Goal: Task Accomplishment & Management: Manage account settings

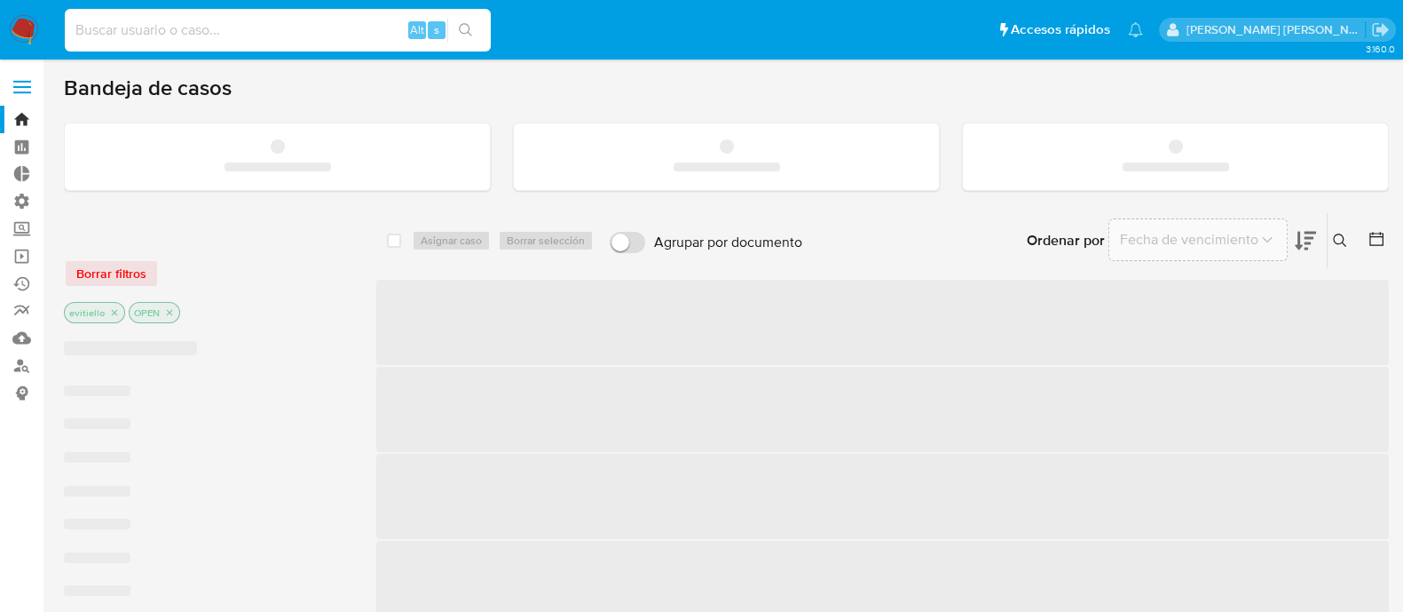
click at [315, 27] on input at bounding box center [278, 30] width 426 height 23
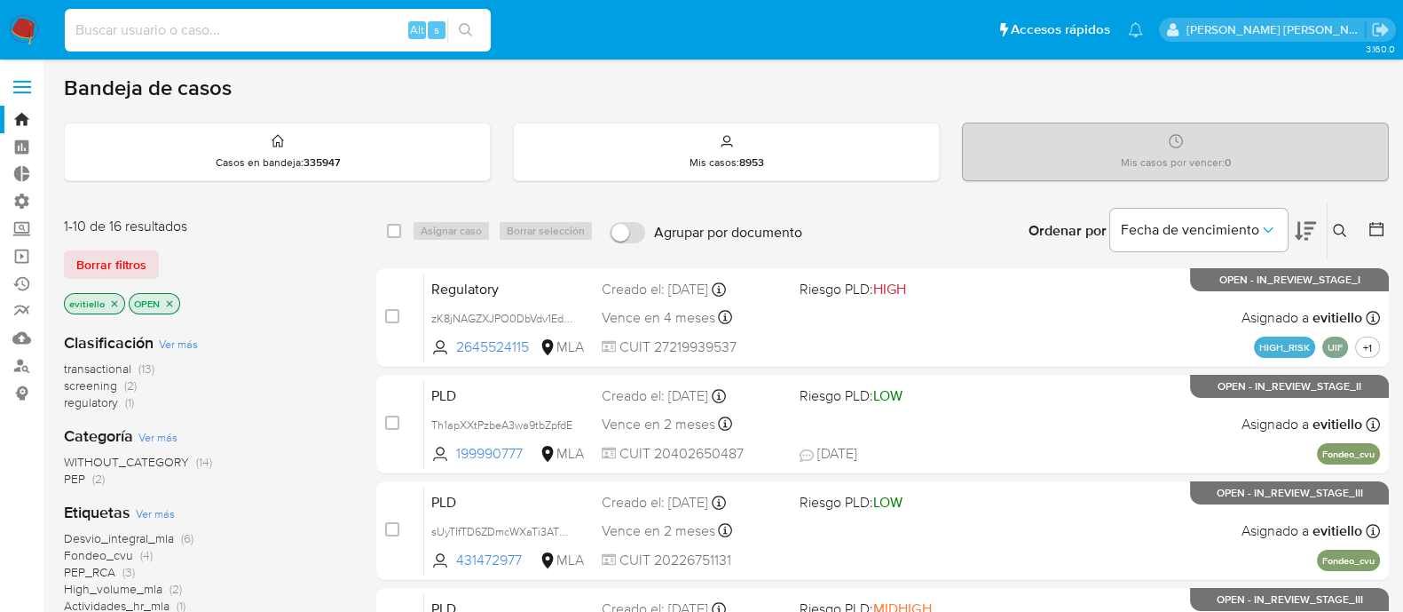
paste input "IaKZTYtDHtA0F5J8Xby8vlRT"
type input "IaKZTYtDHtA0F5J8Xby8vlRT"
click at [468, 32] on icon "search-icon" at bounding box center [465, 29] width 13 height 13
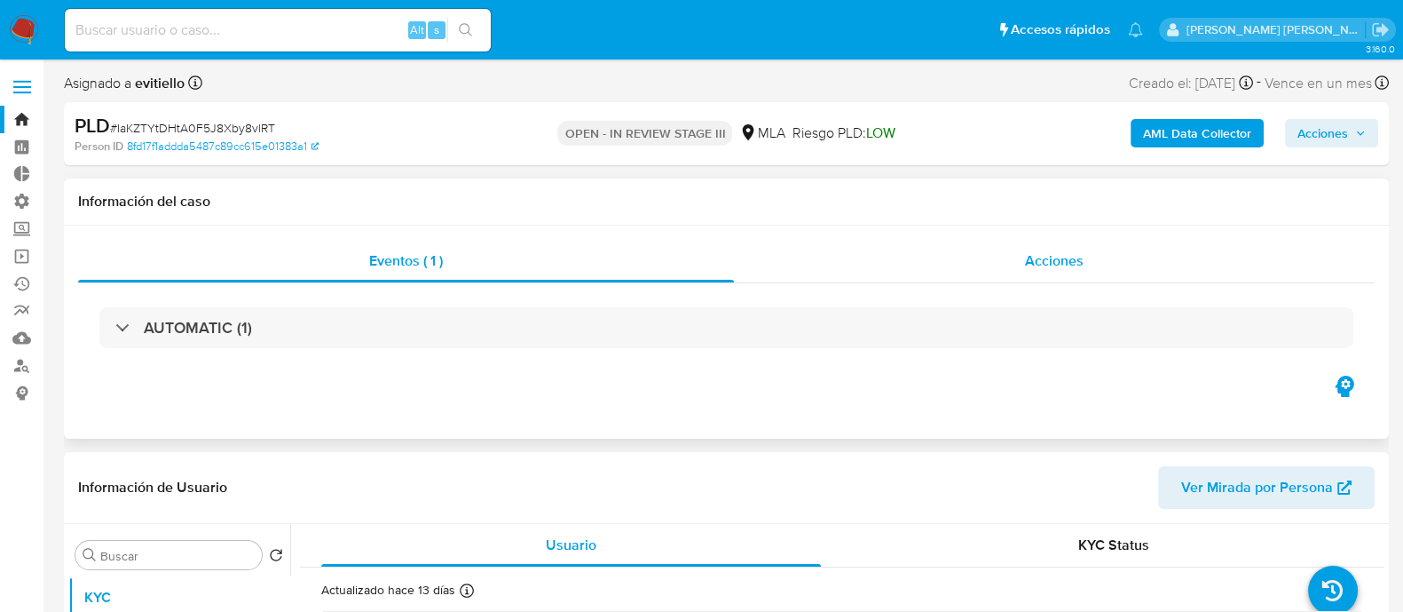
click at [1006, 271] on div "Acciones" at bounding box center [1054, 261] width 641 height 43
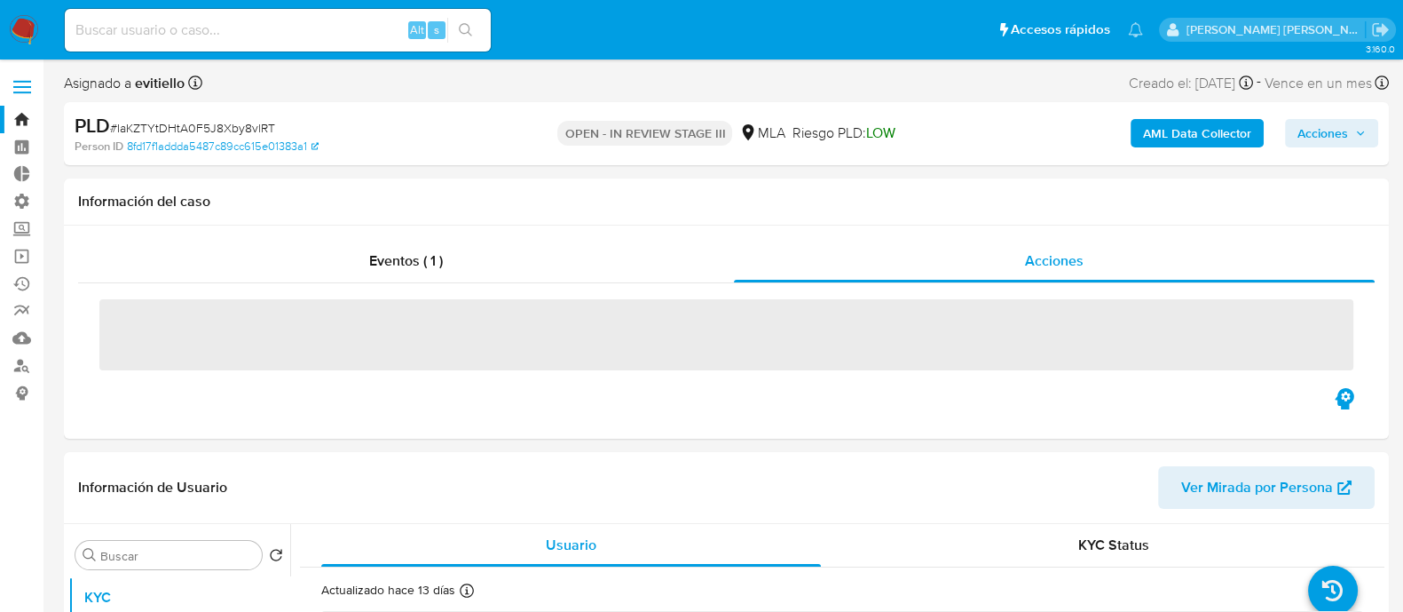
select select "10"
click at [1340, 133] on span "Acciones" at bounding box center [1323, 133] width 51 height 28
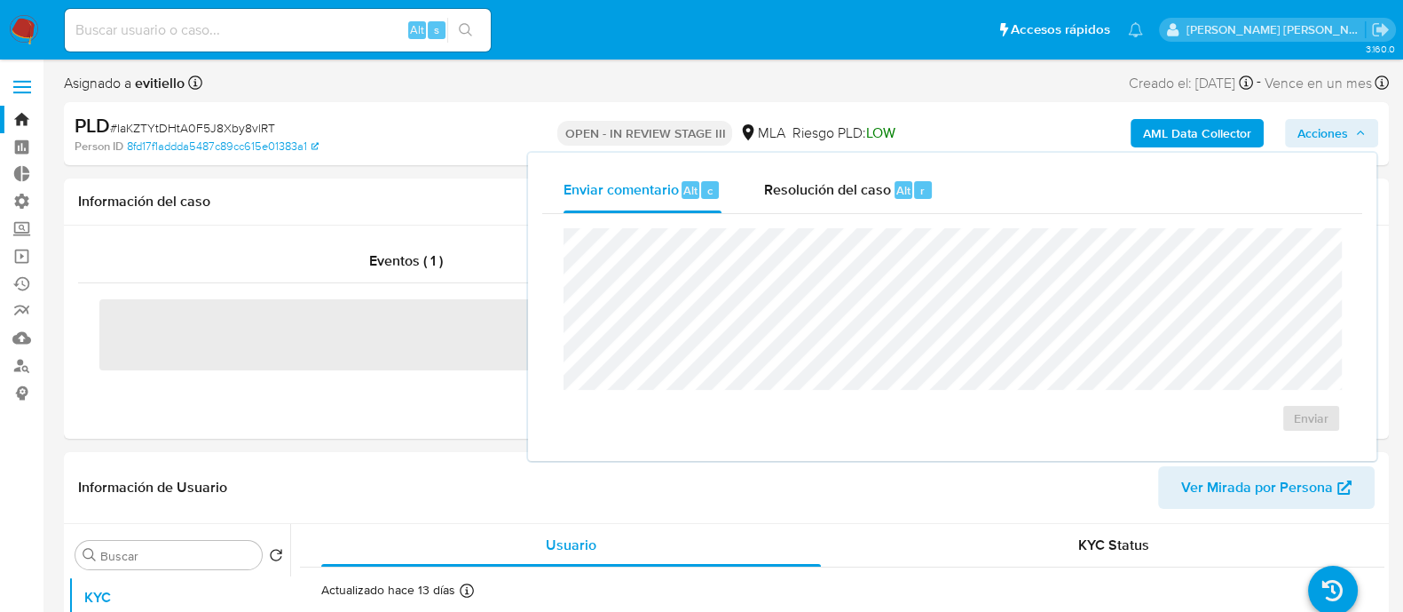
click at [888, 201] on div "Resolución del caso Alt r" at bounding box center [849, 190] width 170 height 46
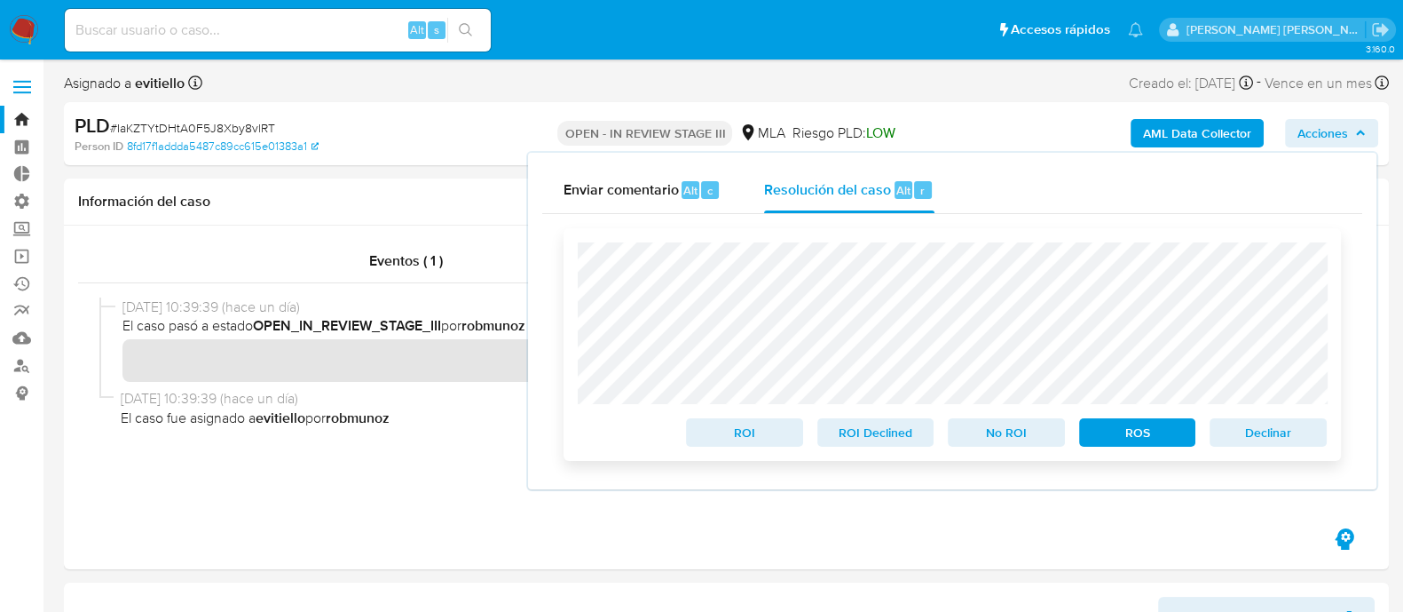
click at [1238, 434] on span "Declinar" at bounding box center [1268, 432] width 92 height 25
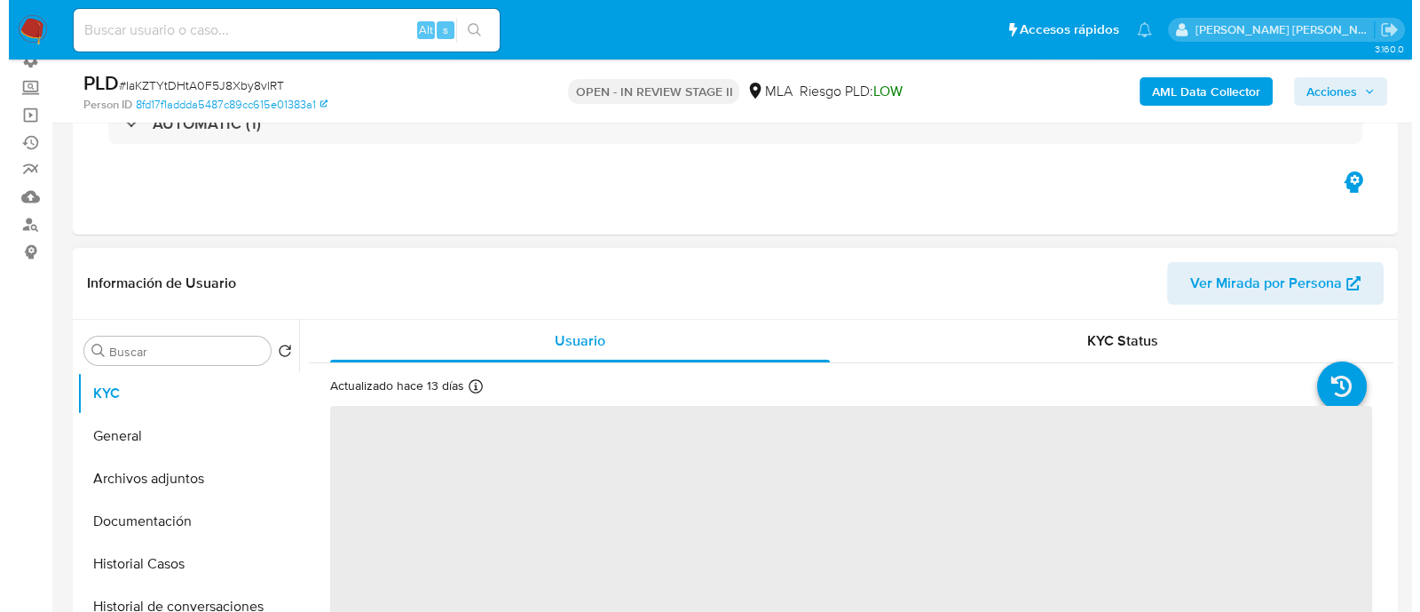
scroll to position [221, 0]
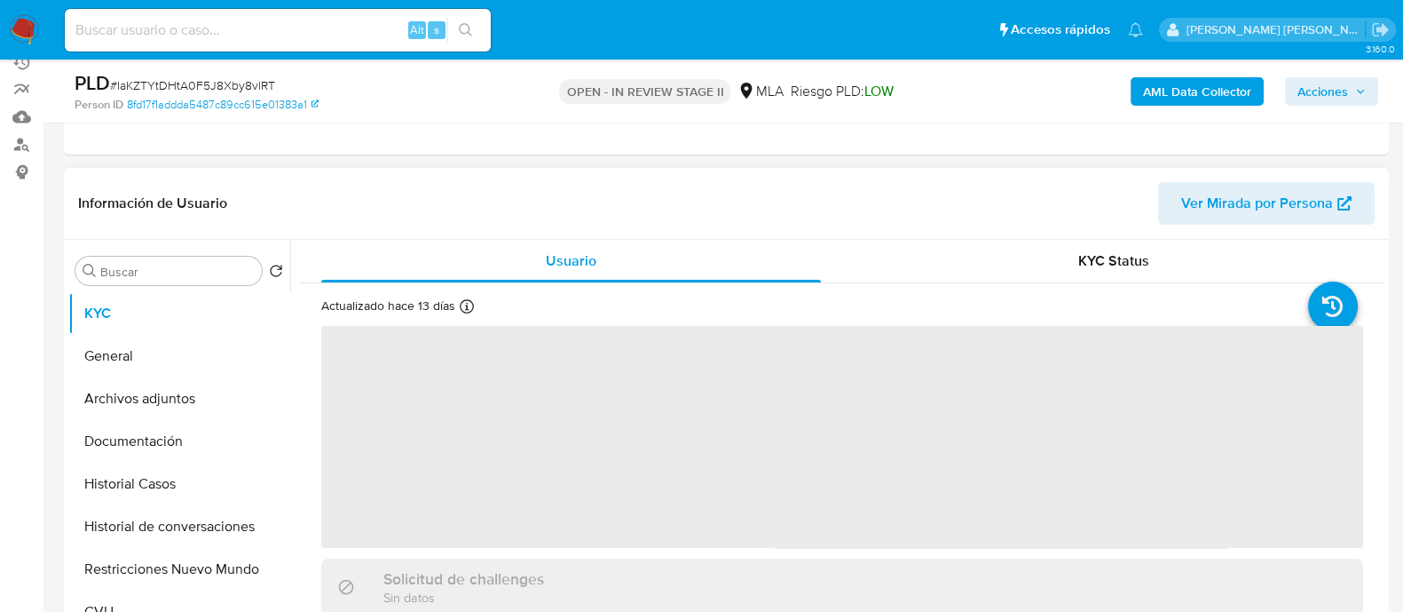
select select "10"
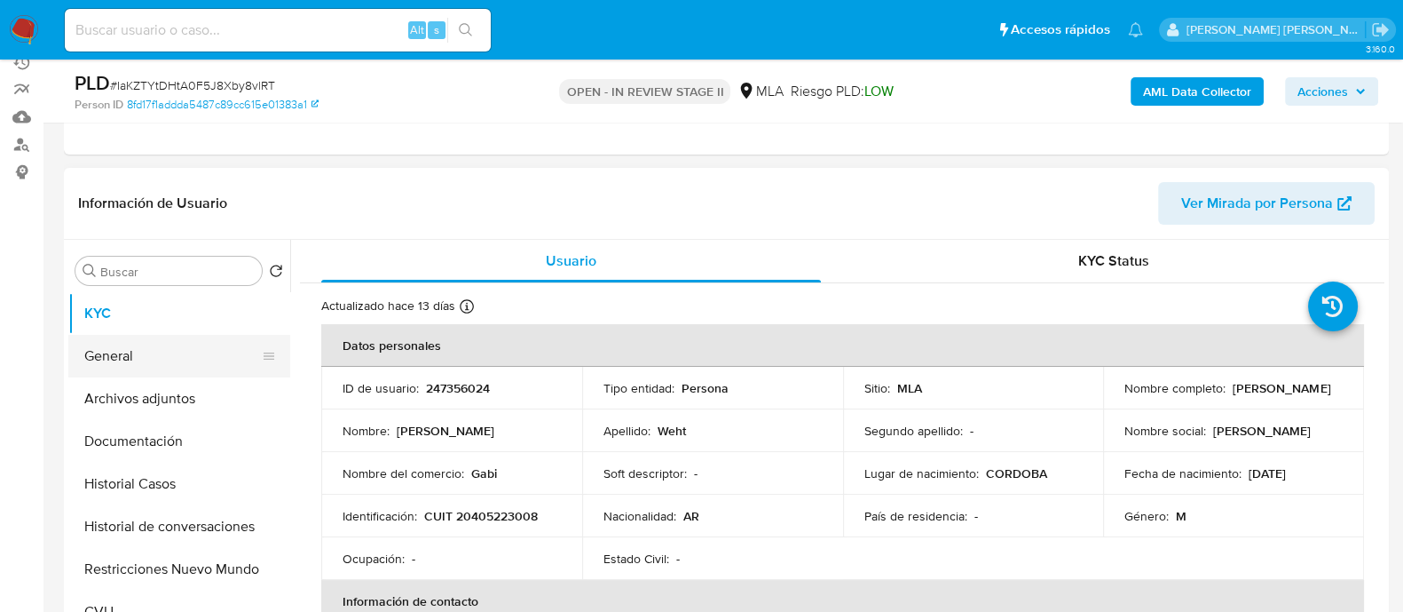
click at [206, 358] on button "General" at bounding box center [172, 356] width 208 height 43
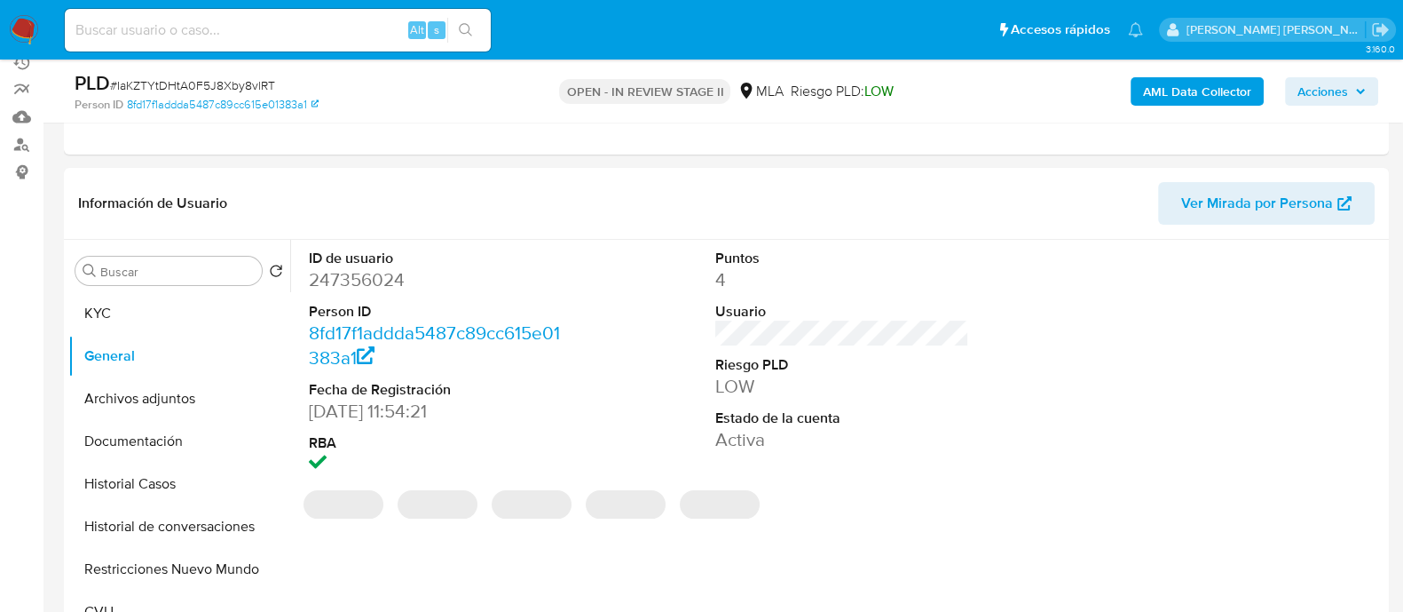
click at [378, 288] on dd "247356024" at bounding box center [436, 279] width 254 height 25
copy dd "247356024"
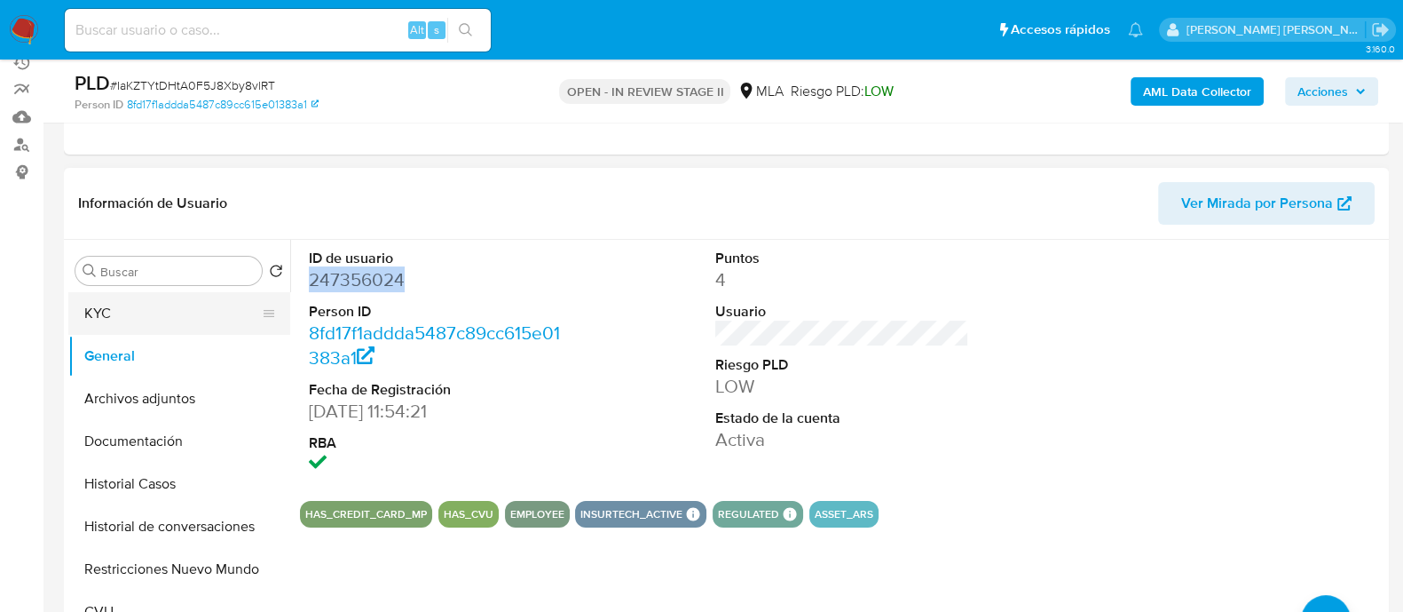
click at [175, 315] on button "KYC" at bounding box center [172, 313] width 208 height 43
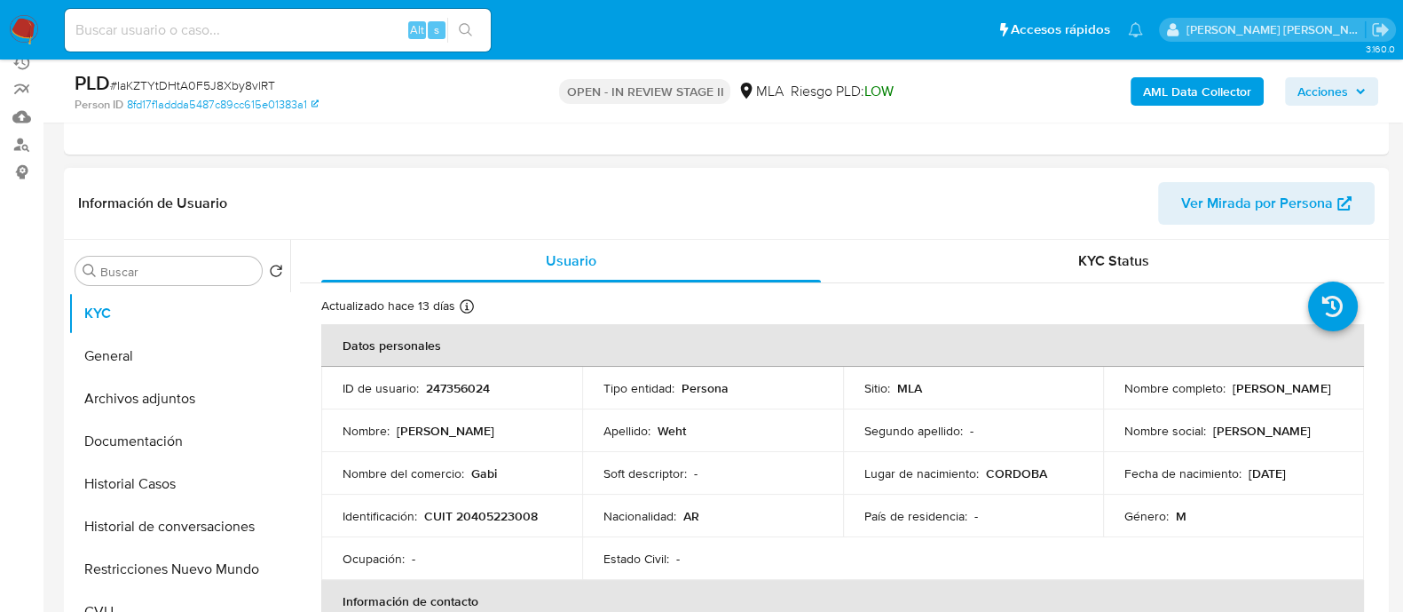
click at [493, 516] on p "CUIT 20405223008" at bounding box center [481, 516] width 114 height 16
copy p "20405223008"
drag, startPoint x: 1244, startPoint y: 395, endPoint x: 1123, endPoint y: 398, distance: 121.6
click at [1125, 396] on div "Nombre completo : Gabriel Esteban Weht" at bounding box center [1234, 388] width 218 height 16
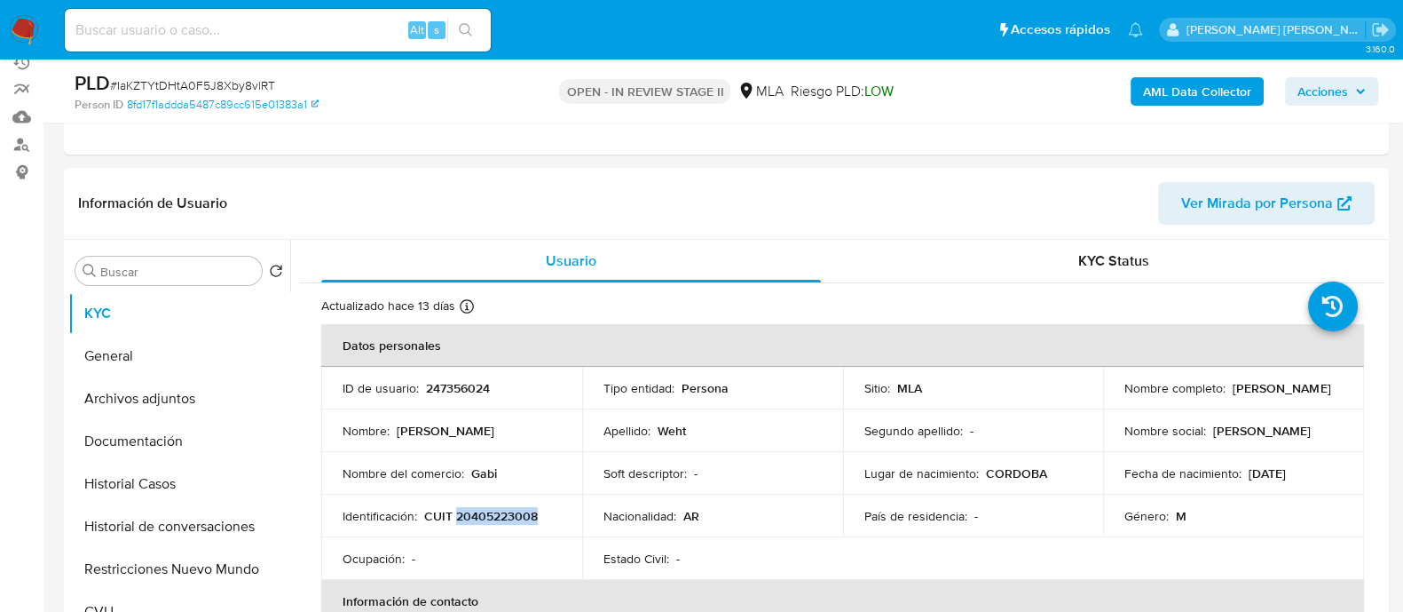
copy p "Gabriel Esteban Weht"
click at [493, 514] on p "CUIT 20405223008" at bounding box center [481, 516] width 114 height 16
copy p "20405223008"
click at [195, 338] on button "General" at bounding box center [172, 356] width 208 height 43
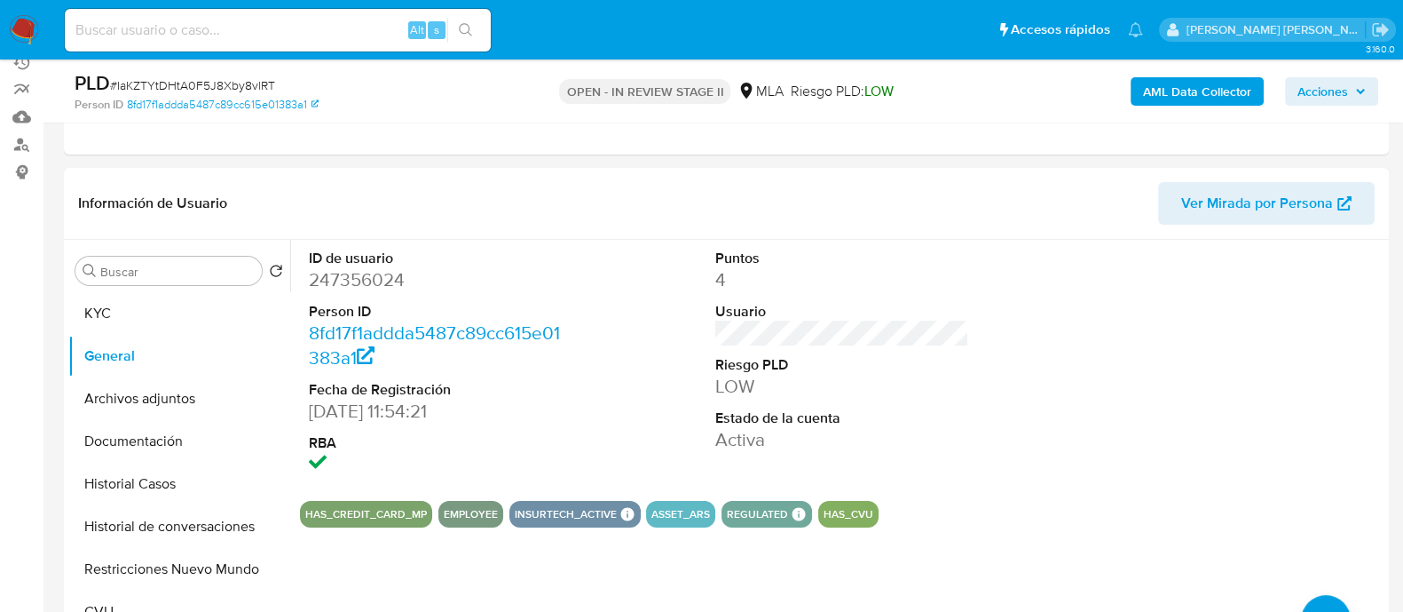
click at [1159, 82] on b "AML Data Collector" at bounding box center [1197, 91] width 108 height 28
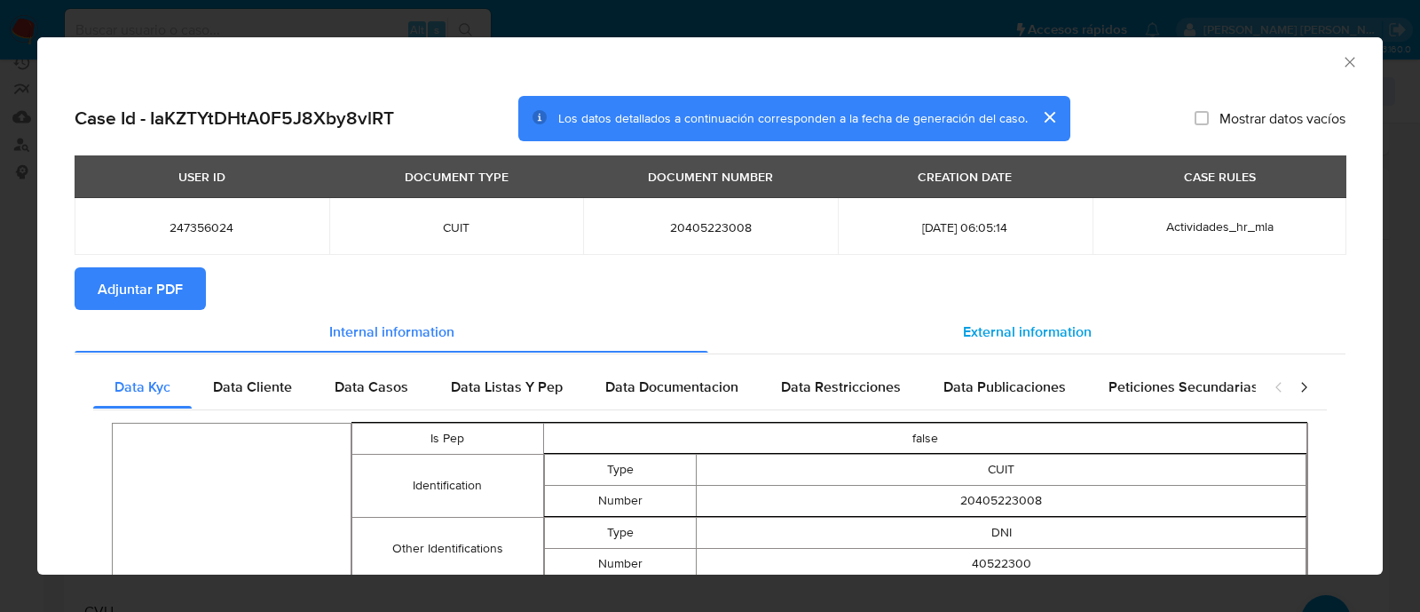
click at [967, 339] on span "External information" at bounding box center [1027, 330] width 129 height 20
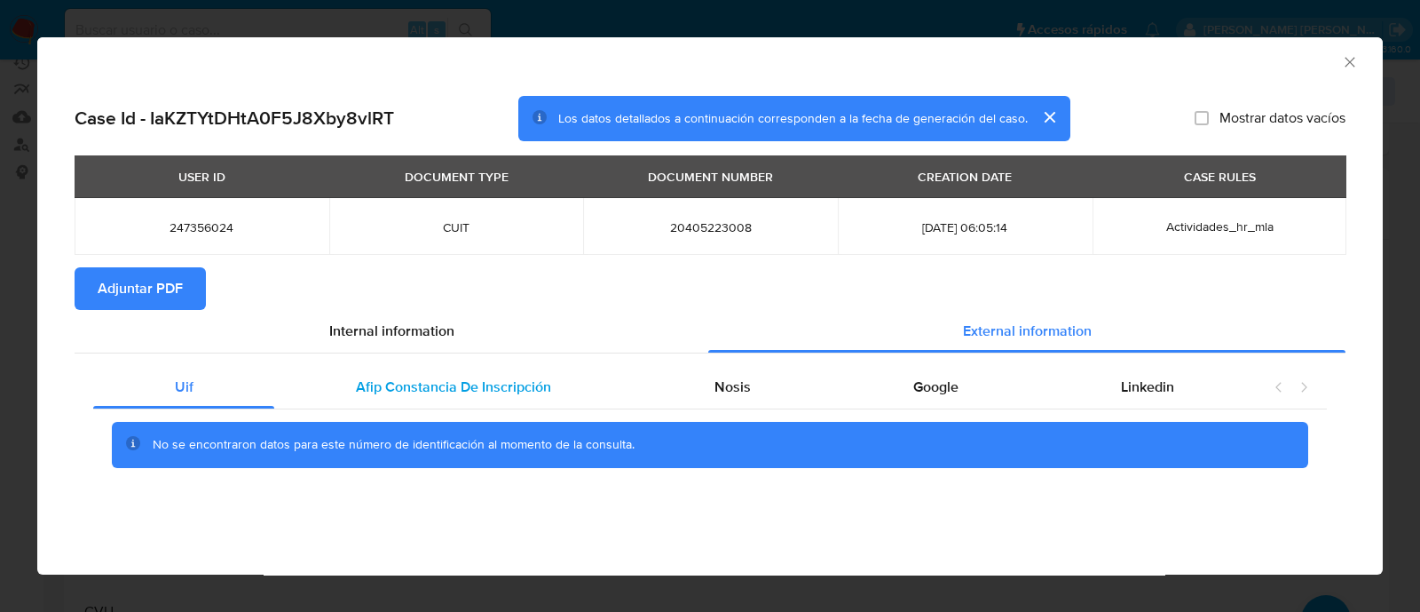
click at [502, 401] on div "Afip Constancia De Inscripción" at bounding box center [453, 387] width 358 height 43
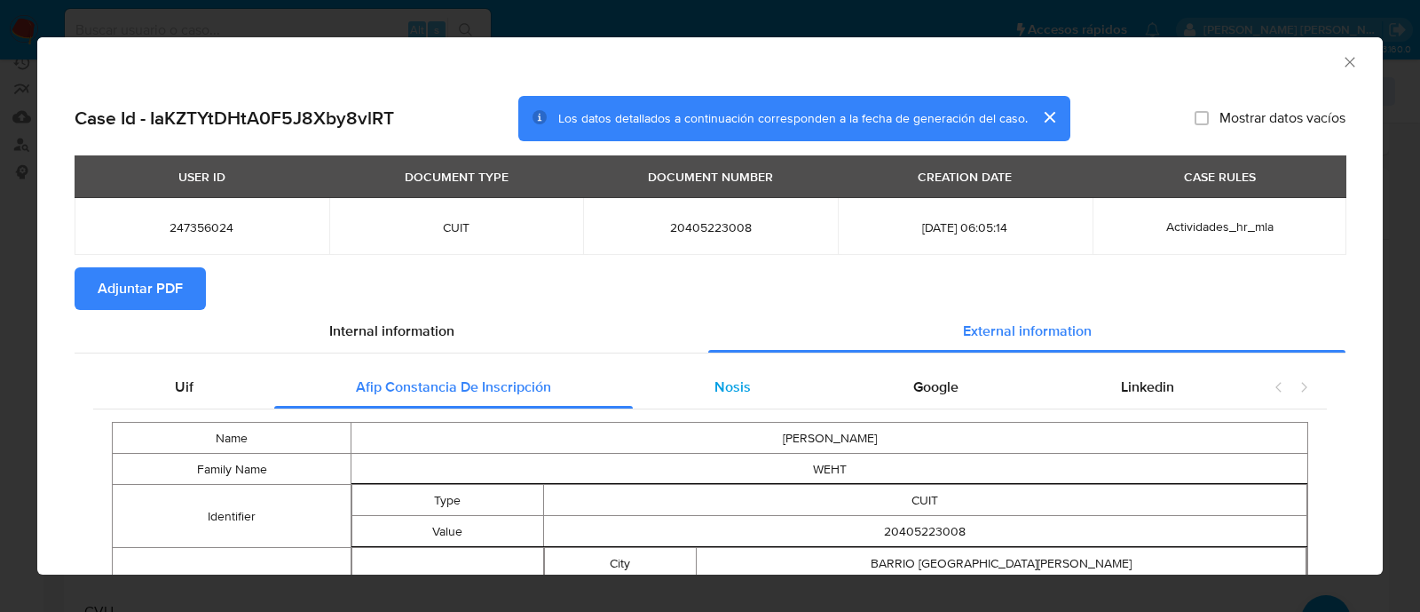
click at [770, 389] on div "Nosis" at bounding box center [732, 387] width 199 height 43
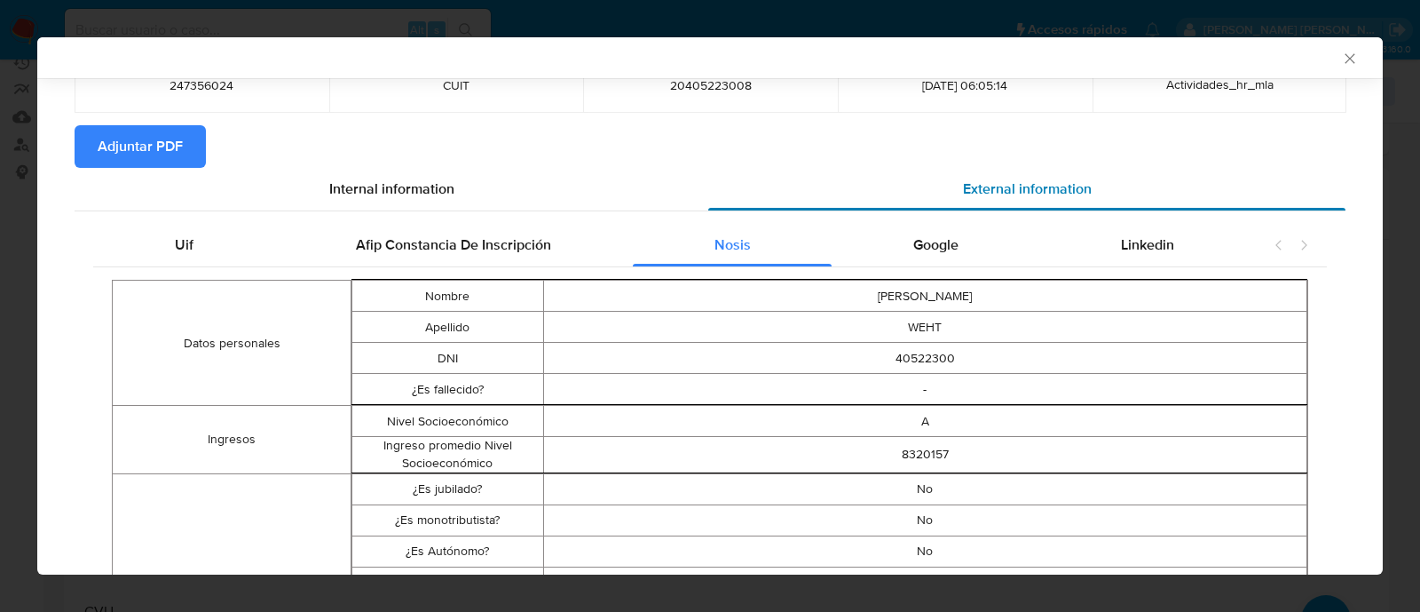
scroll to position [0, 0]
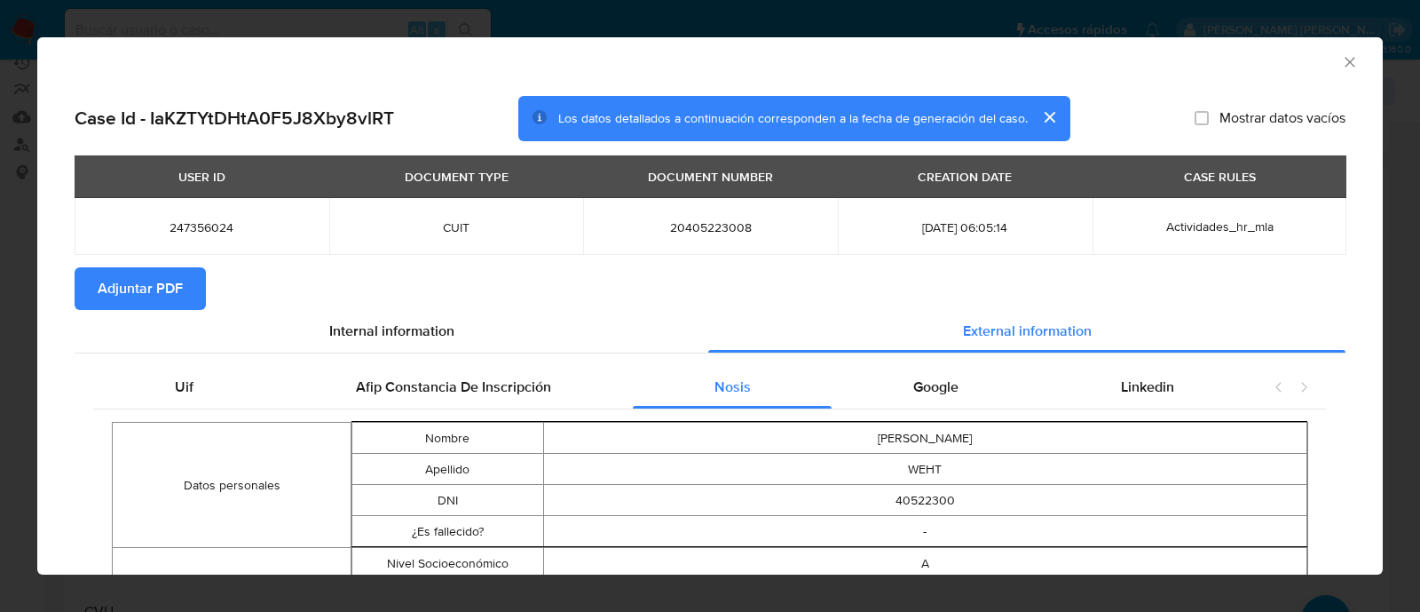
click at [688, 228] on span "20405223008" at bounding box center [710, 227] width 212 height 16
copy span "20405223008"
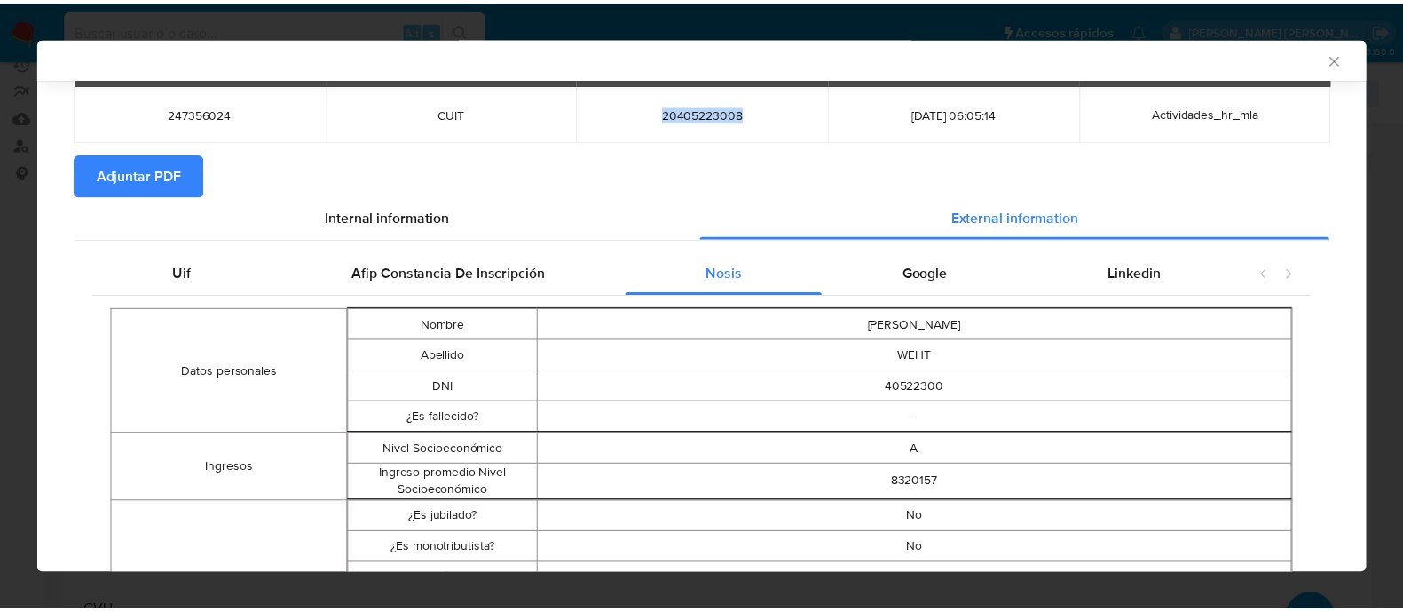
scroll to position [217, 0]
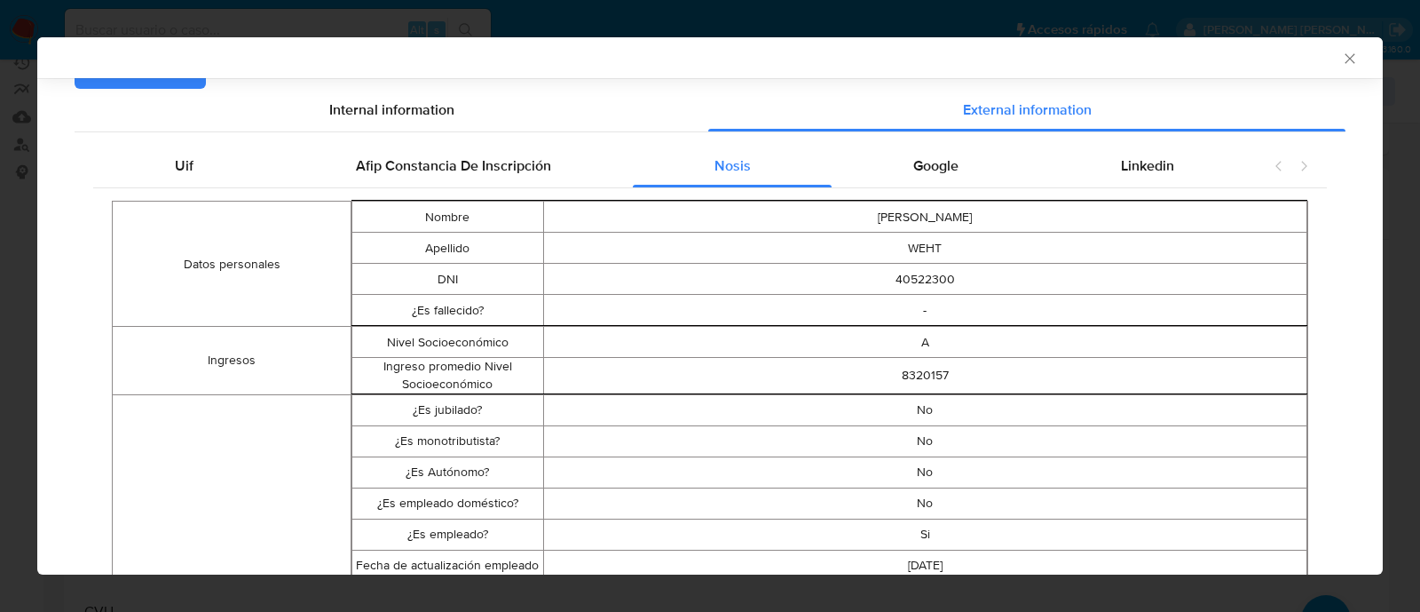
click at [1345, 59] on icon "Cerrar ventana" at bounding box center [1350, 58] width 10 height 10
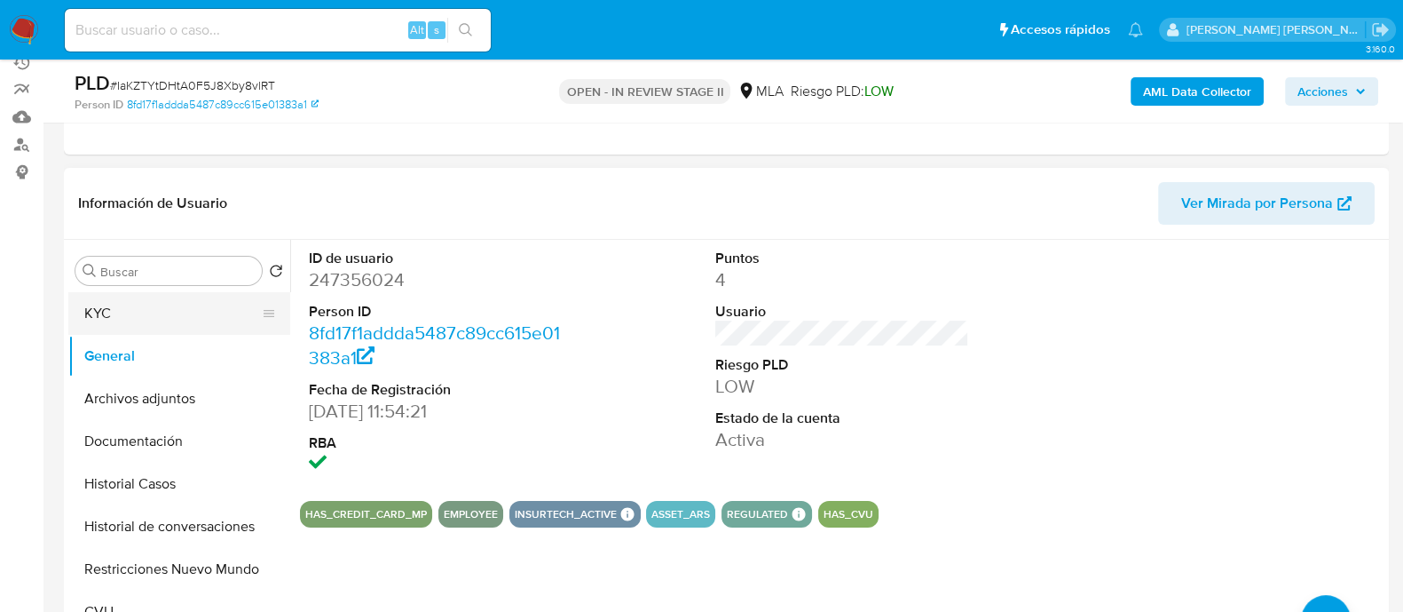
click at [143, 317] on button "KYC" at bounding box center [172, 313] width 208 height 43
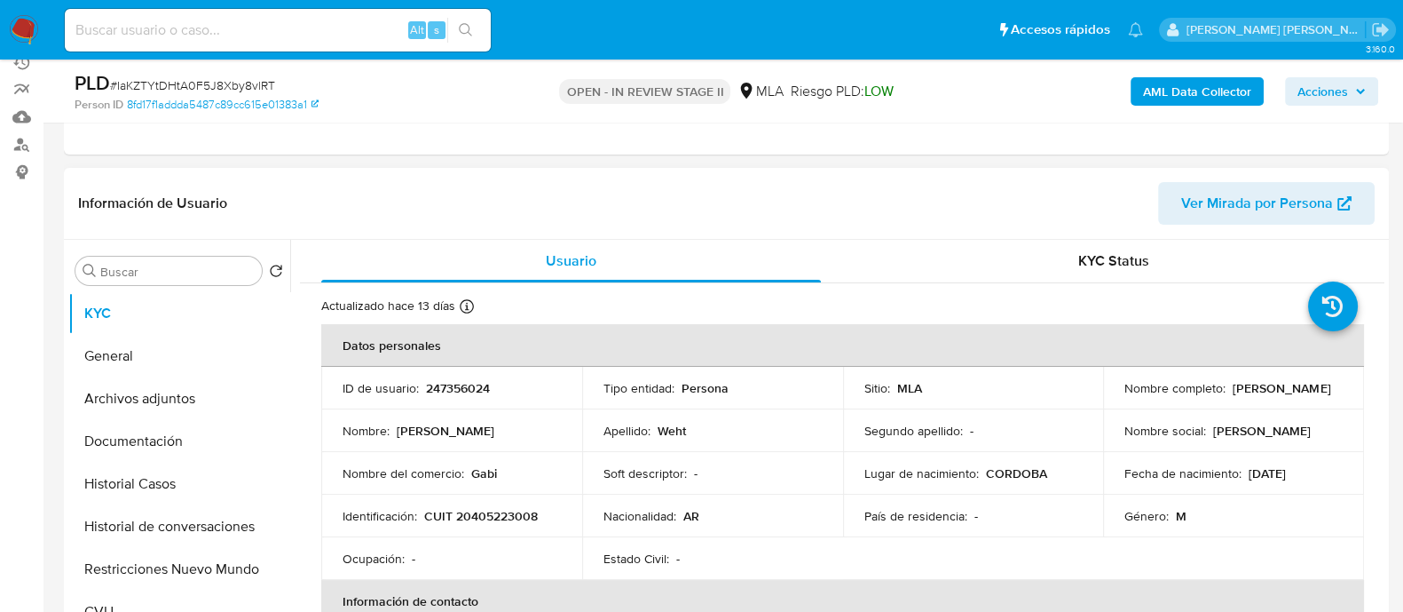
drag, startPoint x: 1260, startPoint y: 400, endPoint x: 1117, endPoint y: 390, distance: 144.2
click at [1117, 390] on td "Nombre completo : Gabriel Esteban Weht" at bounding box center [1233, 388] width 261 height 43
copy p "[PERSON_NAME]"
click at [507, 500] on td "Identificación : CUIT 20405223008" at bounding box center [451, 515] width 261 height 43
click at [507, 518] on p "CUIT 20405223008" at bounding box center [481, 516] width 114 height 16
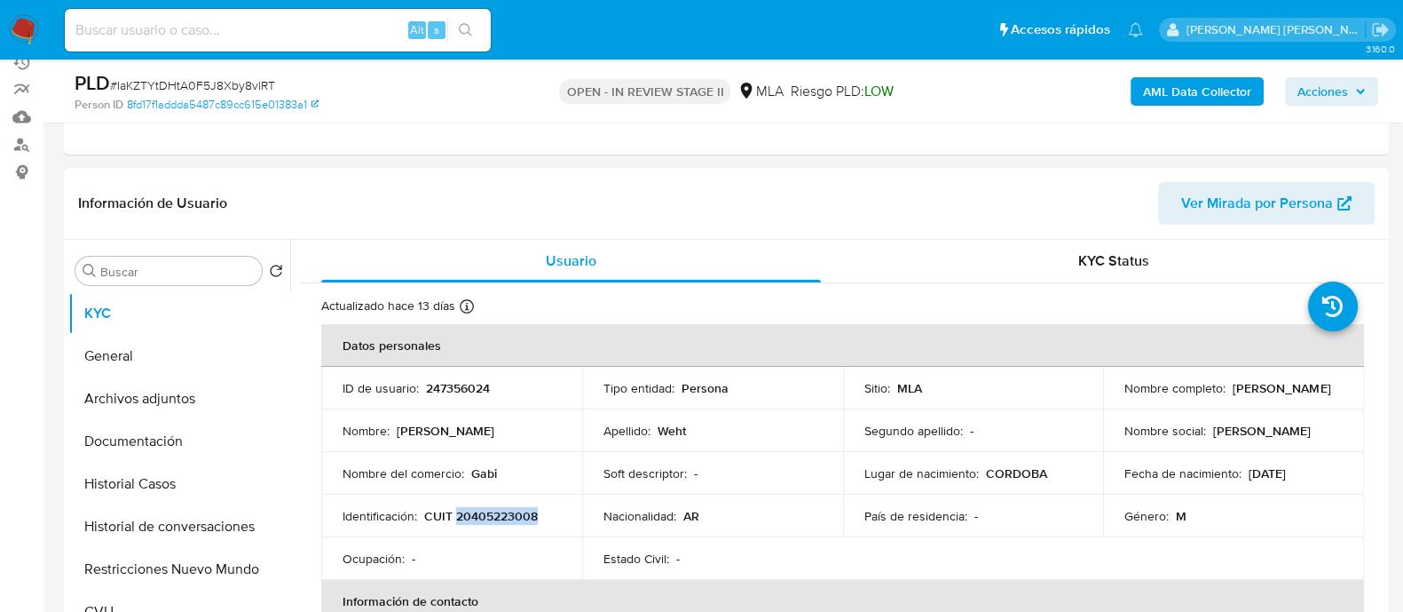
click at [507, 518] on p "CUIT 20405223008" at bounding box center [481, 516] width 114 height 16
copy p "20405223008"
click at [1202, 85] on b "AML Data Collector" at bounding box center [1197, 91] width 108 height 28
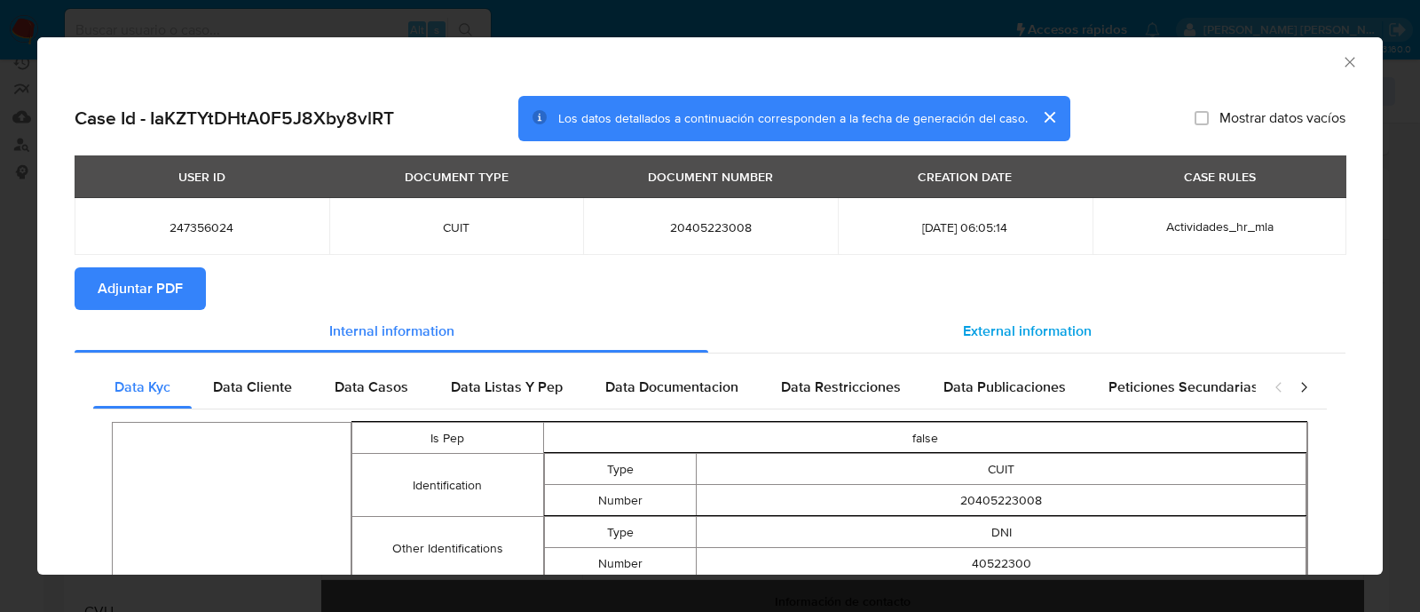
click at [1087, 338] on div "External information" at bounding box center [1026, 331] width 637 height 43
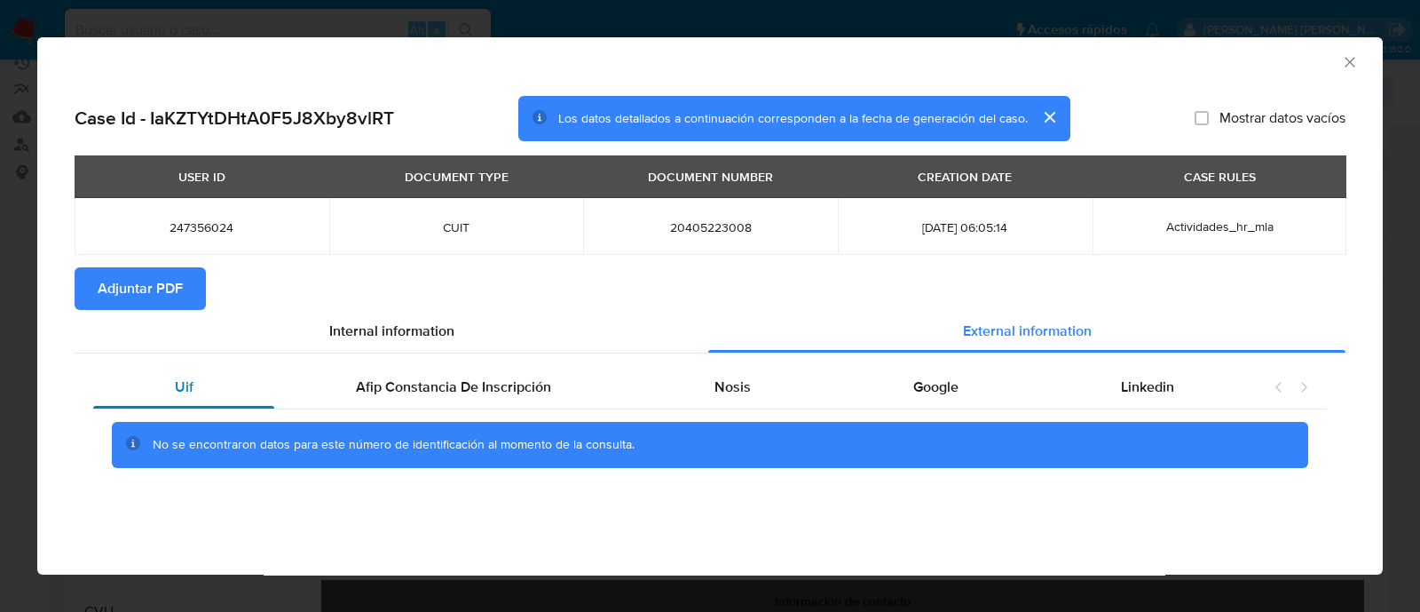
click at [222, 384] on div "Uif" at bounding box center [183, 387] width 181 height 43
click at [393, 329] on span "Internal information" at bounding box center [391, 330] width 125 height 20
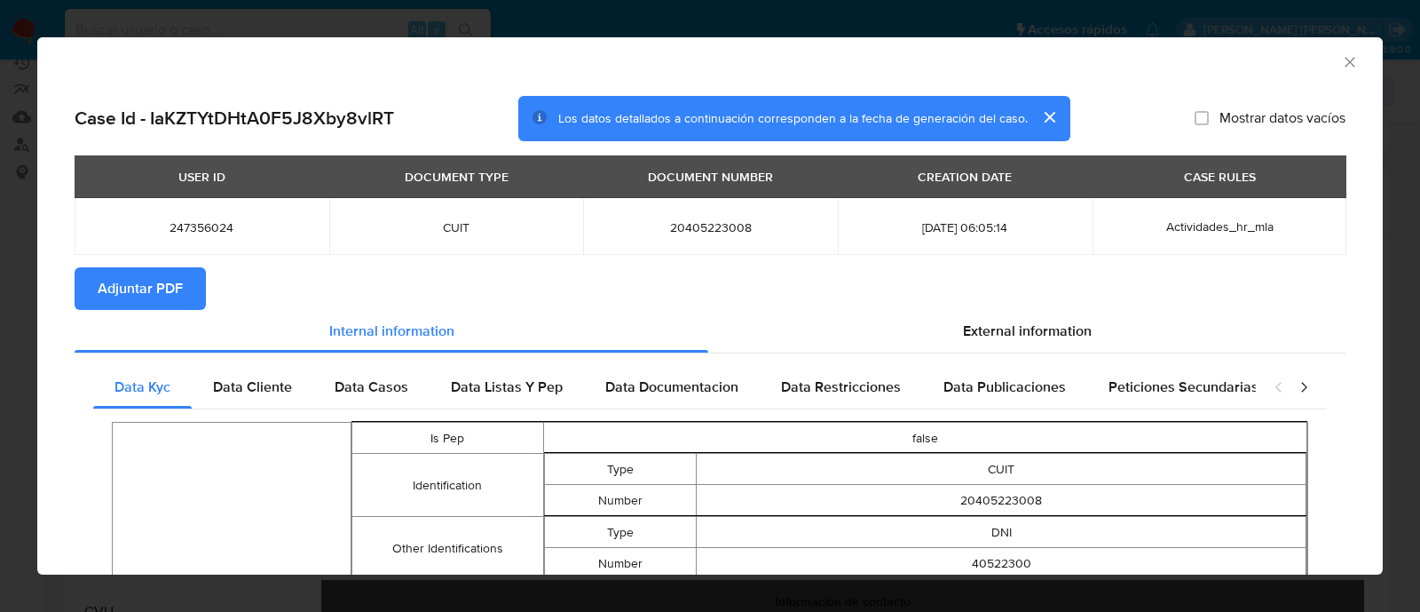
click at [114, 286] on span "Adjuntar PDF" at bounding box center [140, 288] width 85 height 39
click at [1341, 67] on icon "Cerrar ventana" at bounding box center [1350, 62] width 18 height 18
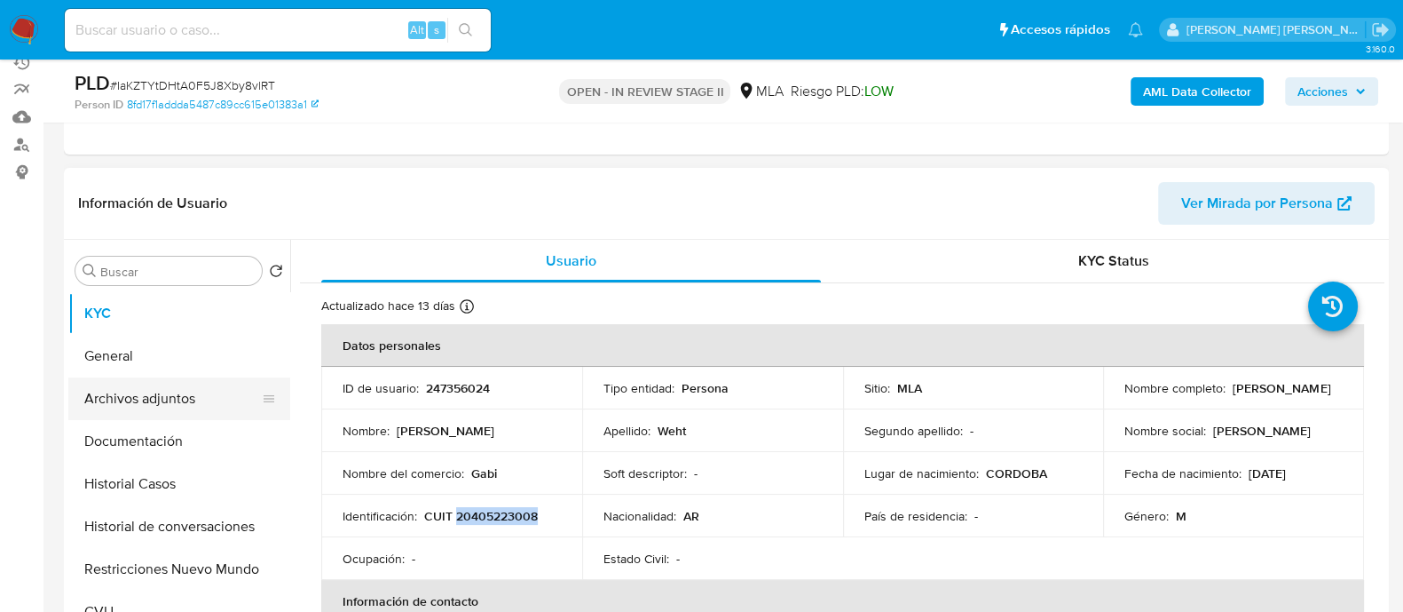
click at [165, 407] on button "Archivos adjuntos" at bounding box center [172, 398] width 208 height 43
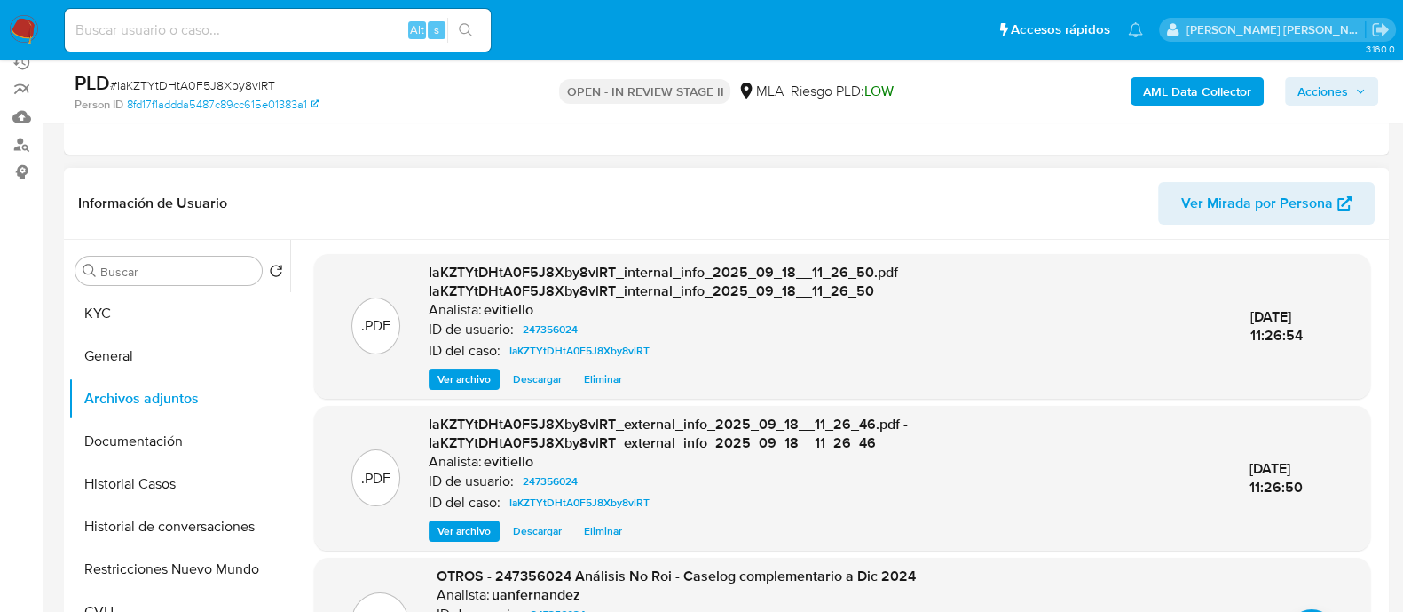
scroll to position [110, 0]
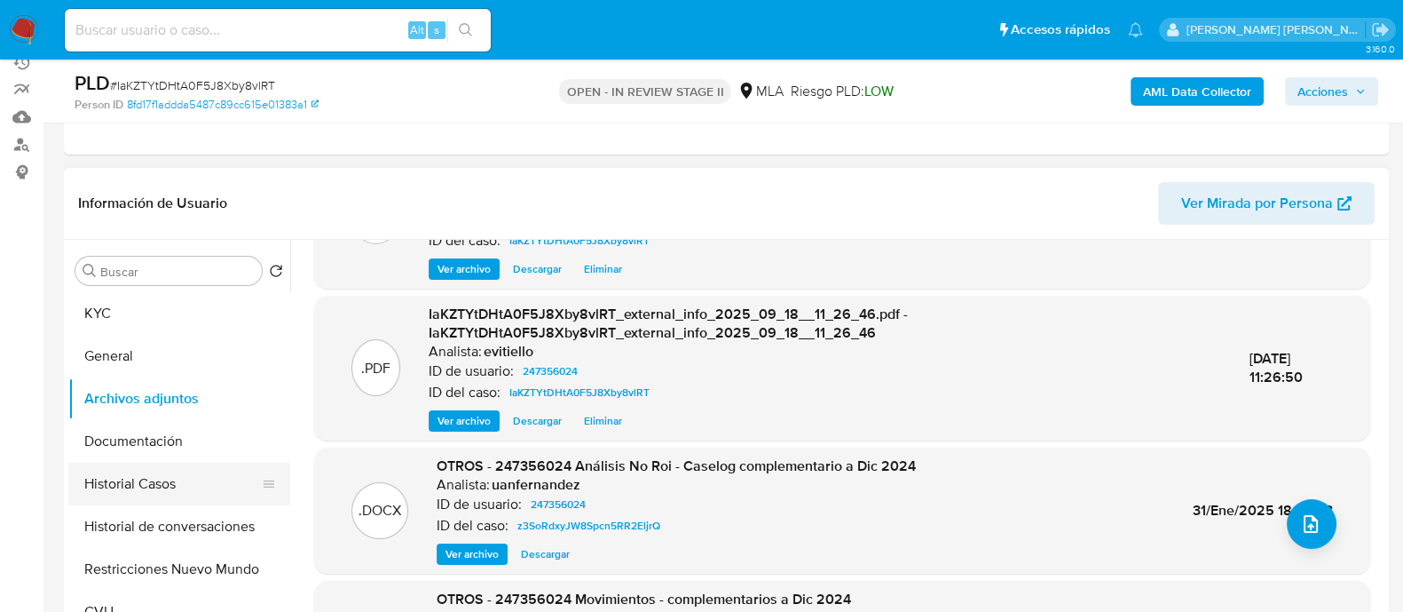
click at [171, 487] on button "Historial Casos" at bounding box center [172, 483] width 208 height 43
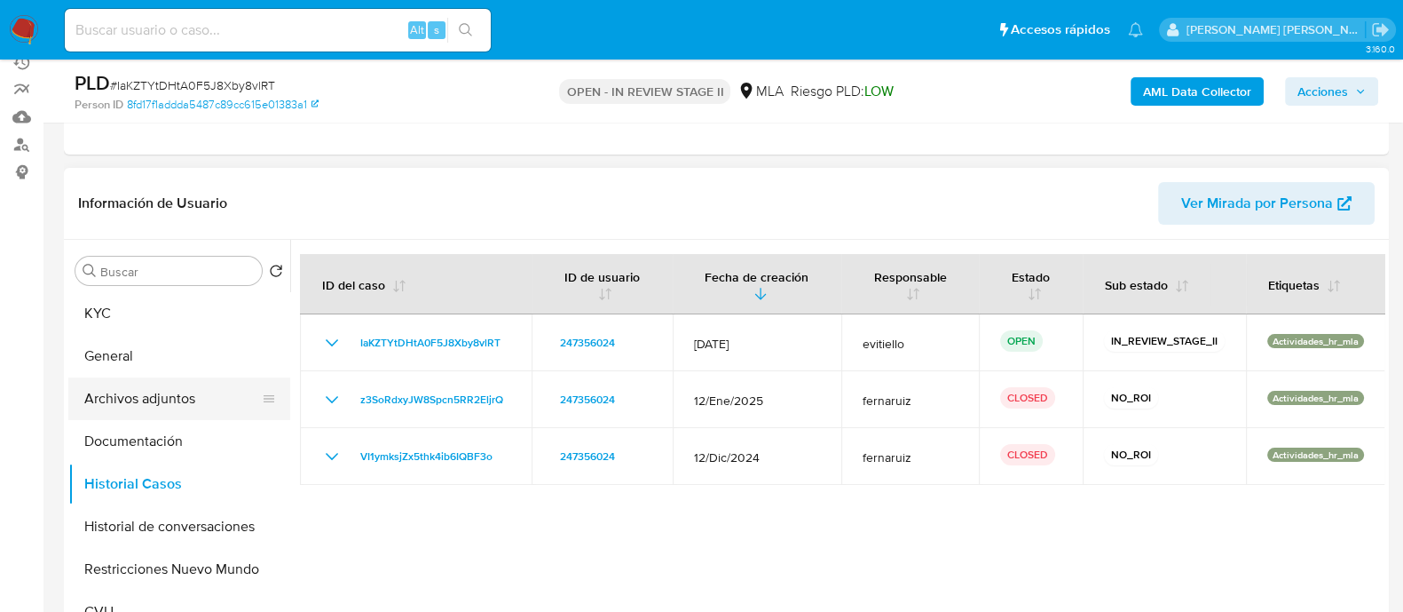
click at [179, 391] on button "Archivos adjuntos" at bounding box center [172, 398] width 208 height 43
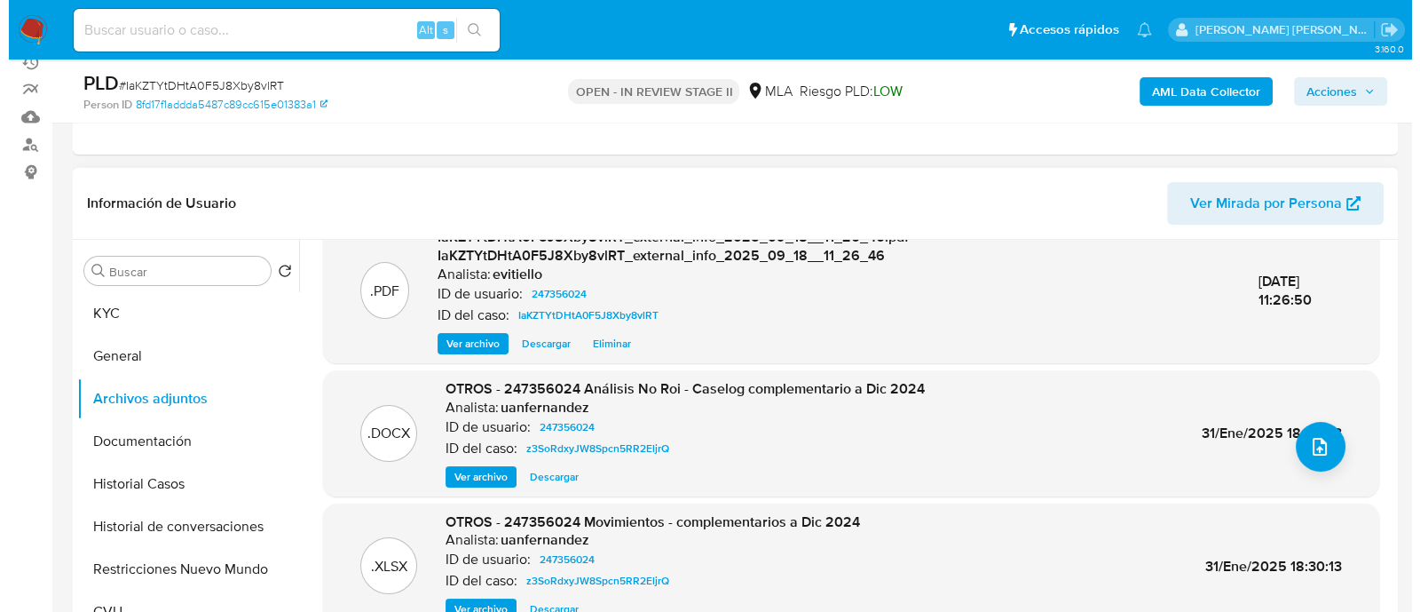
scroll to position [333, 0]
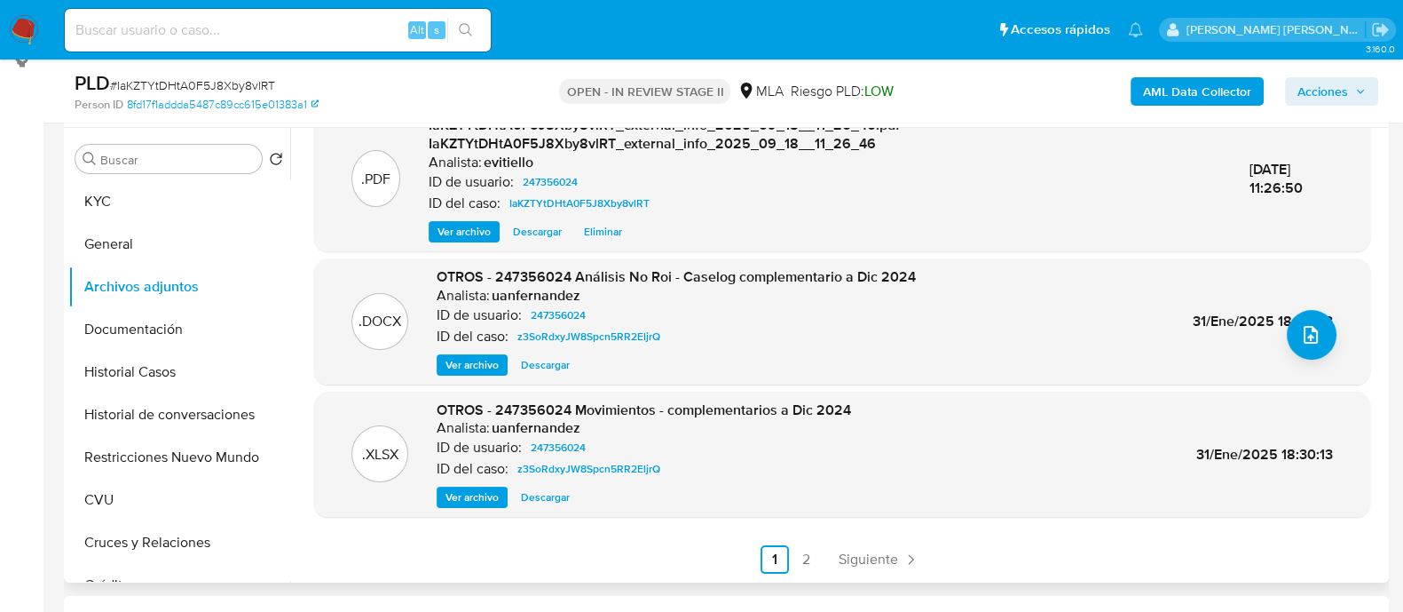
click at [469, 369] on span "Ver archivo" at bounding box center [472, 365] width 53 height 18
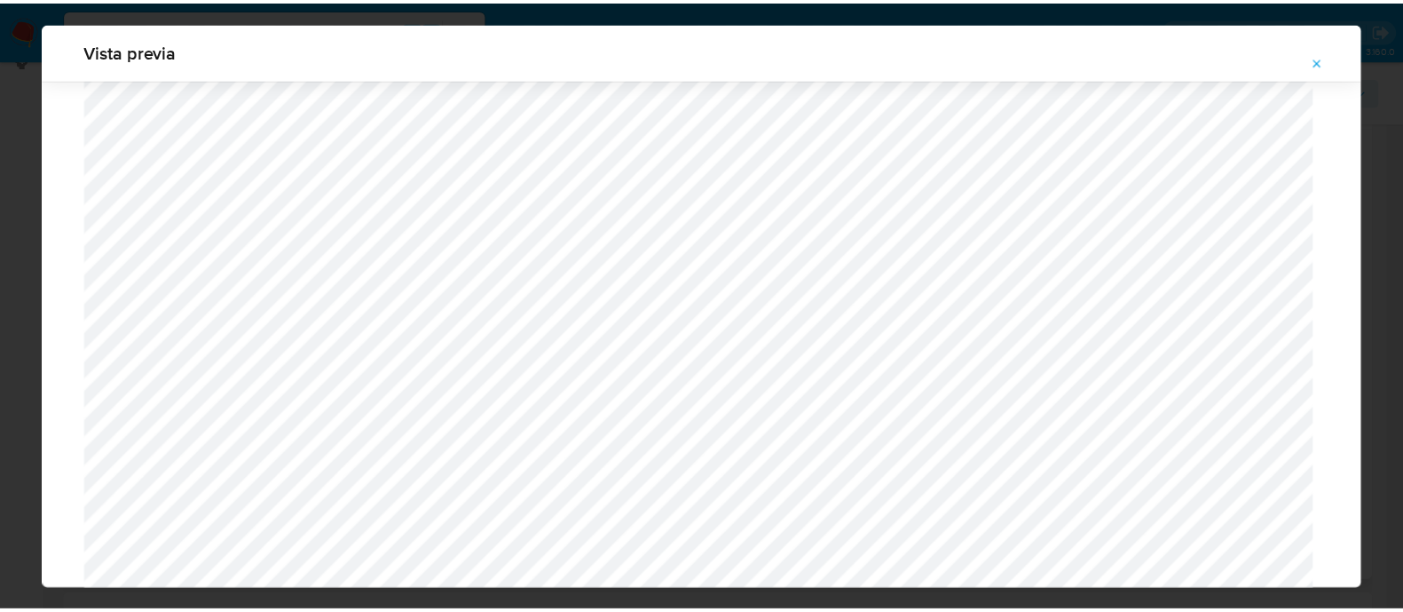
scroll to position [0, 0]
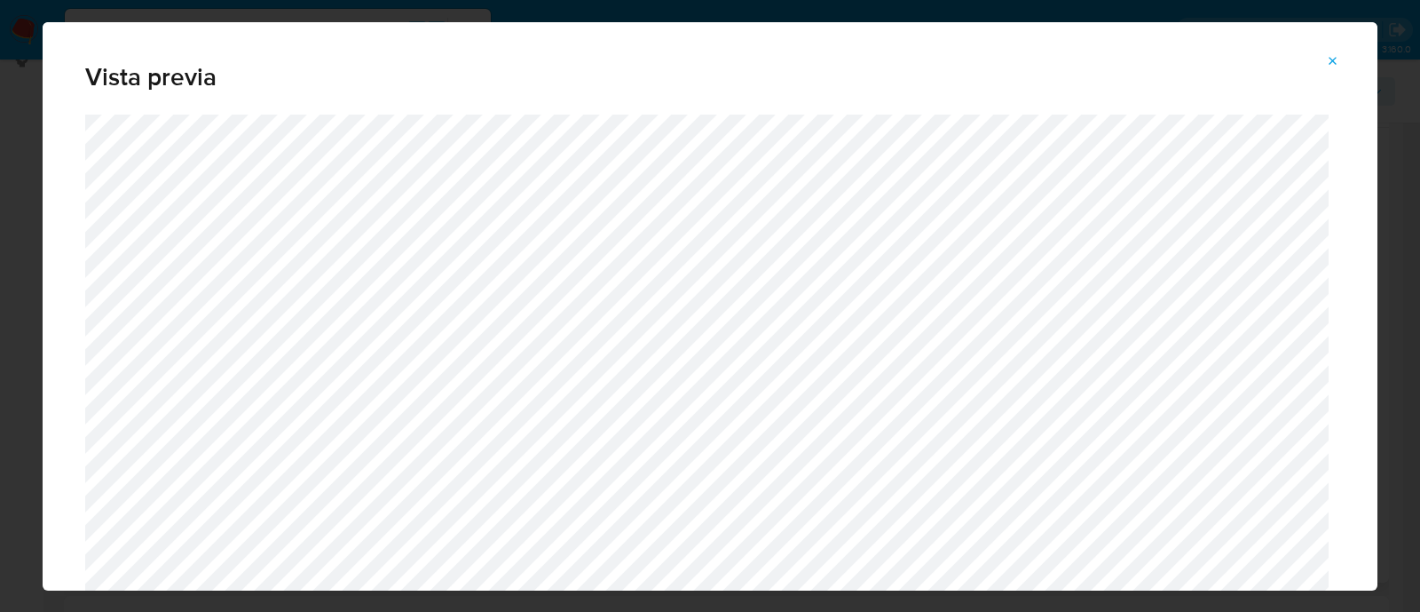
click at [1335, 64] on icon "Attachment preview" at bounding box center [1333, 61] width 14 height 14
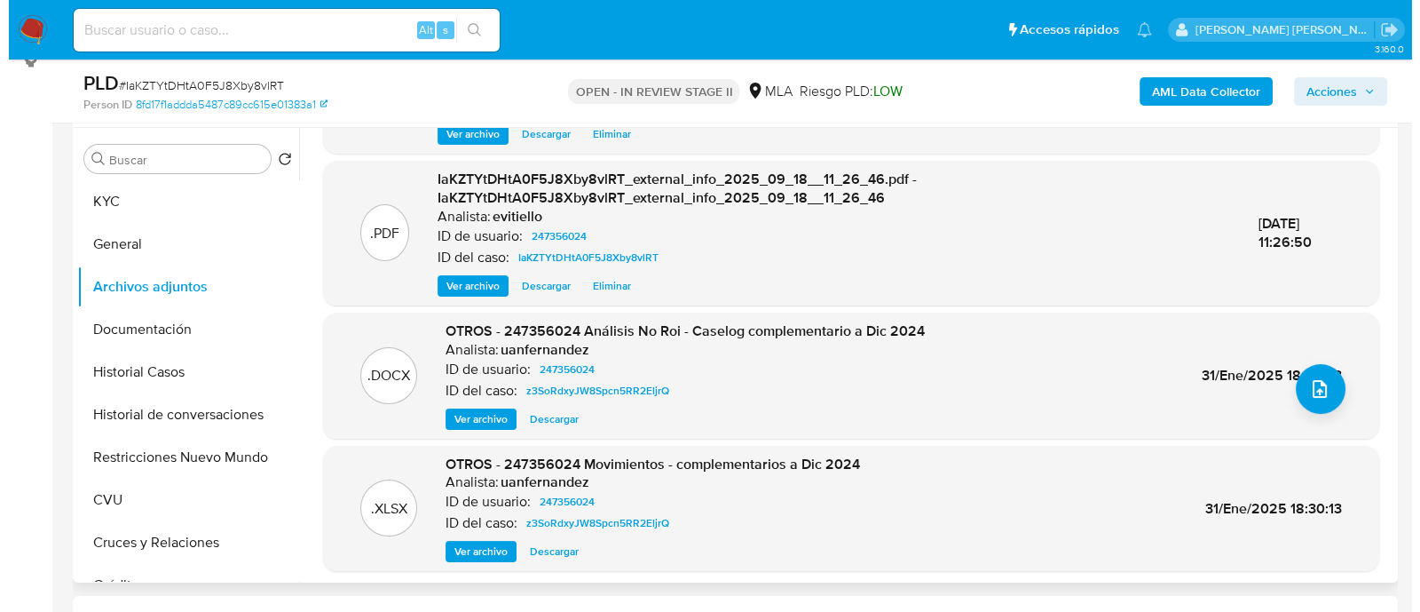
scroll to position [187, 0]
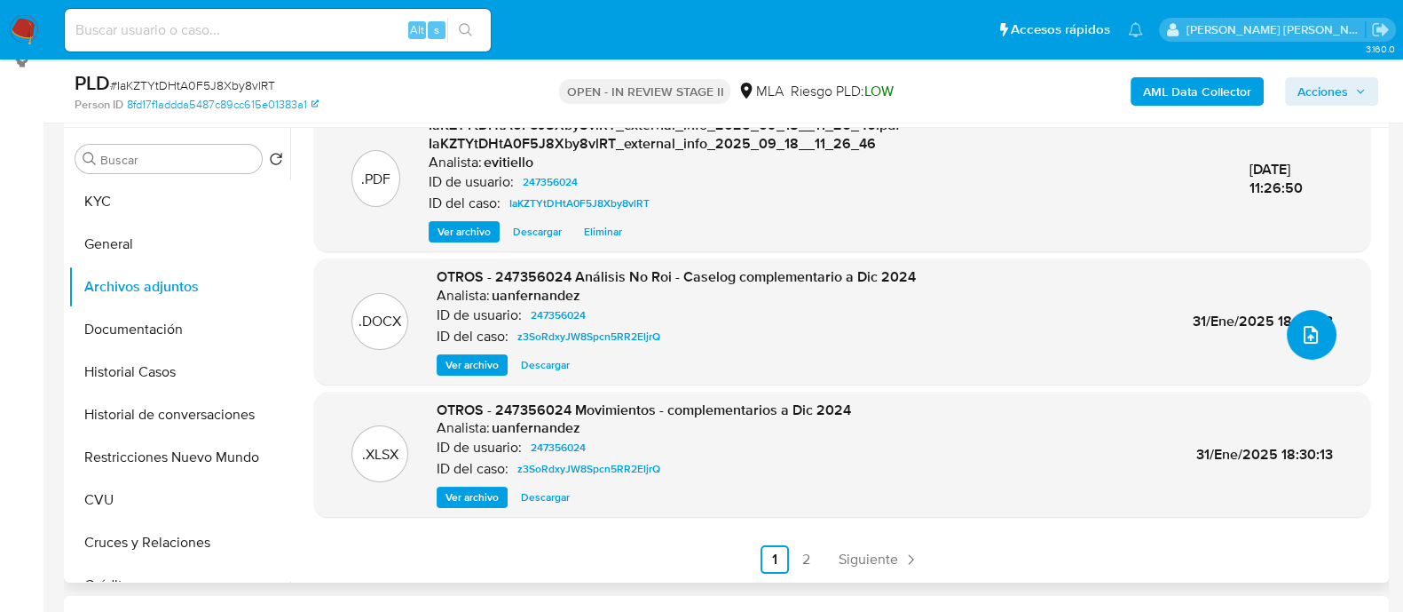
click at [1309, 330] on icon "upload-file" at bounding box center [1310, 334] width 21 height 21
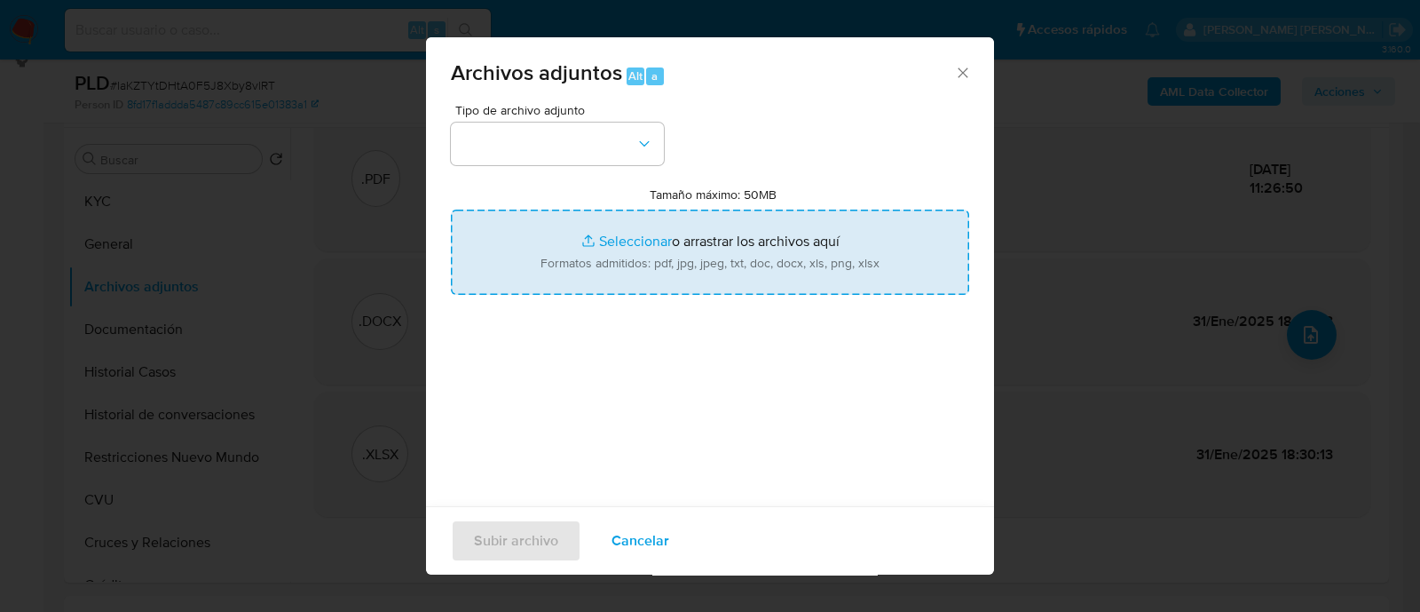
click at [738, 253] on input "Tamaño máximo: 50MB Seleccionar archivos" at bounding box center [710, 251] width 518 height 85
type input "C:\fakepath\Caselog IaKZTYtDHtA0F5J8Xby8vlRT_2025_09_18_03_56_08.docx"
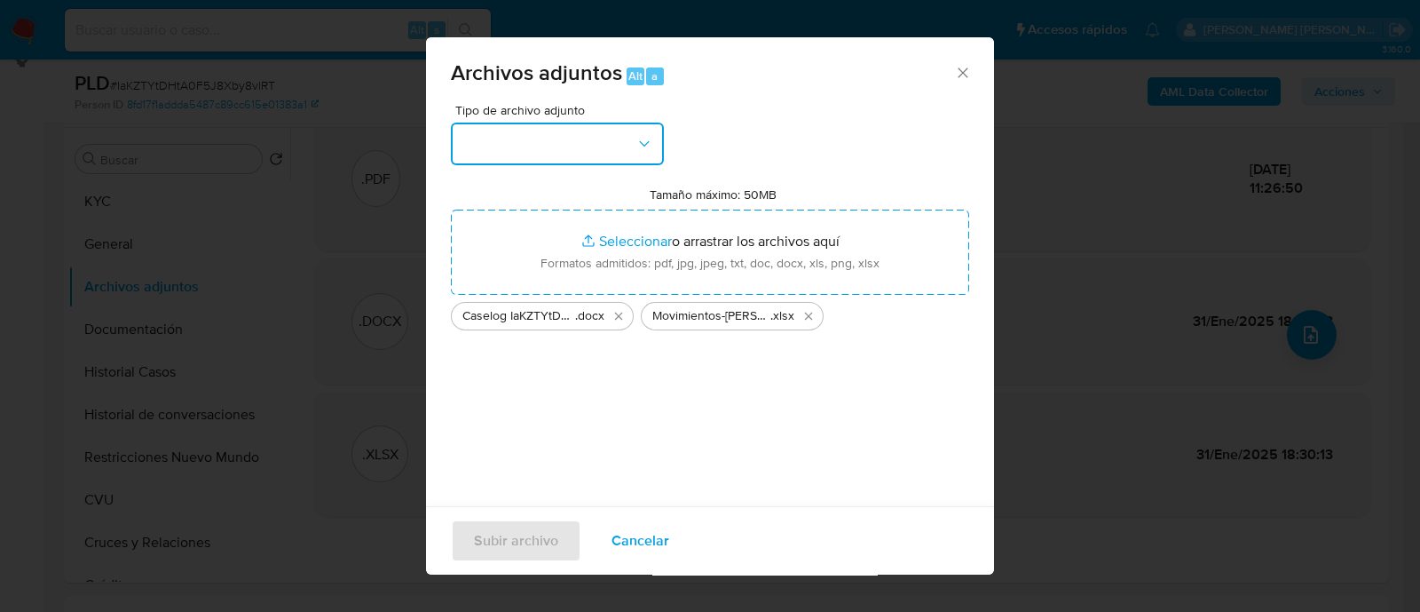
click at [577, 135] on button "button" at bounding box center [557, 143] width 213 height 43
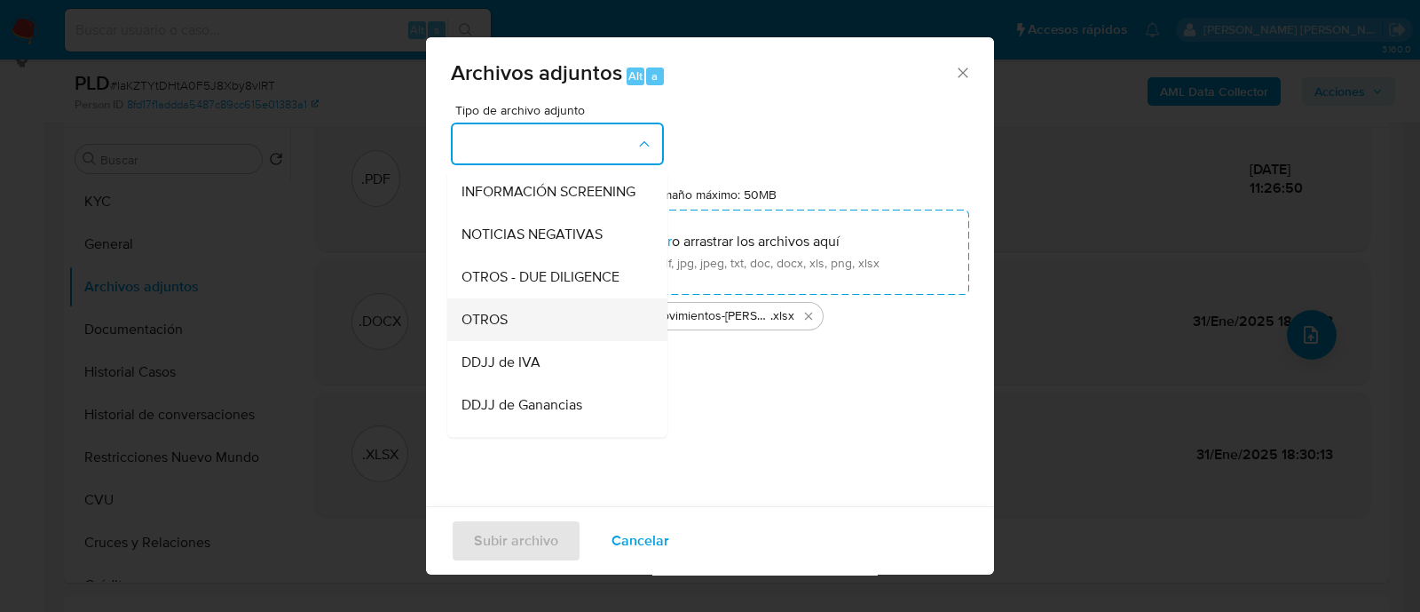
scroll to position [221, 0]
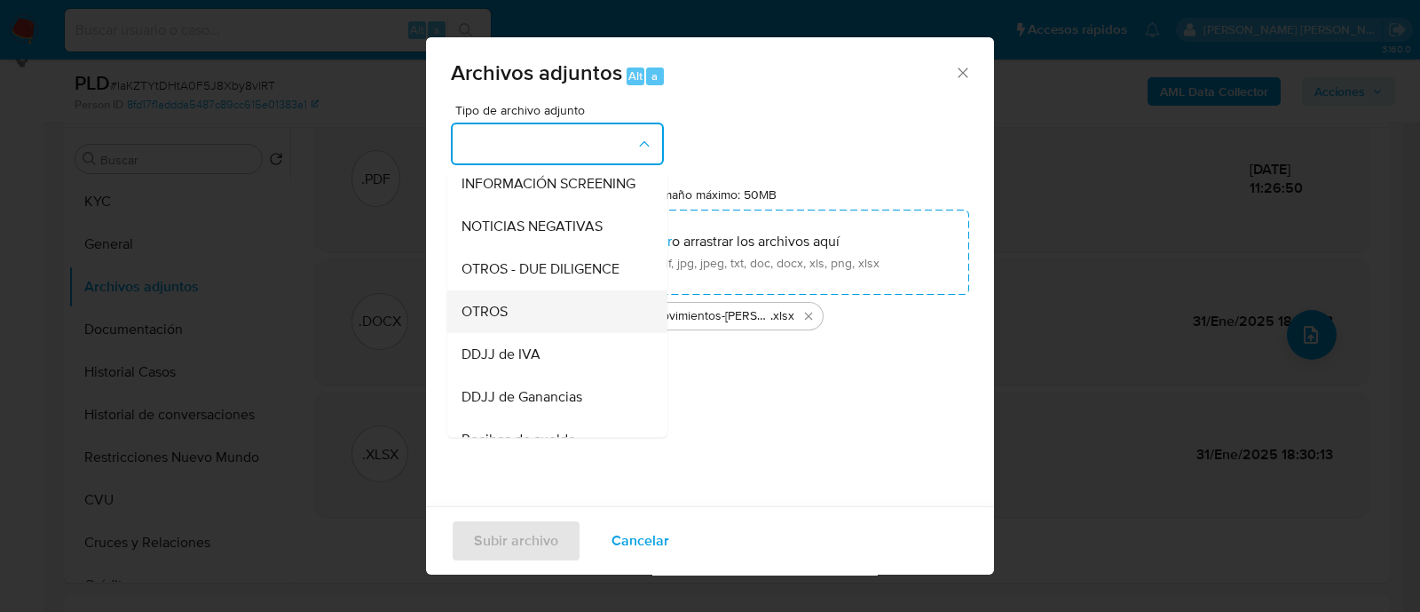
click at [528, 329] on div "OTROS" at bounding box center [552, 311] width 181 height 43
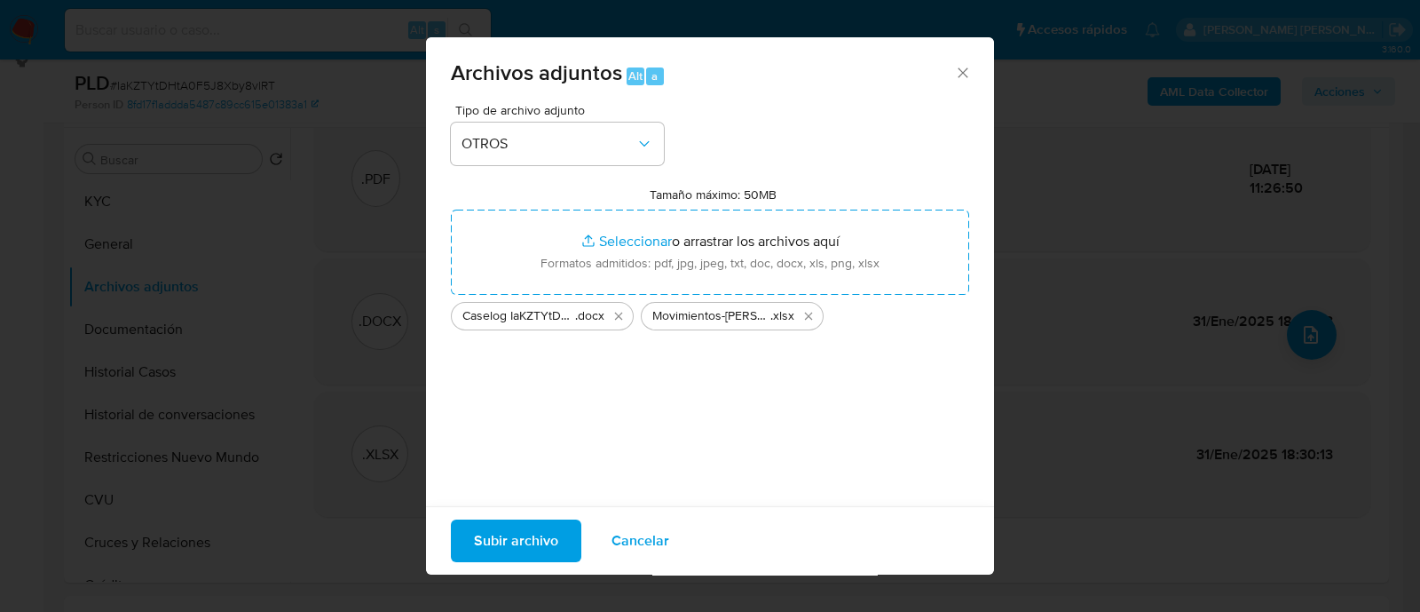
click at [519, 532] on span "Subir archivo" at bounding box center [516, 540] width 84 height 39
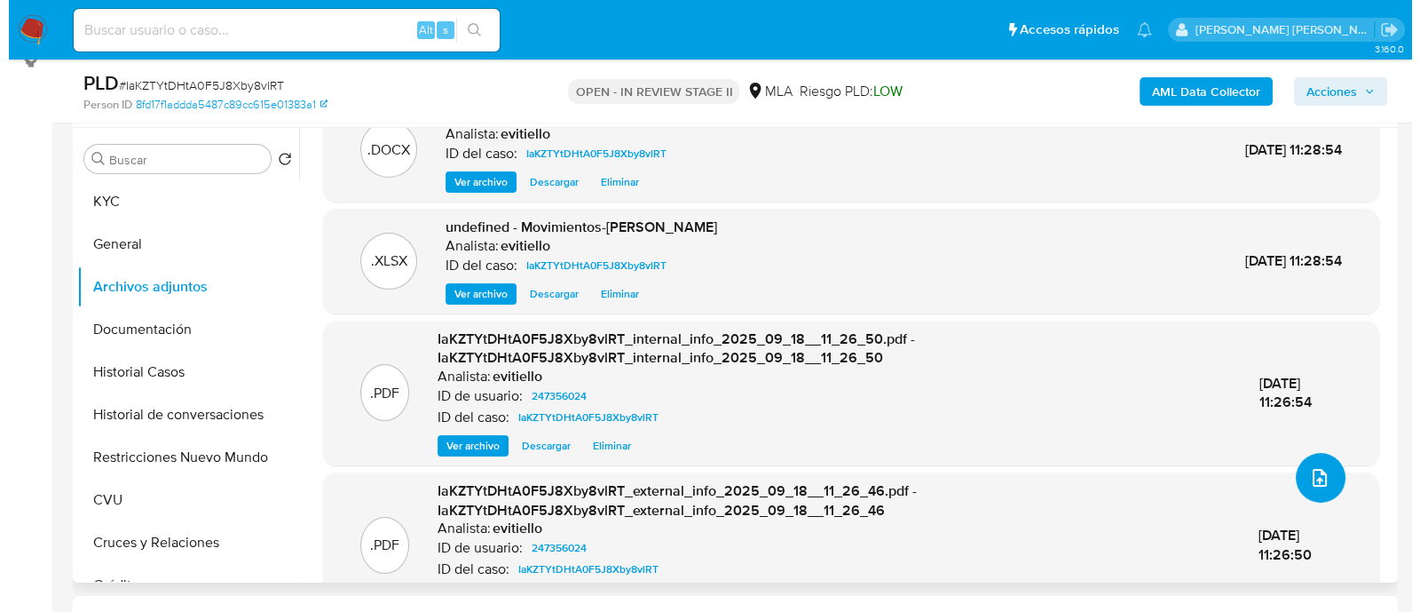
scroll to position [0, 0]
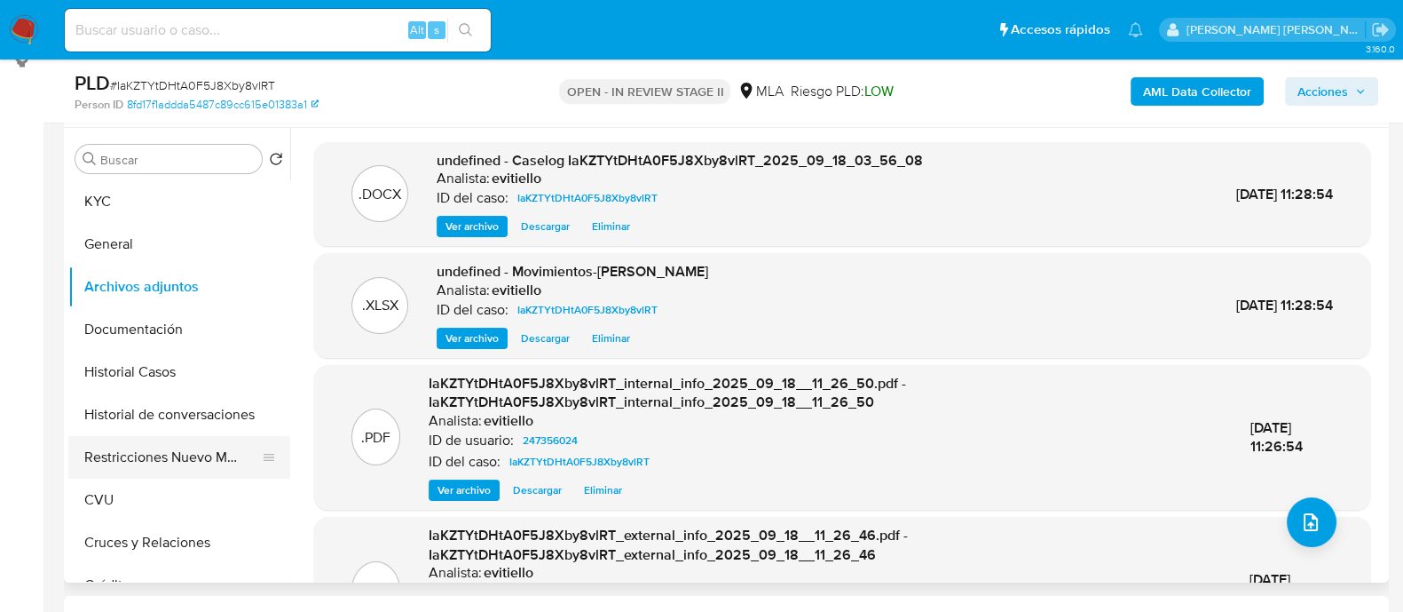
click at [191, 460] on button "Restricciones Nuevo Mundo" at bounding box center [172, 457] width 208 height 43
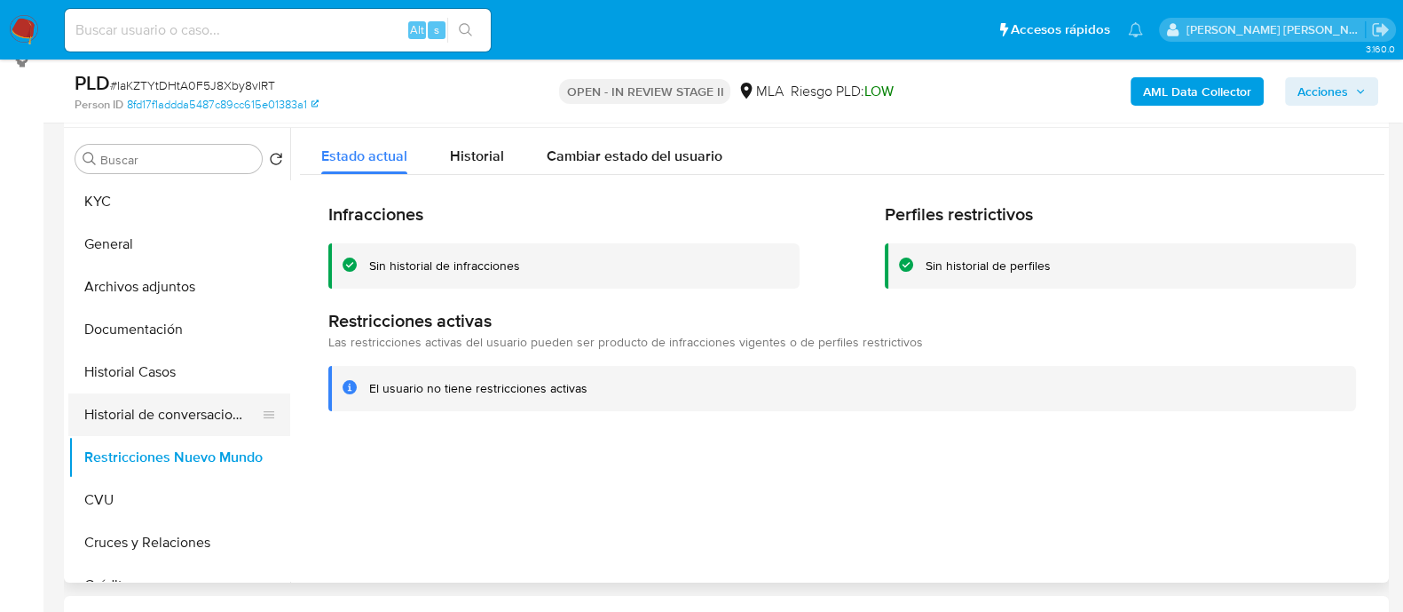
click at [202, 422] on button "Historial de conversaciones" at bounding box center [172, 414] width 208 height 43
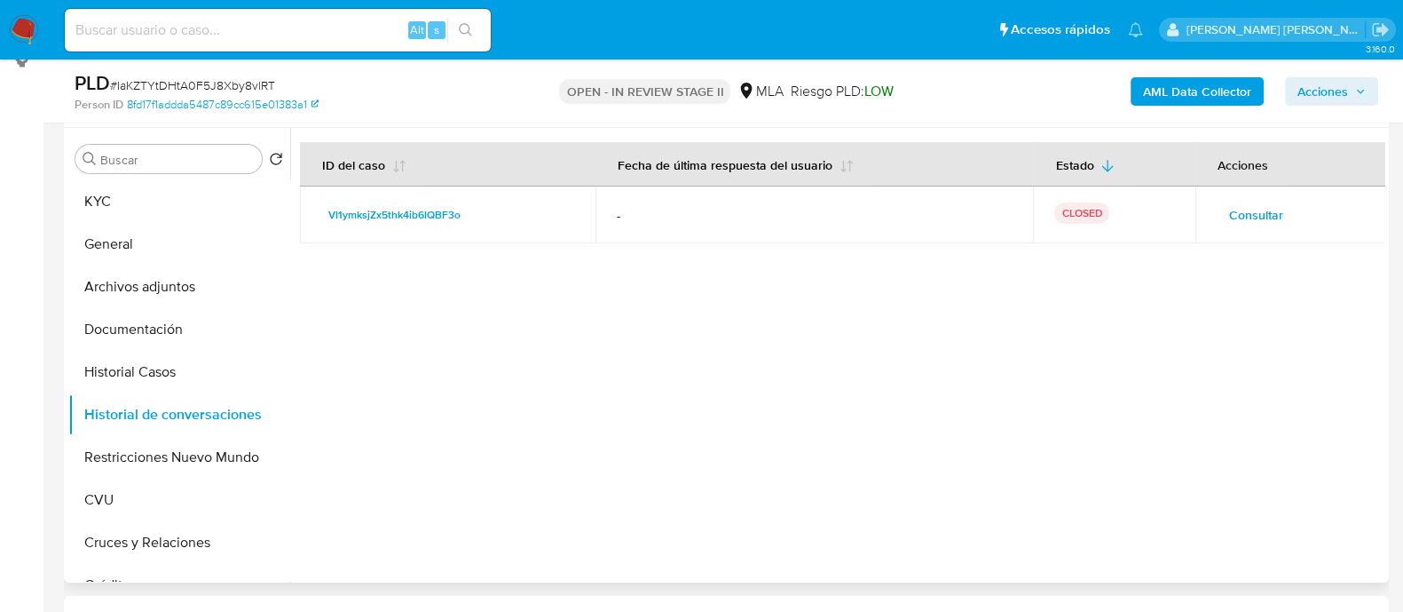
click at [1246, 219] on span "Consultar" at bounding box center [1256, 214] width 54 height 25
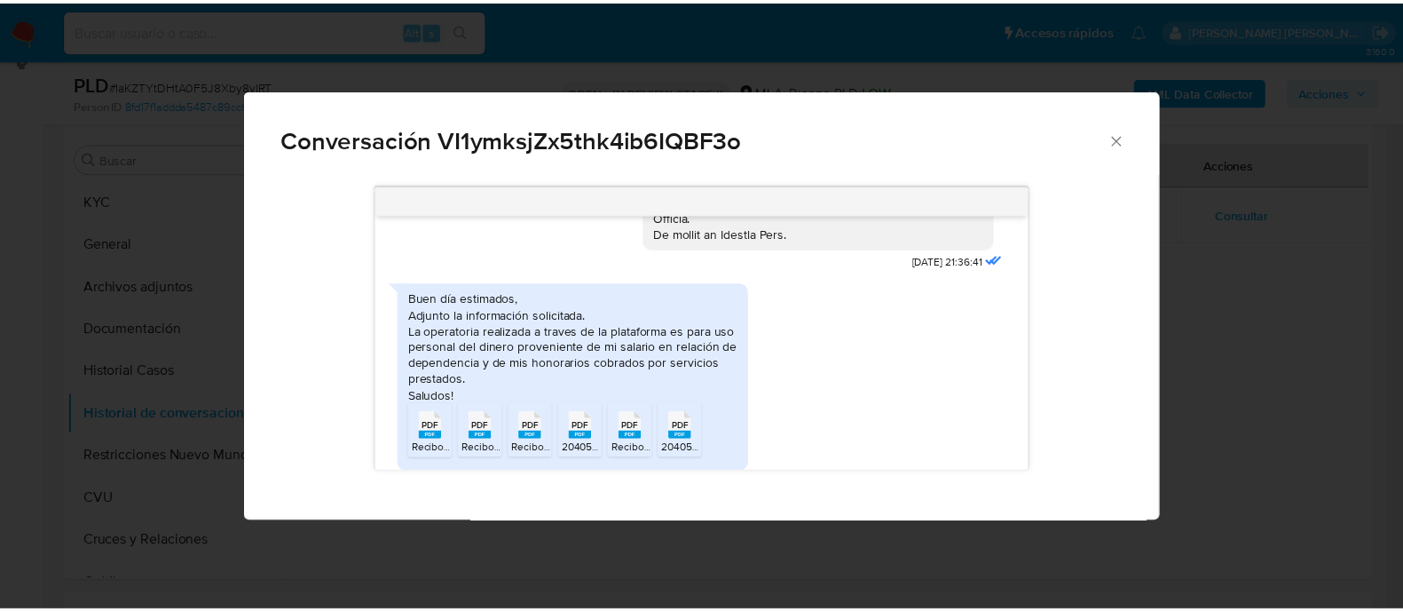
scroll to position [517, 0]
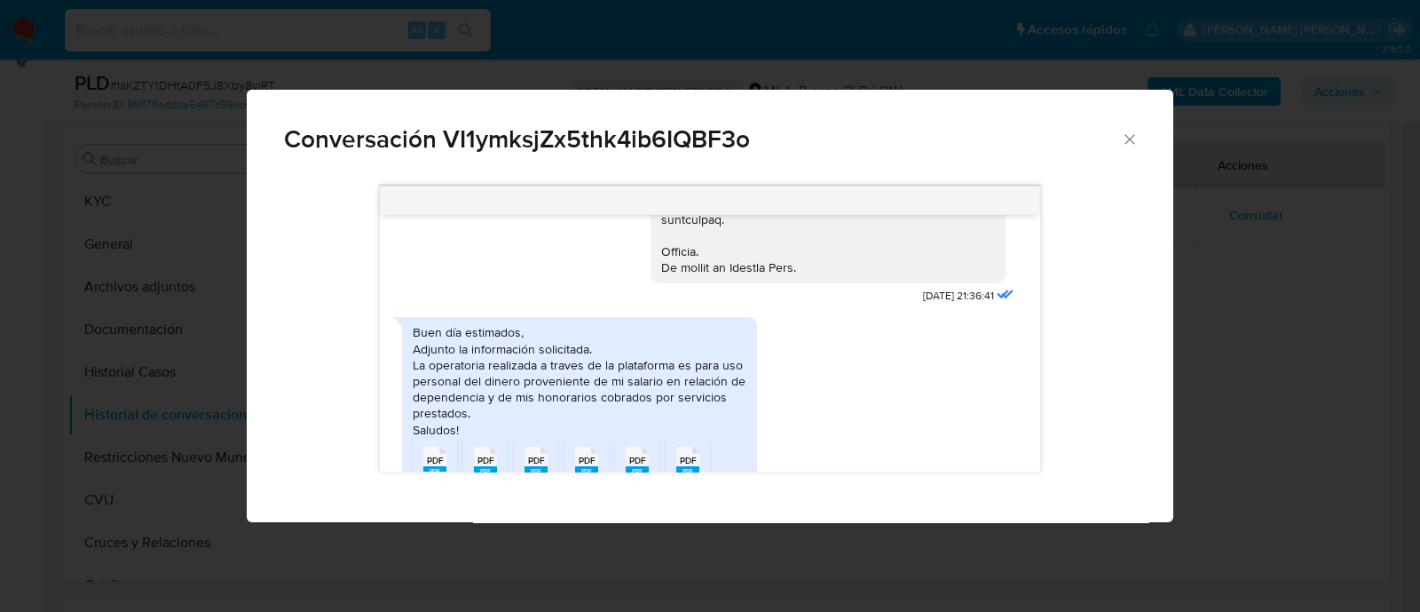
click at [1126, 135] on icon "Cerrar" at bounding box center [1130, 139] width 10 height 10
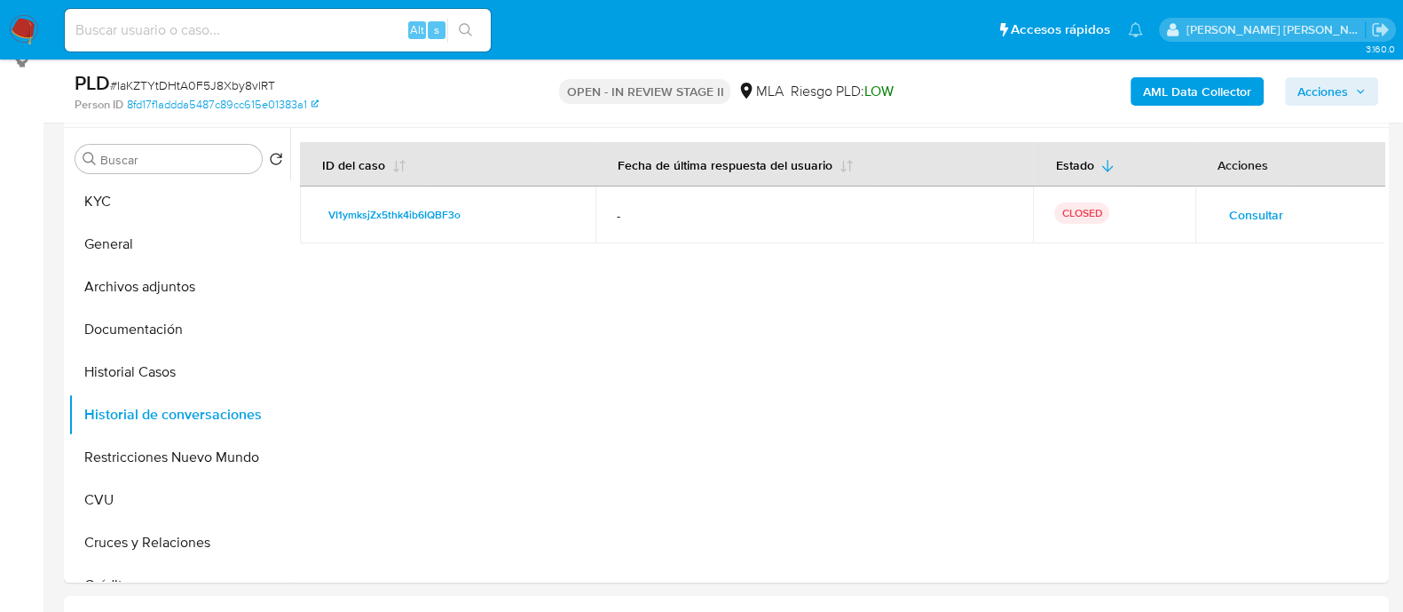
click at [1308, 99] on span "Acciones" at bounding box center [1323, 91] width 51 height 28
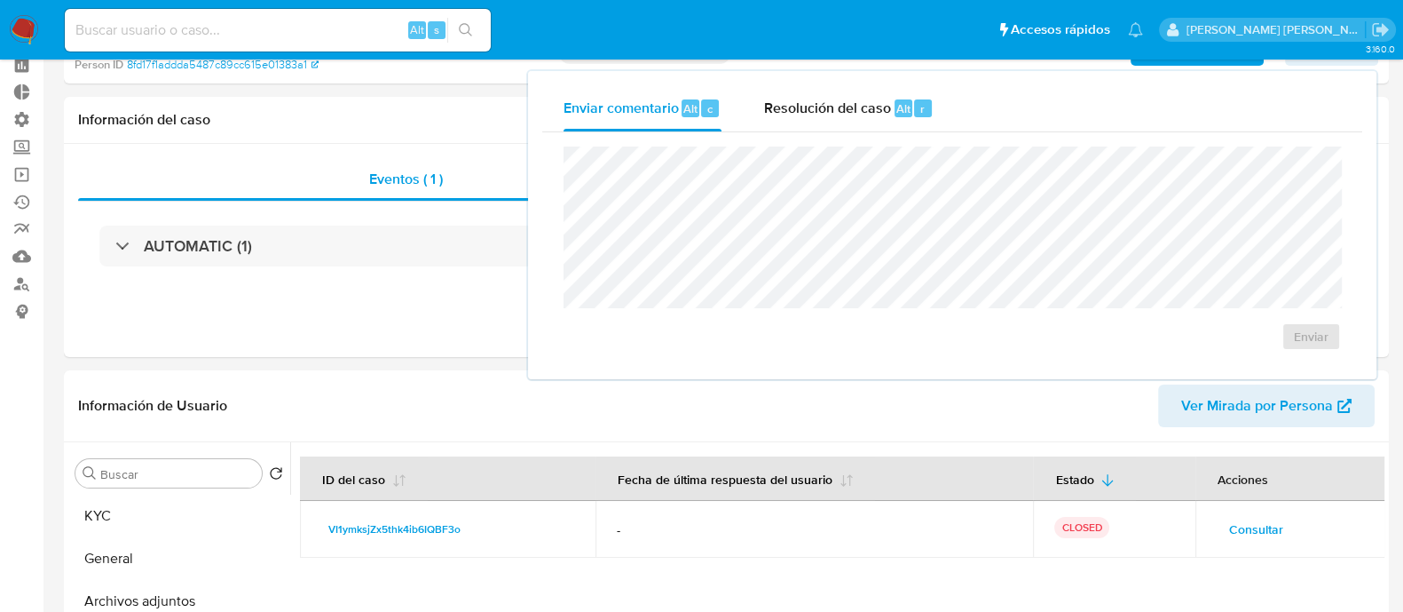
scroll to position [0, 0]
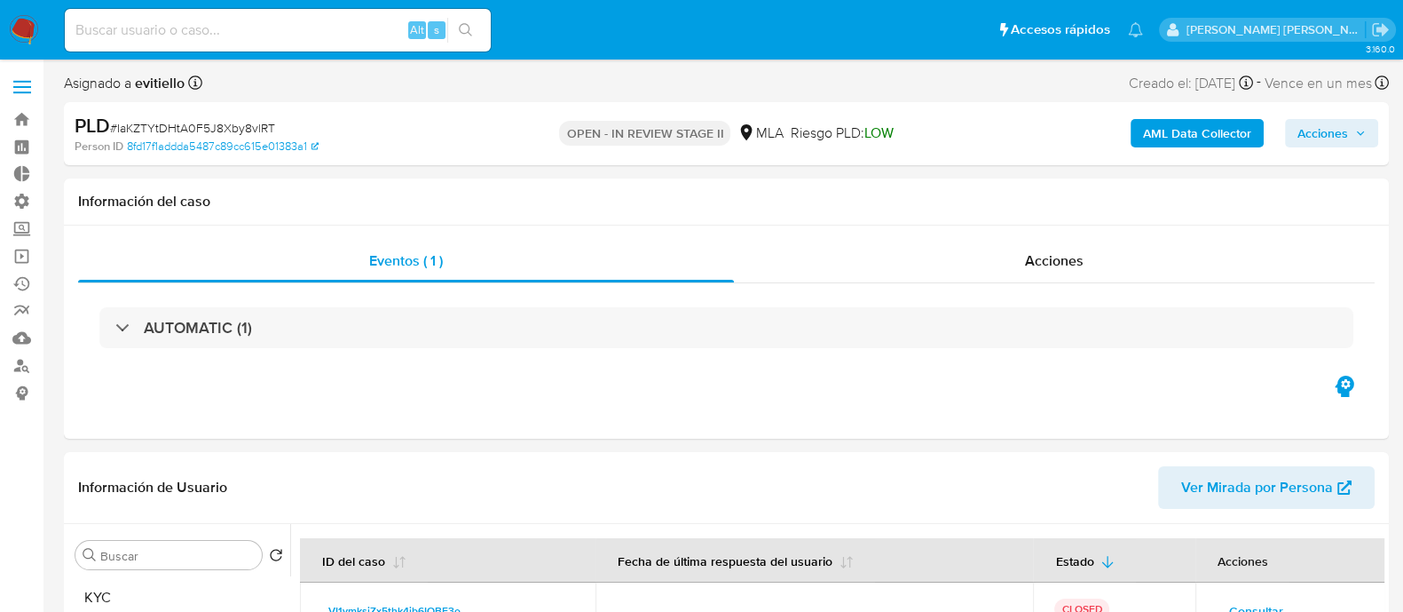
click at [1321, 122] on span "Acciones" at bounding box center [1323, 133] width 51 height 28
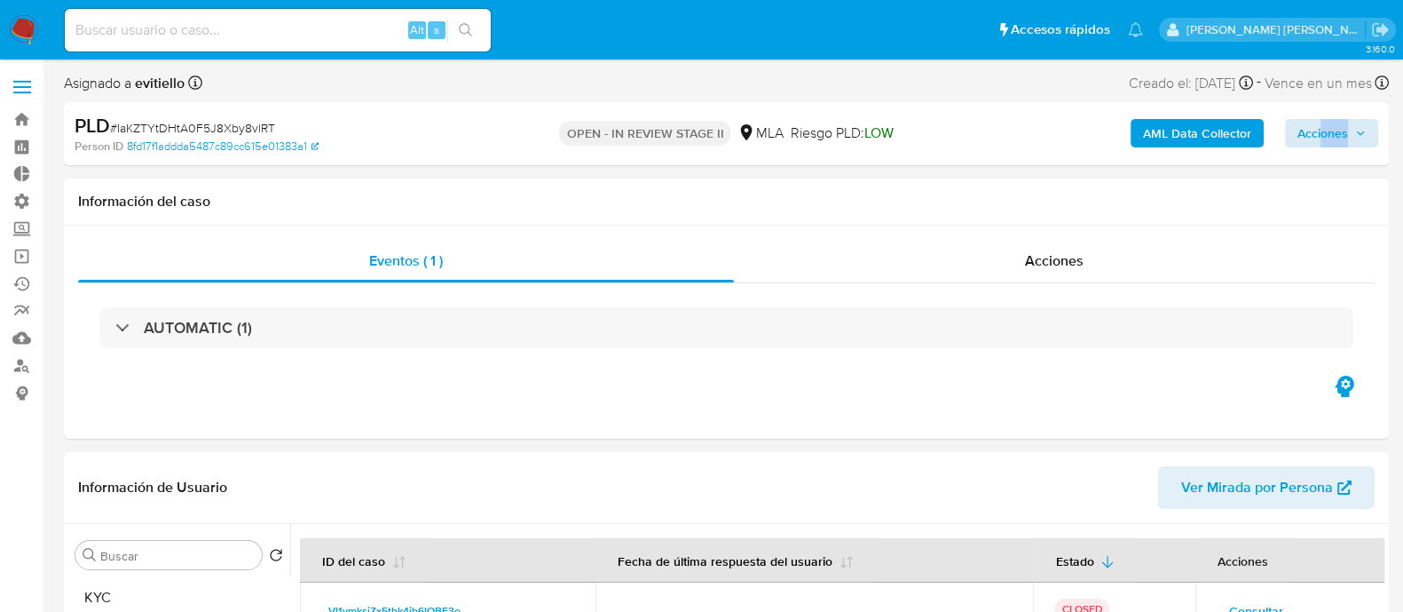
click at [1321, 147] on div "AML Data Collector Acciones" at bounding box center [1164, 134] width 430 height 42
click at [1334, 133] on span "Acciones" at bounding box center [1323, 133] width 51 height 28
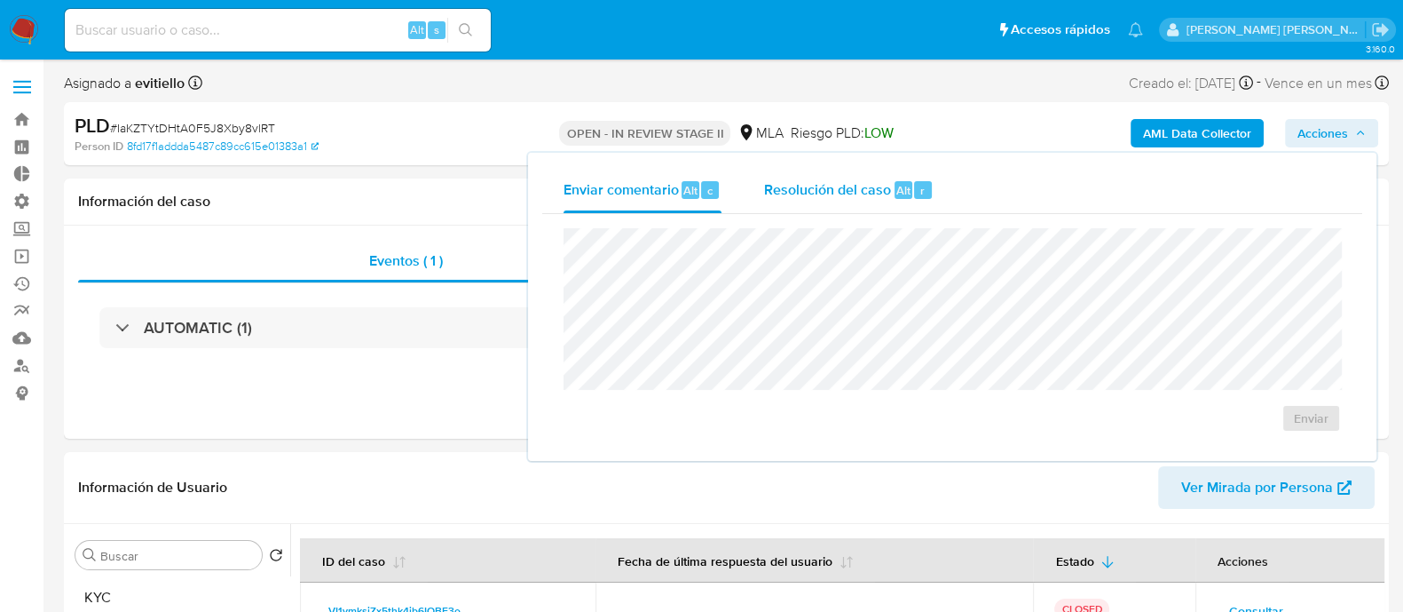
click at [851, 190] on span "Resolución del caso" at bounding box center [827, 189] width 127 height 20
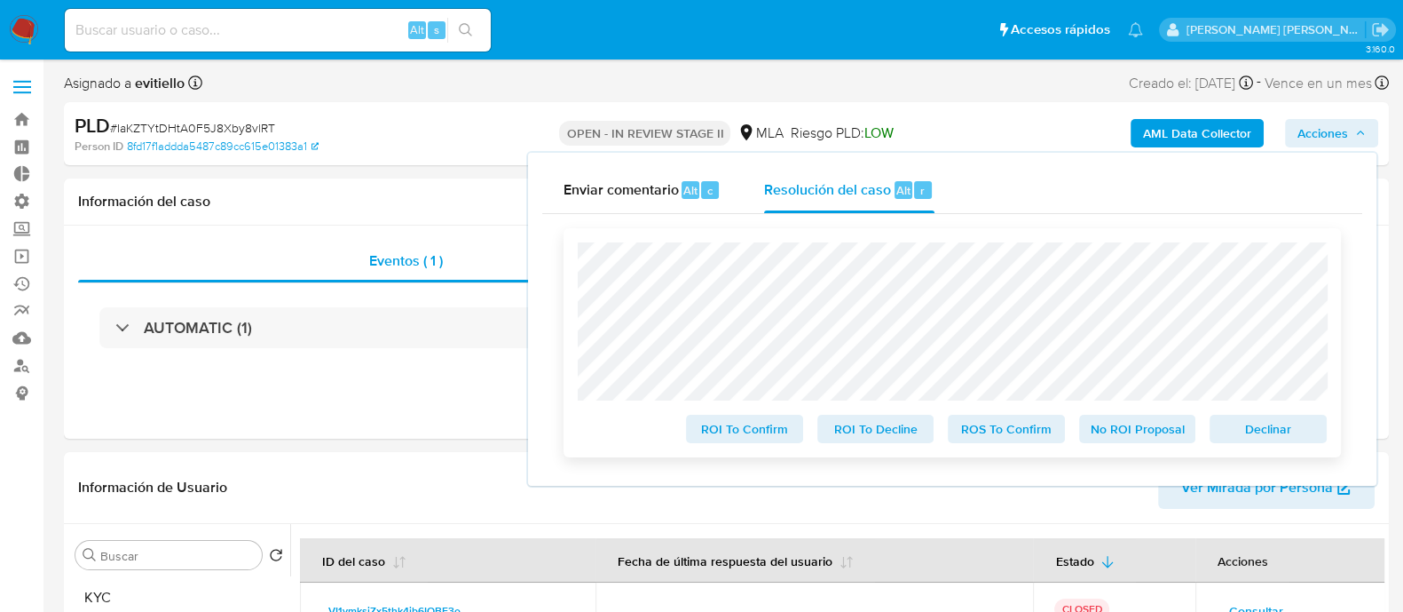
click at [1148, 426] on span "No ROI Proposal" at bounding box center [1138, 428] width 92 height 25
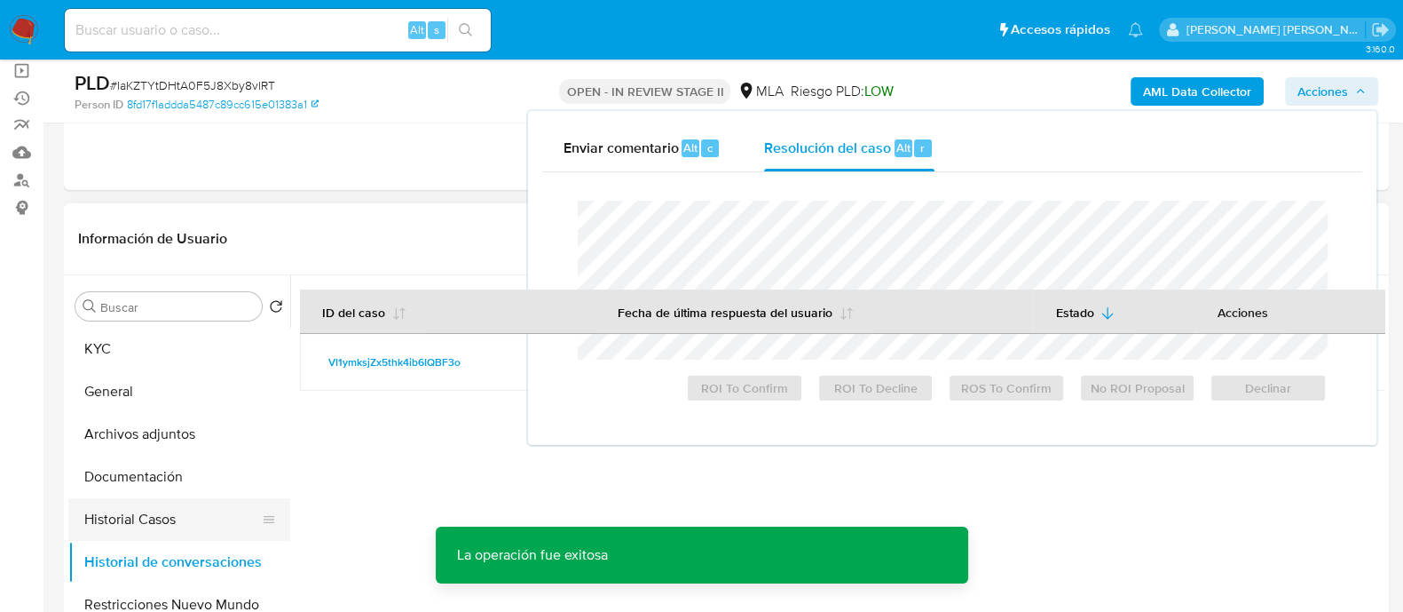
scroll to position [221, 0]
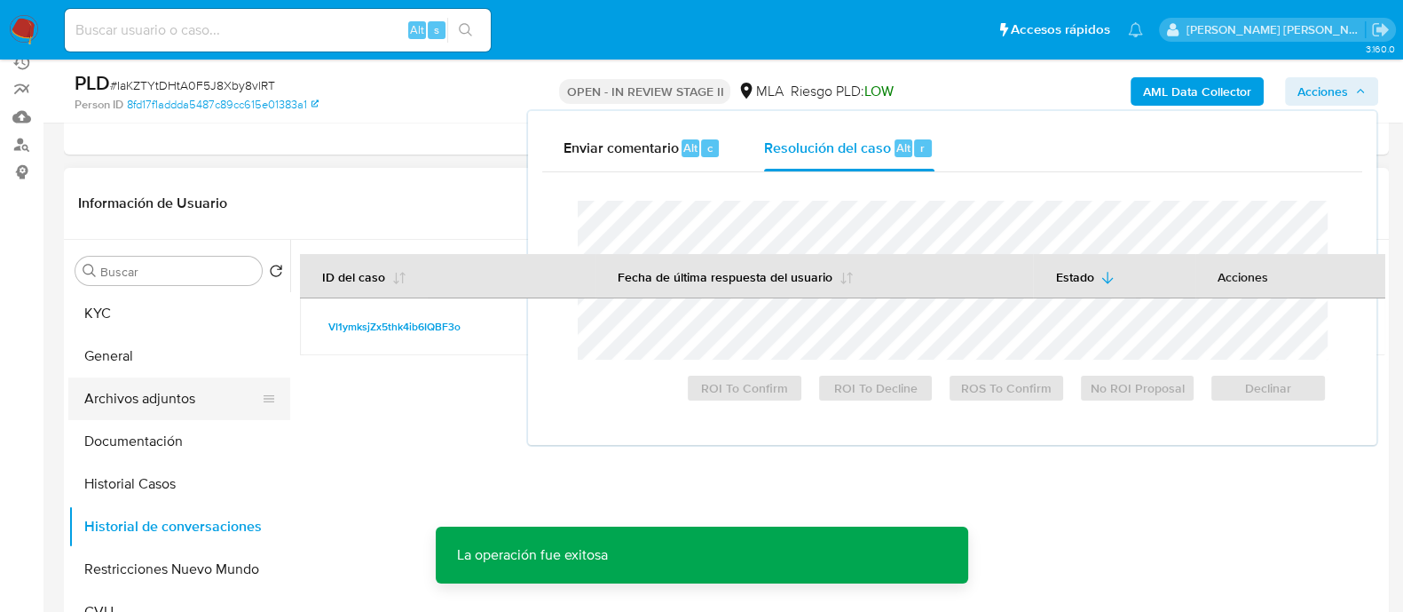
click at [196, 395] on button "Archivos adjuntos" at bounding box center [172, 398] width 208 height 43
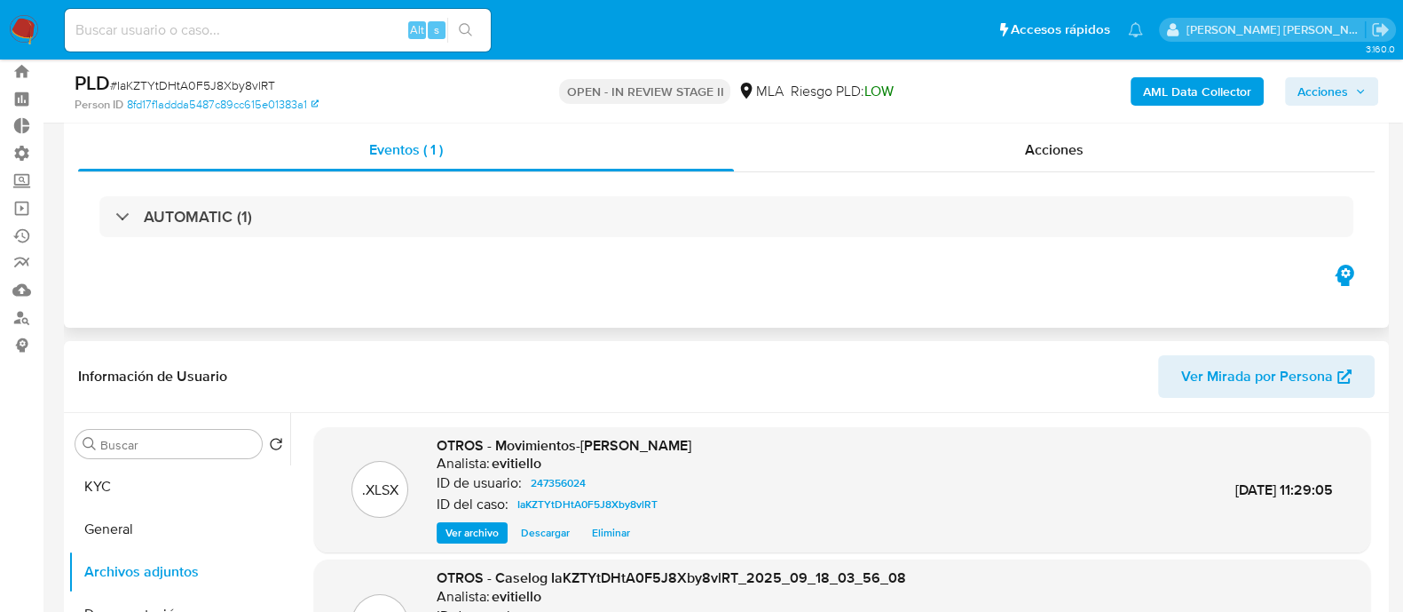
scroll to position [0, 0]
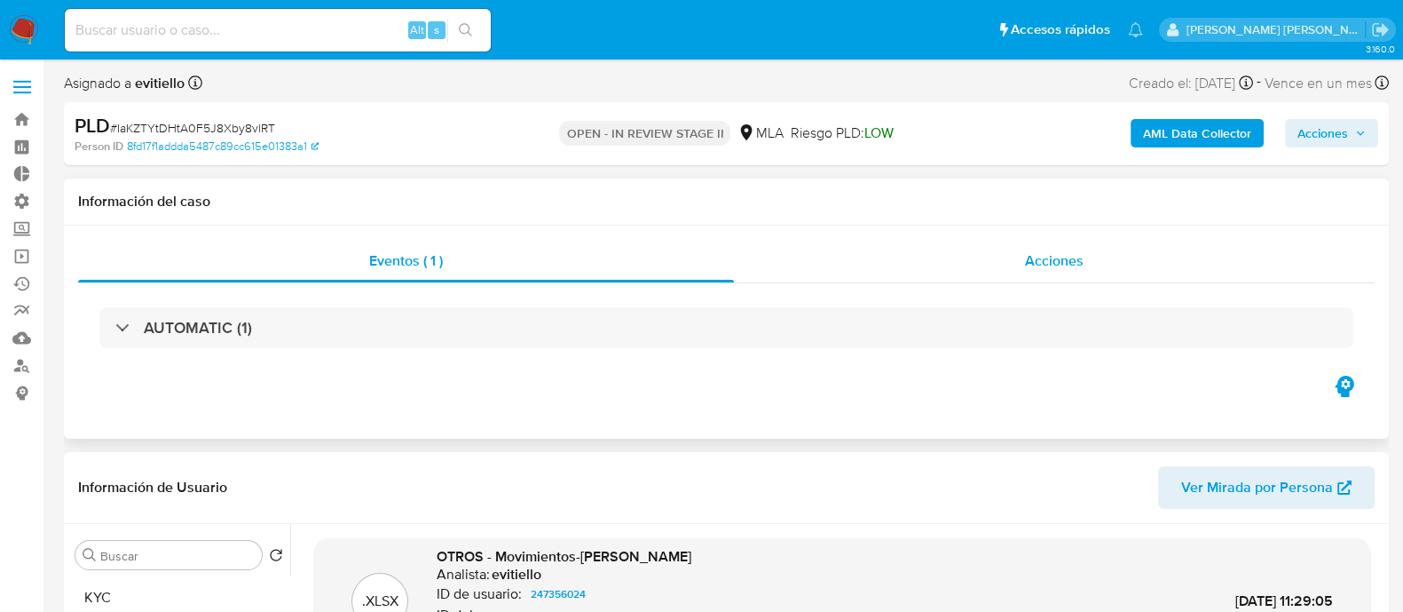
click at [1073, 265] on span "Acciones" at bounding box center [1054, 260] width 59 height 20
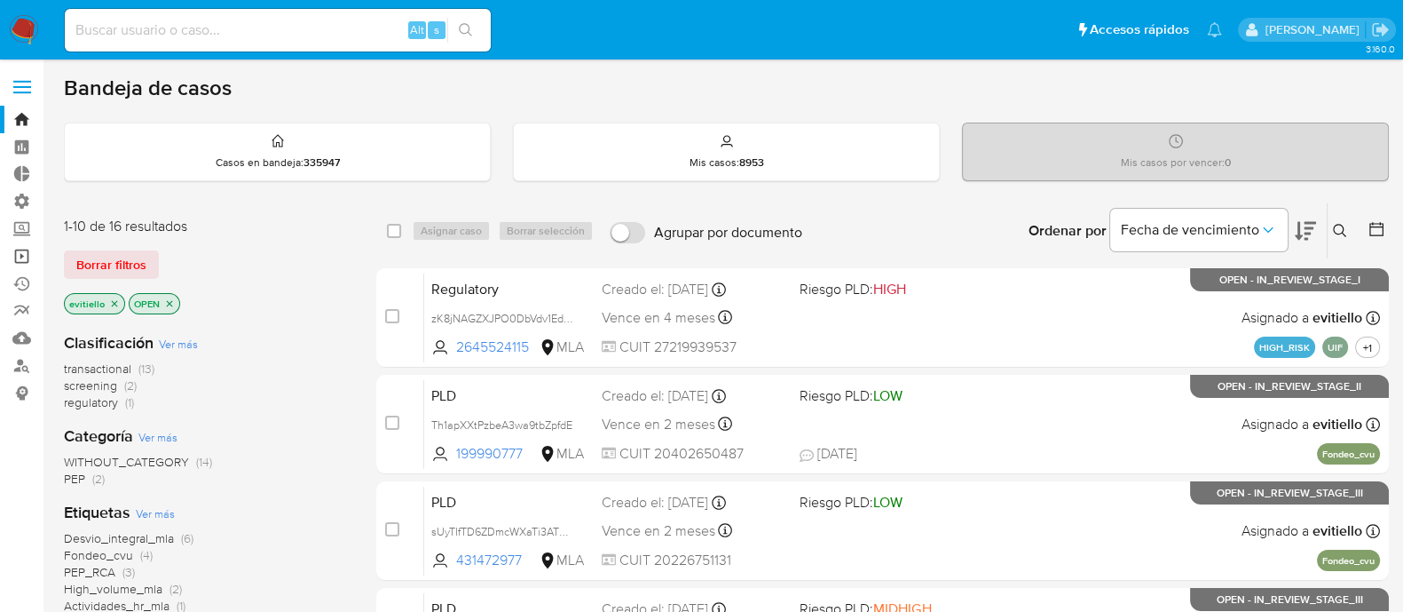
click at [26, 257] on link "Operaciones masivas" at bounding box center [105, 256] width 211 height 28
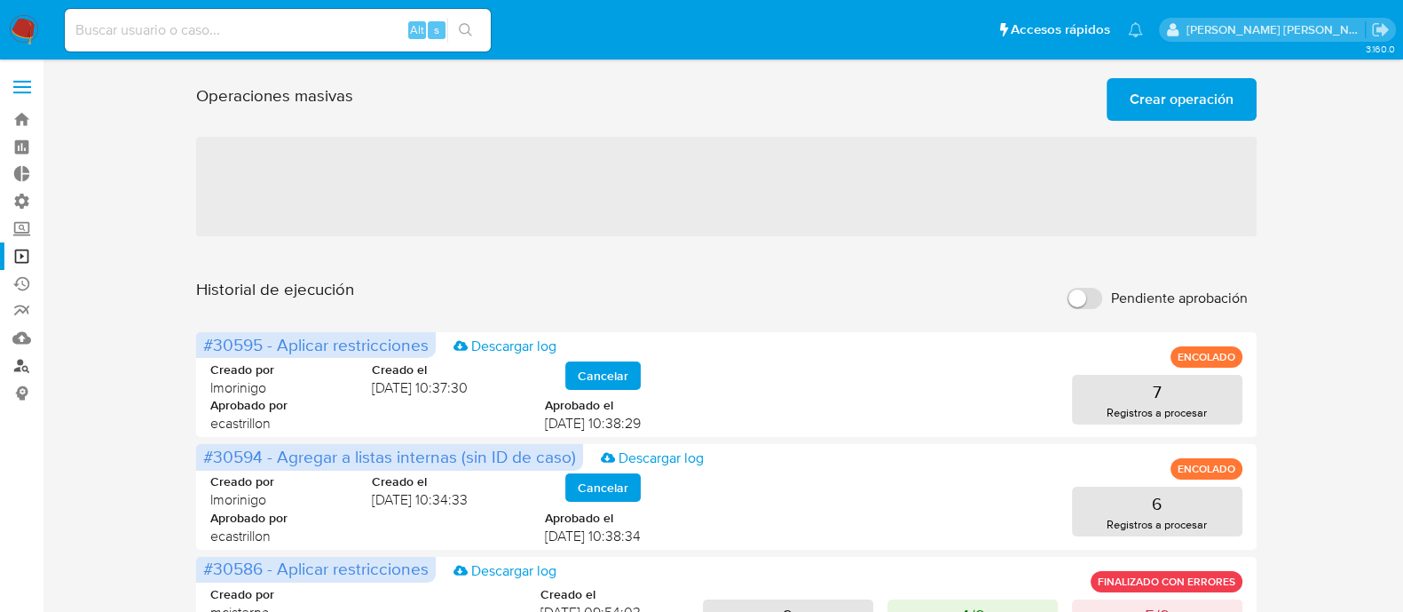
click at [23, 367] on link "Buscador de personas" at bounding box center [105, 365] width 211 height 28
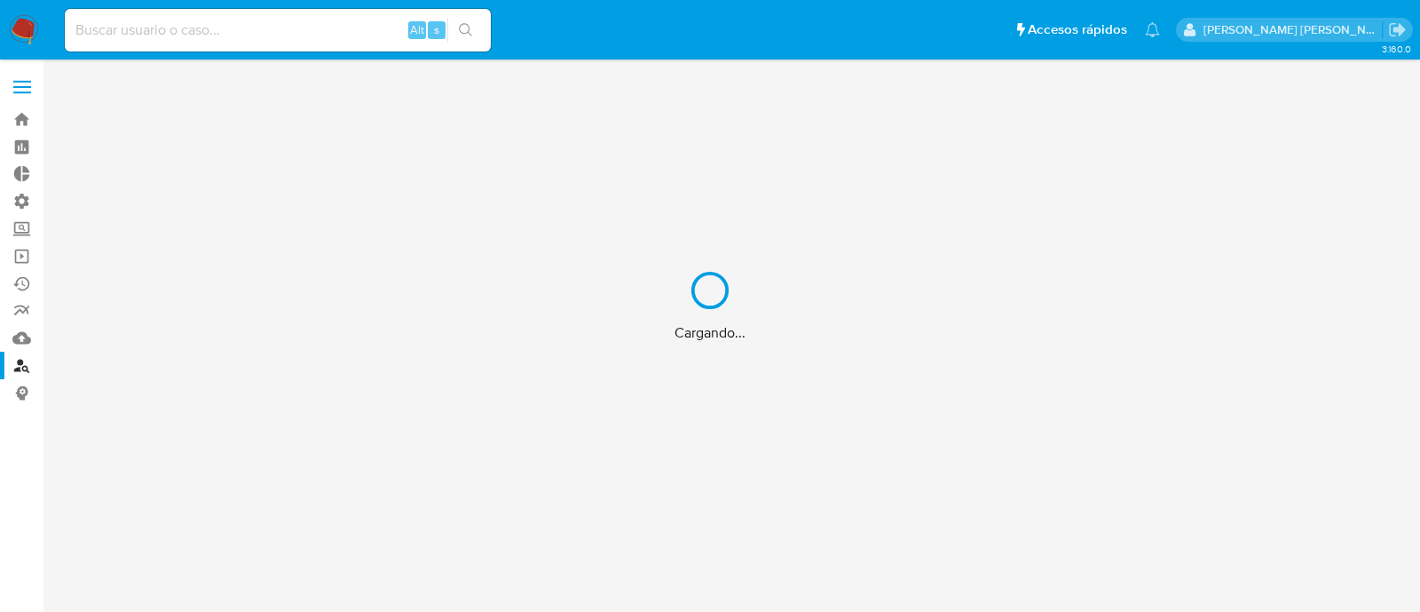
click at [26, 342] on div "Cargando..." at bounding box center [710, 306] width 1420 height 612
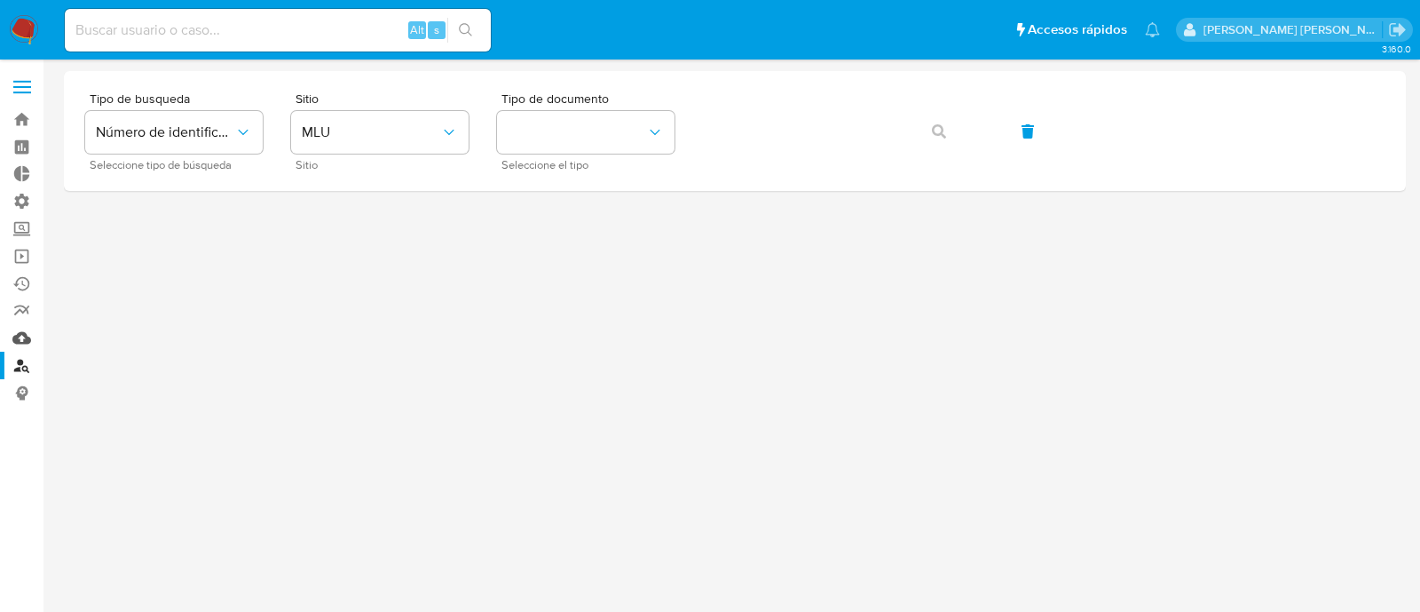
click at [26, 339] on link "Mulan" at bounding box center [105, 338] width 211 height 28
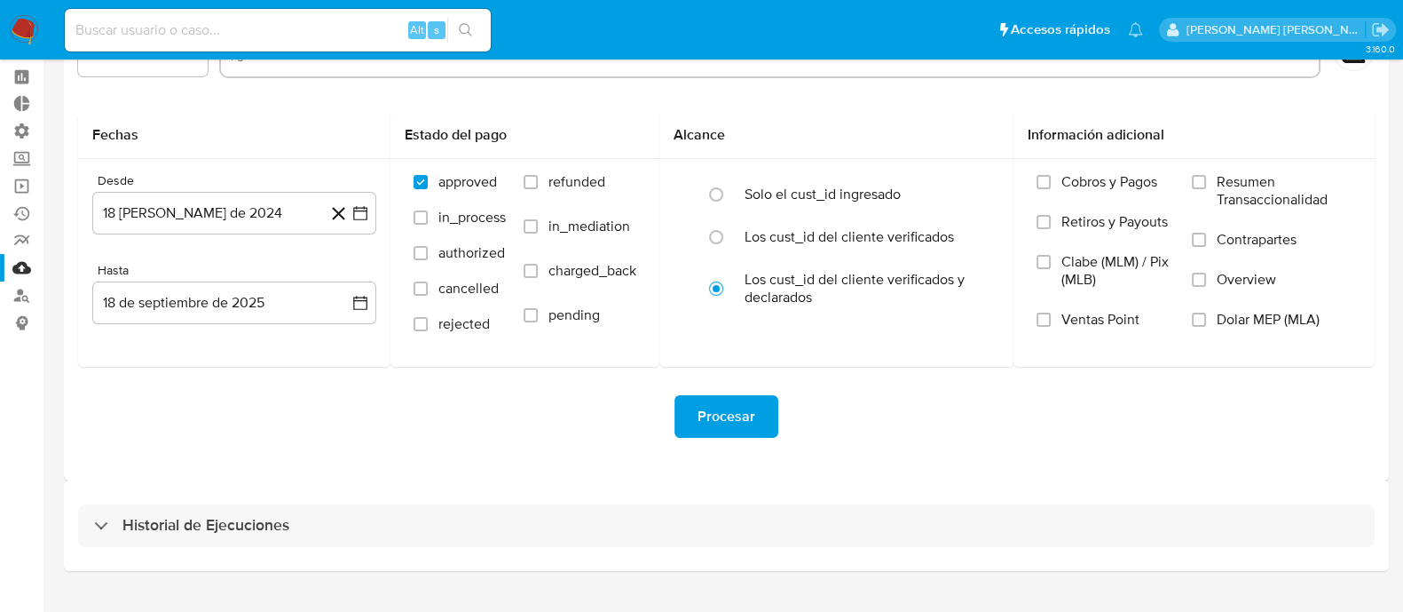
scroll to position [104, 0]
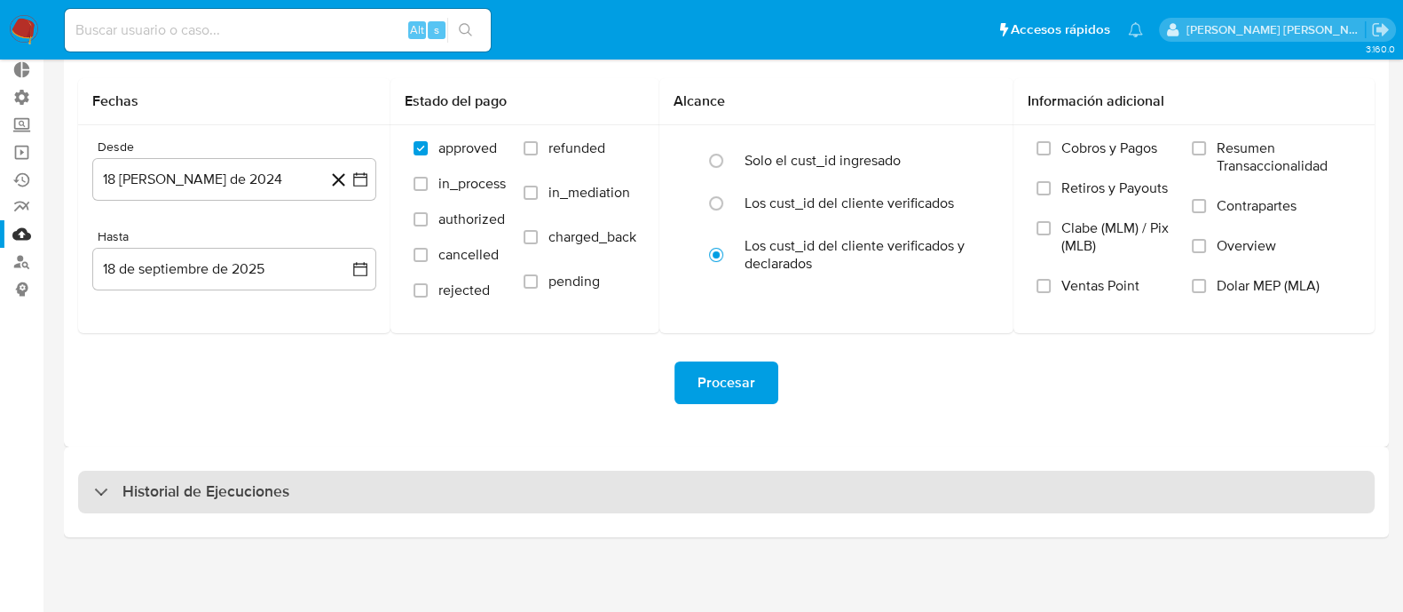
click at [198, 485] on h3 "Historial de Ejecuciones" at bounding box center [205, 491] width 167 height 21
select select "10"
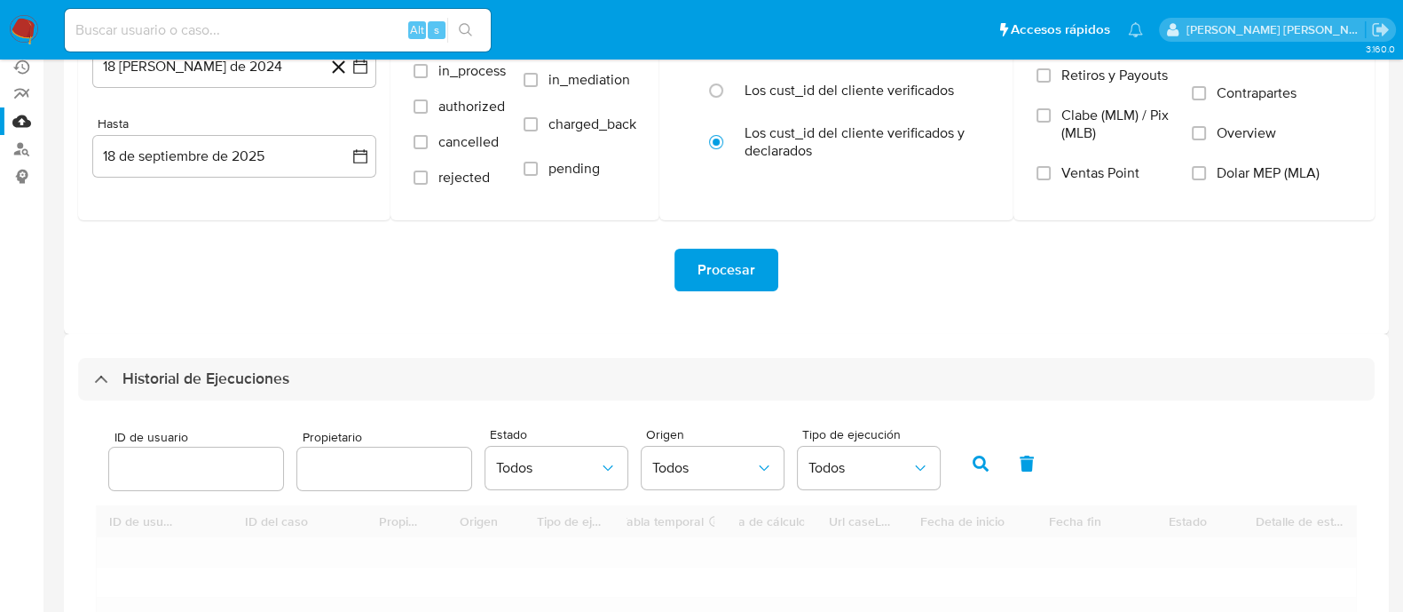
scroll to position [326, 0]
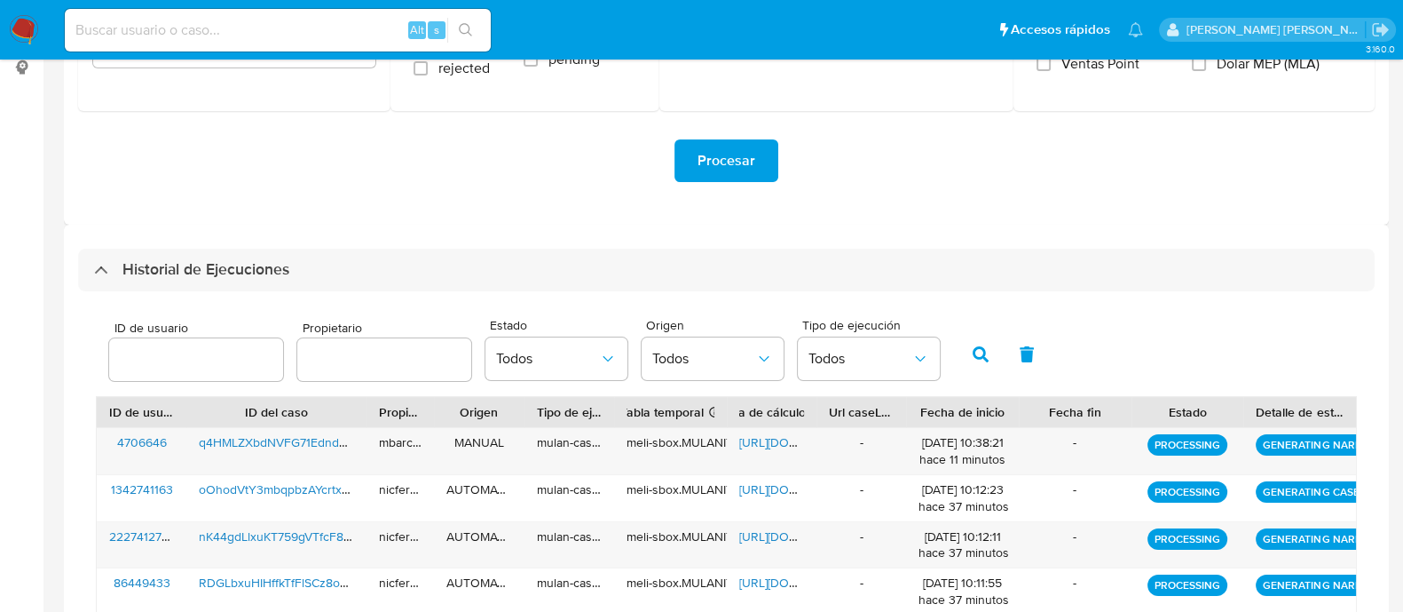
click at [167, 348] on input "number" at bounding box center [196, 359] width 174 height 23
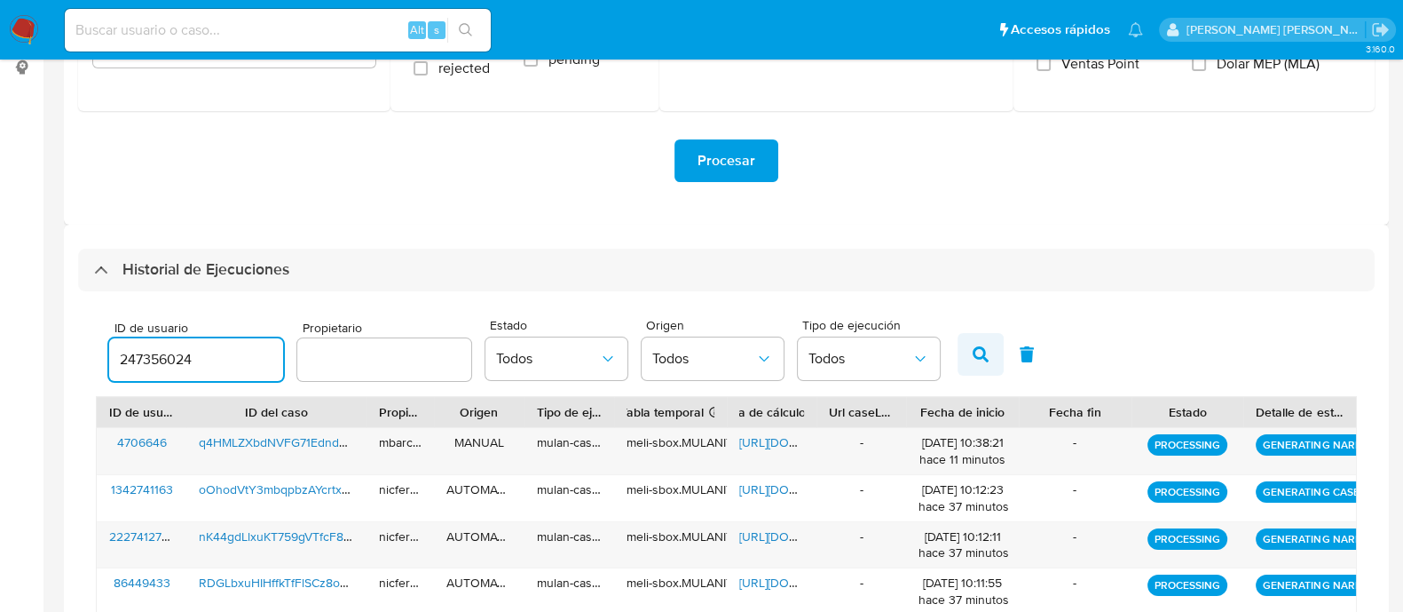
type input "247356024"
click at [980, 347] on button "button" at bounding box center [981, 354] width 46 height 43
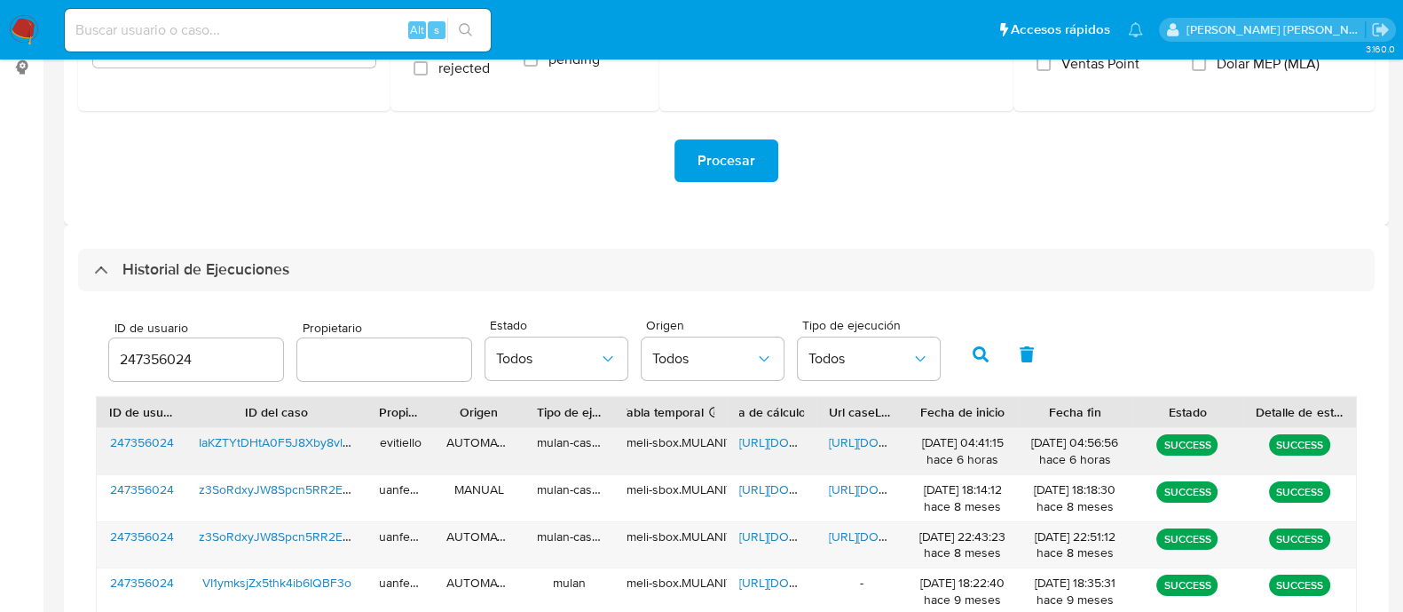
click at [863, 439] on span "[URL][DOMAIN_NAME]" at bounding box center [890, 442] width 122 height 18
click at [714, 444] on div "meli-sbox.MULANIT.mulan_result_evitiello_20250918T034114_8168_247356024" at bounding box center [671, 442] width 88 height 17
click at [760, 436] on span "[URL][DOMAIN_NAME]" at bounding box center [800, 442] width 122 height 18
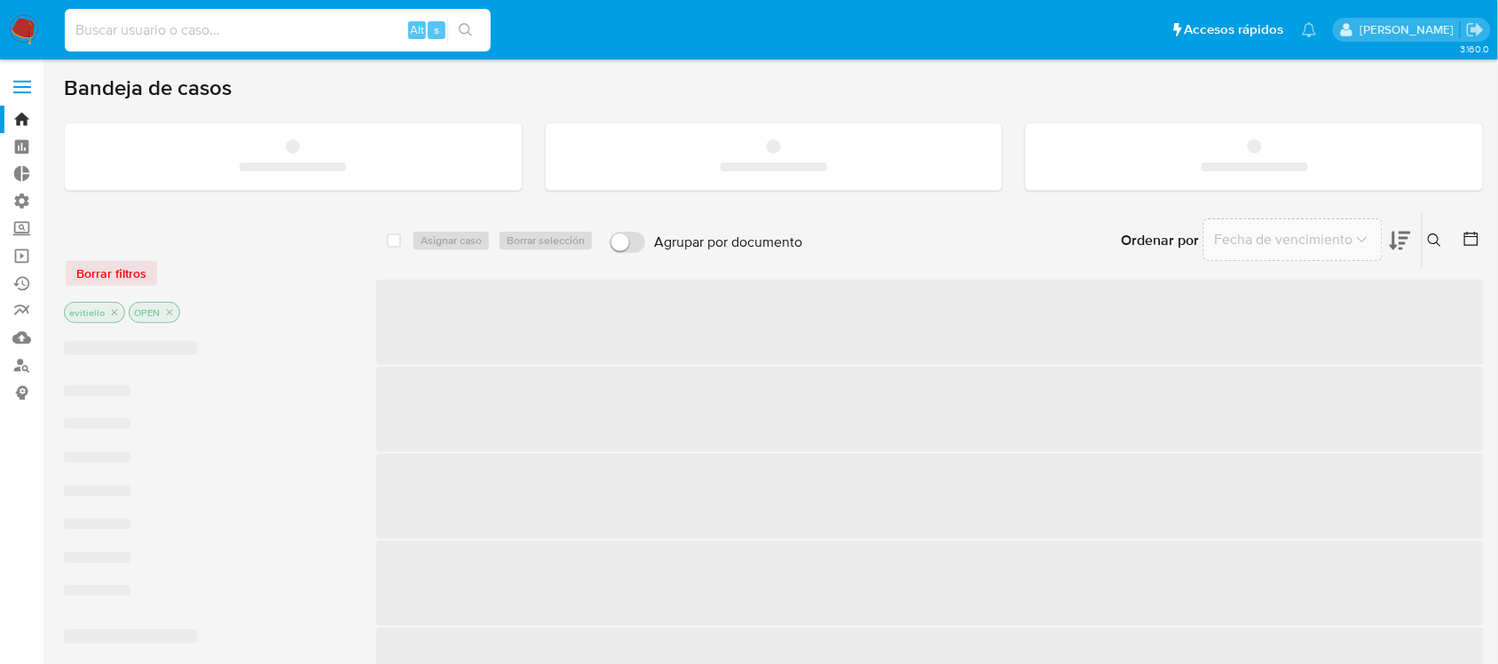
click at [226, 20] on input at bounding box center [278, 30] width 426 height 23
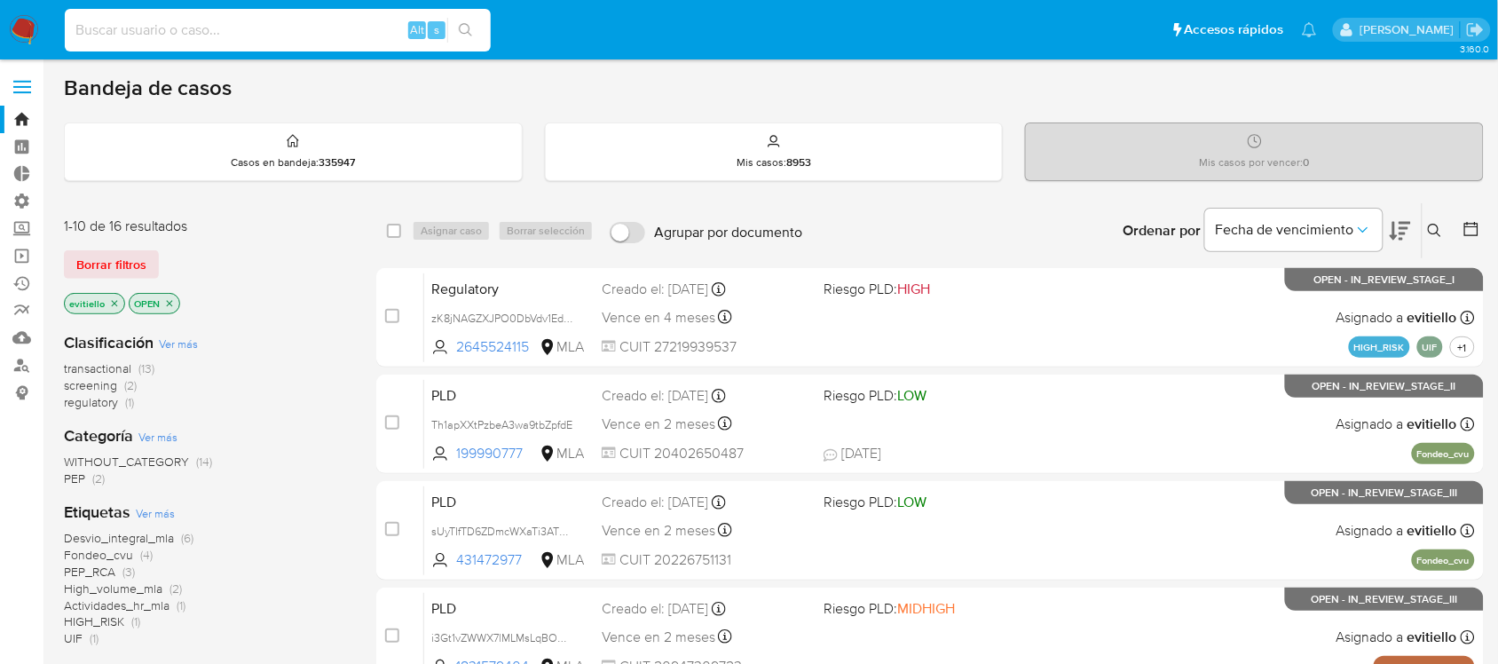
paste input "698582015"
type input "698582015"
click at [468, 28] on icon "search-icon" at bounding box center [466, 30] width 14 height 14
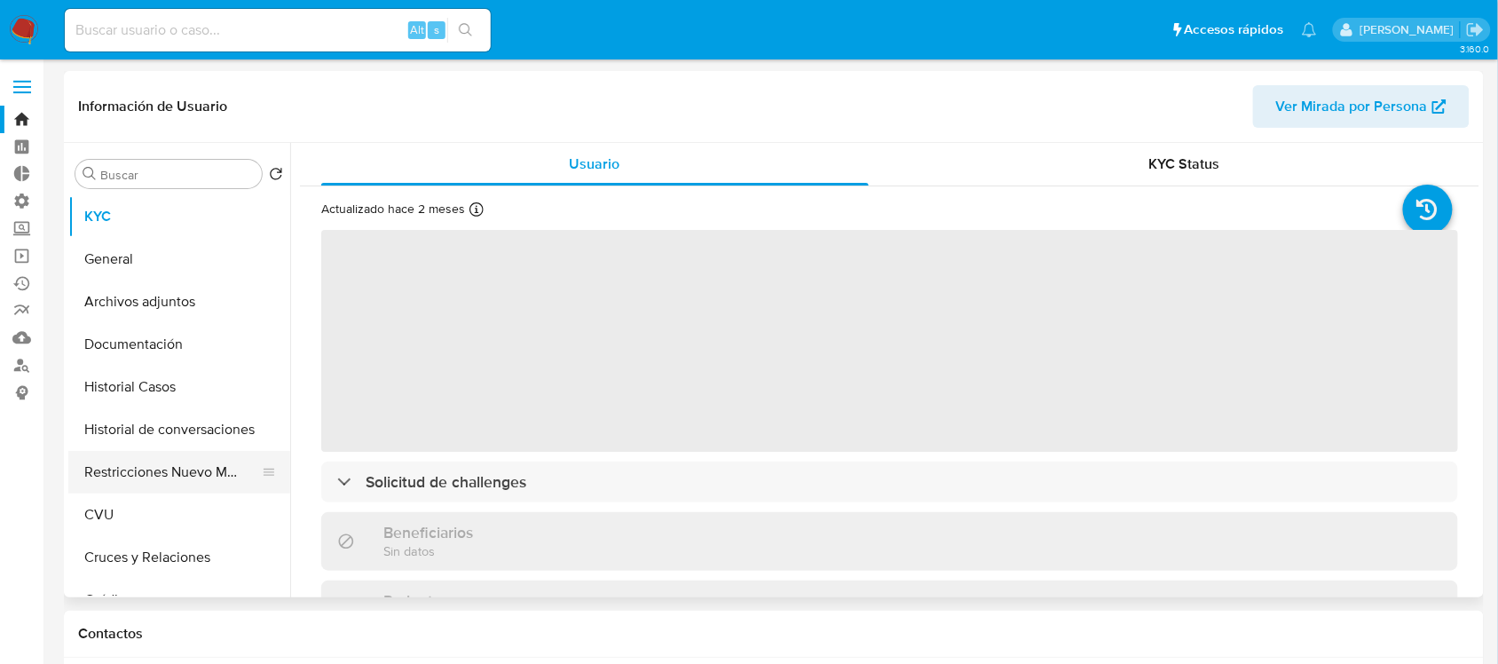
click at [173, 481] on button "Restricciones Nuevo Mundo" at bounding box center [172, 472] width 208 height 43
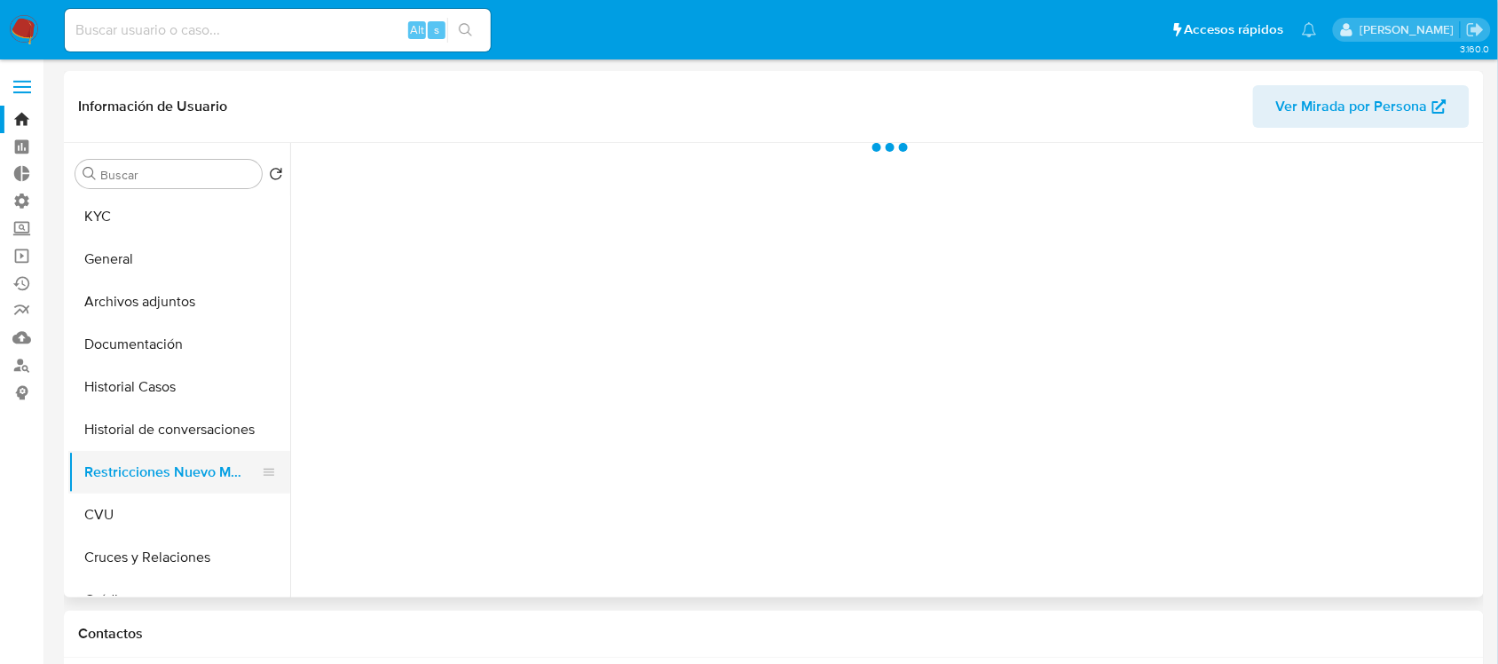
select select "10"
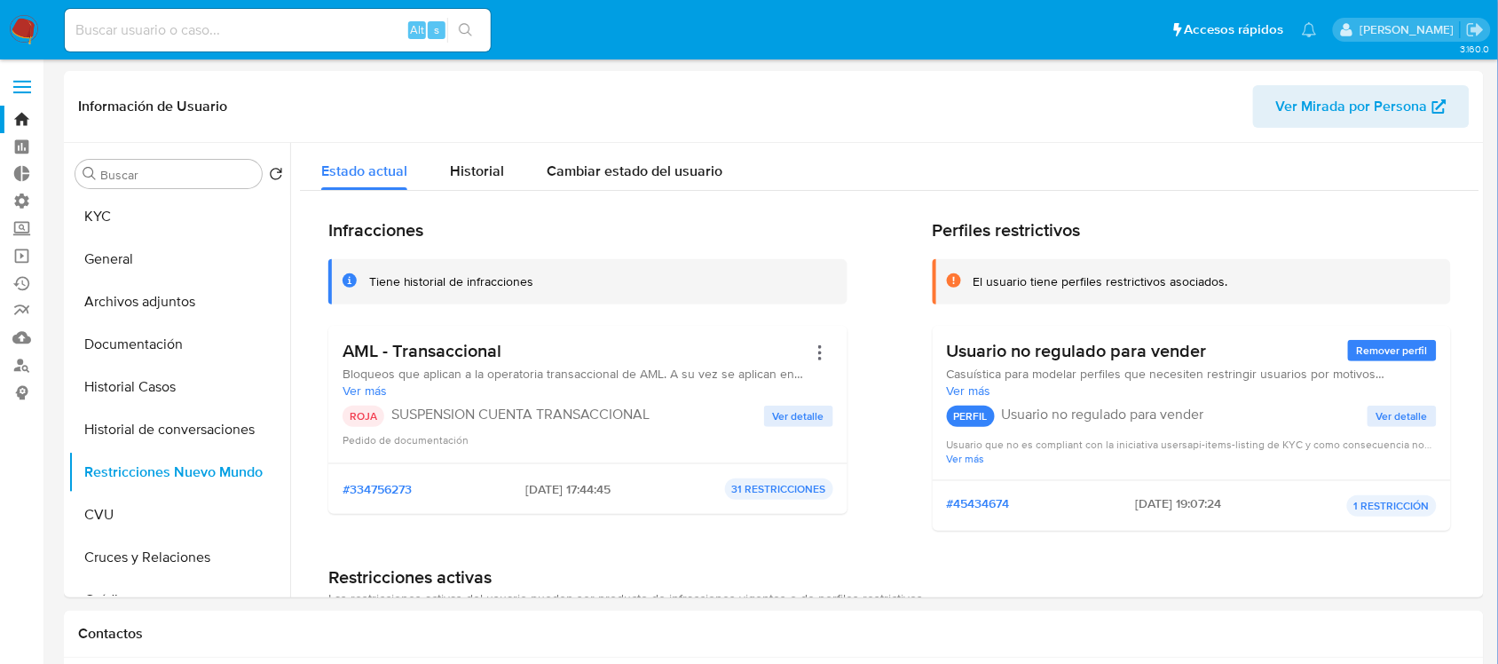
click at [294, 42] on div "Alt s" at bounding box center [278, 30] width 426 height 43
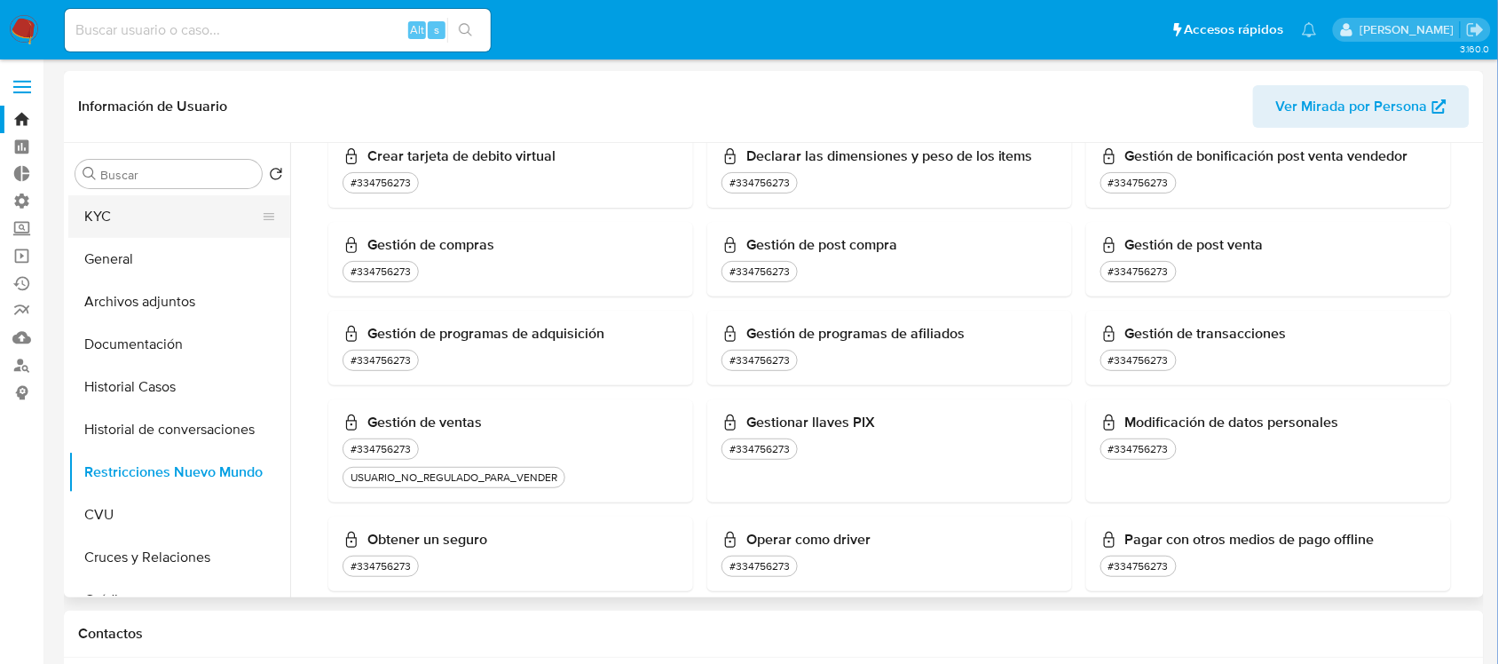
click at [167, 211] on button "KYC" at bounding box center [172, 216] width 208 height 43
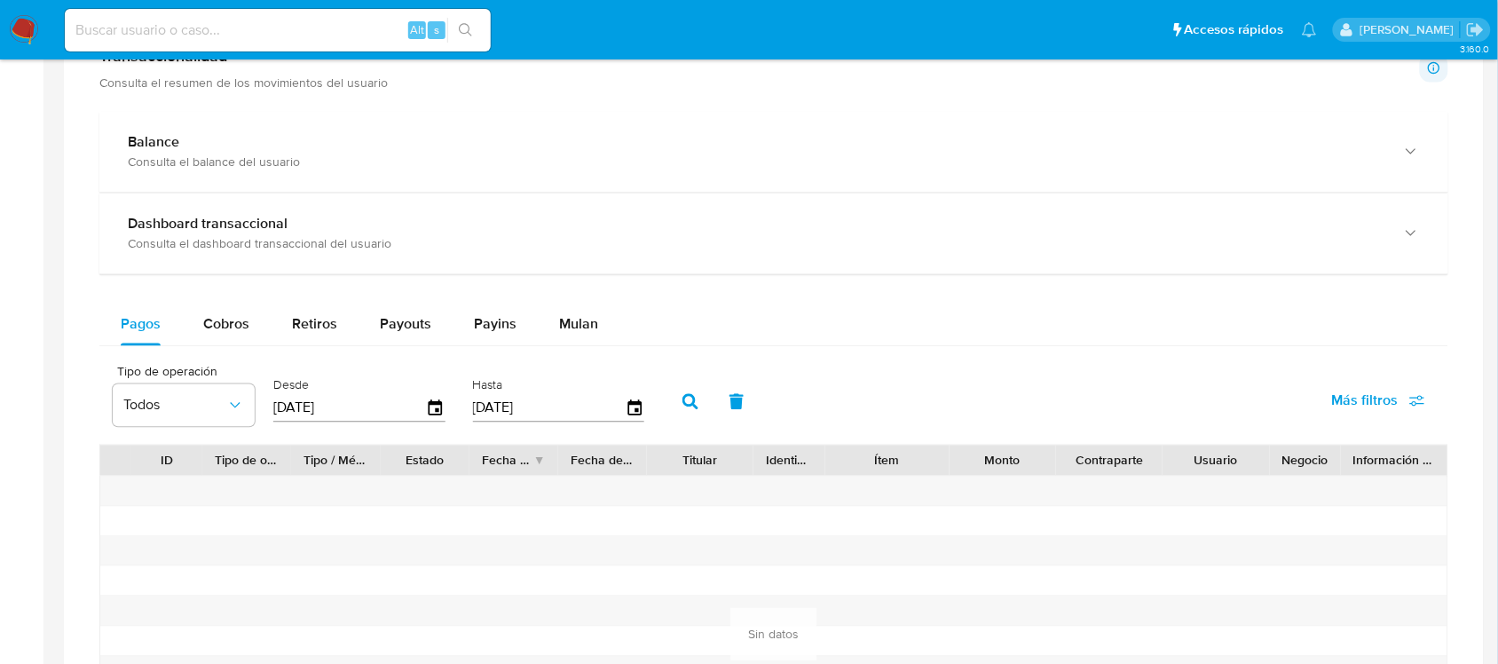
scroll to position [707, 0]
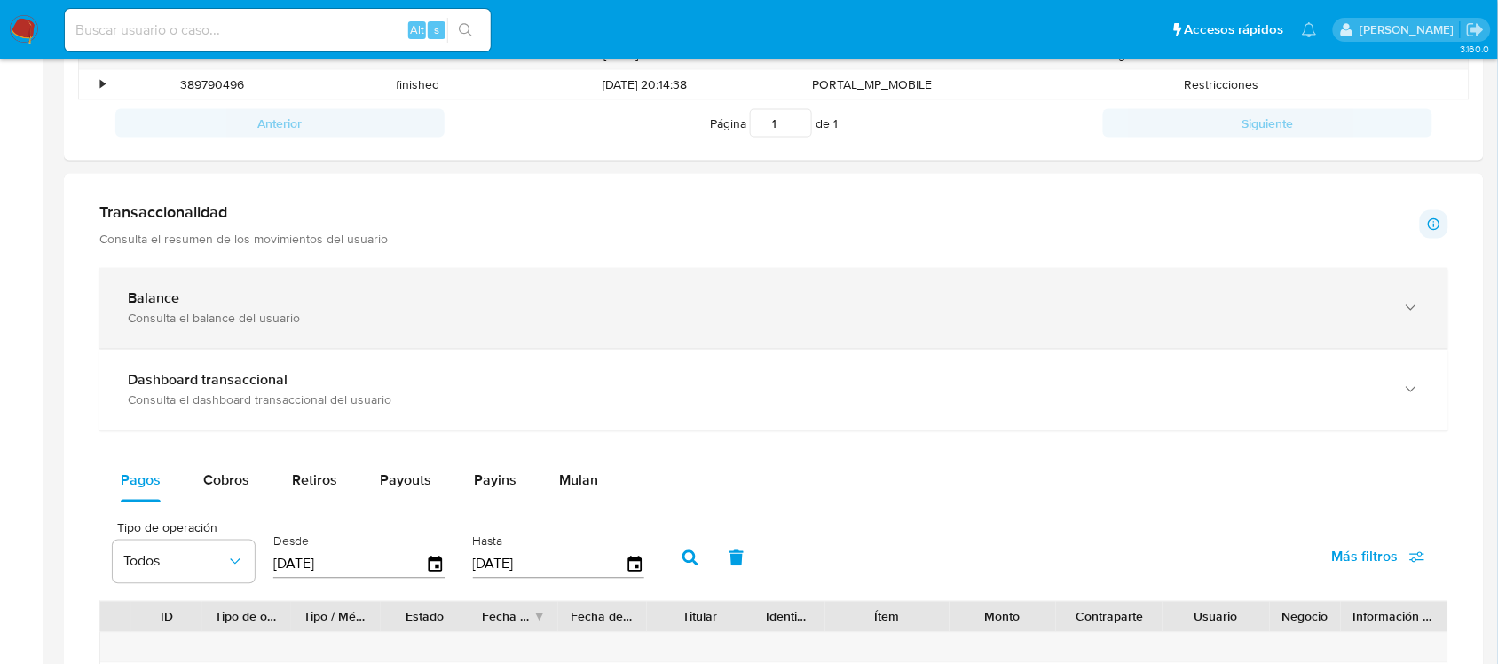
click at [335, 317] on div "Consulta el balance del usuario" at bounding box center [756, 319] width 1257 height 16
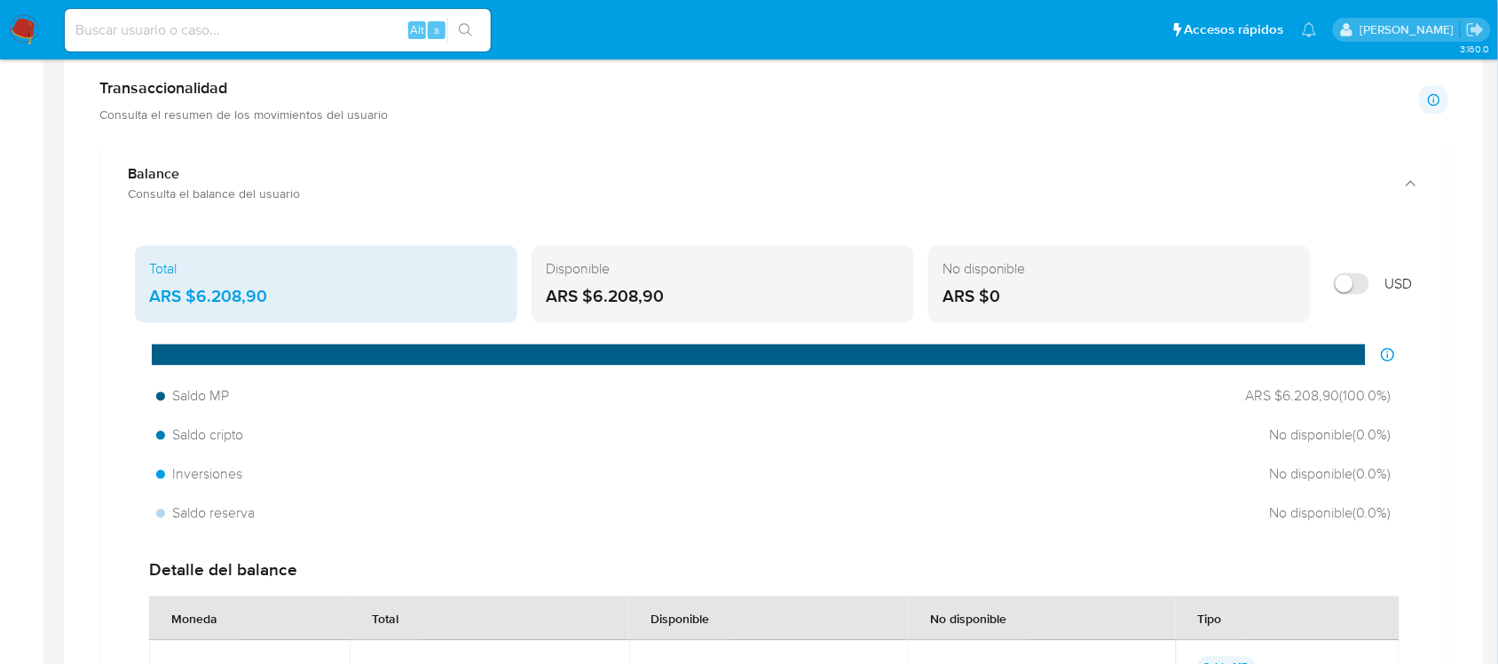
scroll to position [929, 0]
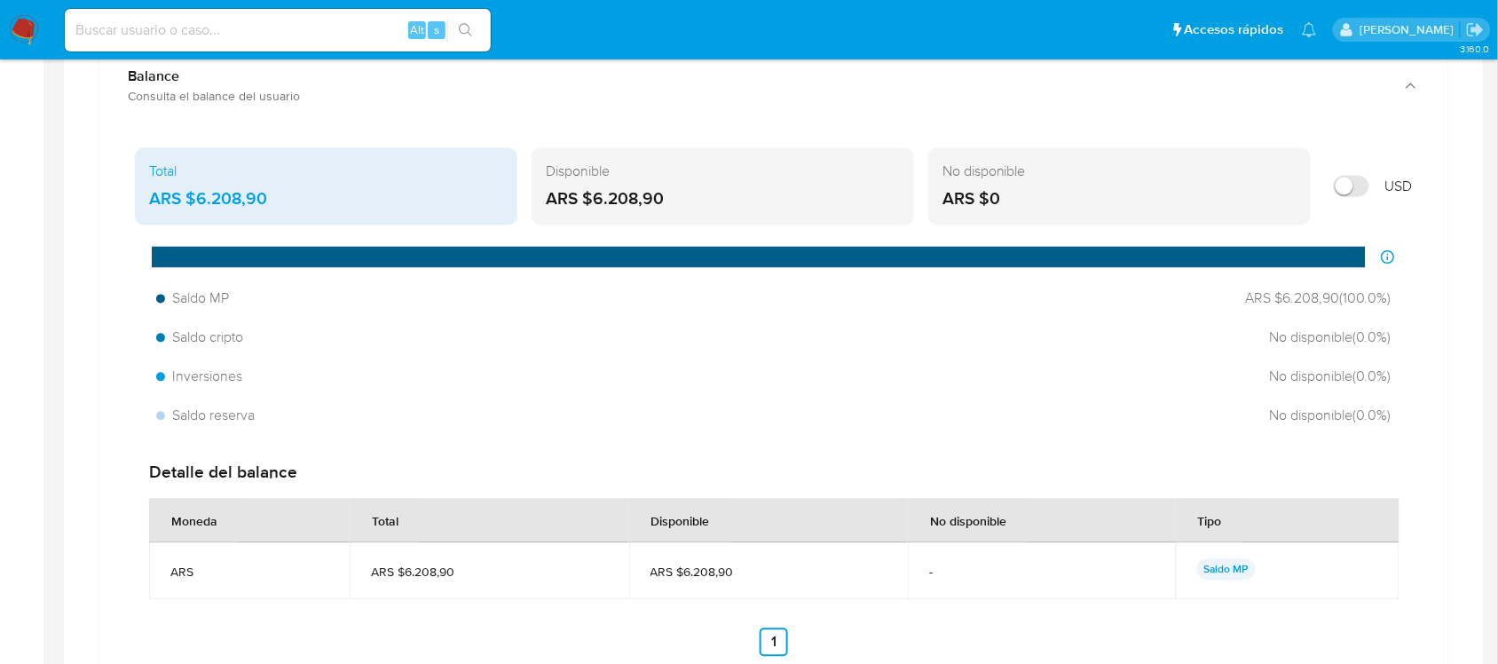
click at [1360, 187] on input "Mostrar en USD" at bounding box center [1352, 186] width 36 height 21
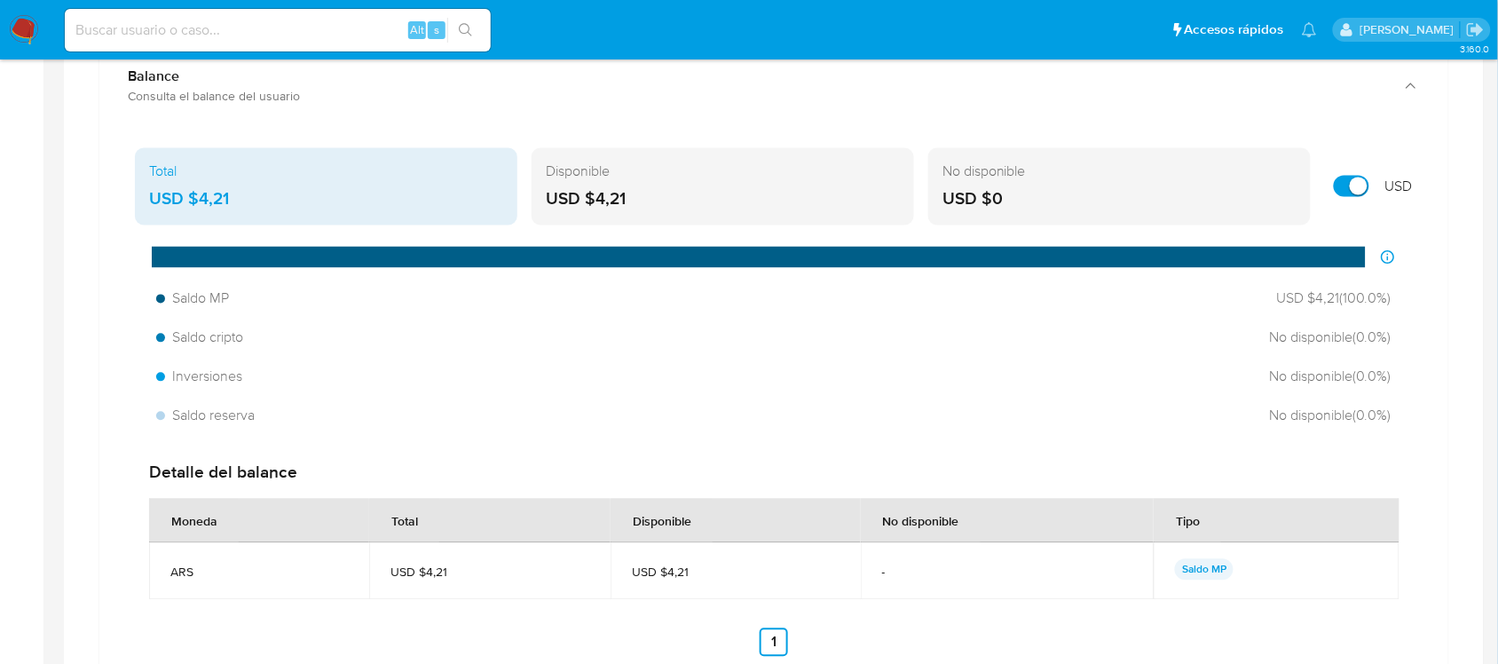
click at [1350, 188] on input "Mostrar en USD" at bounding box center [1352, 186] width 36 height 21
checkbox input "false"
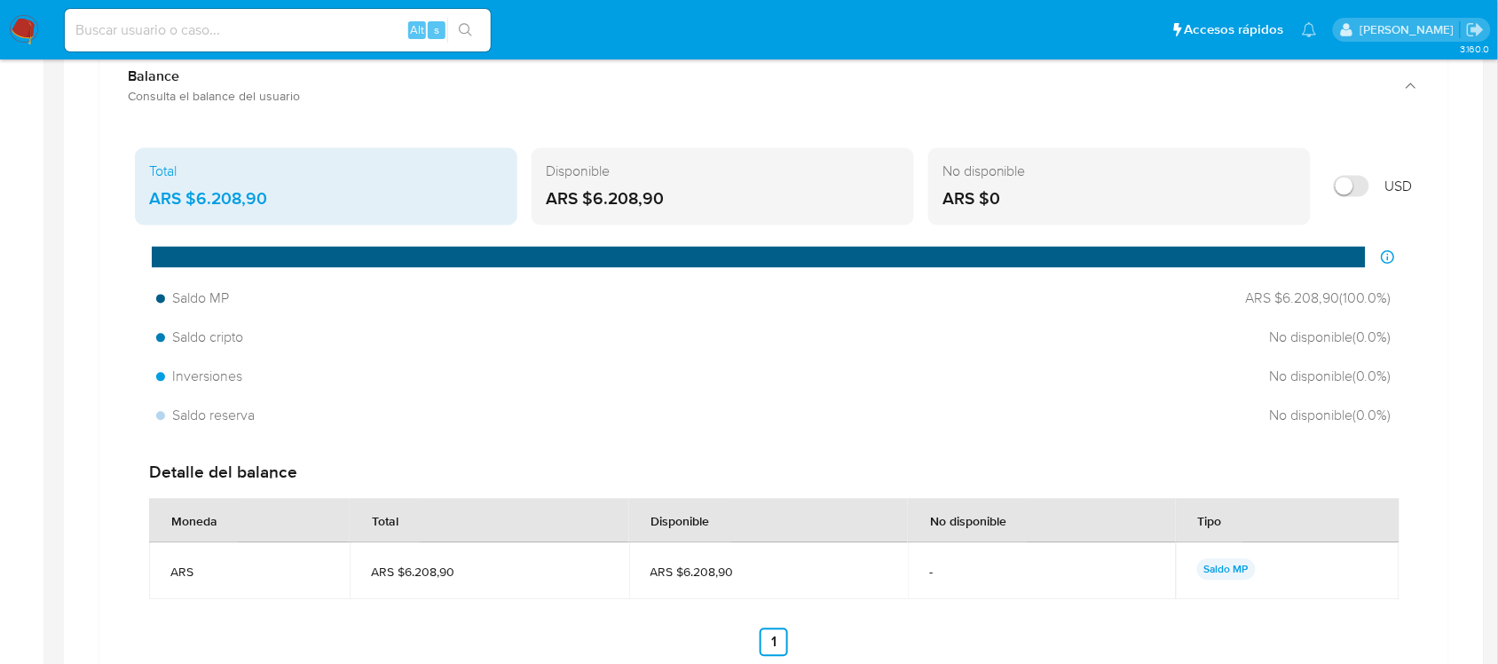
click at [680, 185] on div "Disponible ARS $6.208,90" at bounding box center [723, 187] width 383 height 78
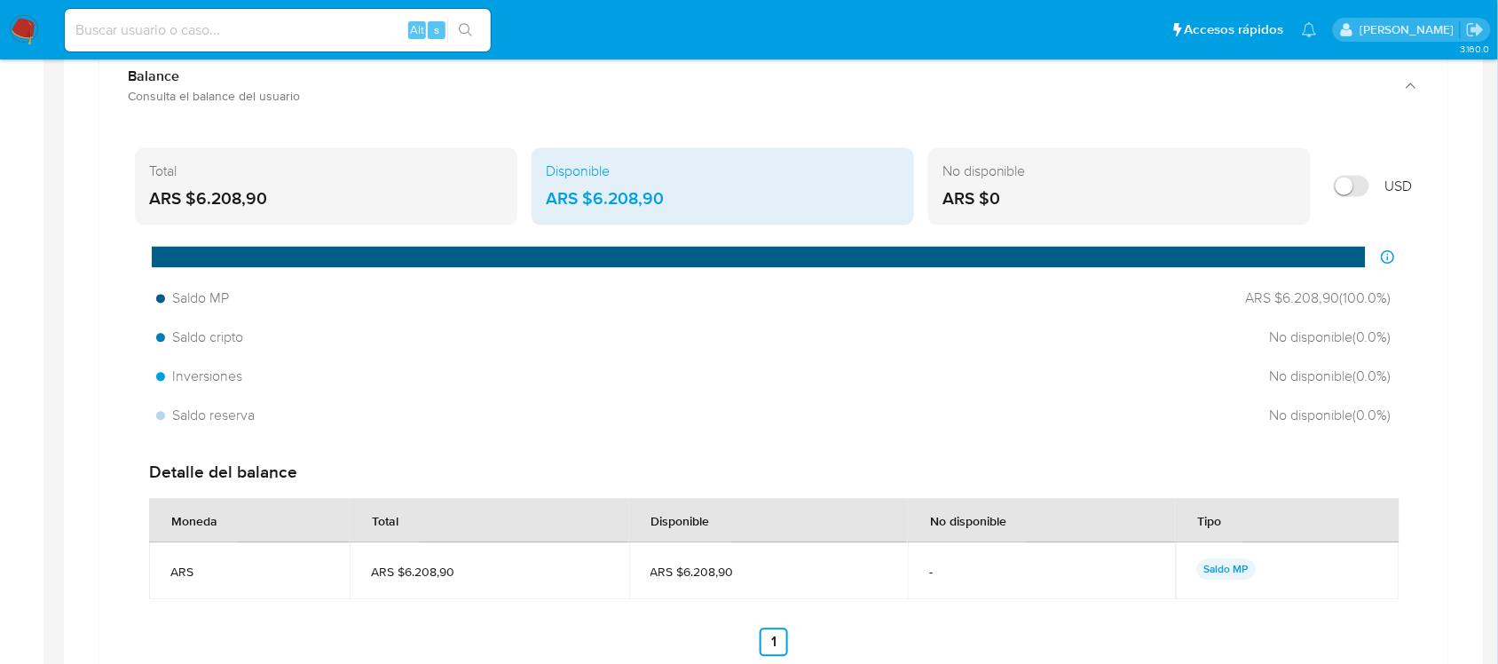
click at [1058, 178] on div "No disponible" at bounding box center [1120, 172] width 354 height 20
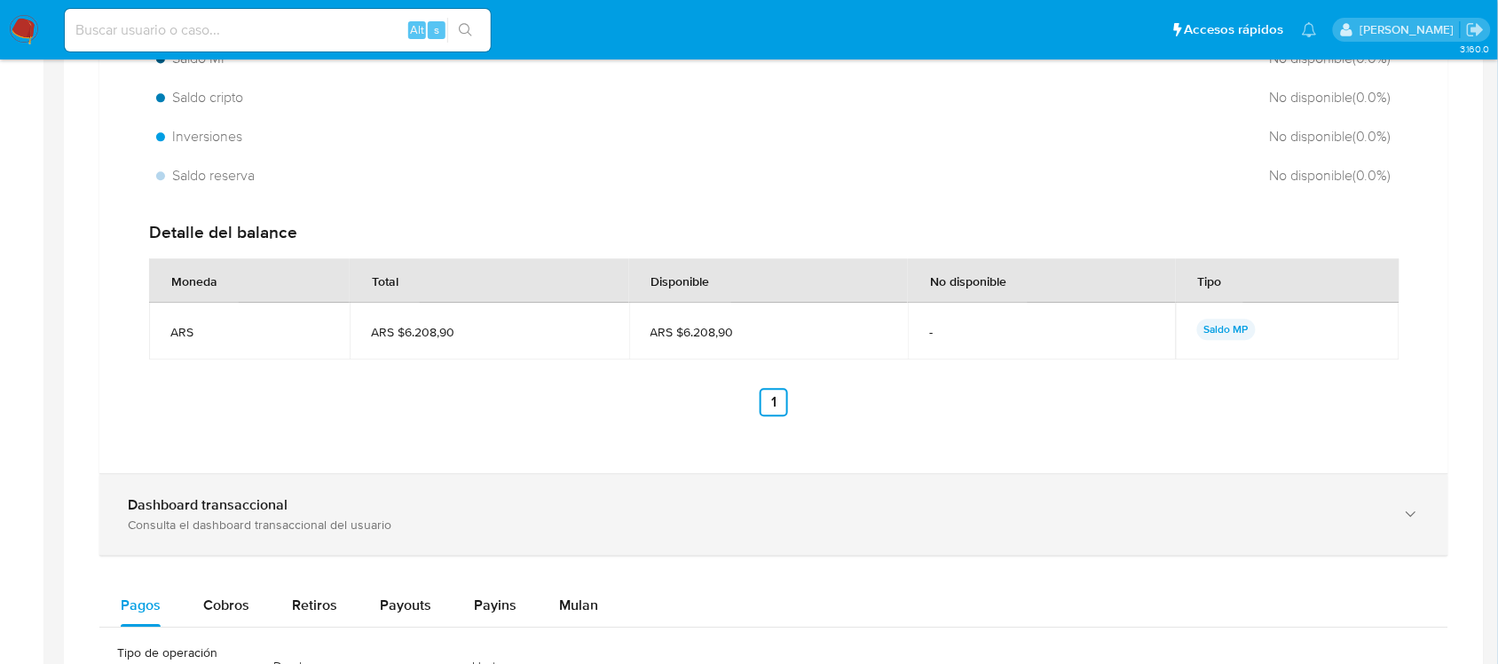
scroll to position [1262, 0]
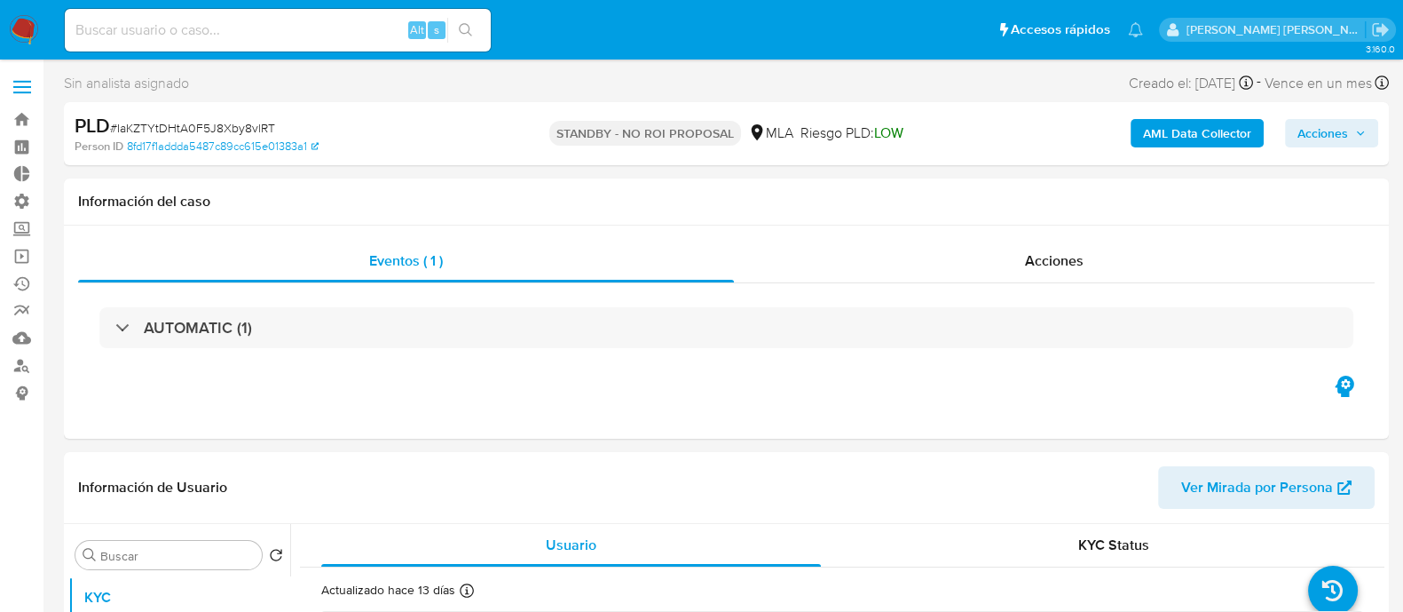
select select "10"
click at [222, 25] on input at bounding box center [278, 30] width 426 height 23
paste input "461070058"
type input "461070058"
click at [454, 28] on button "search-icon" at bounding box center [465, 30] width 36 height 25
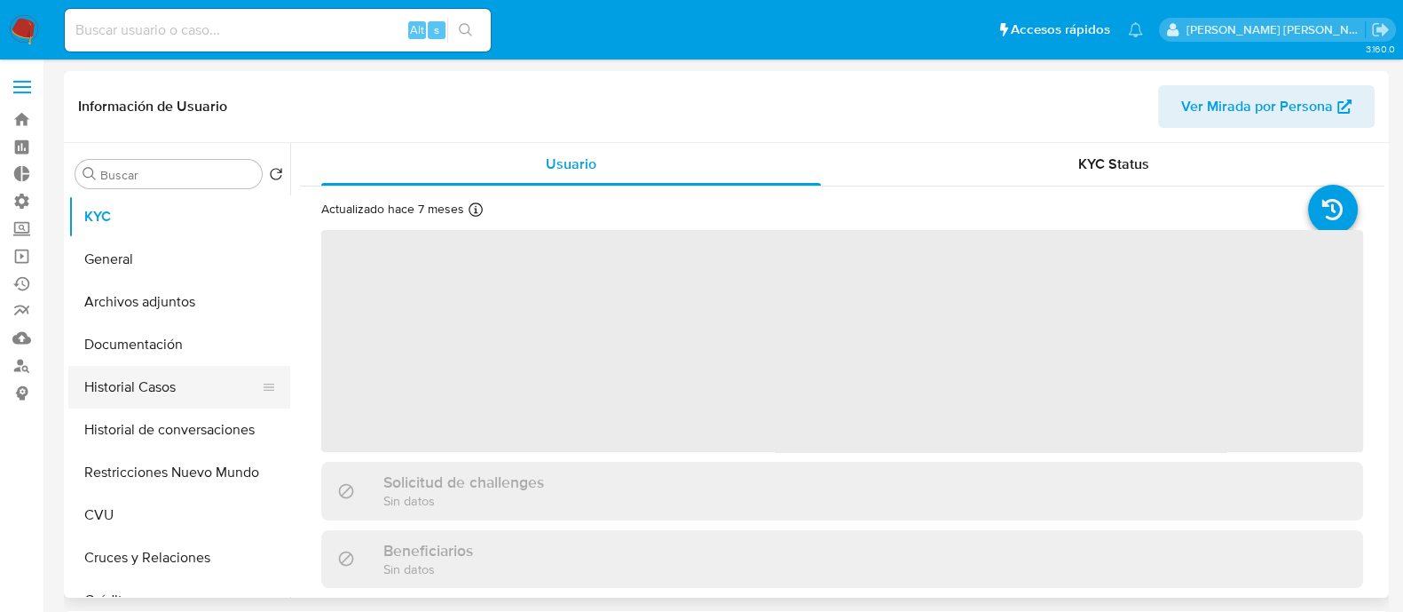
click at [198, 394] on button "Historial Casos" at bounding box center [172, 387] width 208 height 43
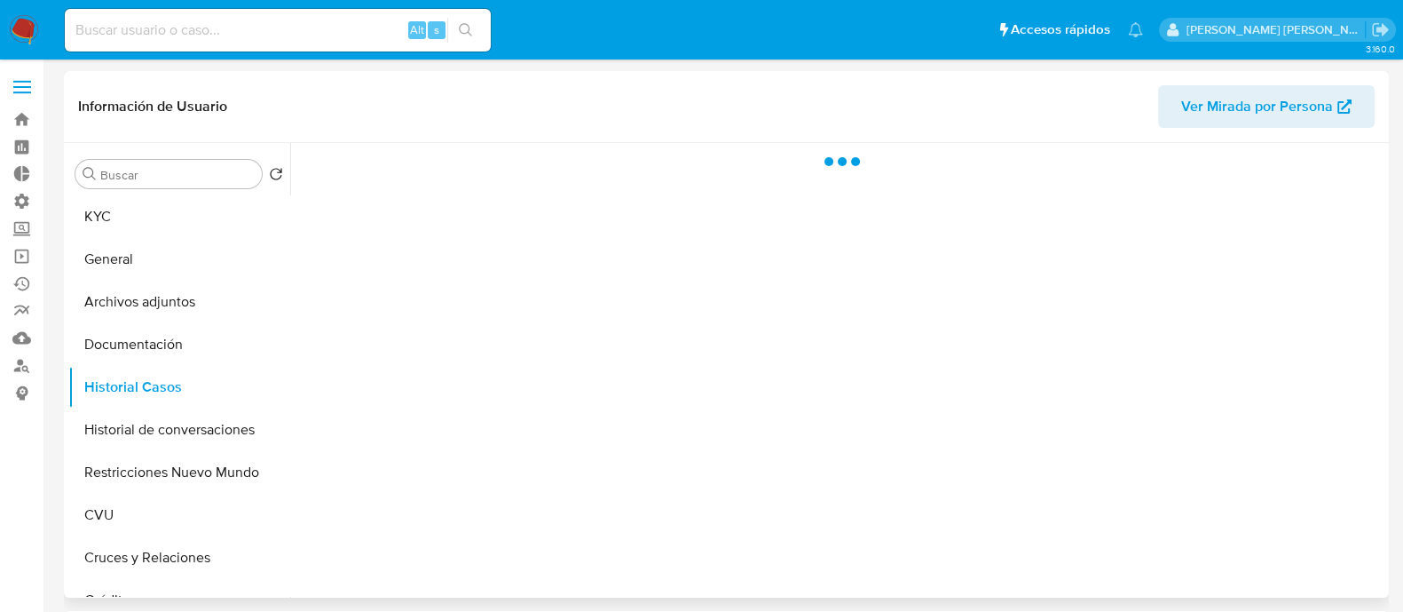
select select "10"
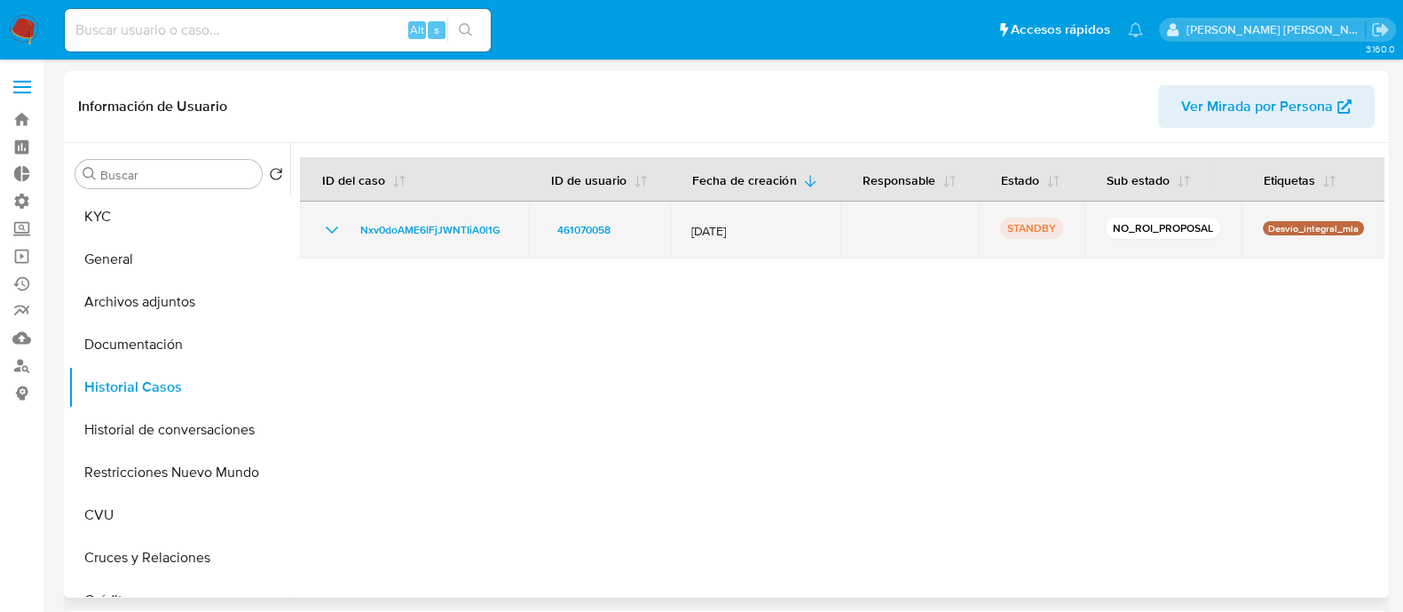
drag, startPoint x: 512, startPoint y: 228, endPoint x: 341, endPoint y: 241, distance: 171.8
click at [341, 241] on td "Nxv0doAME6IFjJWNTIiA0l1G" at bounding box center [414, 229] width 229 height 57
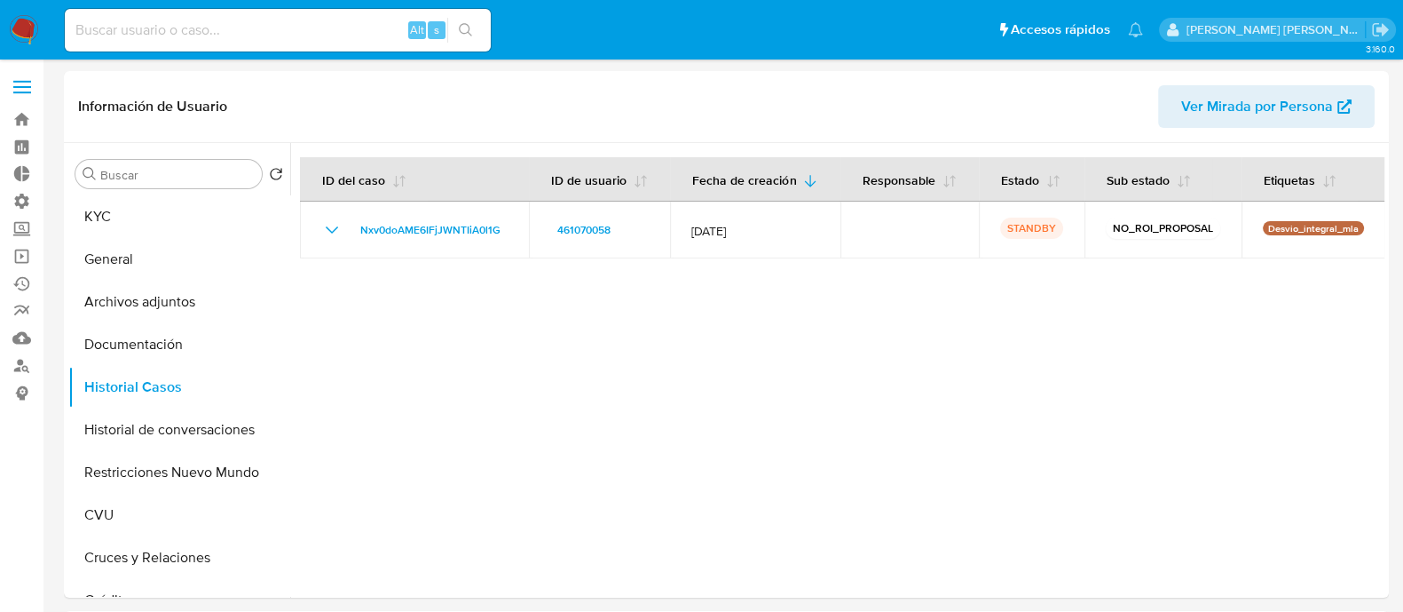
click at [286, 26] on input at bounding box center [278, 30] width 426 height 23
paste input "mZSfMoyslFwS17Xx9m3l7Tq7"
type input "mZSfMoyslFwS17Xx9m3l7Tq7"
click at [470, 28] on icon "search-icon" at bounding box center [466, 30] width 14 height 14
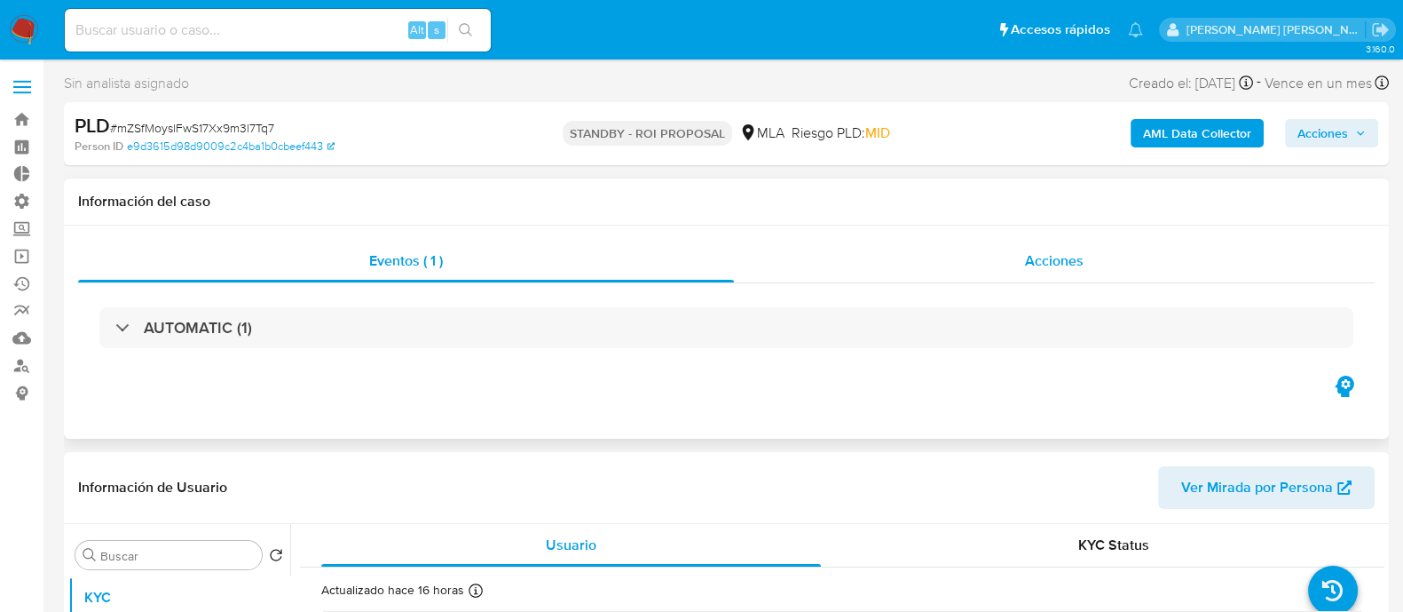
click at [1102, 281] on div "Acciones" at bounding box center [1054, 261] width 641 height 43
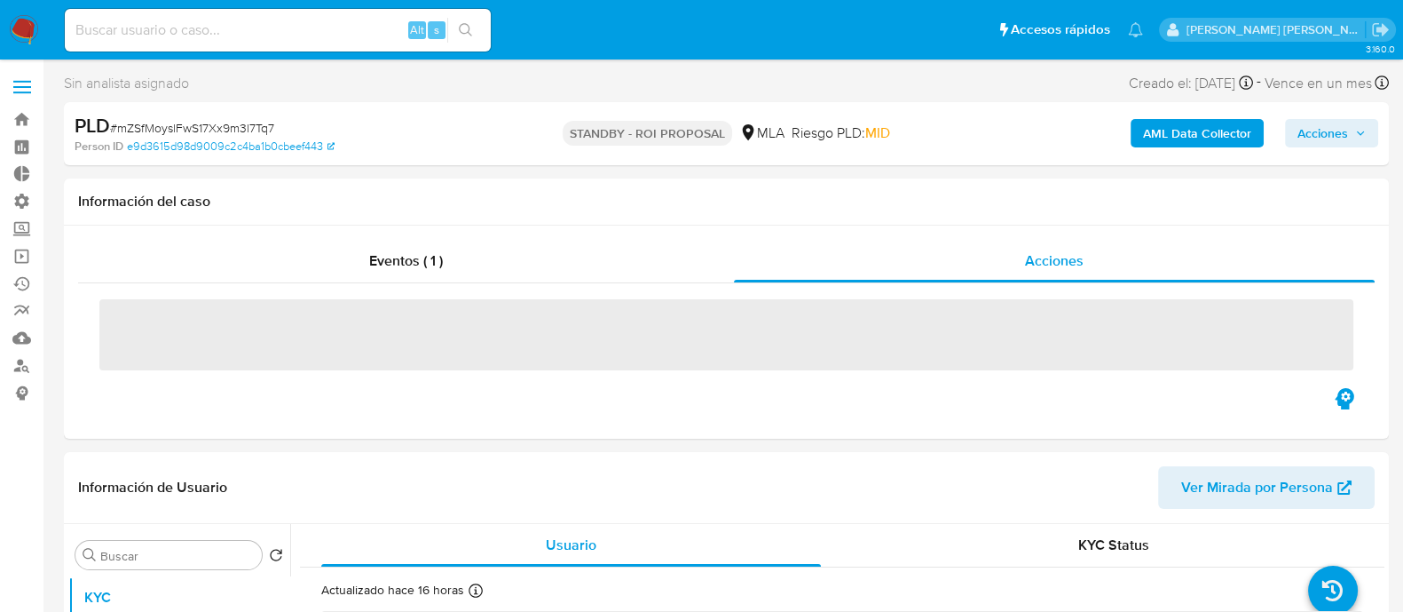
select select "10"
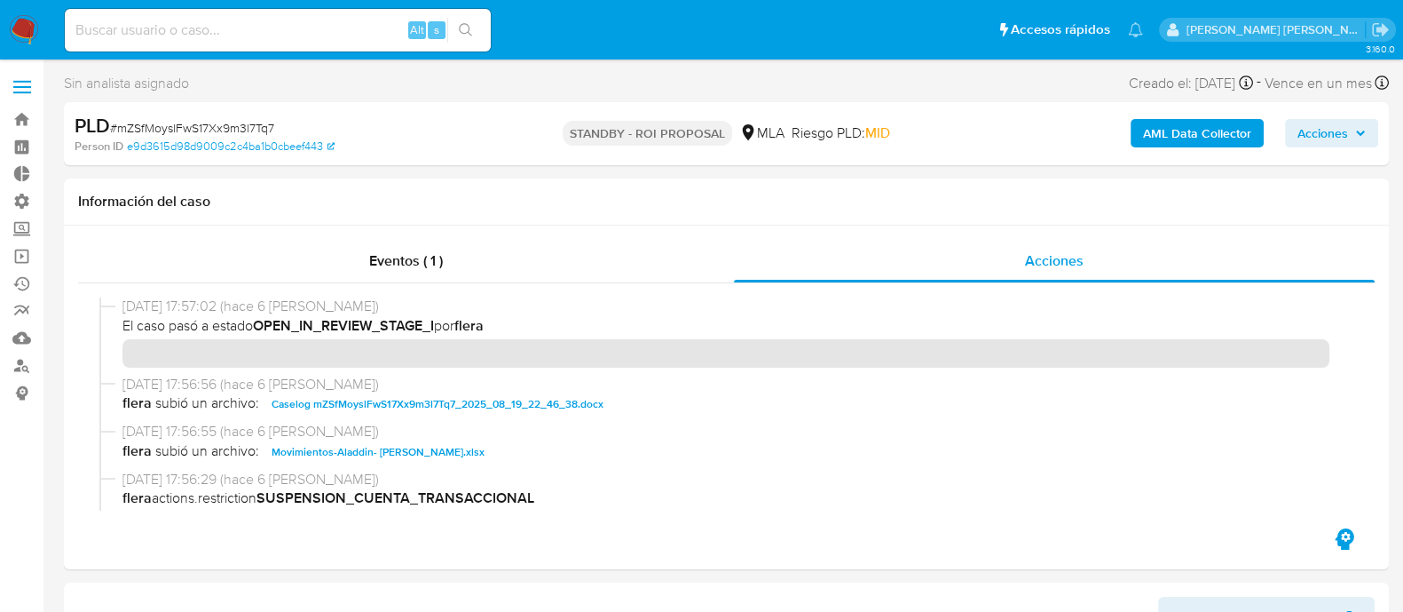
scroll to position [221, 0]
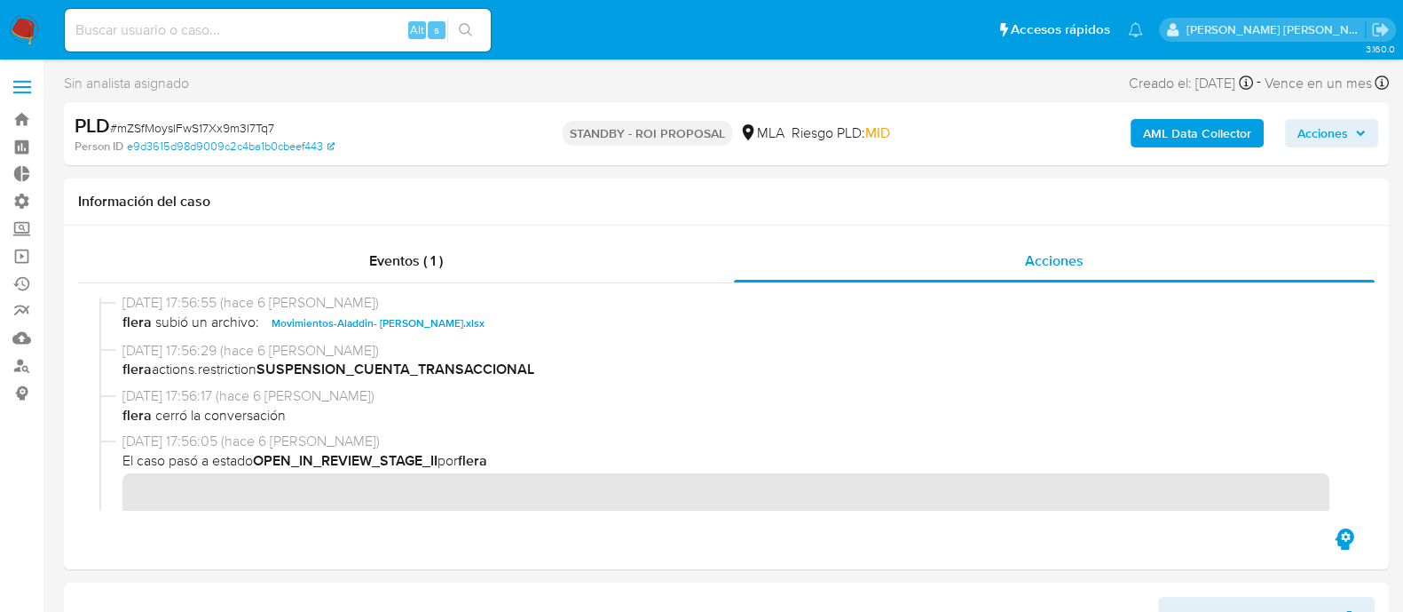
click at [289, 30] on input at bounding box center [278, 30] width 426 height 23
paste input "mZSfMoyslFwS17Xx9m3l7Tq7"
type input "mZSfMoyslFwS17Xx9m3l7Tq7"
click at [477, 28] on button "search-icon" at bounding box center [465, 30] width 36 height 25
click at [467, 30] on icon "search-icon" at bounding box center [466, 30] width 14 height 14
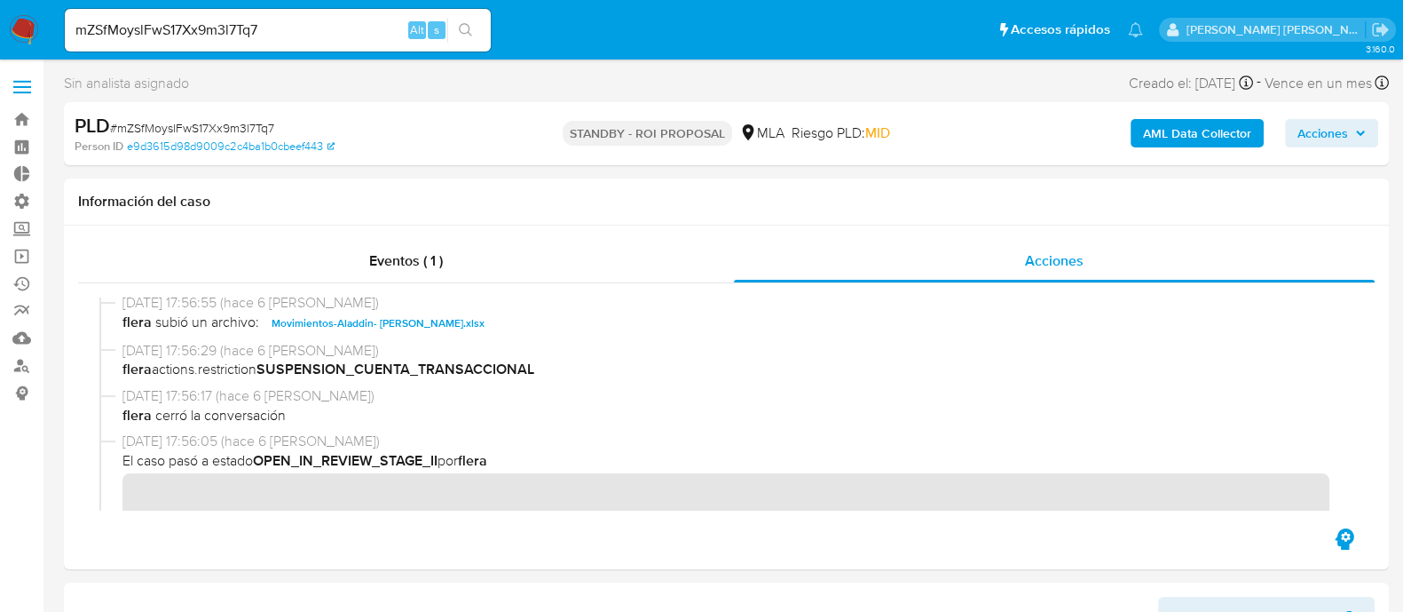
click at [317, 20] on input "mZSfMoyslFwS17Xx9m3l7Tq7" at bounding box center [278, 30] width 426 height 23
click at [313, 22] on input "mZSfMoyslFwS17Xx9m3l7Tq7" at bounding box center [278, 30] width 426 height 23
click at [470, 28] on icon "search-icon" at bounding box center [466, 30] width 14 height 14
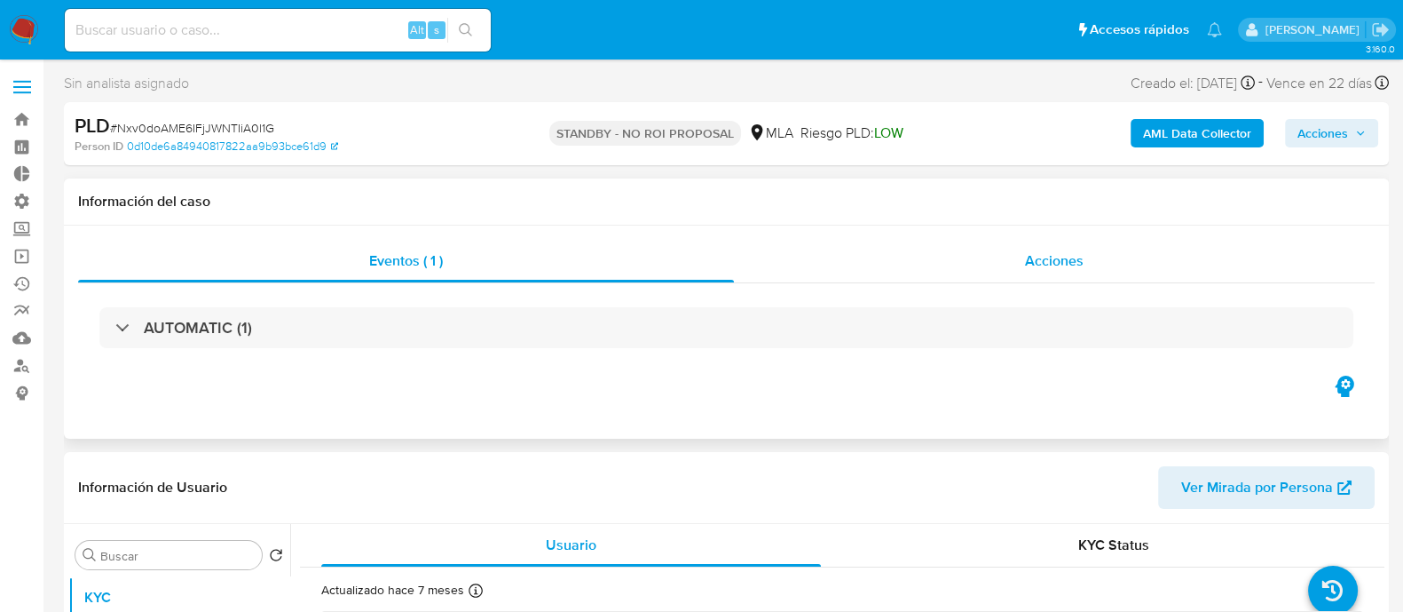
click at [975, 248] on div "Acciones" at bounding box center [1054, 261] width 641 height 43
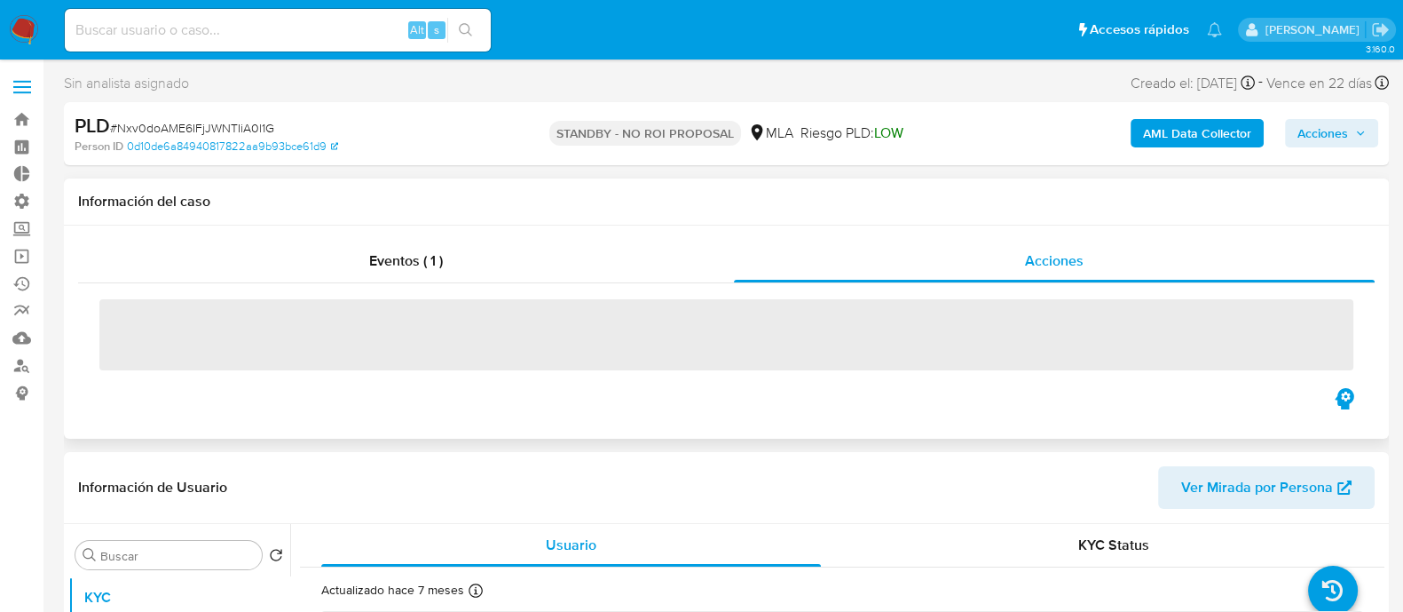
select select "10"
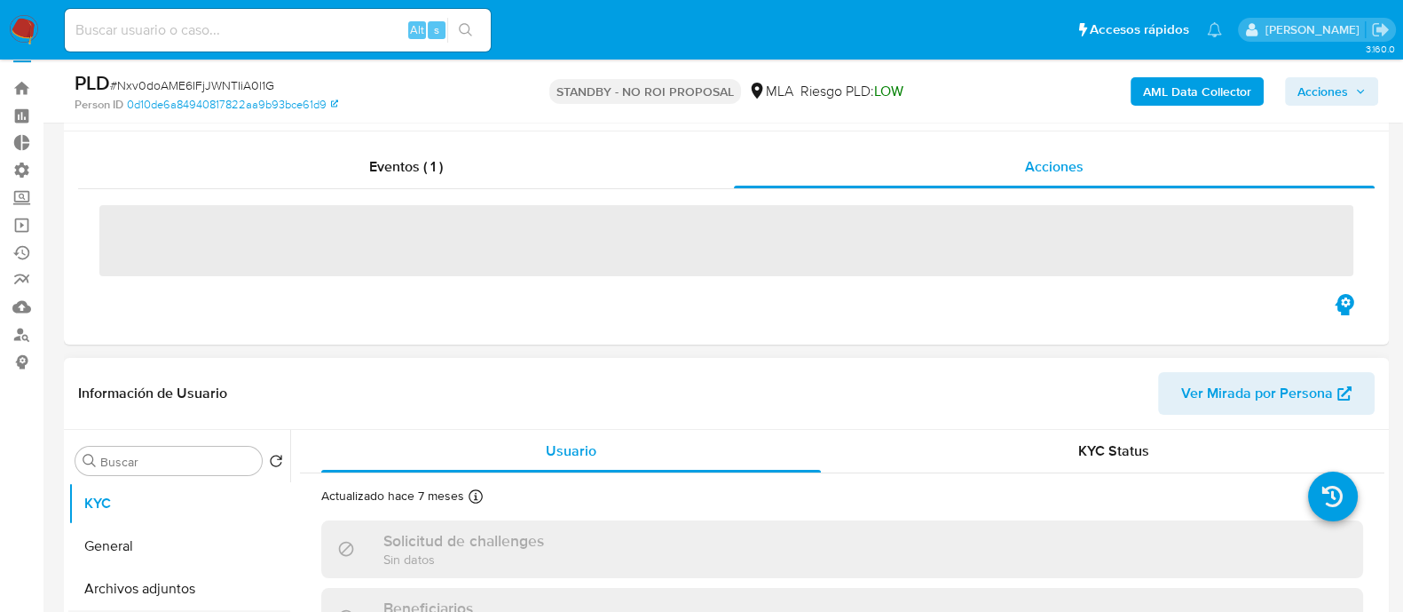
scroll to position [221, 0]
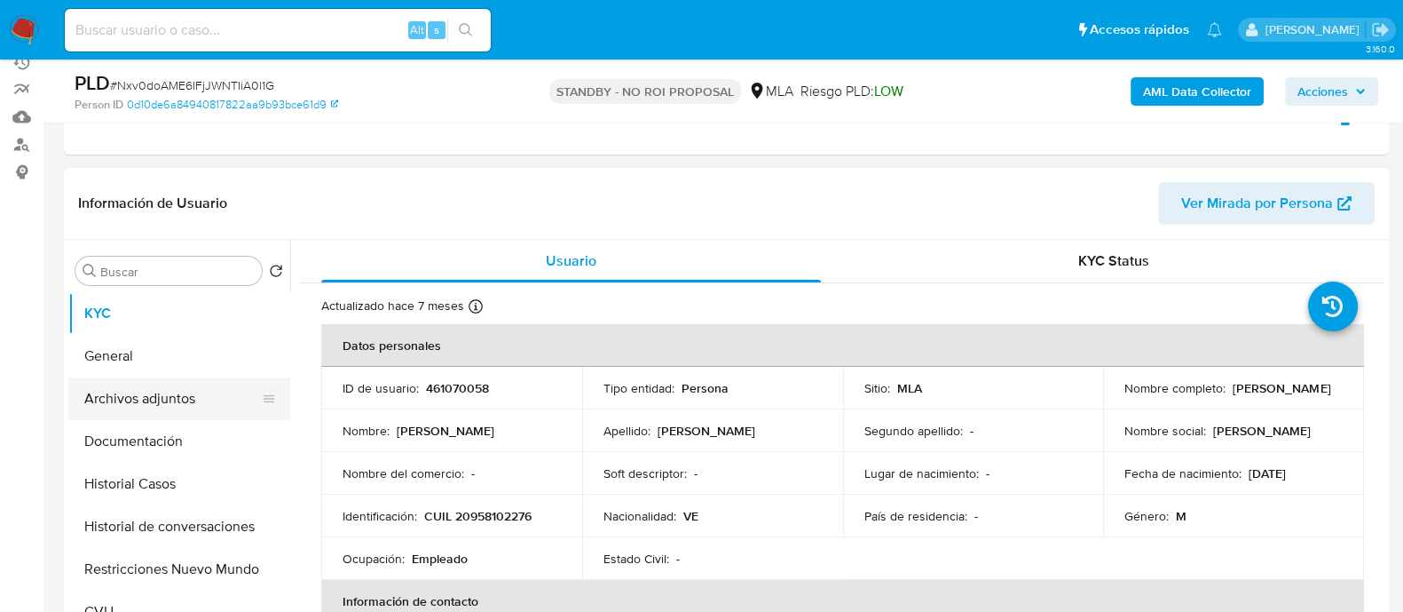
click at [226, 393] on button "Archivos adjuntos" at bounding box center [172, 398] width 208 height 43
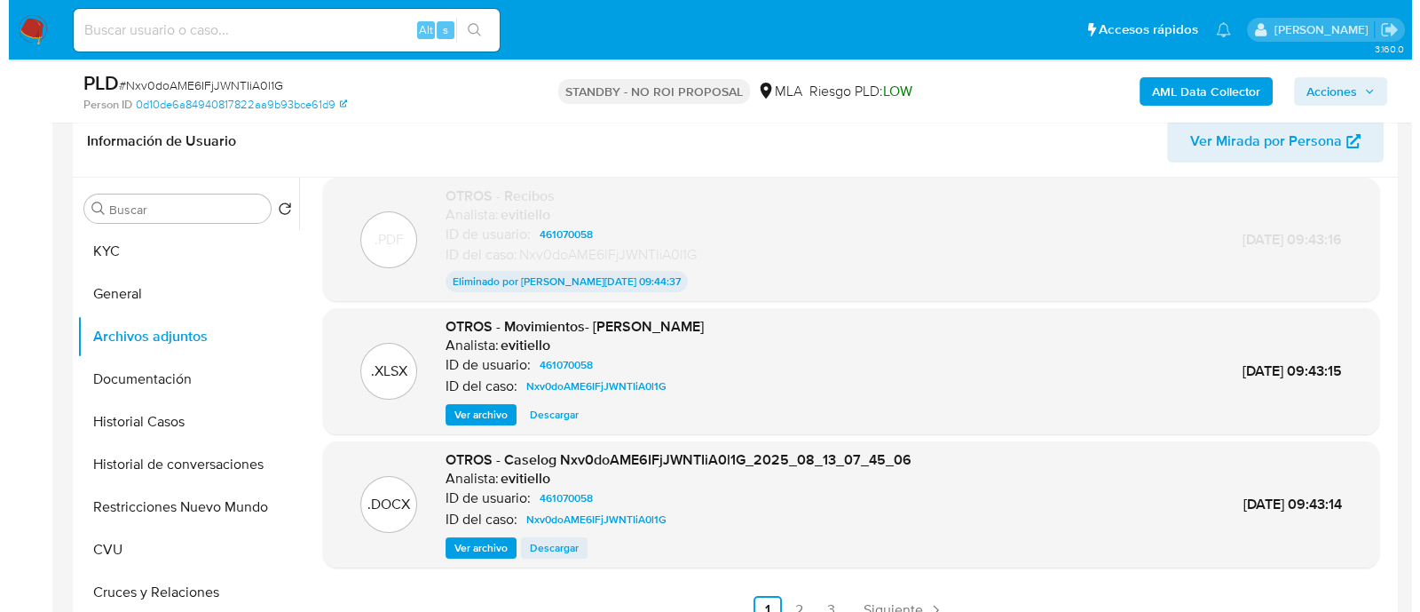
scroll to position [443, 0]
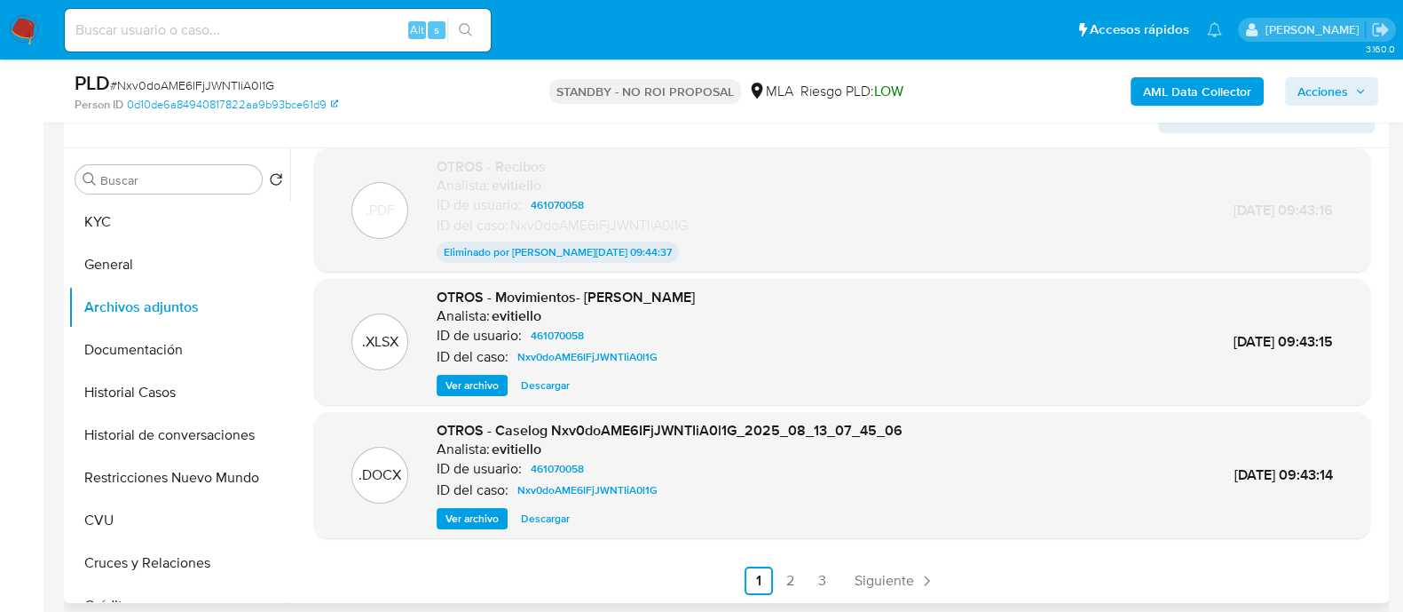
click at [472, 514] on span "Ver archivo" at bounding box center [472, 518] width 53 height 18
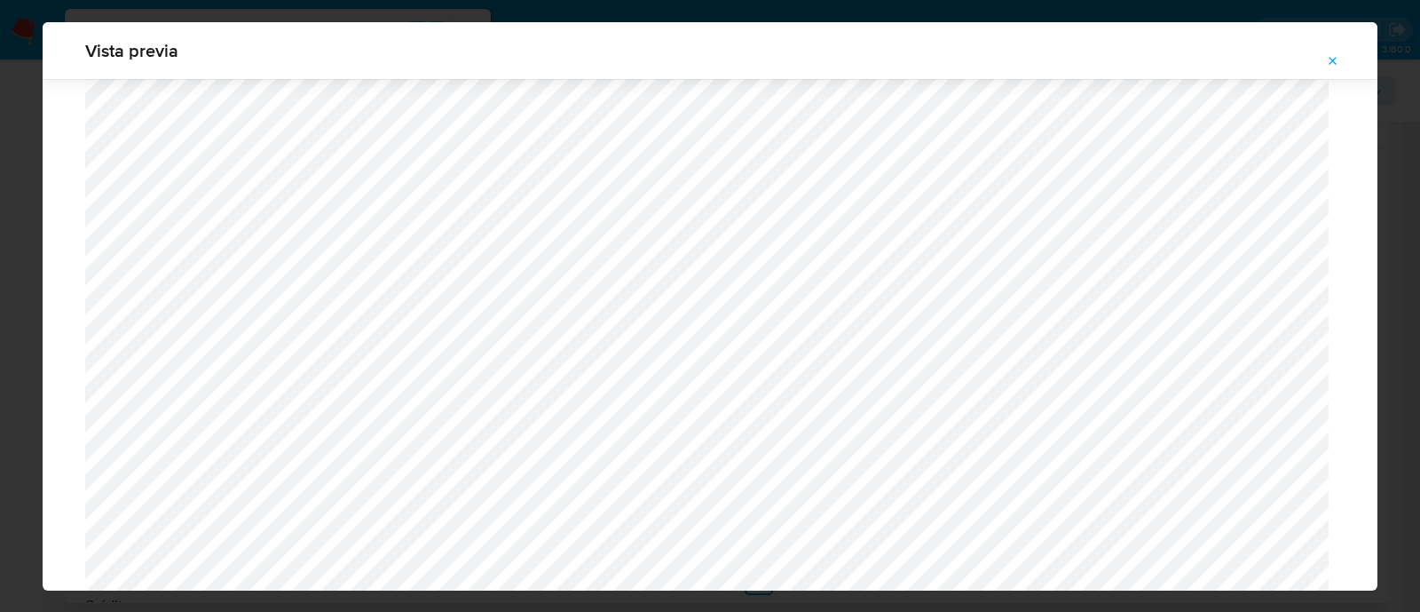
scroll to position [1185, 0]
click at [1334, 61] on icon "Attachment preview" at bounding box center [1334, 61] width 8 height 8
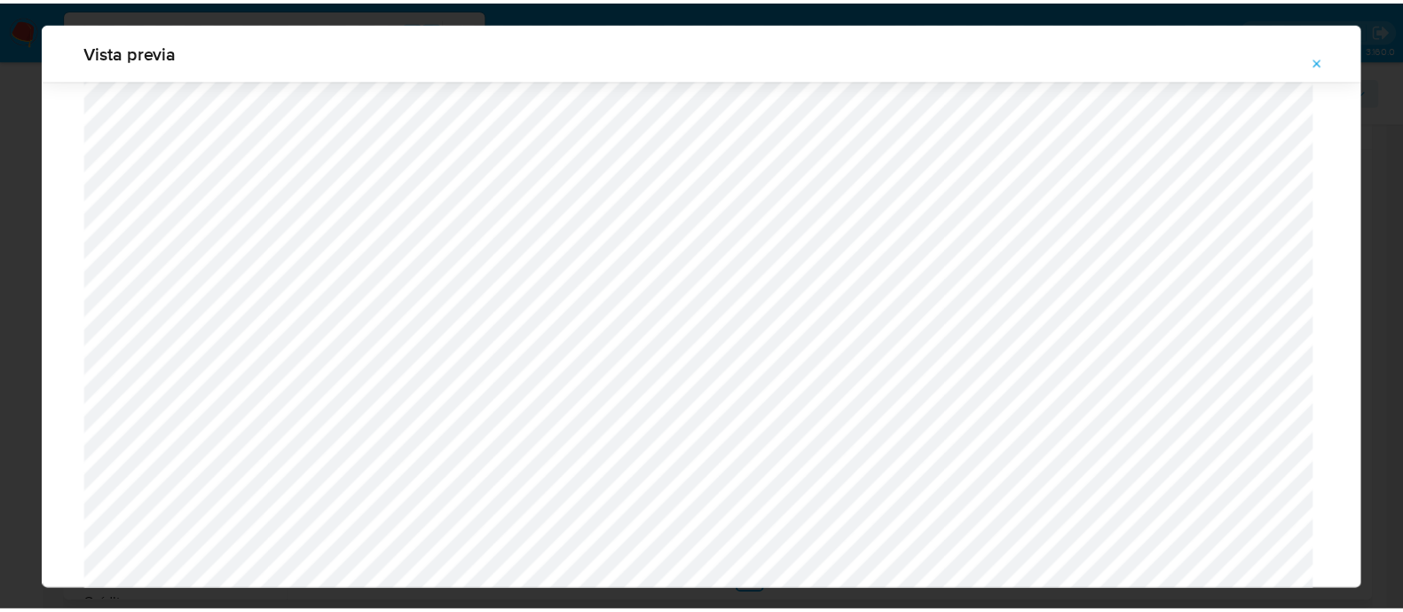
scroll to position [57, 0]
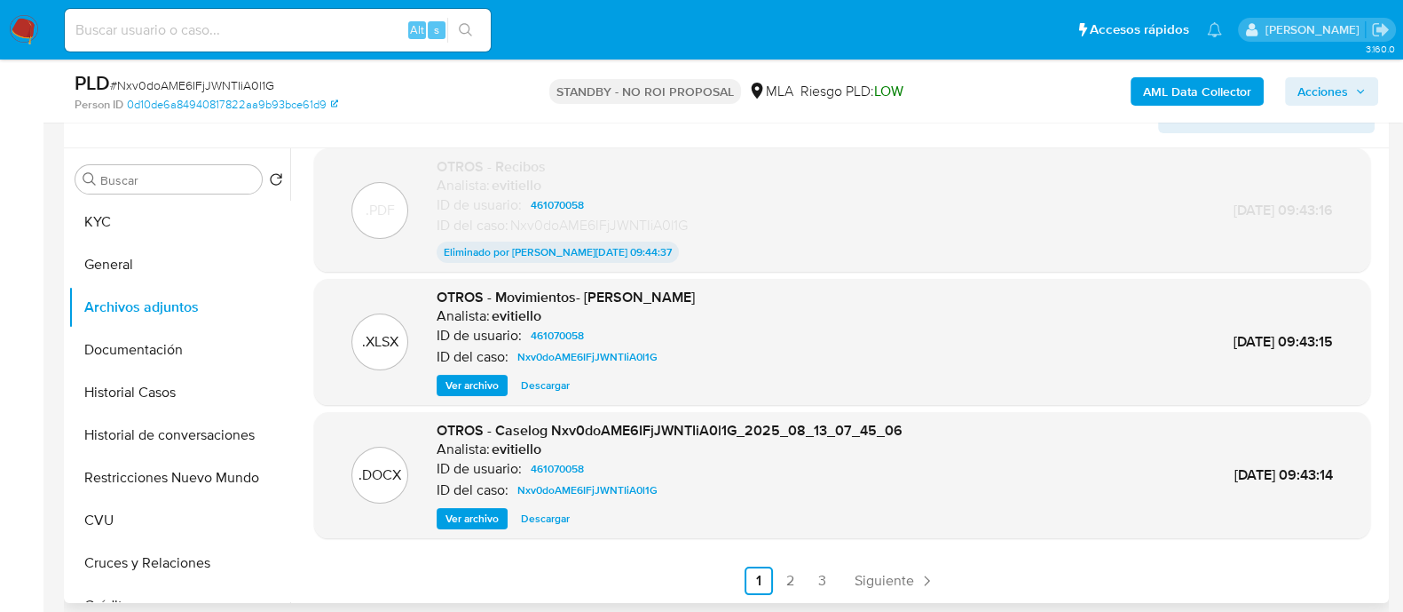
click at [204, 76] on span "# Nxv0doAME6IFjJWNTIiA0l1G" at bounding box center [192, 85] width 164 height 18
copy span "Nxv0doAME6IFjJWNTIiA0l1G"
click at [7, 43] on nav "Pausado Ver notificaciones Alt s Accesos rápidos Presiona las siguientes teclas…" at bounding box center [701, 29] width 1403 height 59
click at [13, 19] on img at bounding box center [24, 30] width 30 height 30
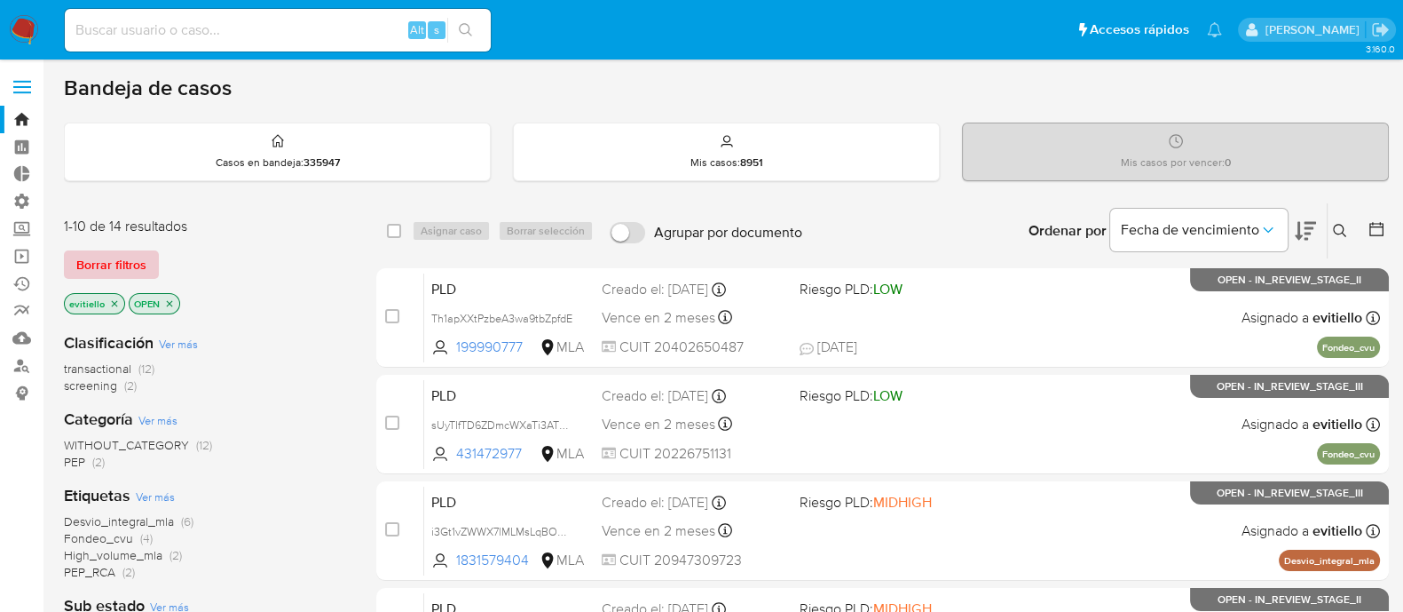
click at [130, 265] on span "Borrar filtros" at bounding box center [111, 264] width 70 height 25
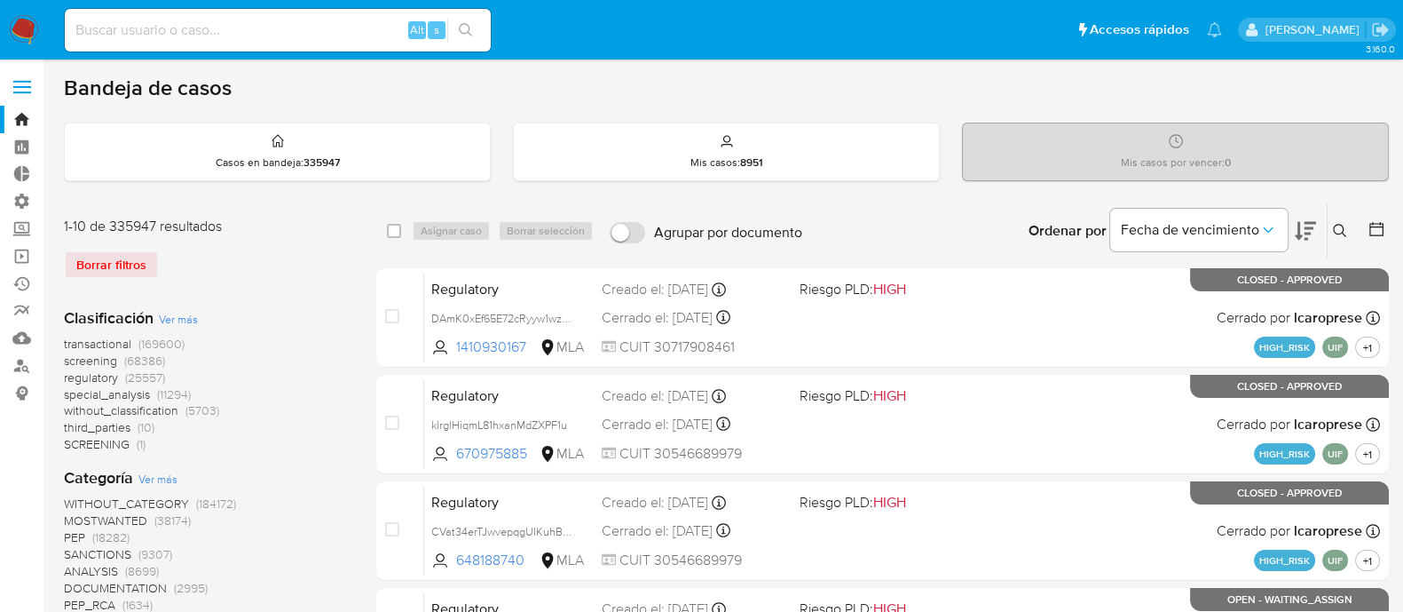
click at [1349, 230] on button at bounding box center [1342, 230] width 29 height 21
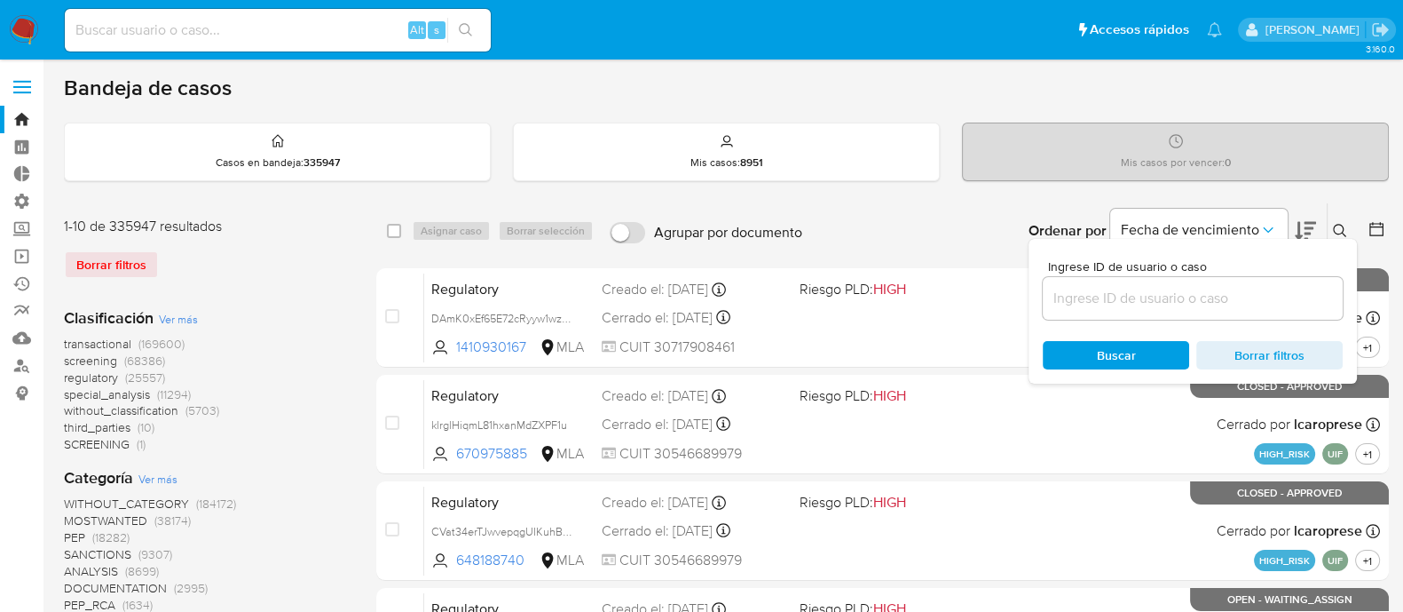
click at [1190, 288] on input at bounding box center [1193, 298] width 300 height 23
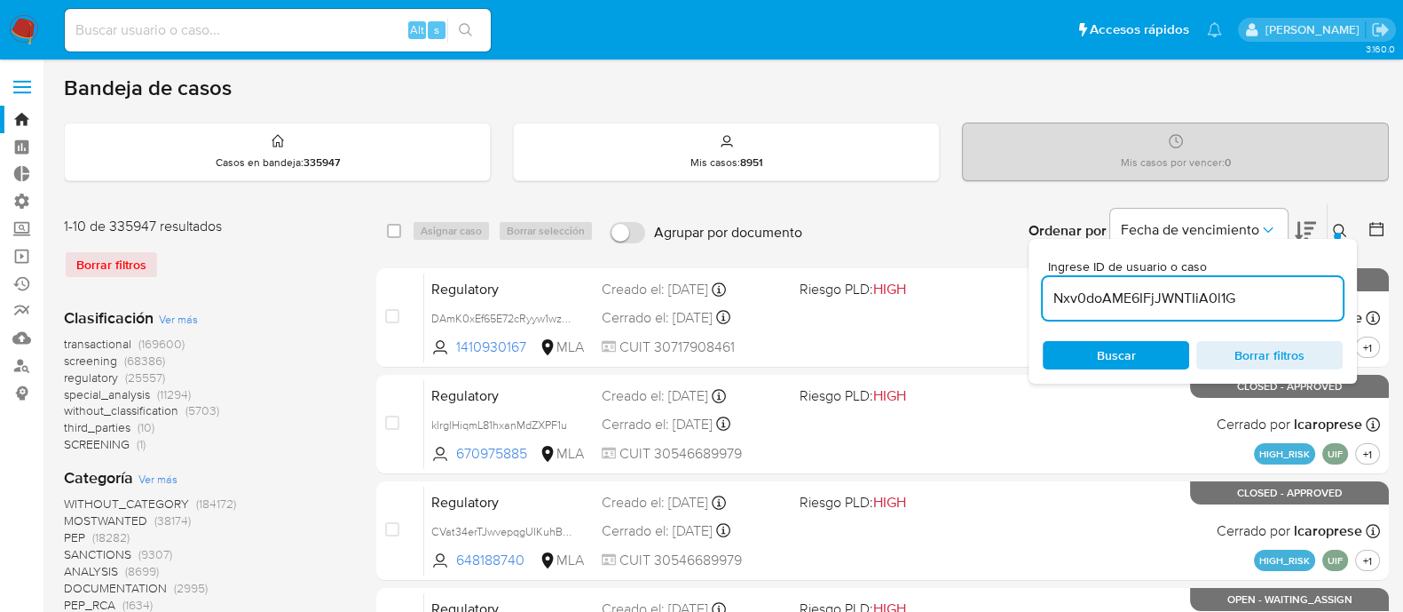
type input "Nxv0doAME6IFjJWNTIiA0l1G"
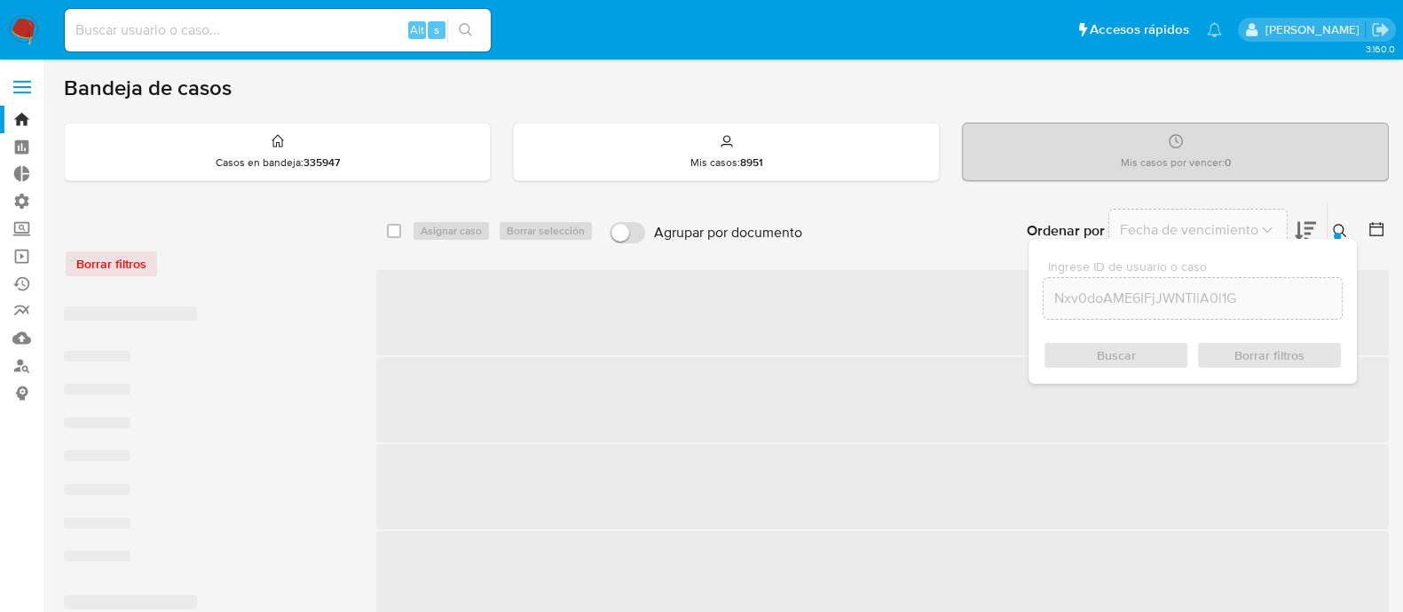
click at [1334, 231] on icon at bounding box center [1339, 230] width 13 height 13
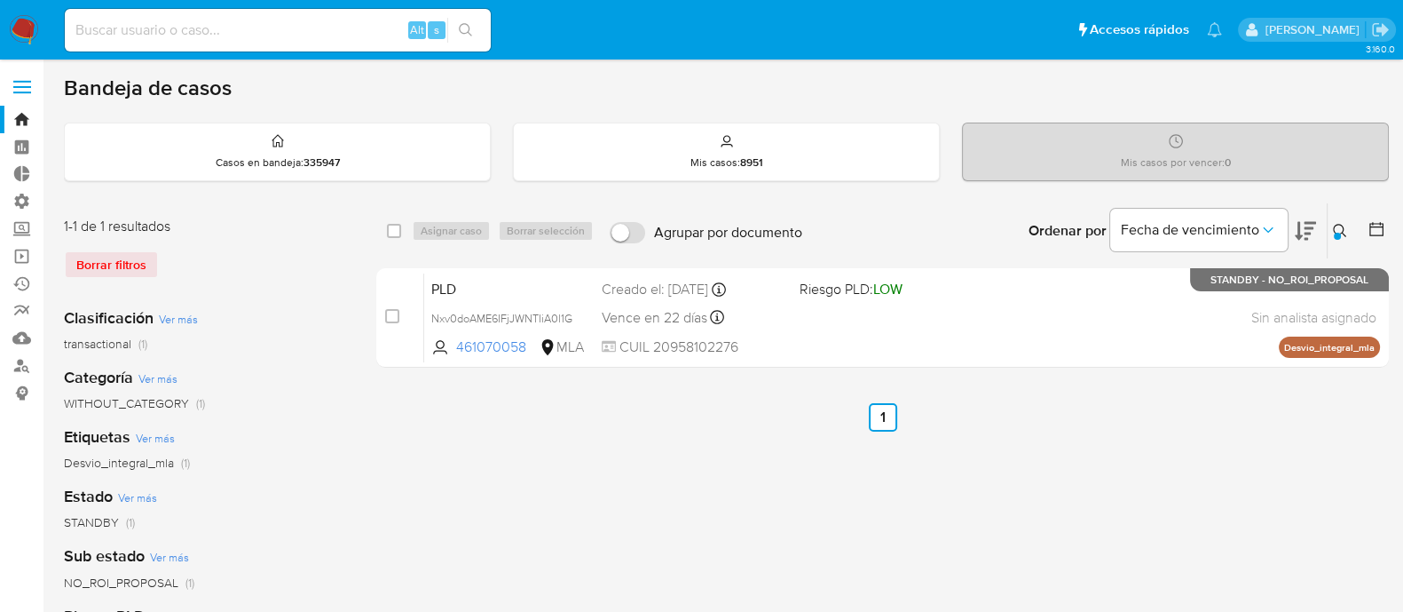
click at [396, 239] on div "select-all-cases-checkbox" at bounding box center [397, 230] width 21 height 21
click at [397, 231] on input "checkbox" at bounding box center [394, 231] width 14 height 14
checkbox input "true"
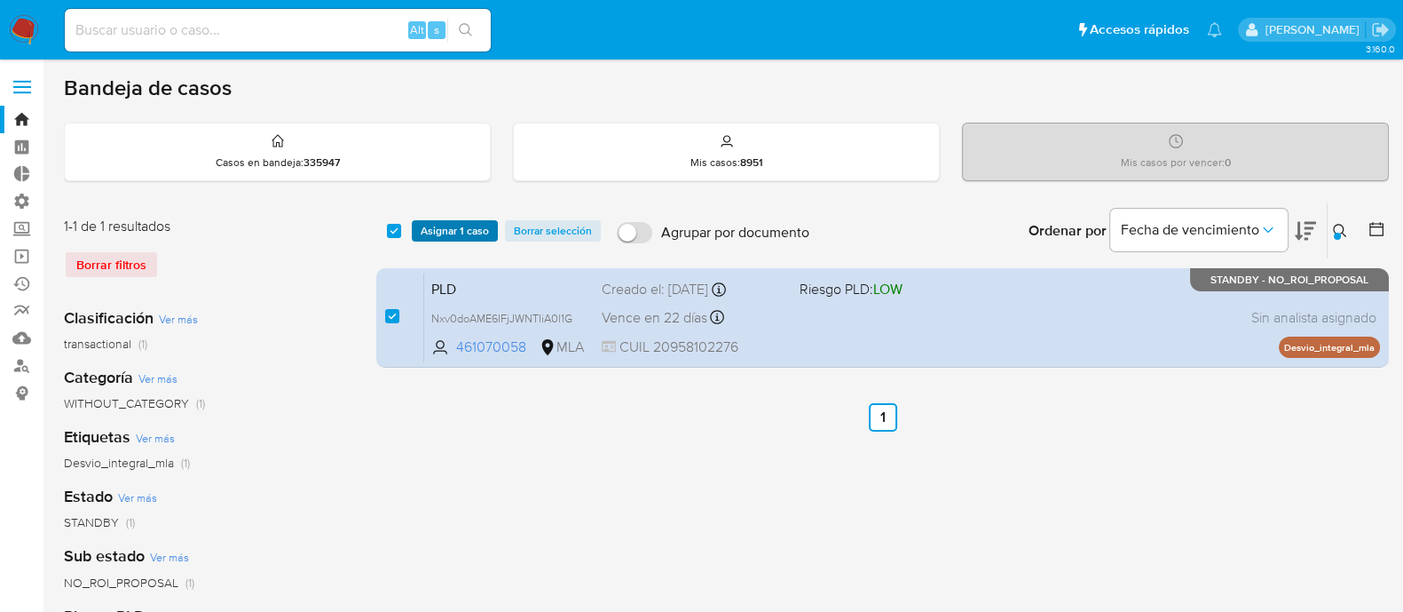
click at [459, 231] on span "Asignar 1 caso" at bounding box center [455, 231] width 68 height 18
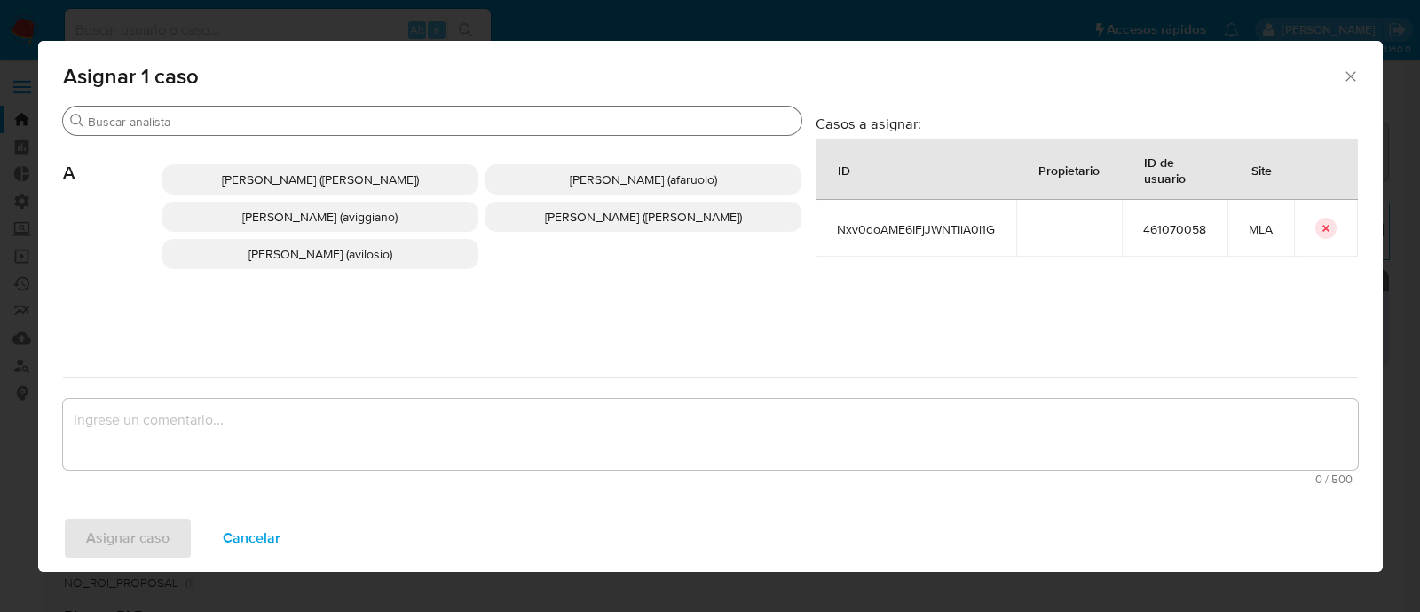
click at [281, 131] on div "Buscar" at bounding box center [432, 121] width 738 height 28
click at [290, 122] on input "Buscar" at bounding box center [441, 122] width 706 height 16
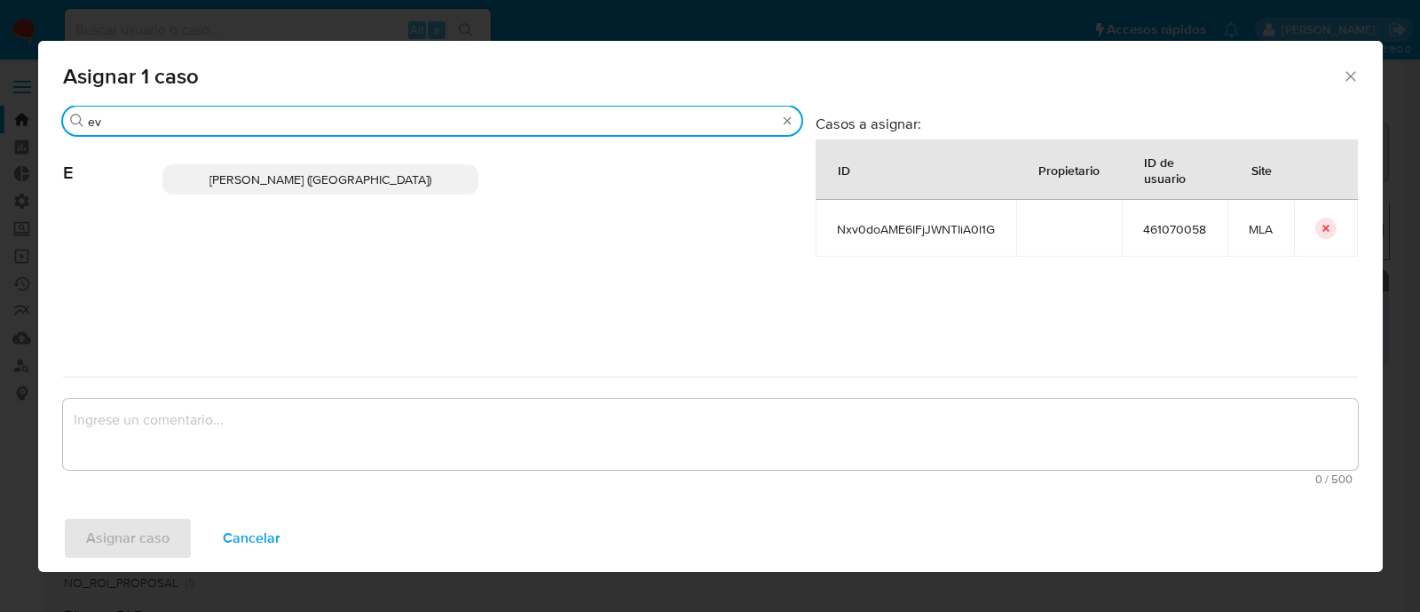
type input "ev"
drag, startPoint x: 329, startPoint y: 166, endPoint x: 297, endPoint y: 241, distance: 81.1
click at [328, 166] on p "[PERSON_NAME] ([GEOGRAPHIC_DATA])" at bounding box center [320, 179] width 316 height 30
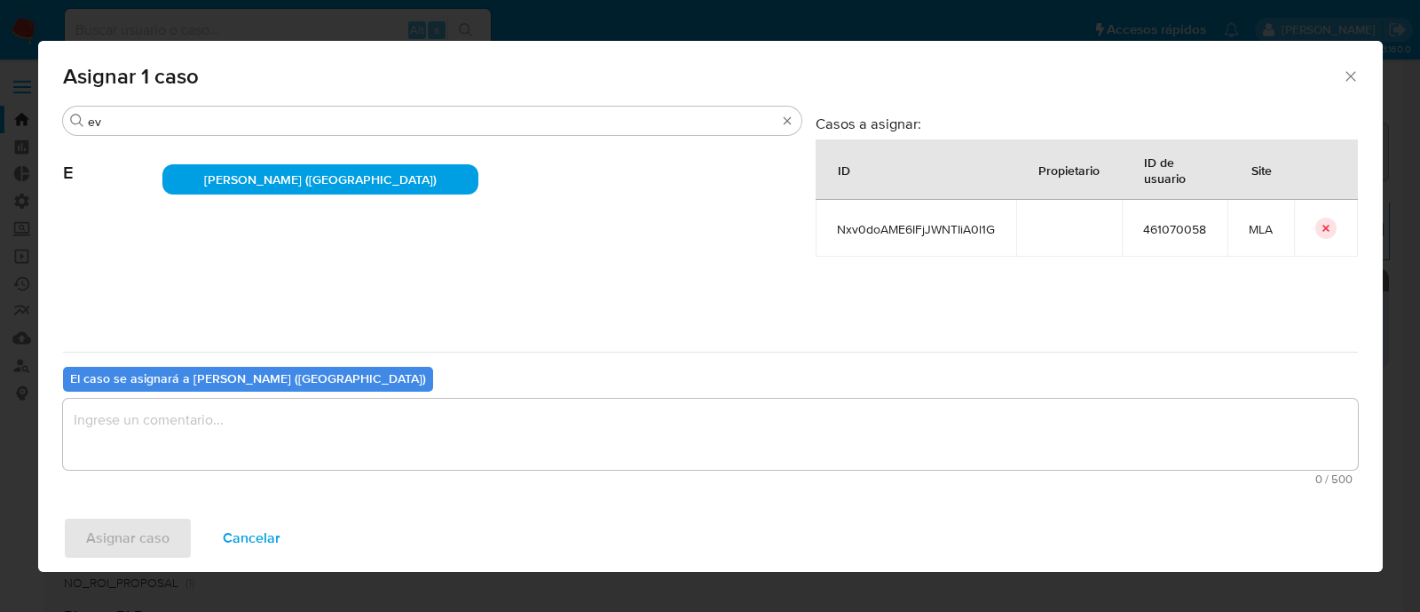
click at [213, 407] on textarea "assign-modal" at bounding box center [710, 434] width 1295 height 71
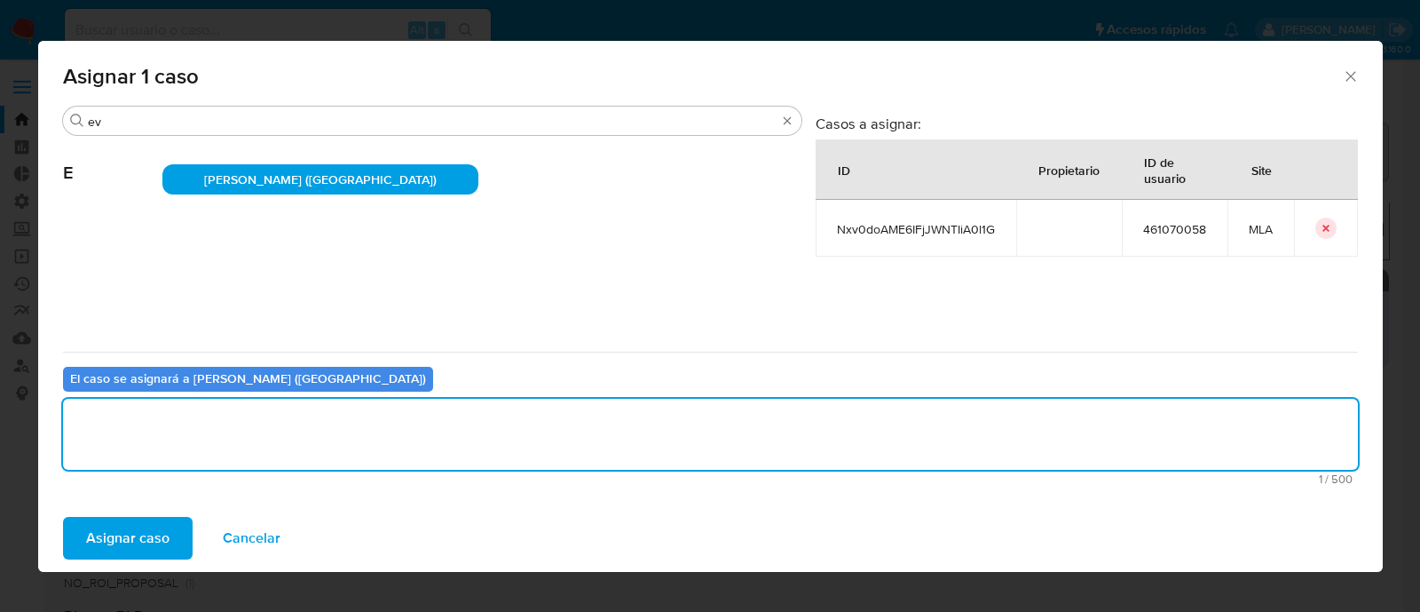
click at [151, 530] on span "Asignar caso" at bounding box center [127, 537] width 83 height 39
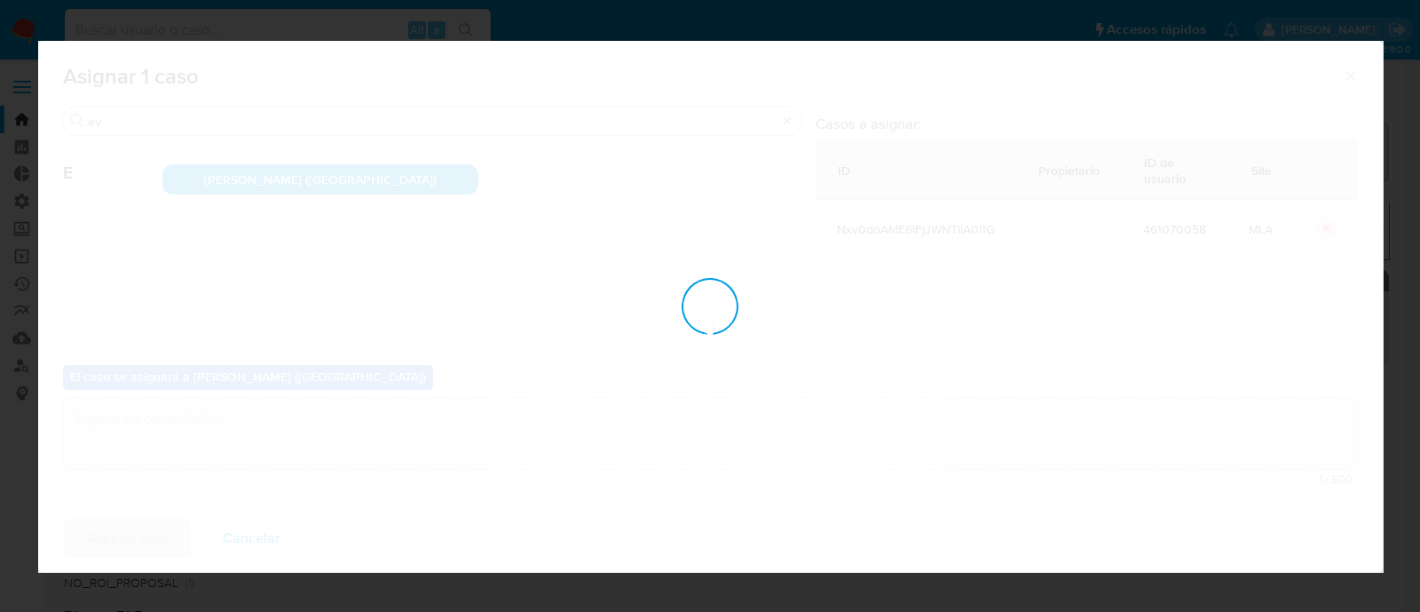
checkbox input "false"
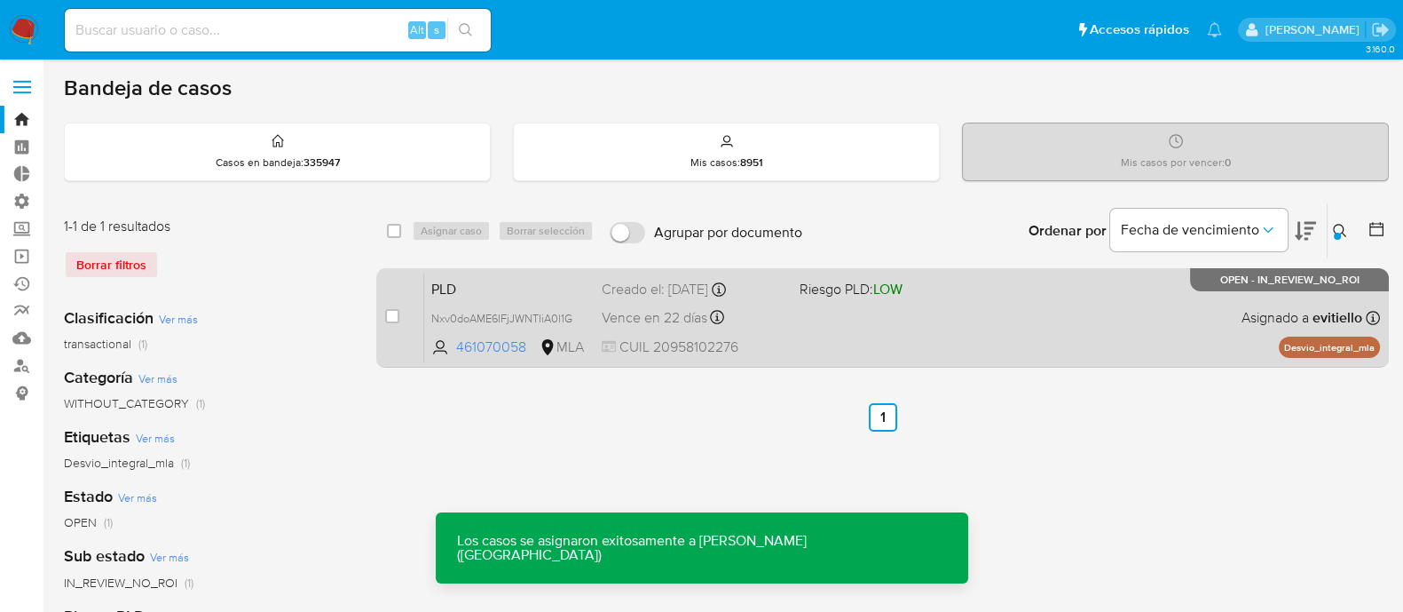
click at [1233, 321] on div "PLD Nxv0doAME6IFjJWNTIiA0l1G 461070058 MLA Riesgo PLD: LOW Creado el: [DATE] Cr…" at bounding box center [902, 317] width 956 height 90
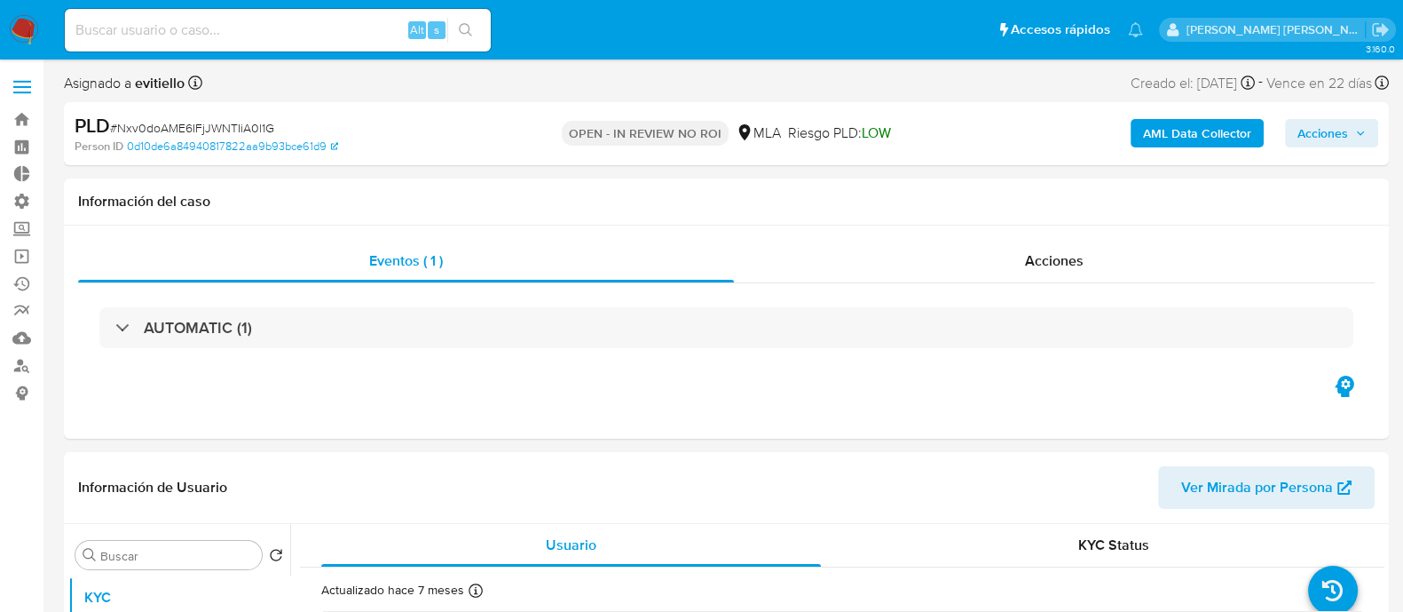
click at [1339, 141] on span "Acciones" at bounding box center [1323, 133] width 51 height 28
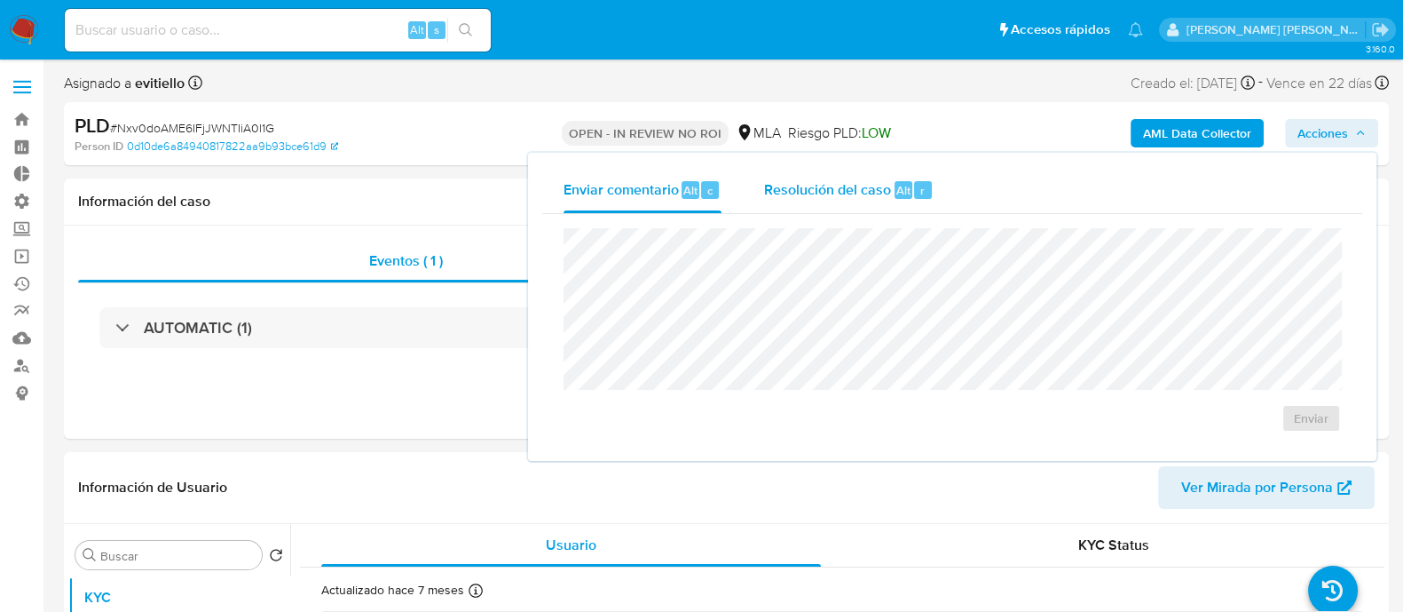
click at [804, 202] on div "Resolución del caso Alt r" at bounding box center [849, 190] width 170 height 46
select select "10"
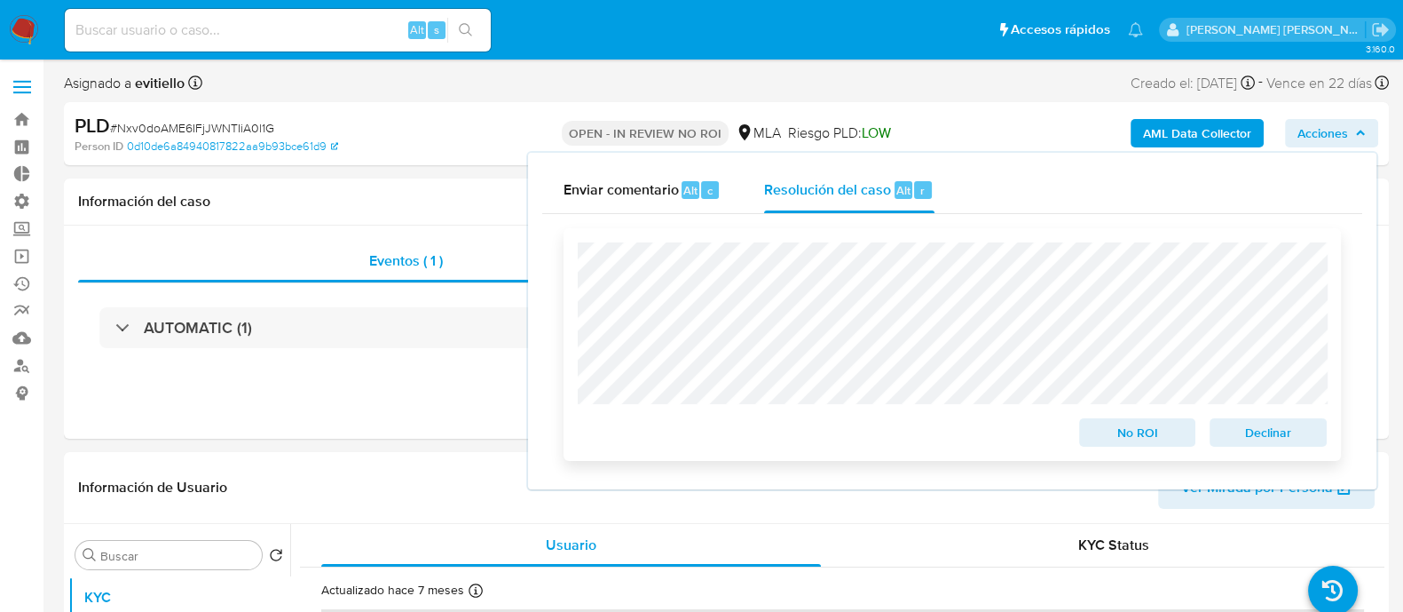
click at [1253, 429] on span "Declinar" at bounding box center [1268, 432] width 92 height 25
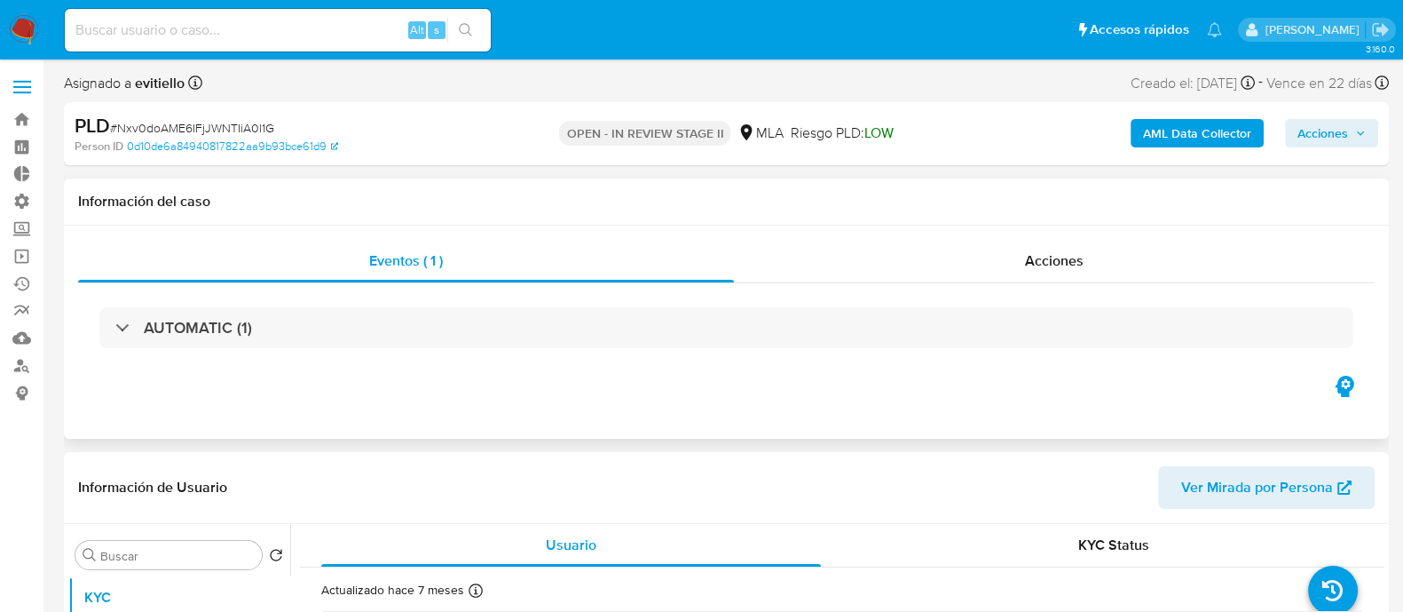
select select "10"
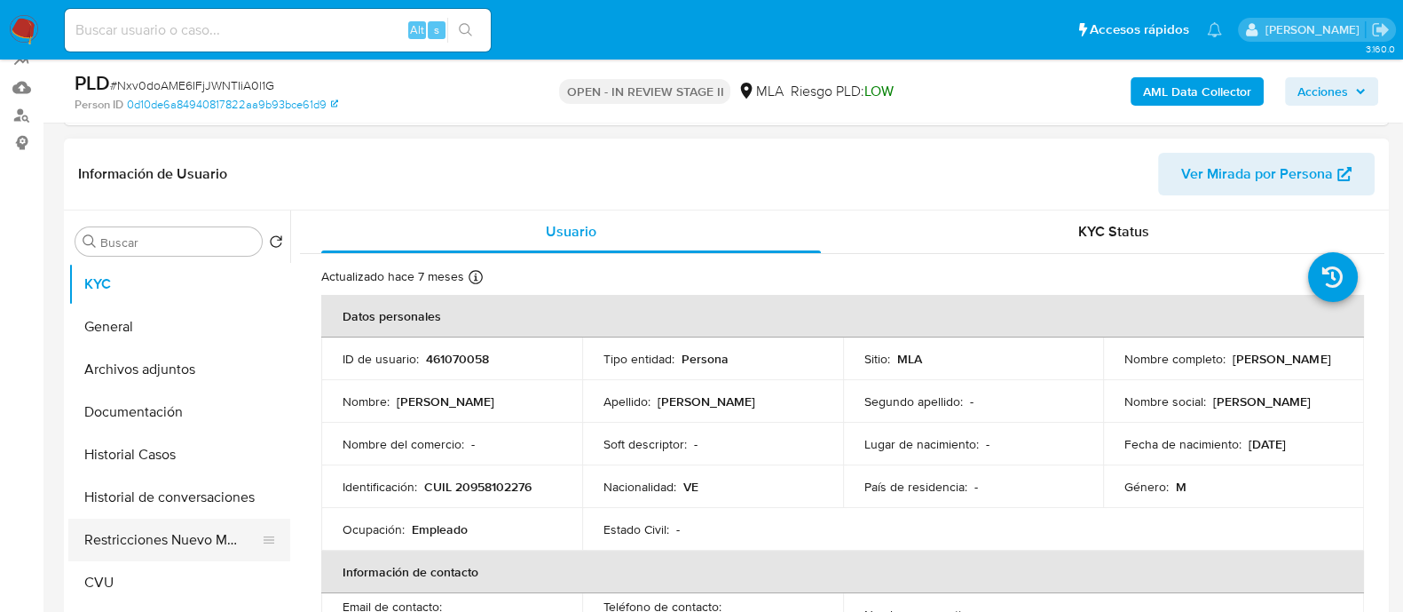
scroll to position [443, 0]
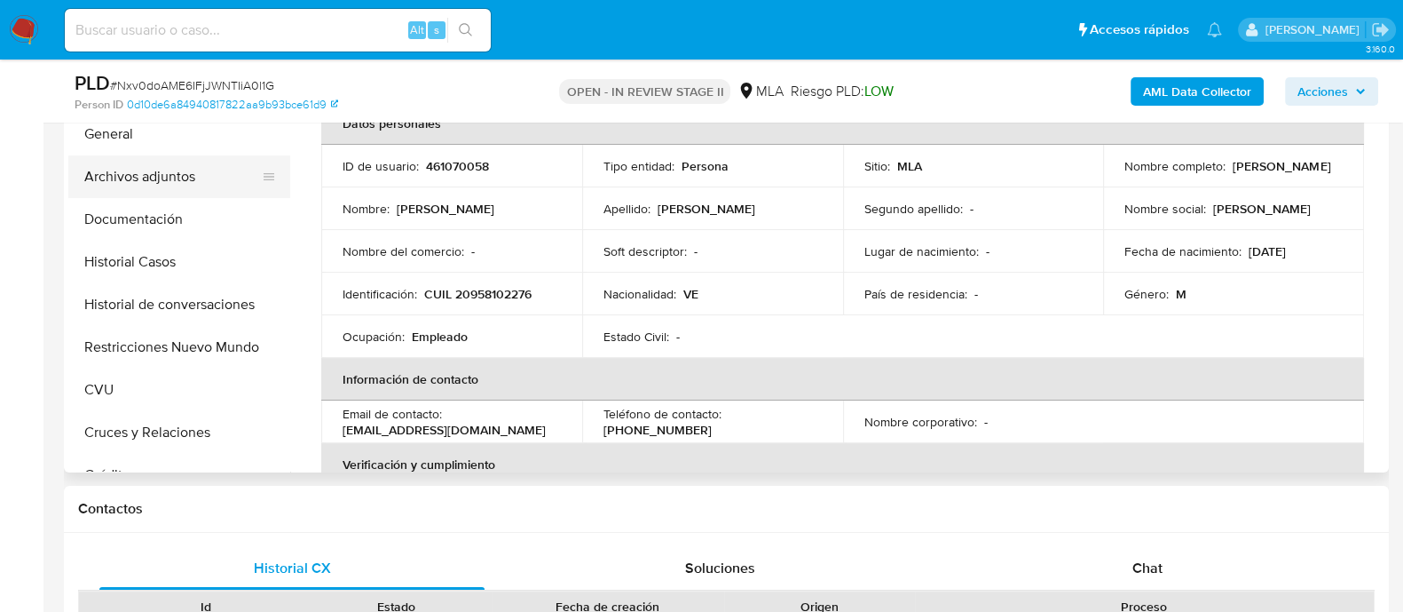
click at [195, 162] on button "Archivos adjuntos" at bounding box center [172, 176] width 208 height 43
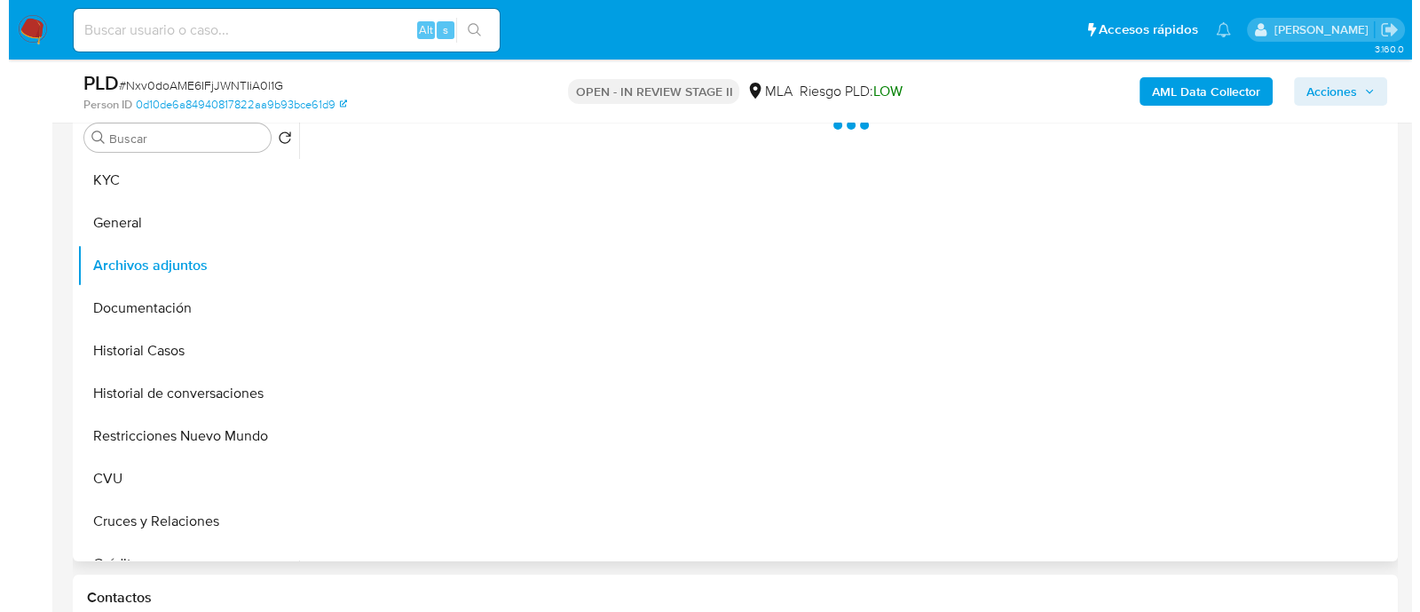
scroll to position [221, 0]
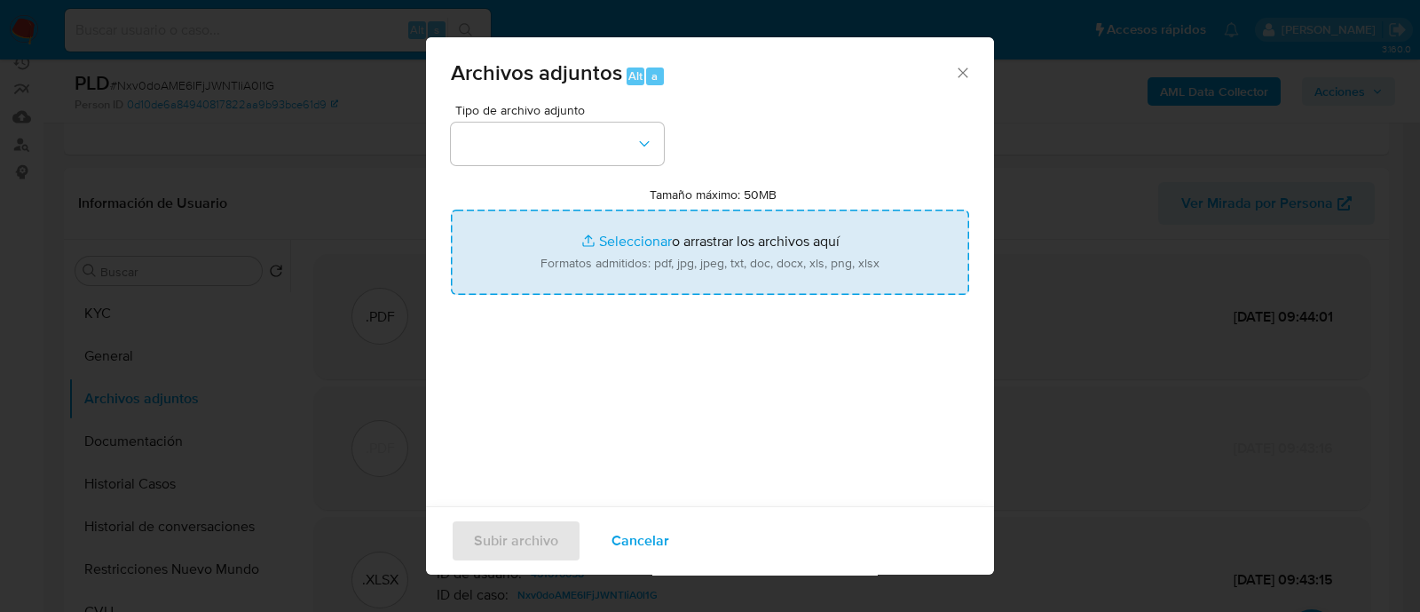
click at [738, 257] on input "Tamaño máximo: 50MB Seleccionar archivos" at bounding box center [710, 251] width 518 height 85
type input "C:\fakepath\v2Caselog Nxv0doAME6IFjJWNTIiA0l1G_2025_08_13_07_45_06.docx"
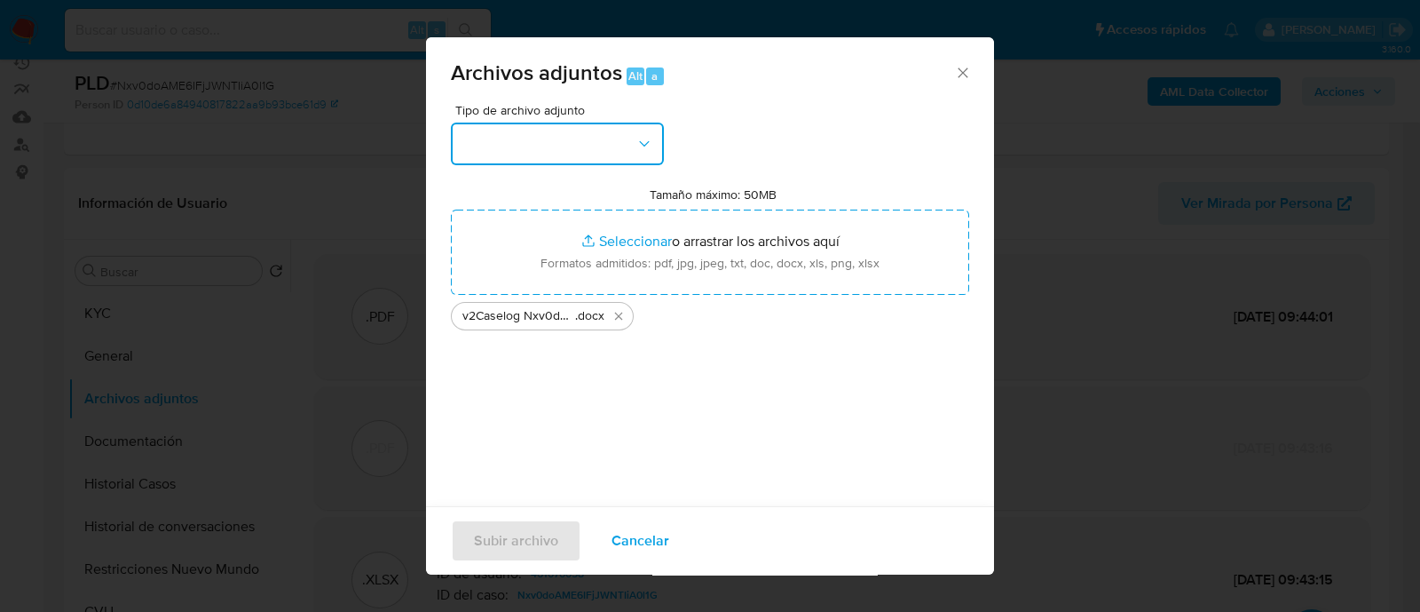
click at [623, 134] on button "button" at bounding box center [557, 143] width 213 height 43
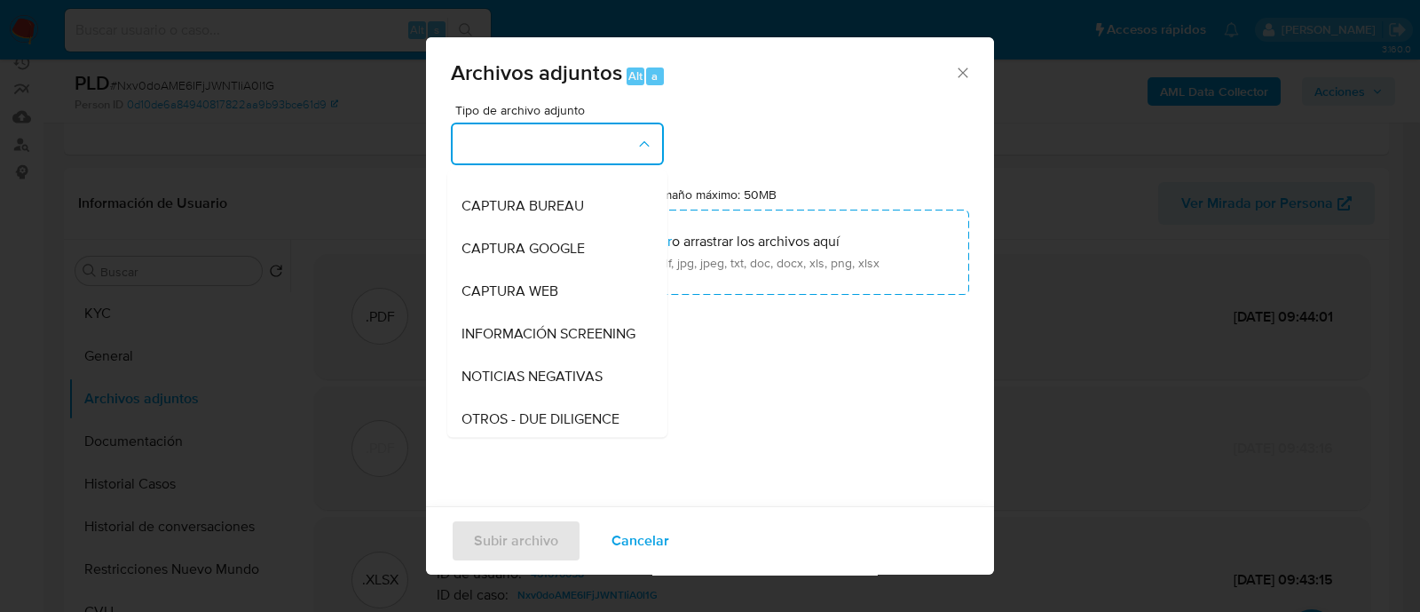
scroll to position [333, 0]
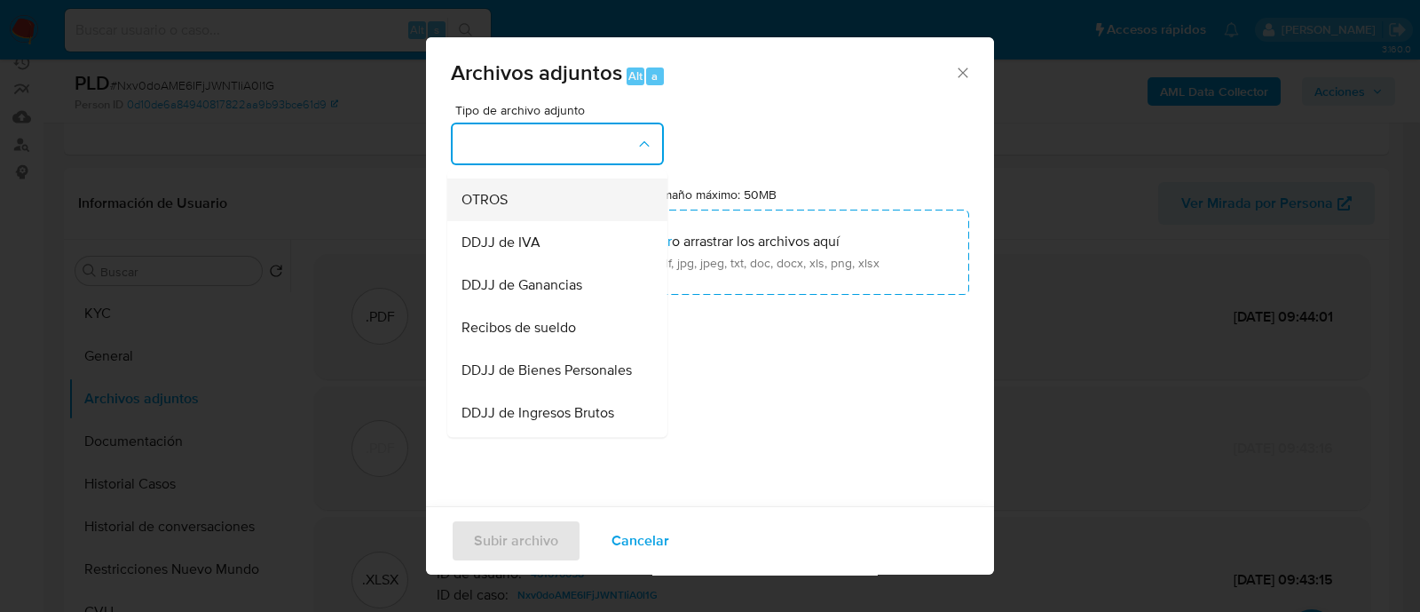
click at [539, 217] on div "OTROS" at bounding box center [552, 199] width 181 height 43
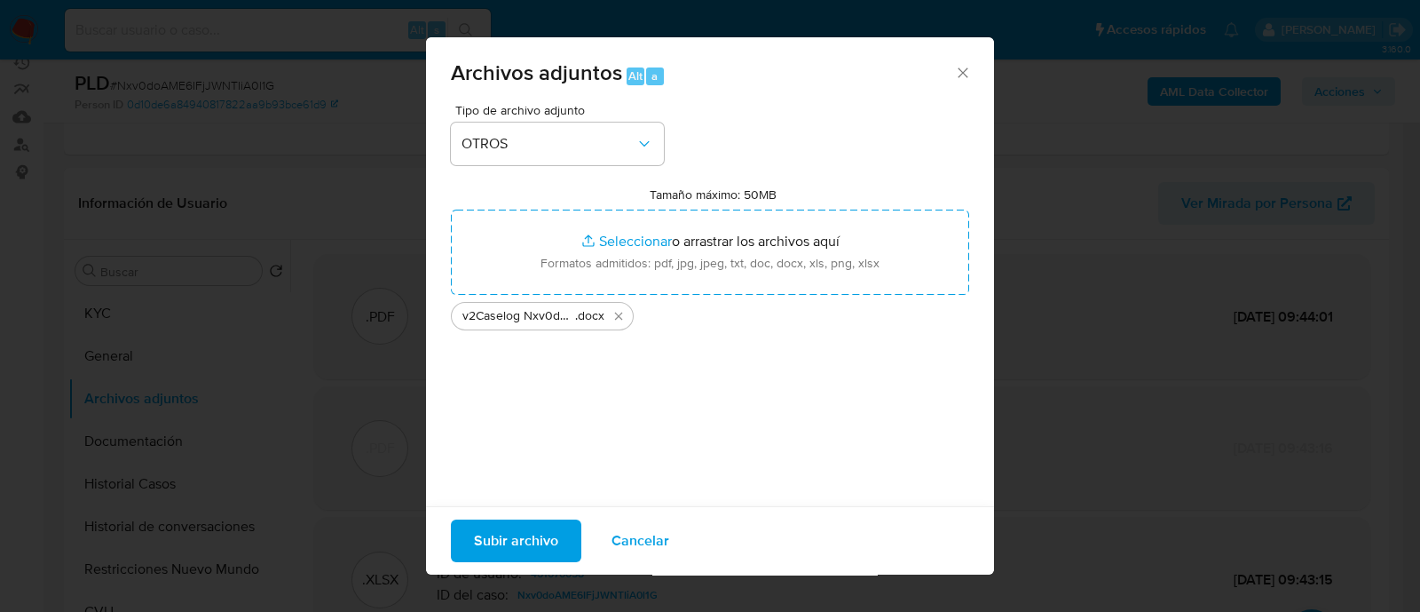
click at [519, 549] on span "Subir archivo" at bounding box center [516, 540] width 84 height 39
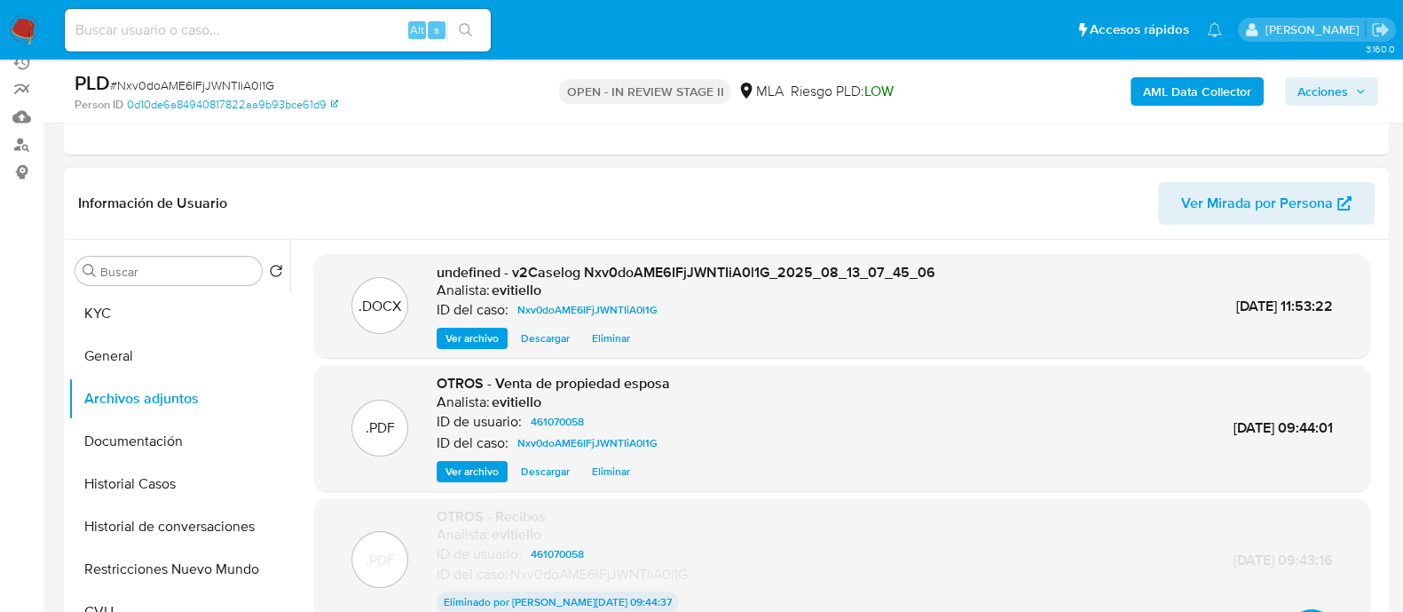
click at [440, 335] on button "Ver archivo" at bounding box center [472, 338] width 71 height 21
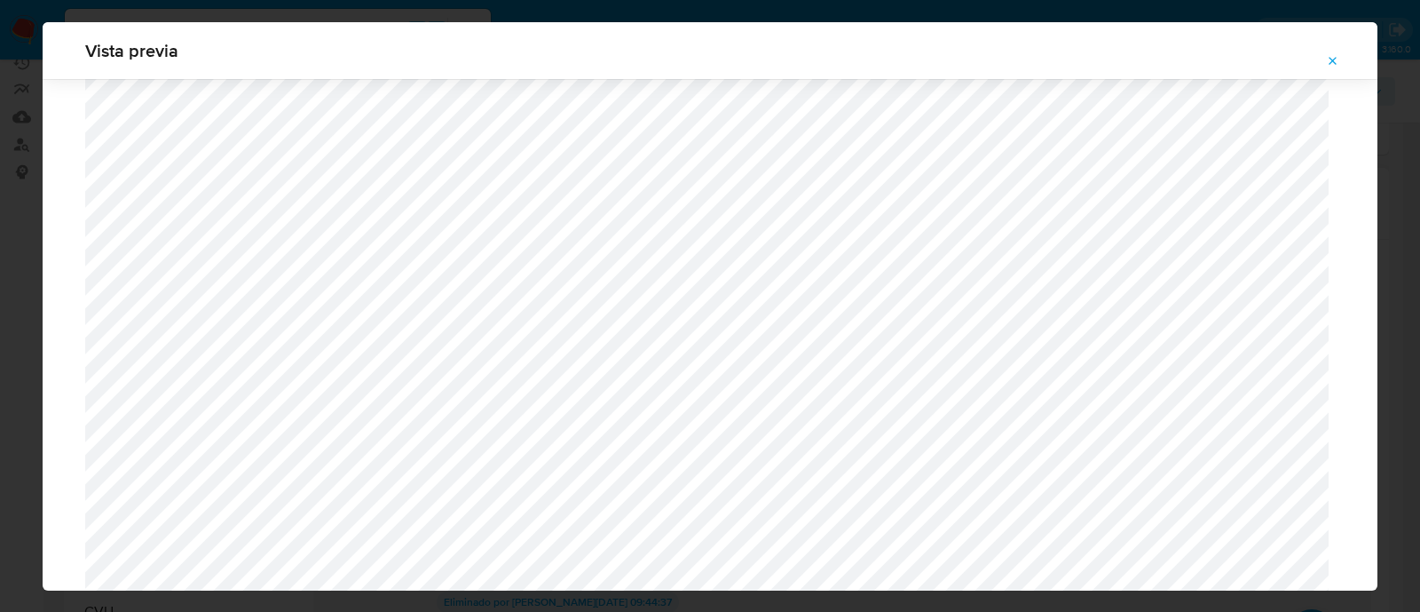
scroll to position [1961, 0]
click at [1399, 105] on div "Vista previa" at bounding box center [710, 306] width 1420 height 612
click at [1341, 51] on button "Attachment preview" at bounding box center [1333, 61] width 39 height 28
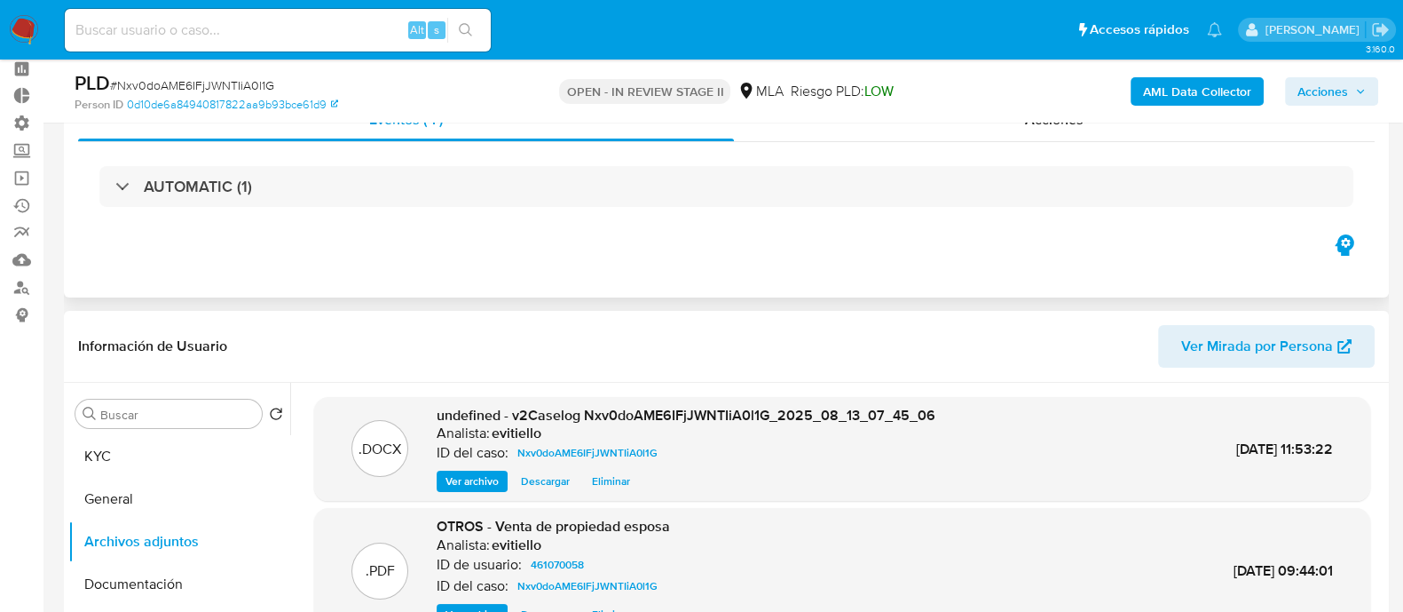
scroll to position [0, 0]
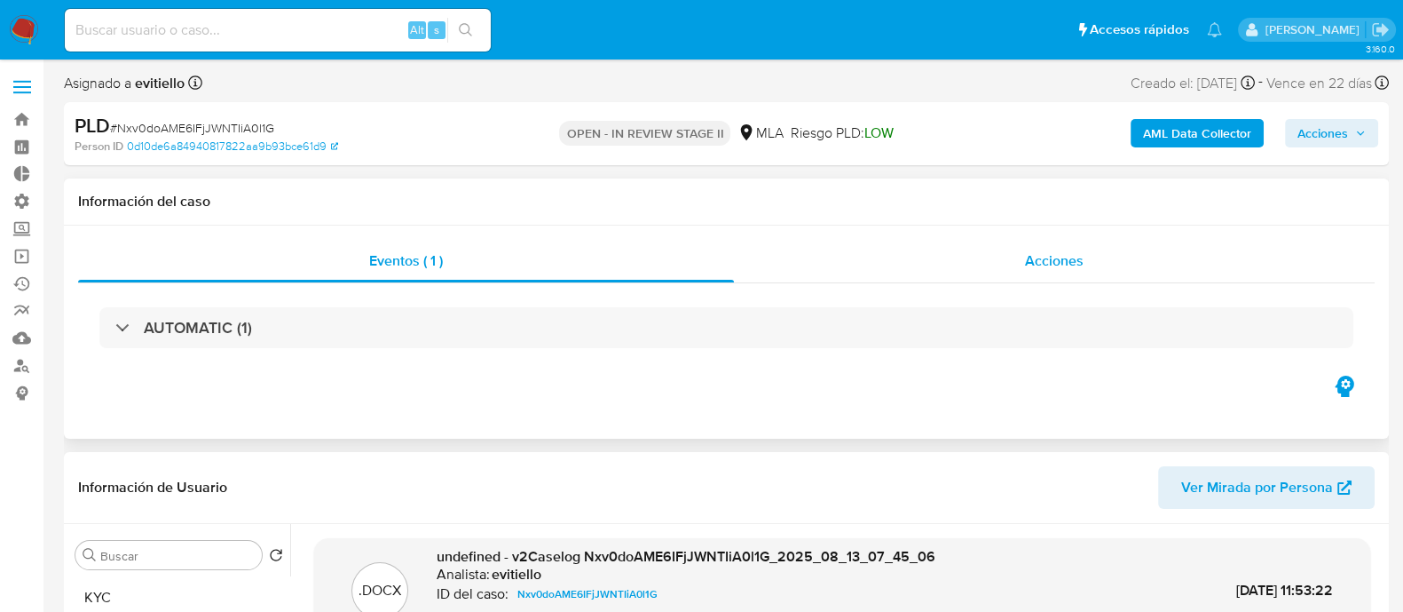
click at [1033, 249] on div "Acciones" at bounding box center [1054, 261] width 641 height 43
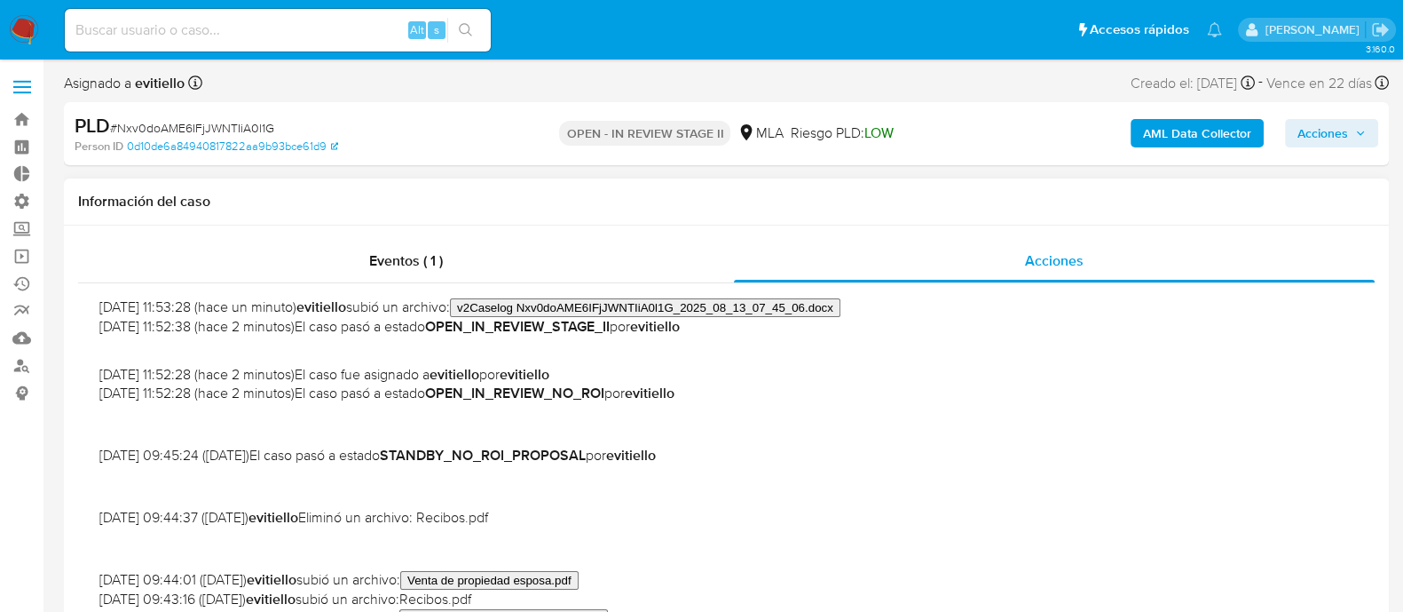
scroll to position [221, 0]
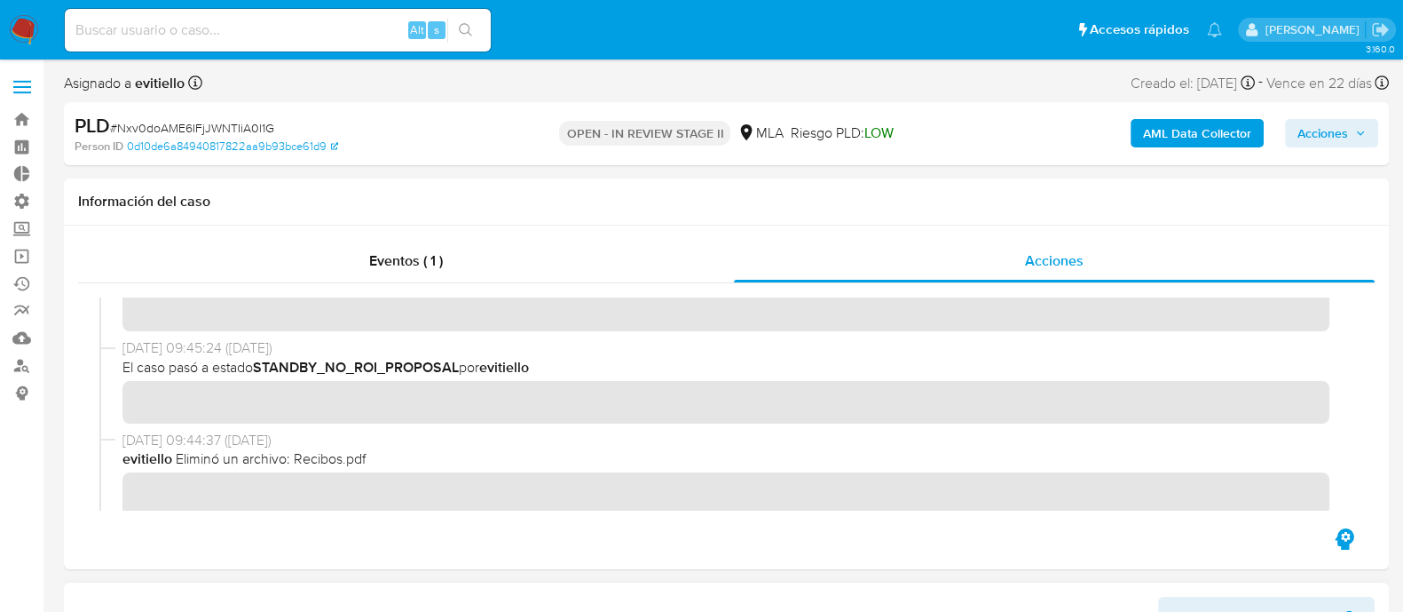
click at [1319, 131] on span "Acciones" at bounding box center [1323, 133] width 51 height 28
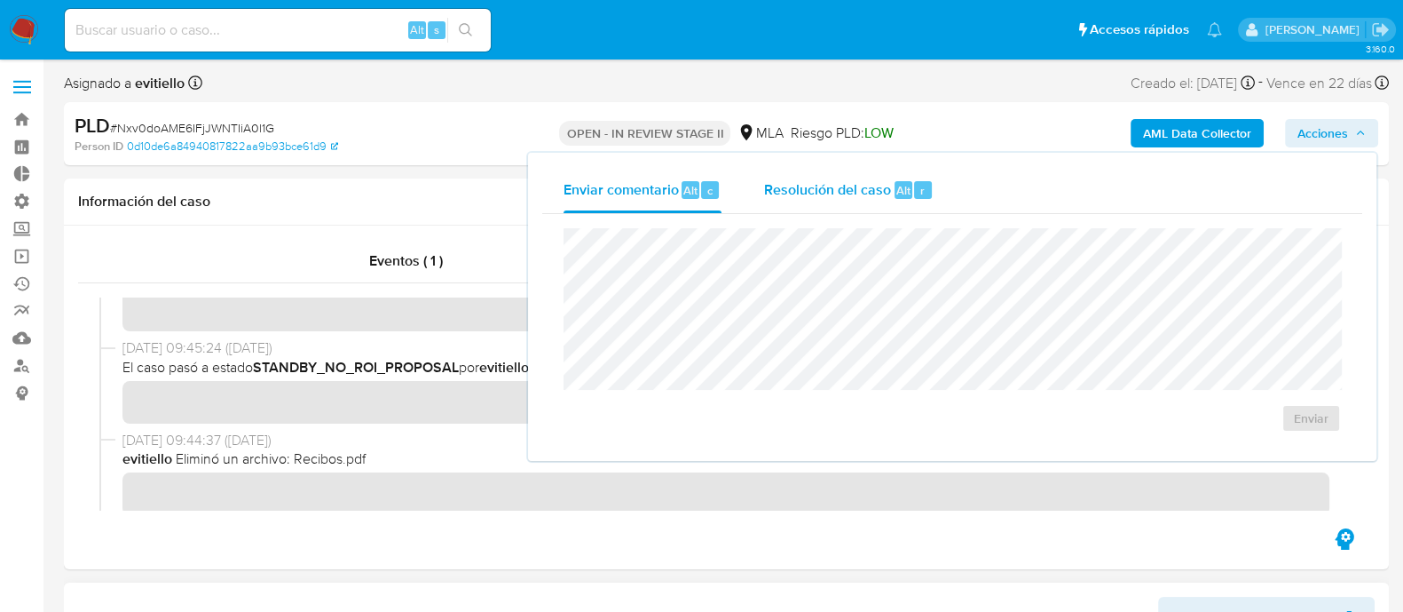
click at [940, 170] on button "Resolución del caso Alt r" at bounding box center [849, 190] width 212 height 46
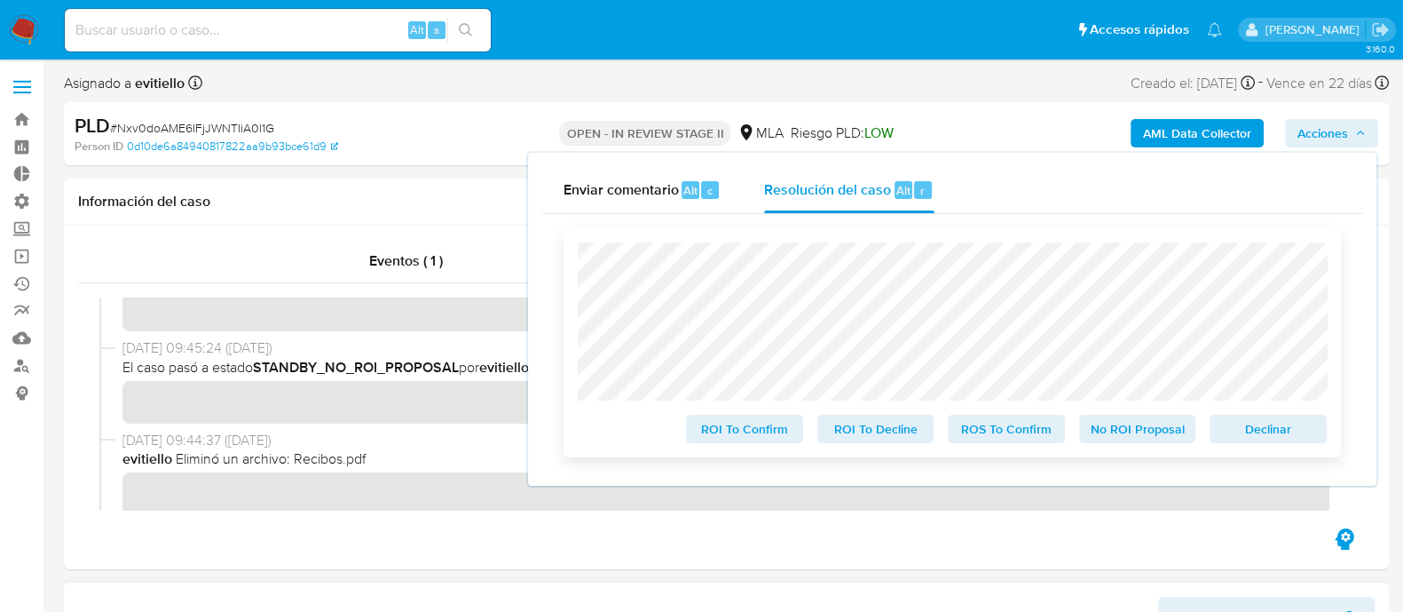
click at [1138, 433] on span "No ROI Proposal" at bounding box center [1138, 428] width 92 height 25
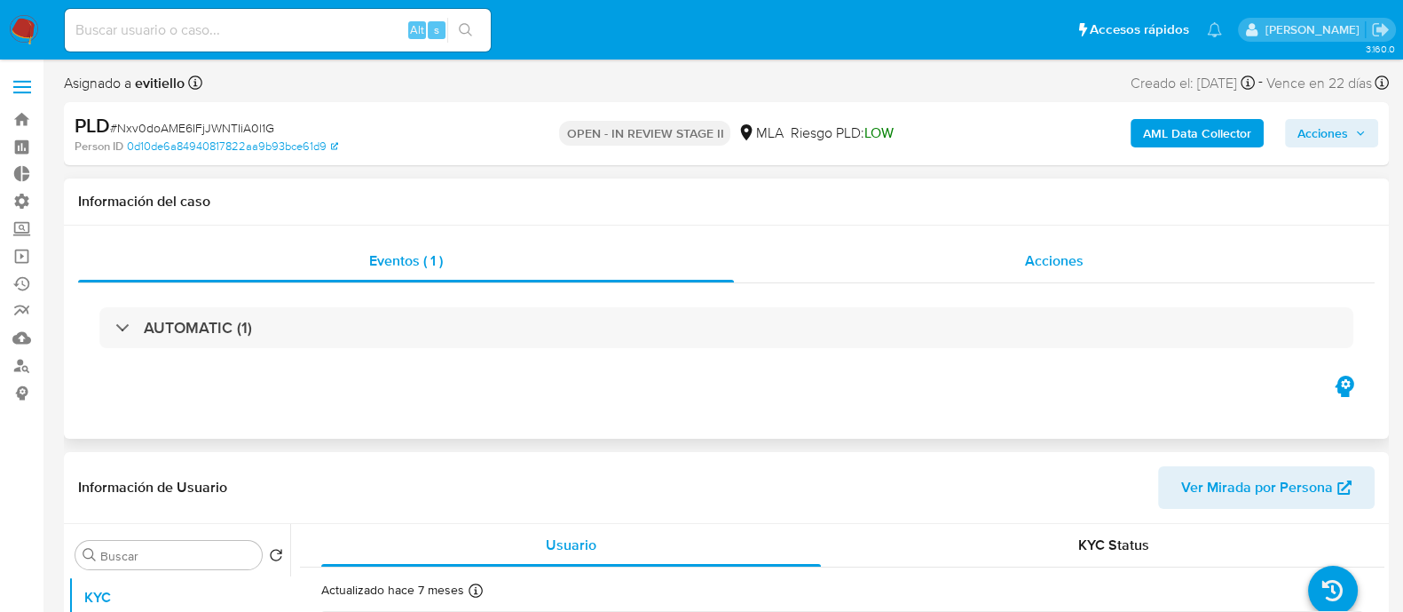
click at [1030, 279] on div "Acciones" at bounding box center [1054, 261] width 641 height 43
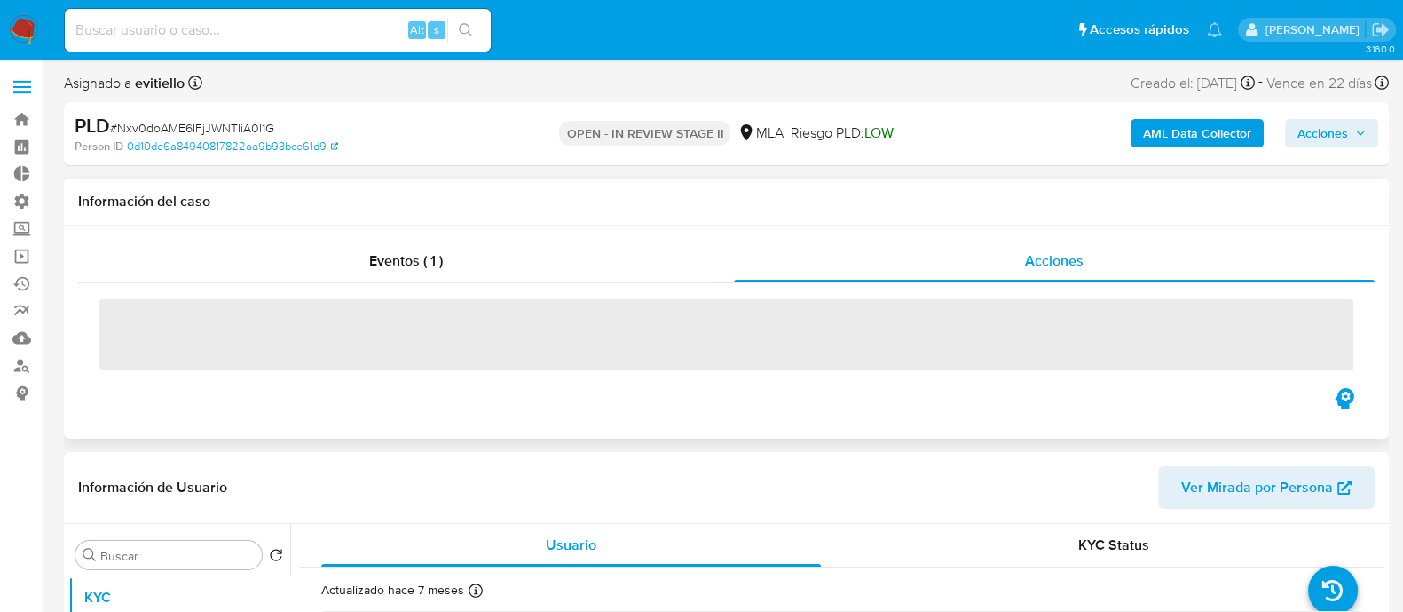
select select "10"
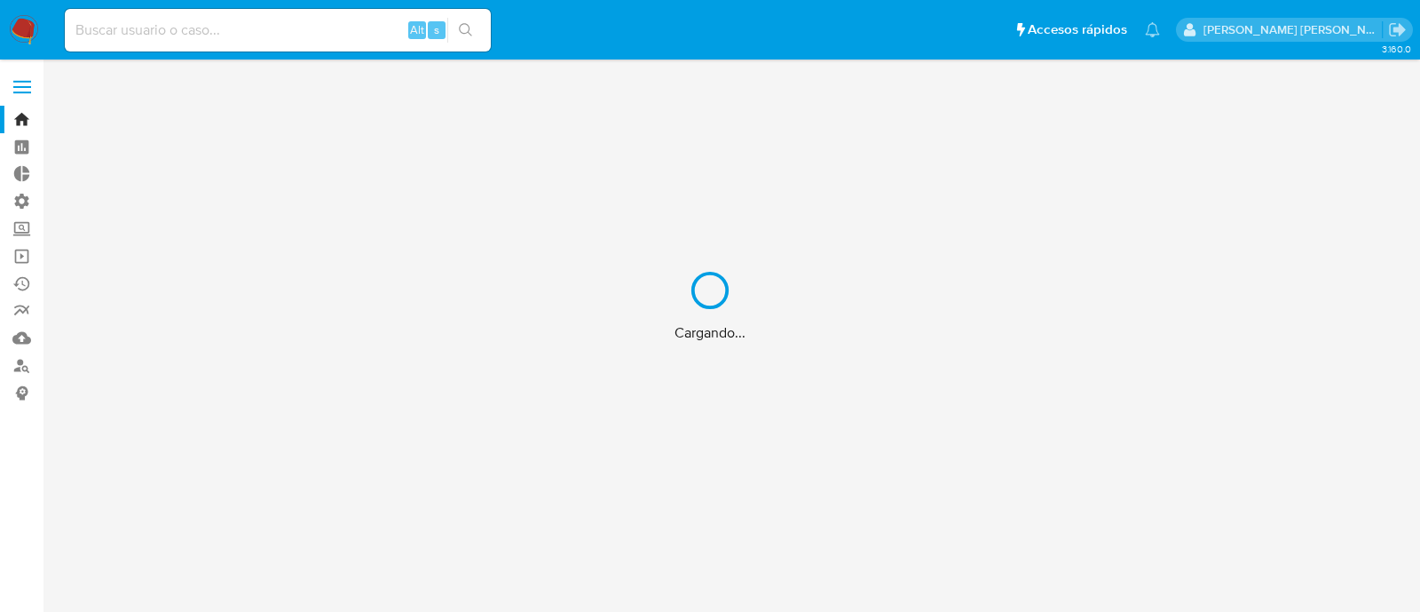
click at [335, 33] on div "Cargando..." at bounding box center [710, 306] width 1420 height 612
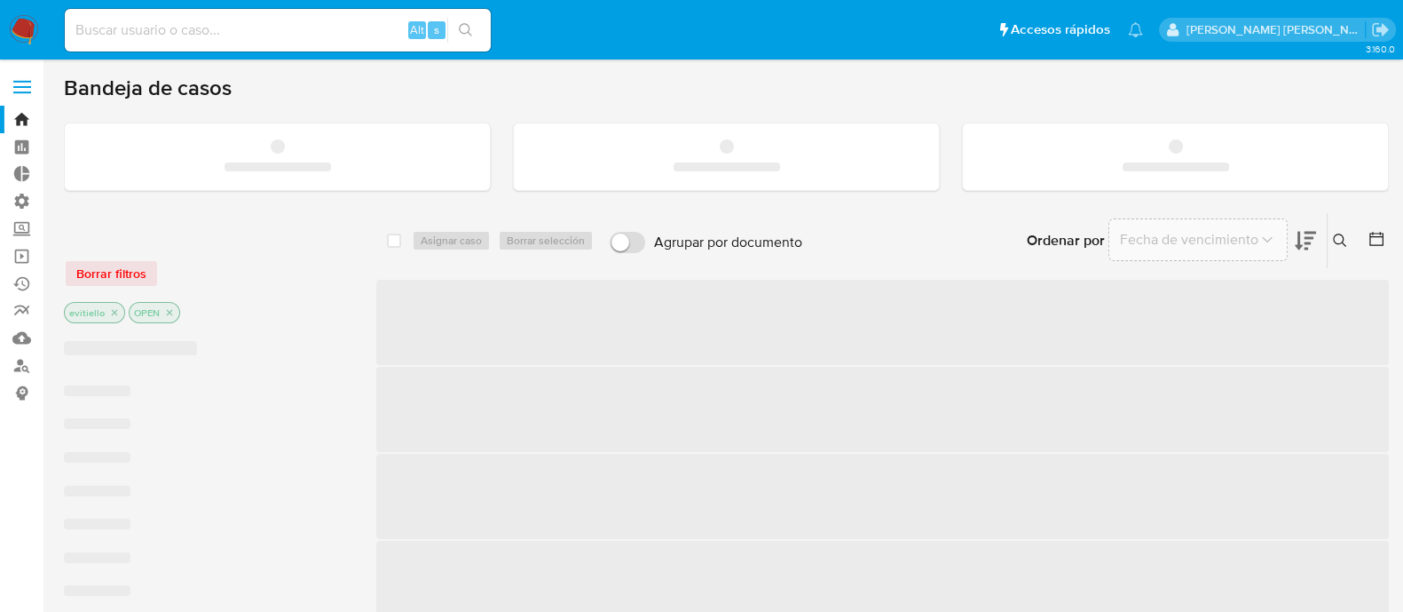
click at [344, 33] on input at bounding box center [278, 30] width 426 height 23
paste input "mZSfMoyslFwS17Xx9m3l7Tq7"
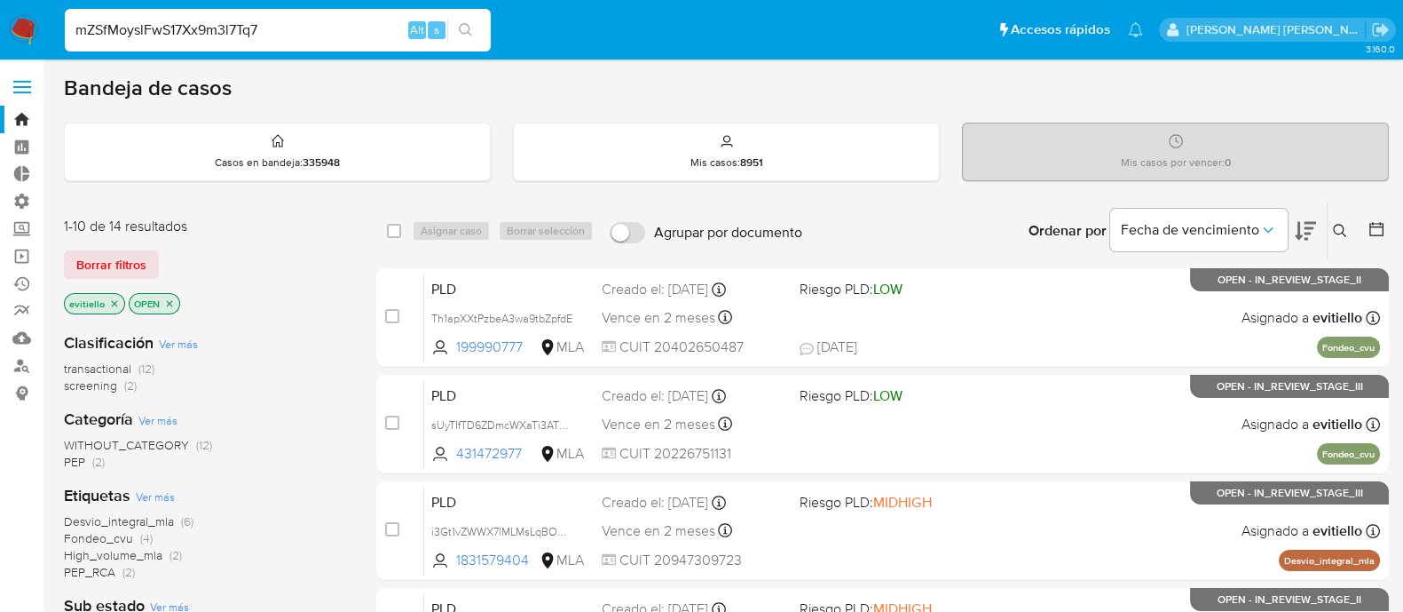
type input "mZSfMoyslFwS17Xx9m3l7Tq7"
click at [462, 30] on icon "search-icon" at bounding box center [466, 30] width 14 height 14
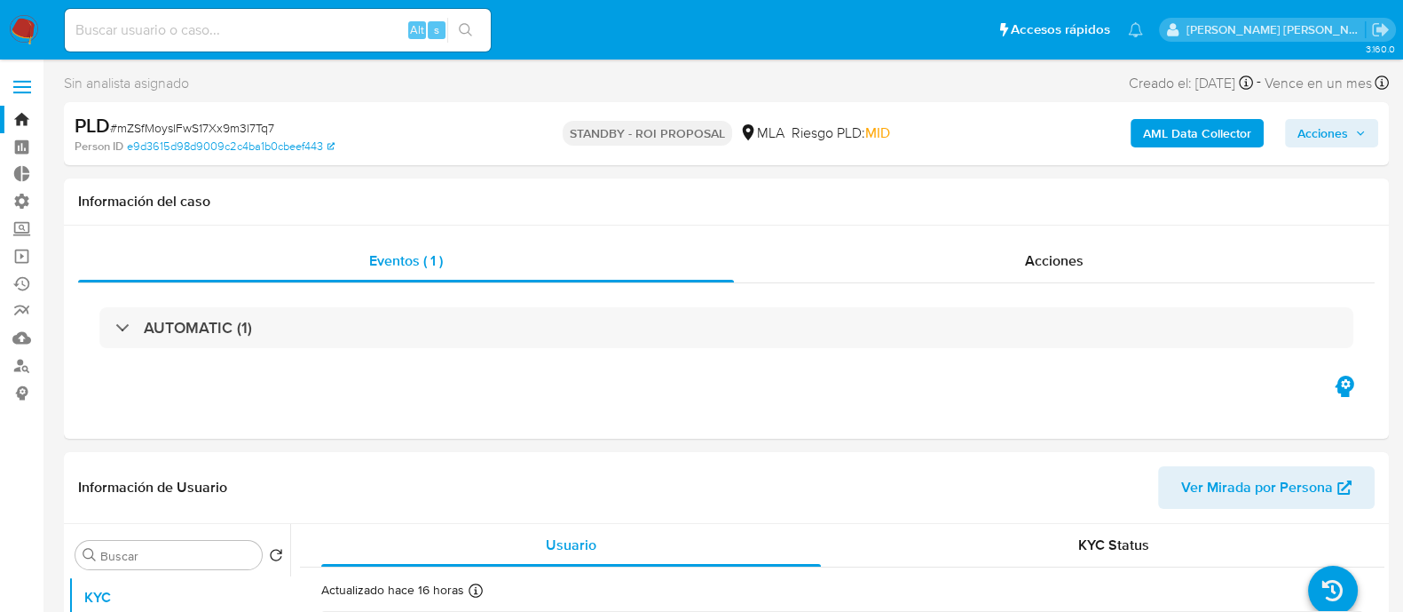
select select "10"
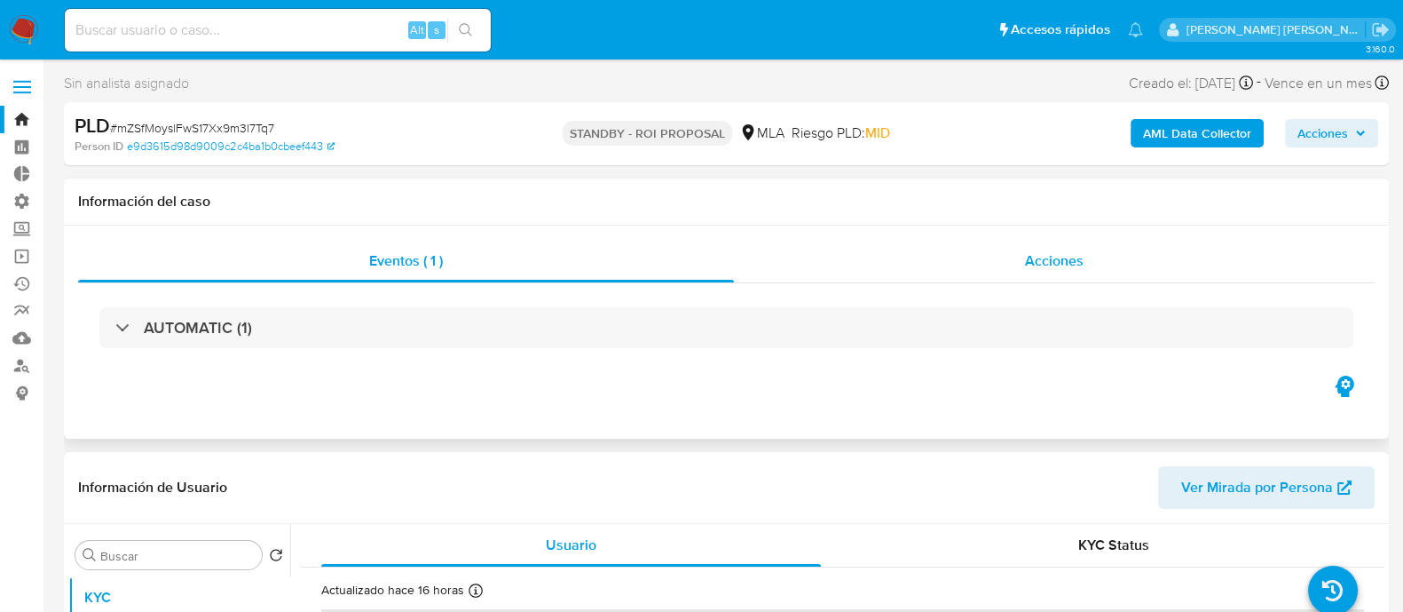
click at [983, 256] on div "Acciones" at bounding box center [1054, 261] width 641 height 43
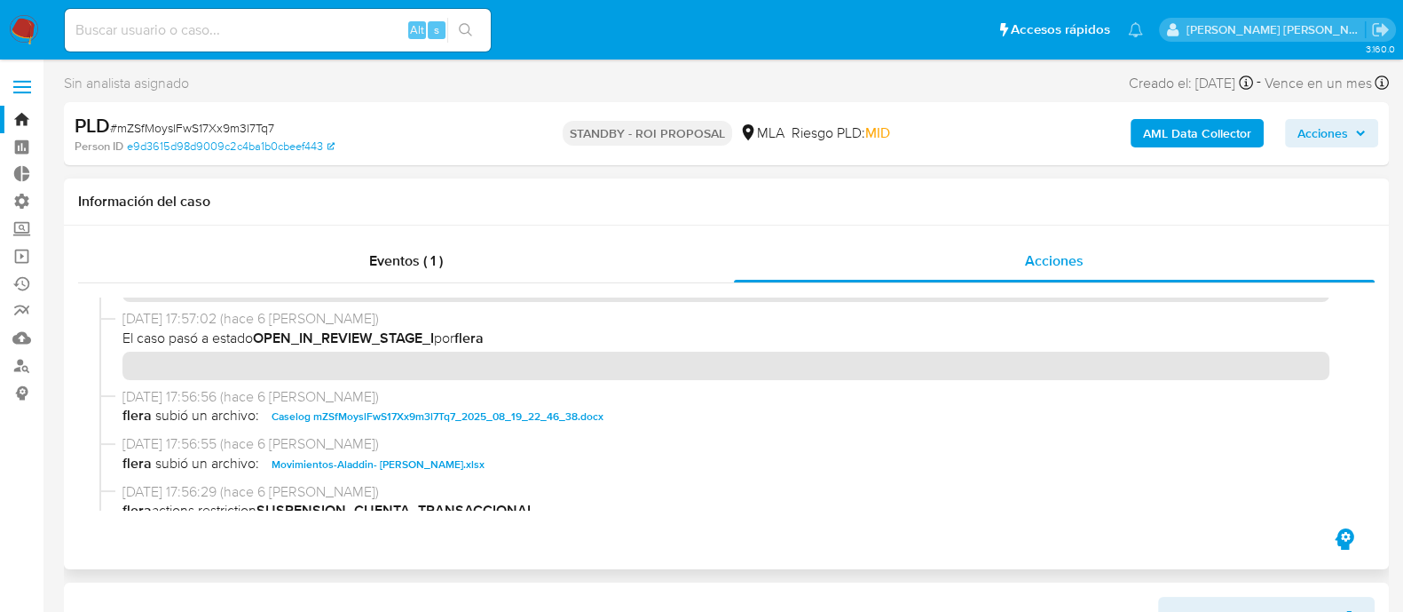
scroll to position [110, 0]
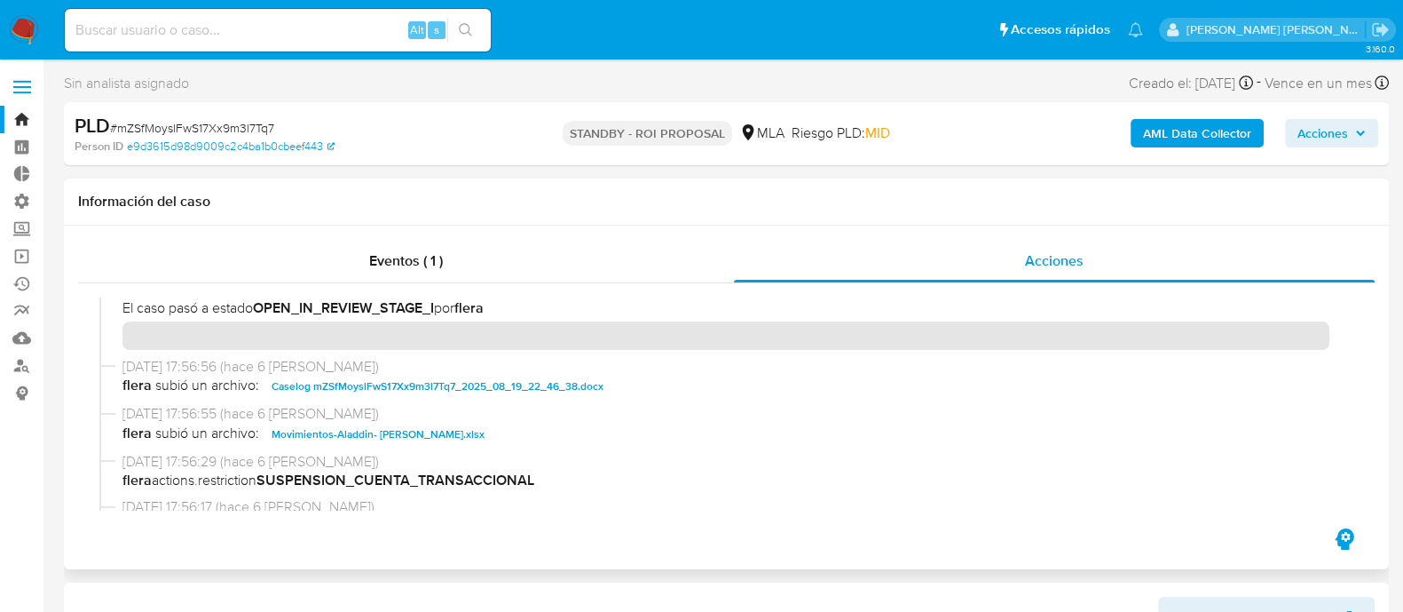
click at [332, 389] on span "Caselog mZSfMoyslFwS17Xx9m3l7Tq7_2025_08_19_22_46_38.docx" at bounding box center [438, 385] width 332 height 21
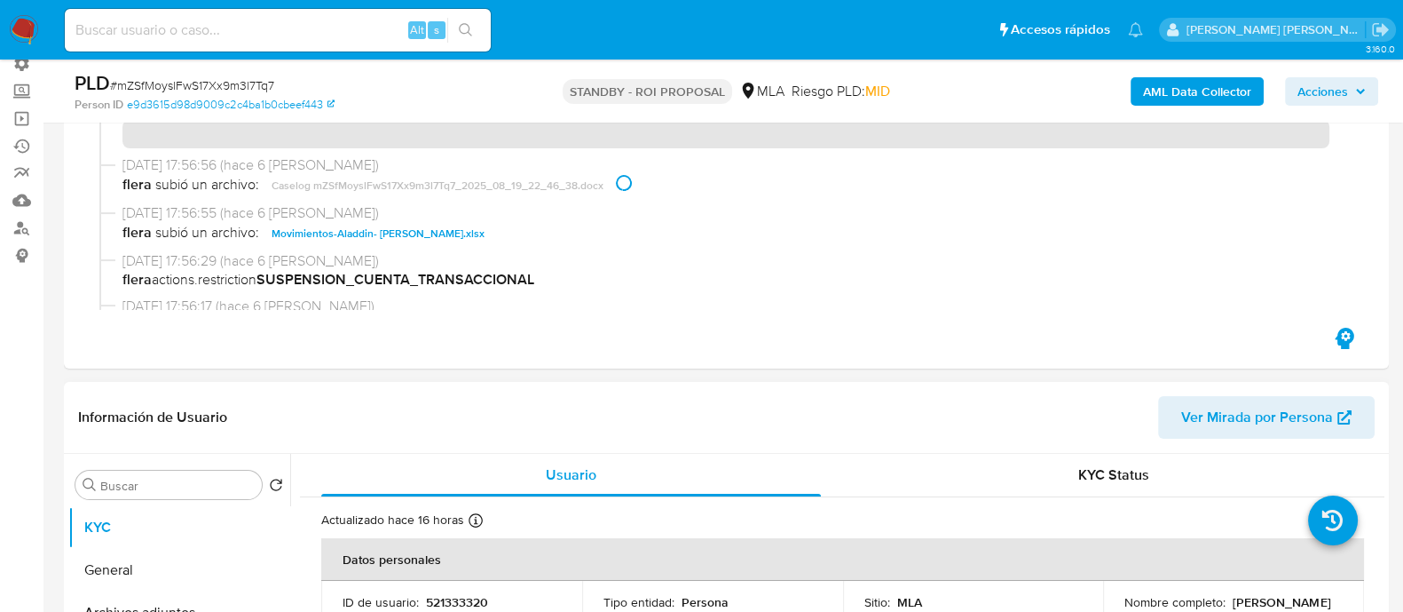
scroll to position [333, 0]
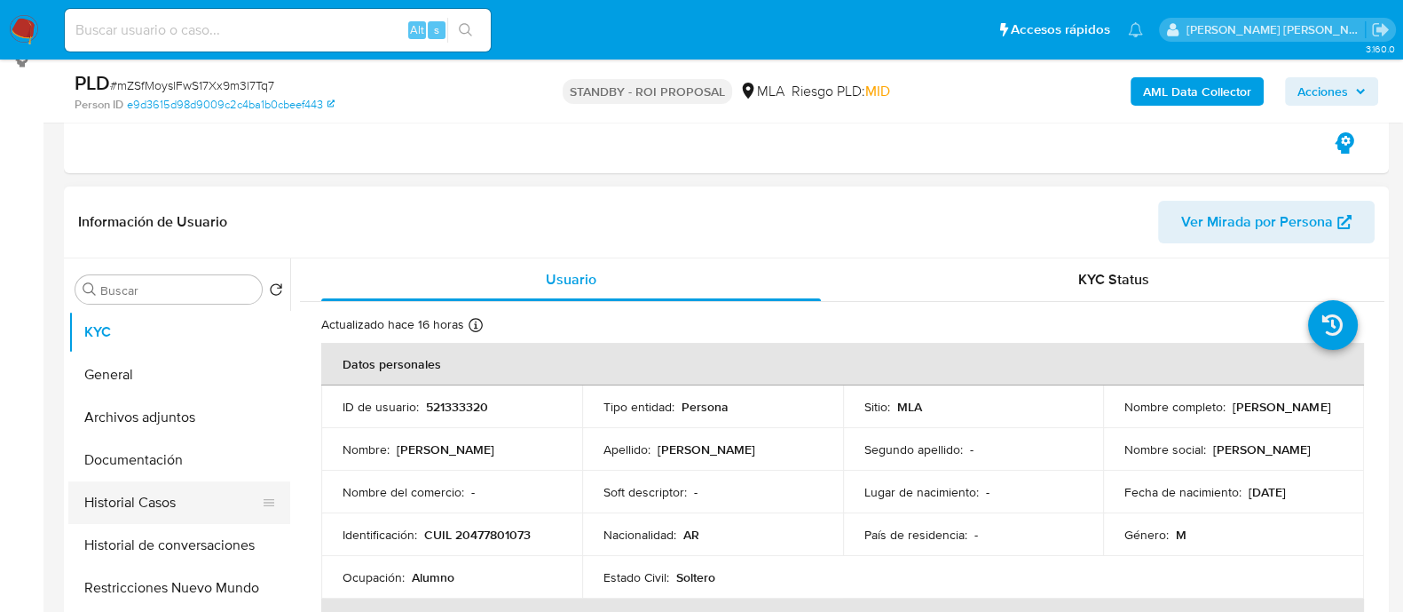
click at [213, 514] on button "Historial Casos" at bounding box center [172, 502] width 208 height 43
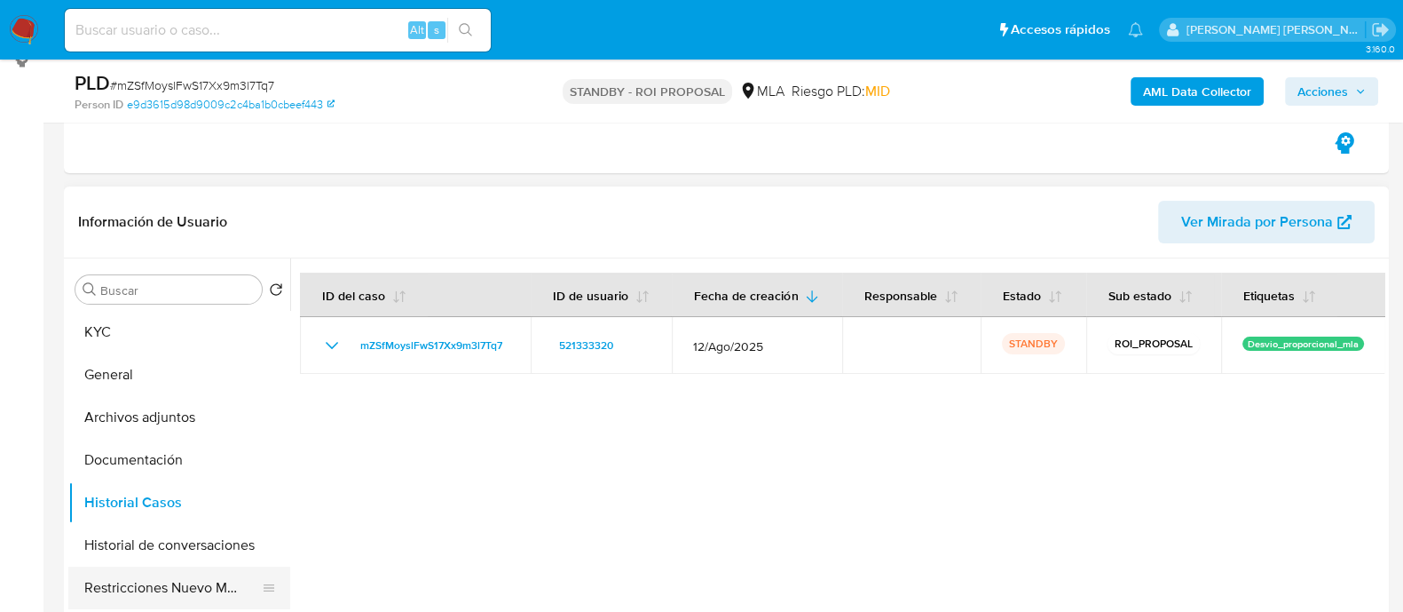
click at [202, 586] on button "Restricciones Nuevo Mundo" at bounding box center [172, 587] width 208 height 43
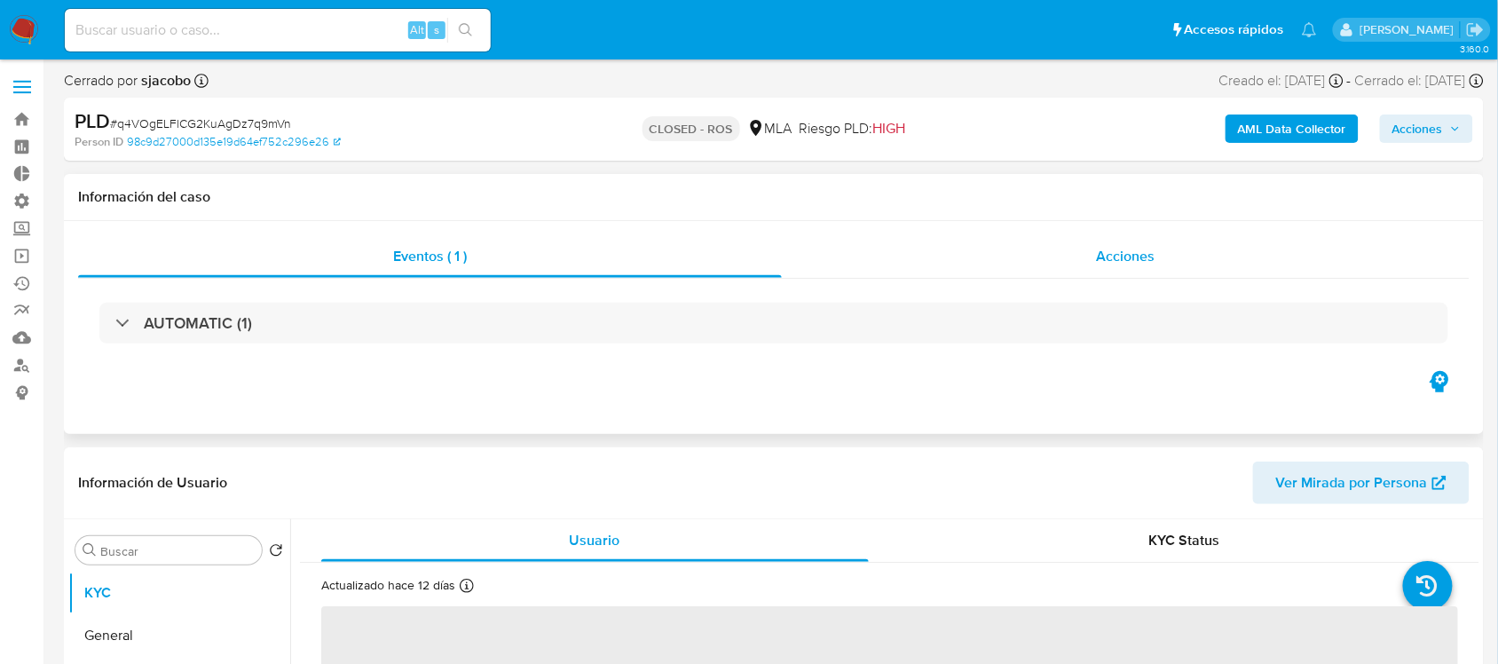
click at [1076, 257] on div "Acciones" at bounding box center [1126, 256] width 689 height 43
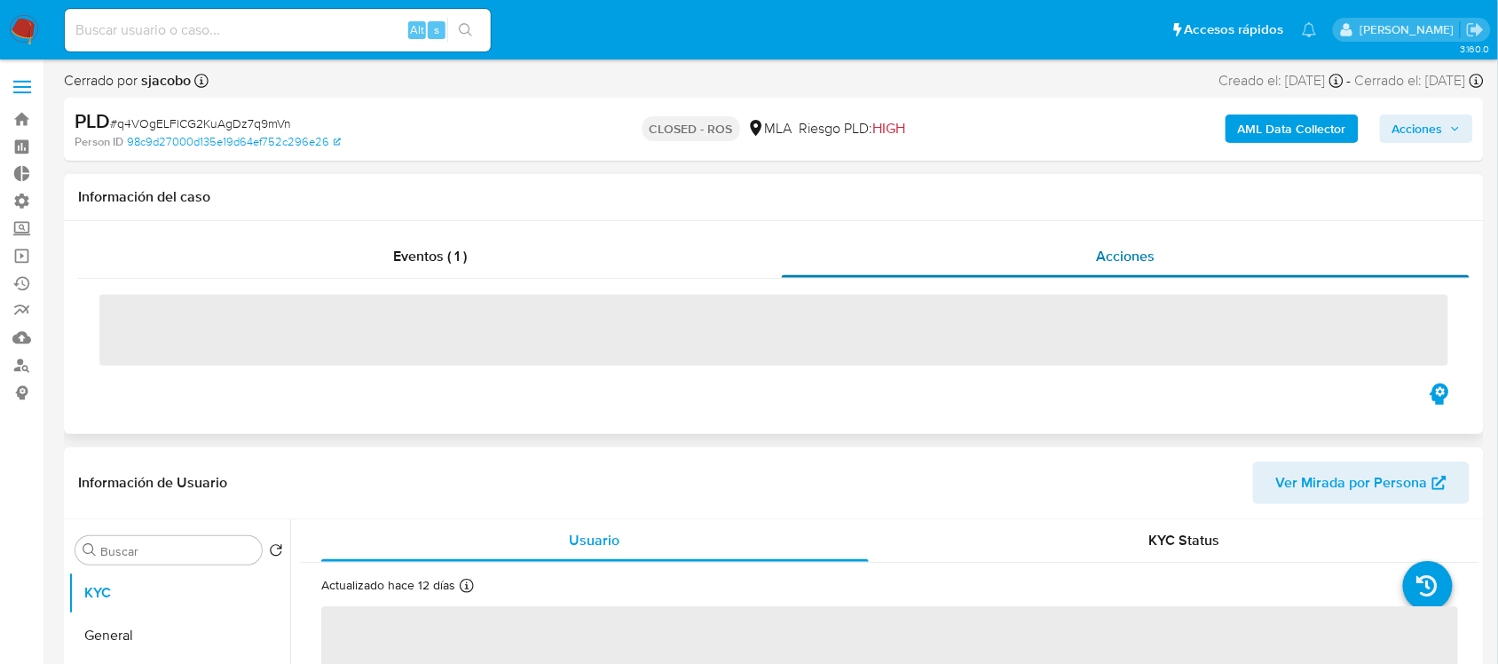
select select "10"
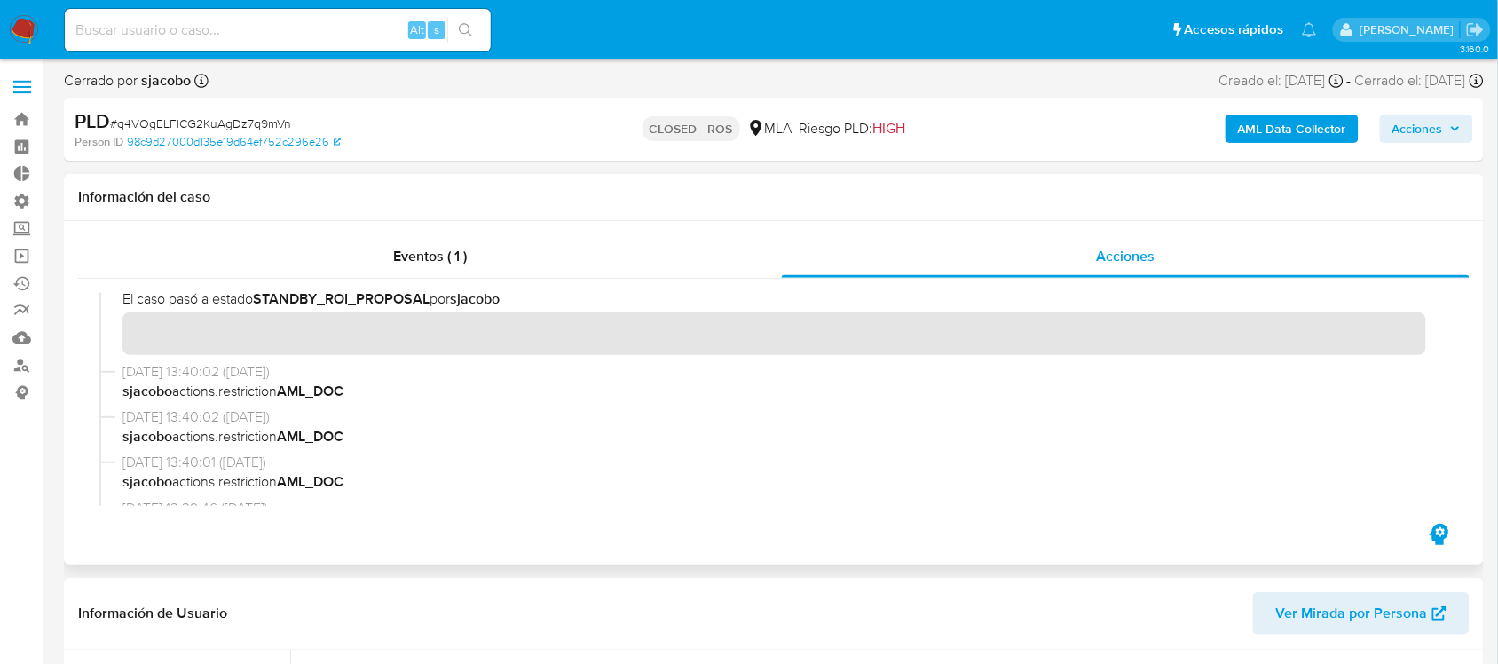
scroll to position [777, 0]
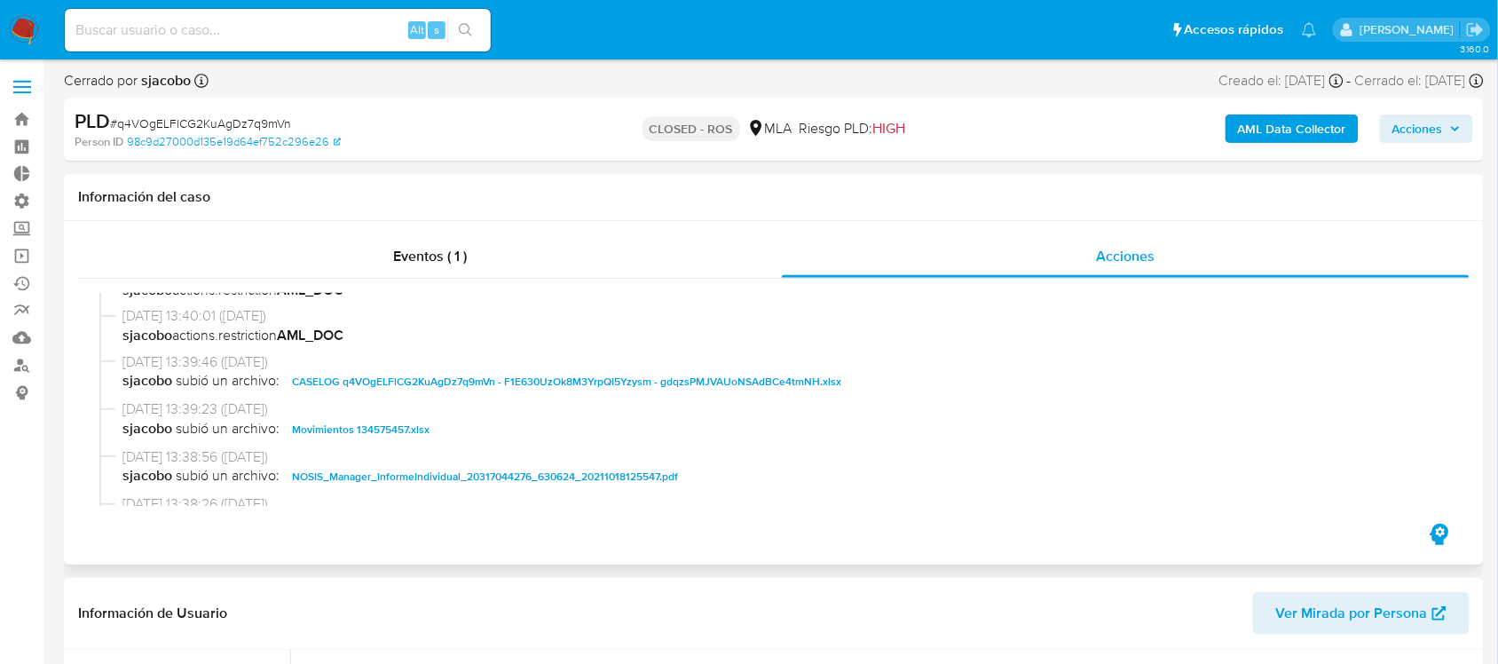
click at [499, 380] on span "CASELOG q4VOgELFlCG2KuAgDz7q9mVn - F1E630UzOk8M3YrpQI5Yzysm - gdqzsPMJVAUoNSAdB…" at bounding box center [566, 381] width 549 height 21
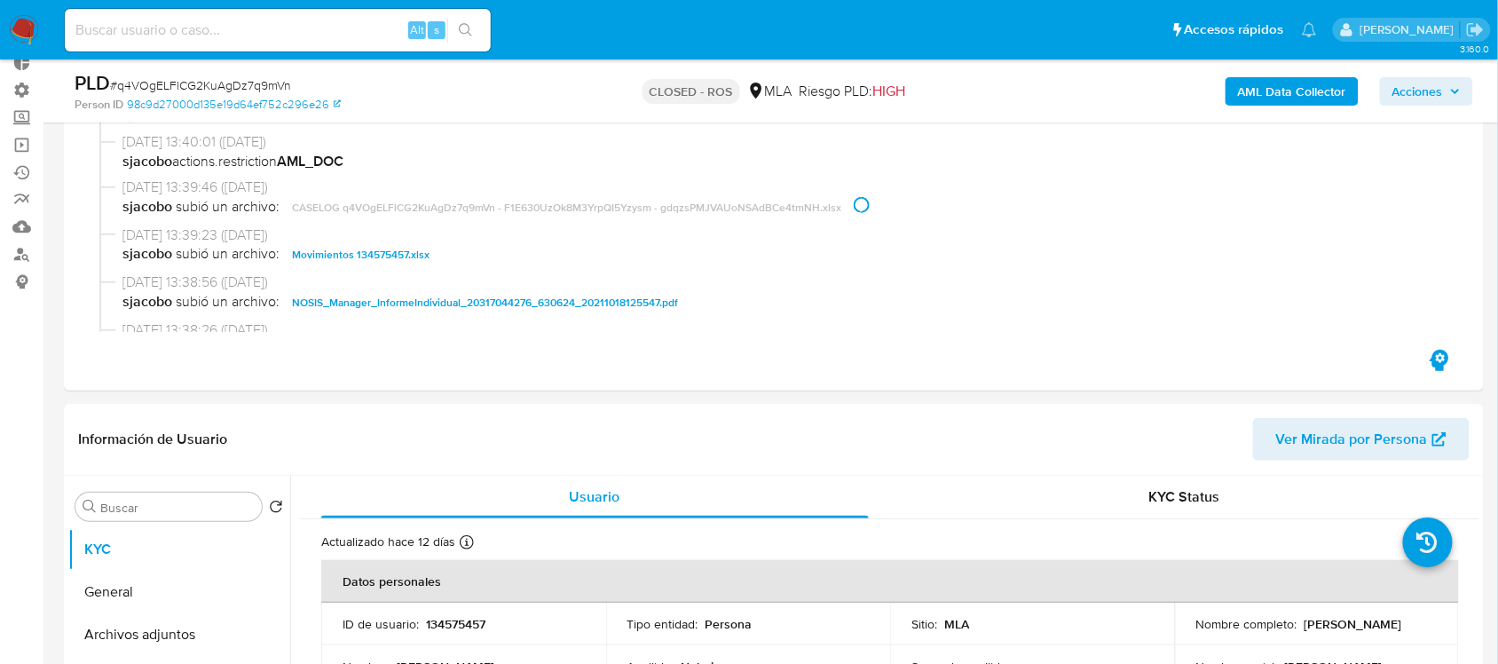
scroll to position [222, 0]
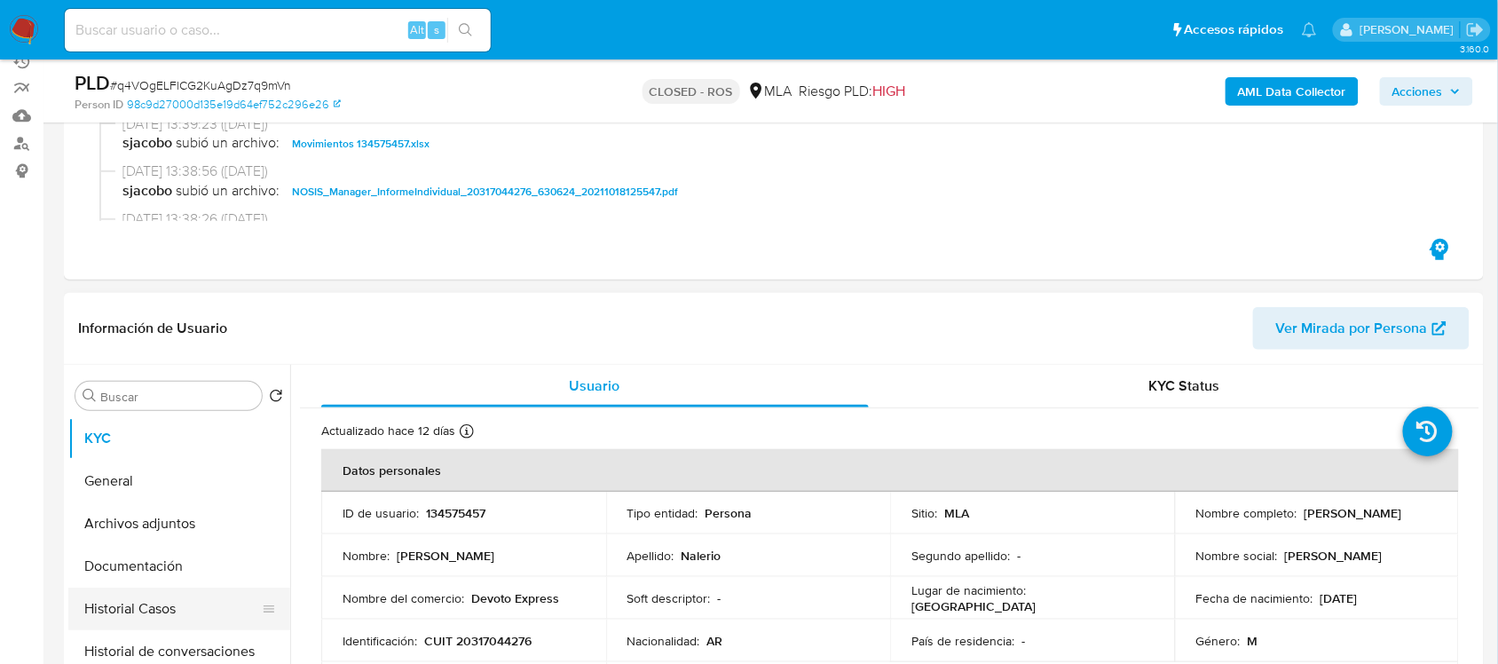
click at [187, 611] on button "Historial Casos" at bounding box center [172, 609] width 208 height 43
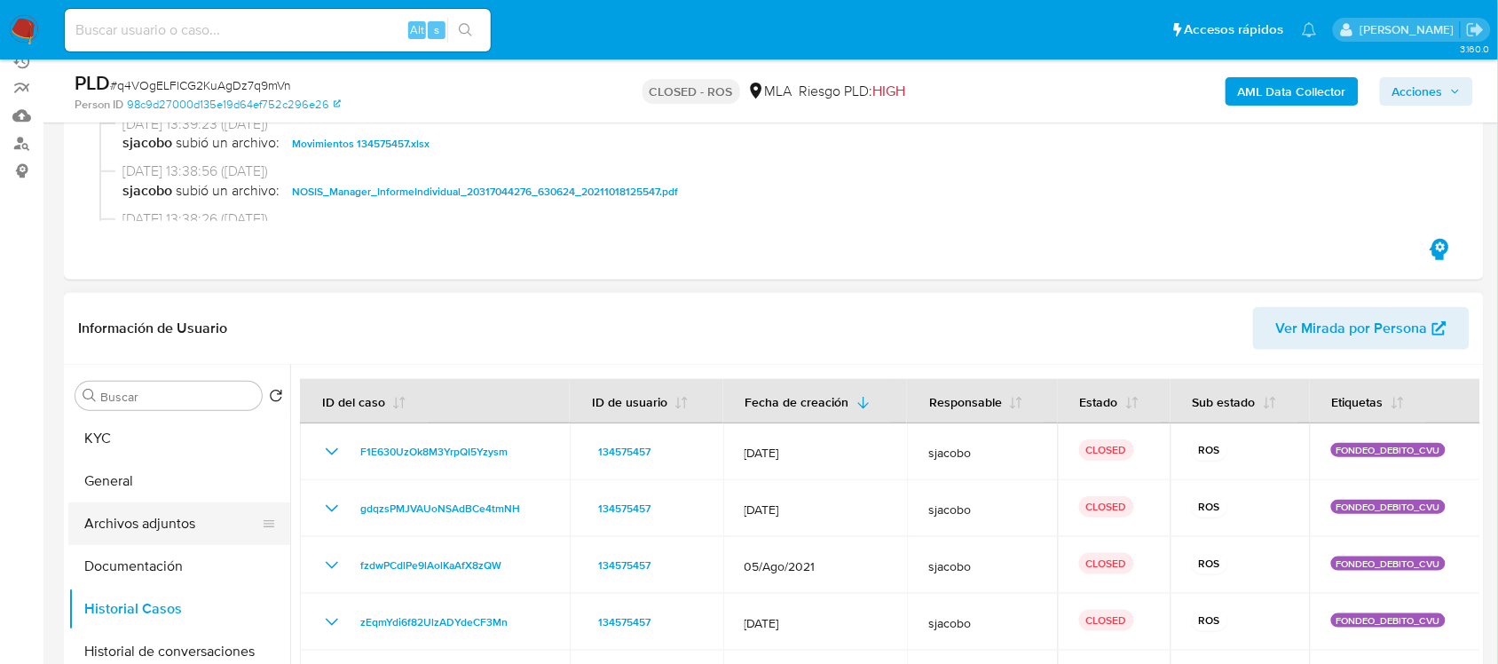
click at [201, 535] on button "Archivos adjuntos" at bounding box center [172, 523] width 208 height 43
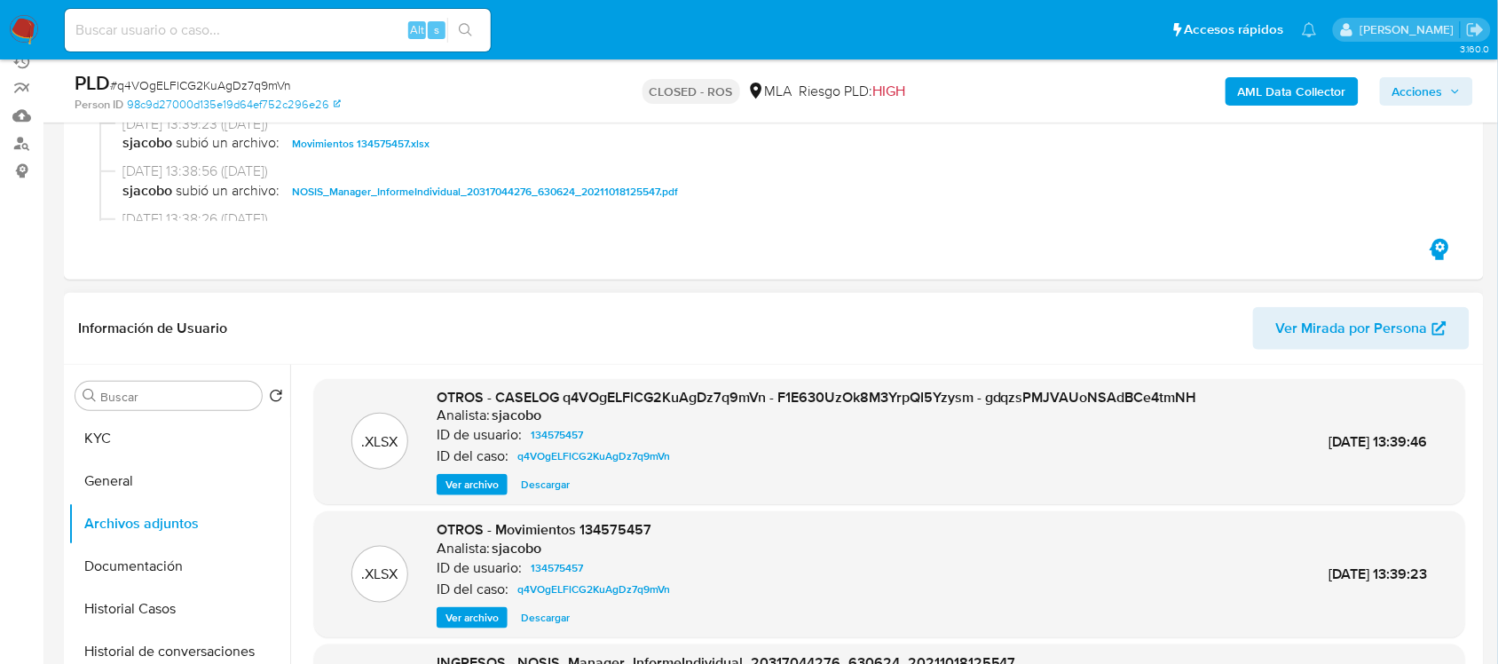
click at [538, 476] on span "Descargar" at bounding box center [545, 485] width 49 height 18
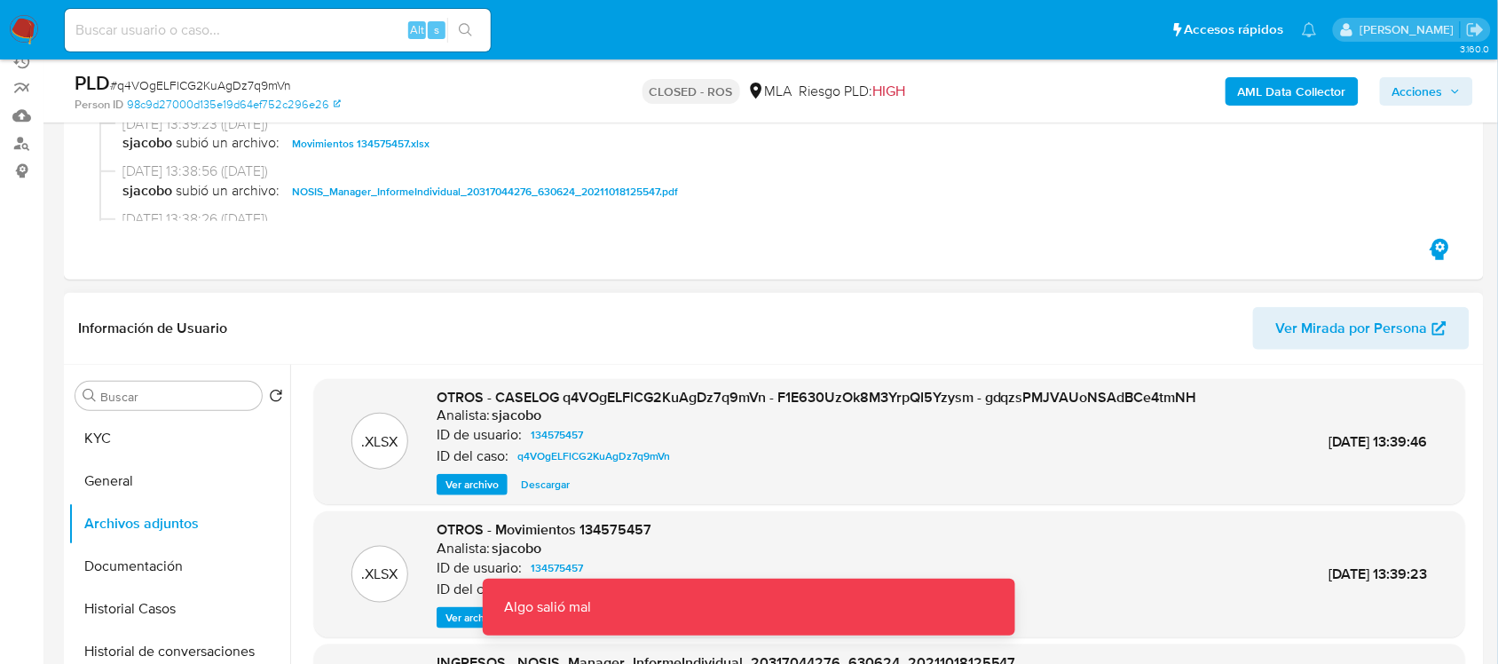
click at [471, 489] on span "Ver archivo" at bounding box center [472, 485] width 53 height 18
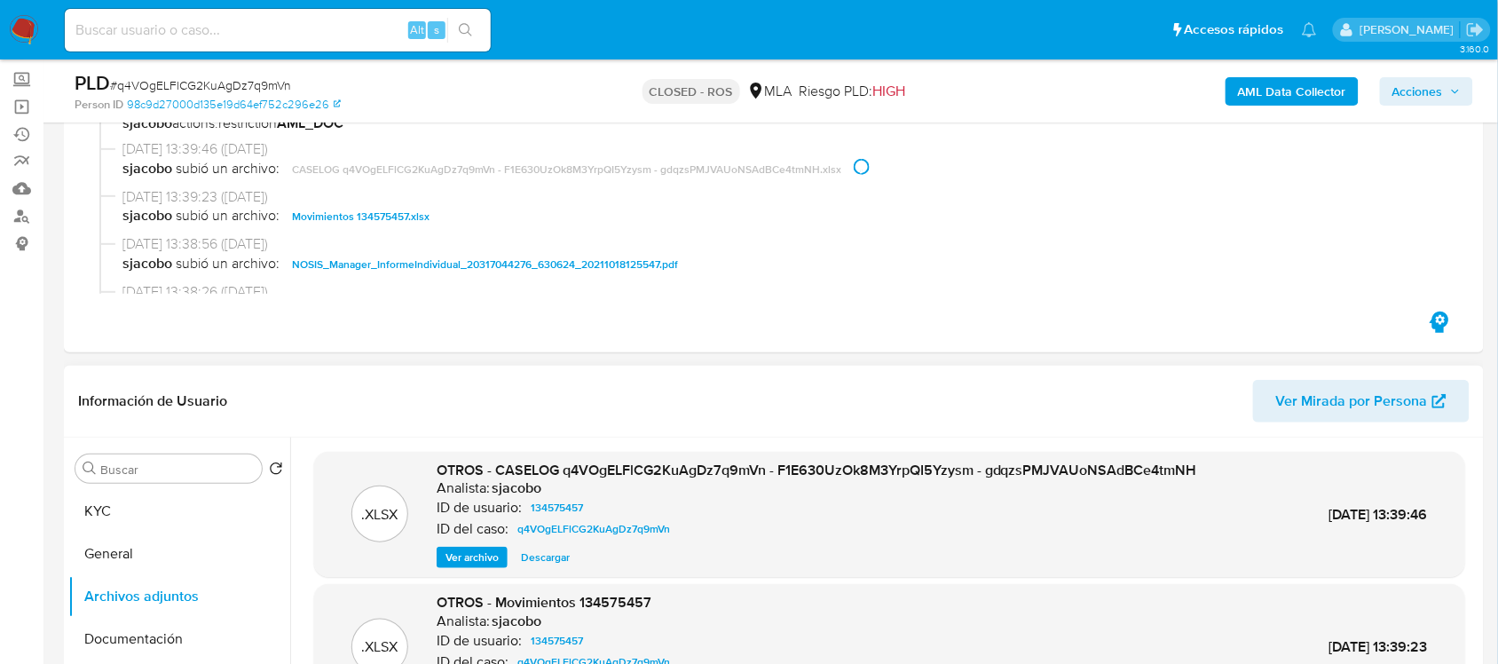
scroll to position [111, 0]
